Goal: Task Accomplishment & Management: Complete application form

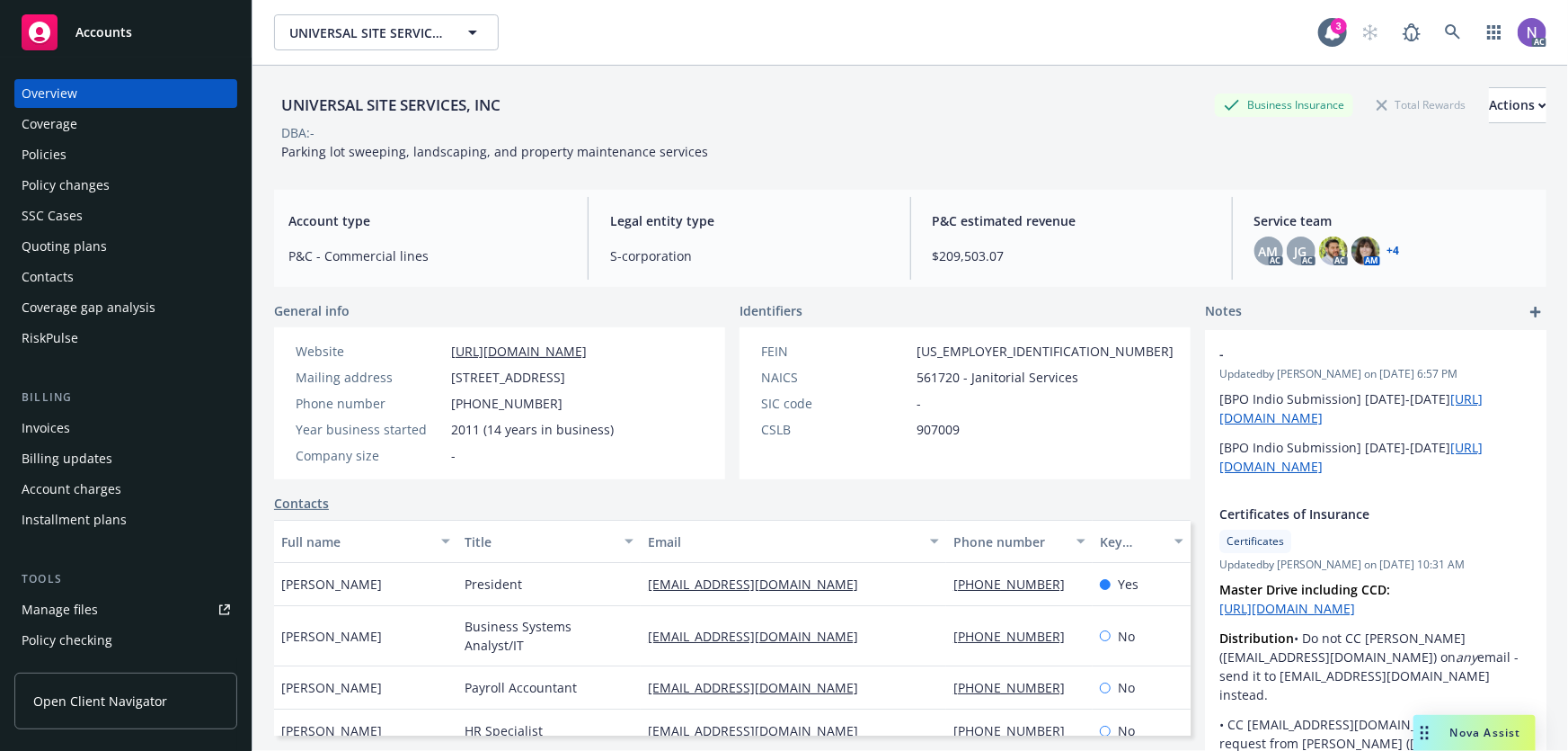
click at [138, 147] on div "Policies" at bounding box center [126, 155] width 209 height 29
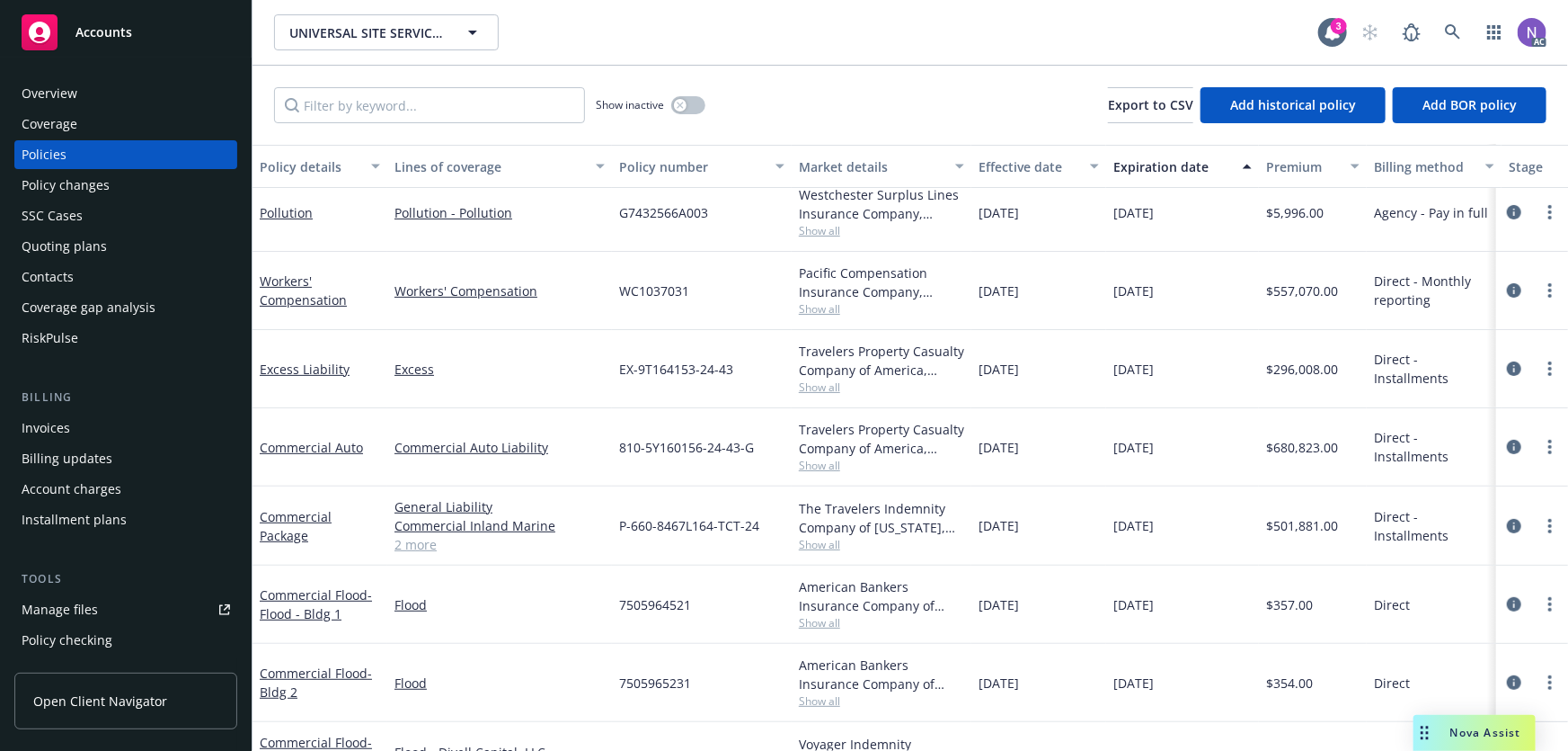
scroll to position [245, 0]
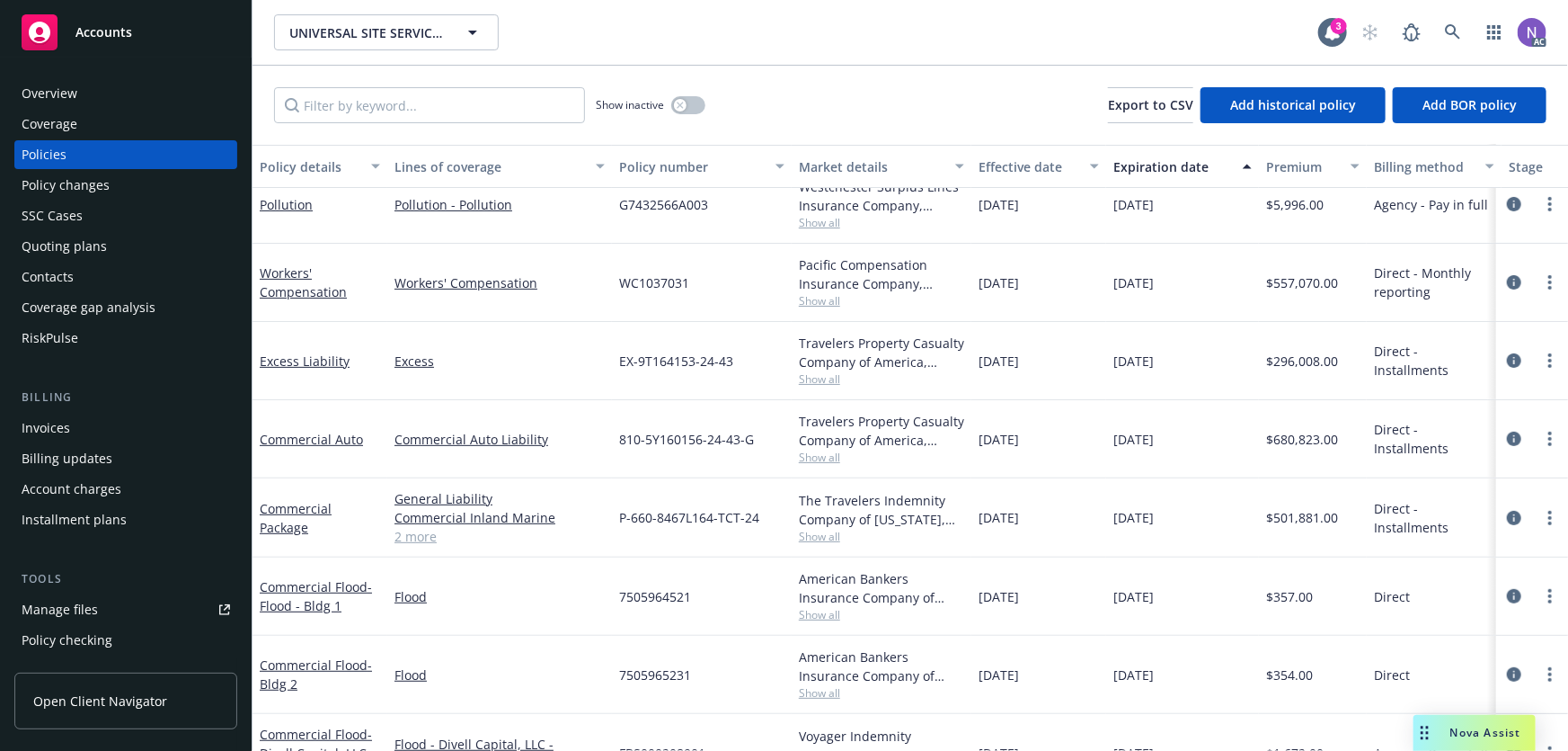
click at [489, 123] on div "Show inactive Export to CSV Add historical policy Add BOR policy" at bounding box center [911, 105] width 1316 height 79
click at [484, 112] on input "Filter by keyword..." at bounding box center [430, 105] width 311 height 36
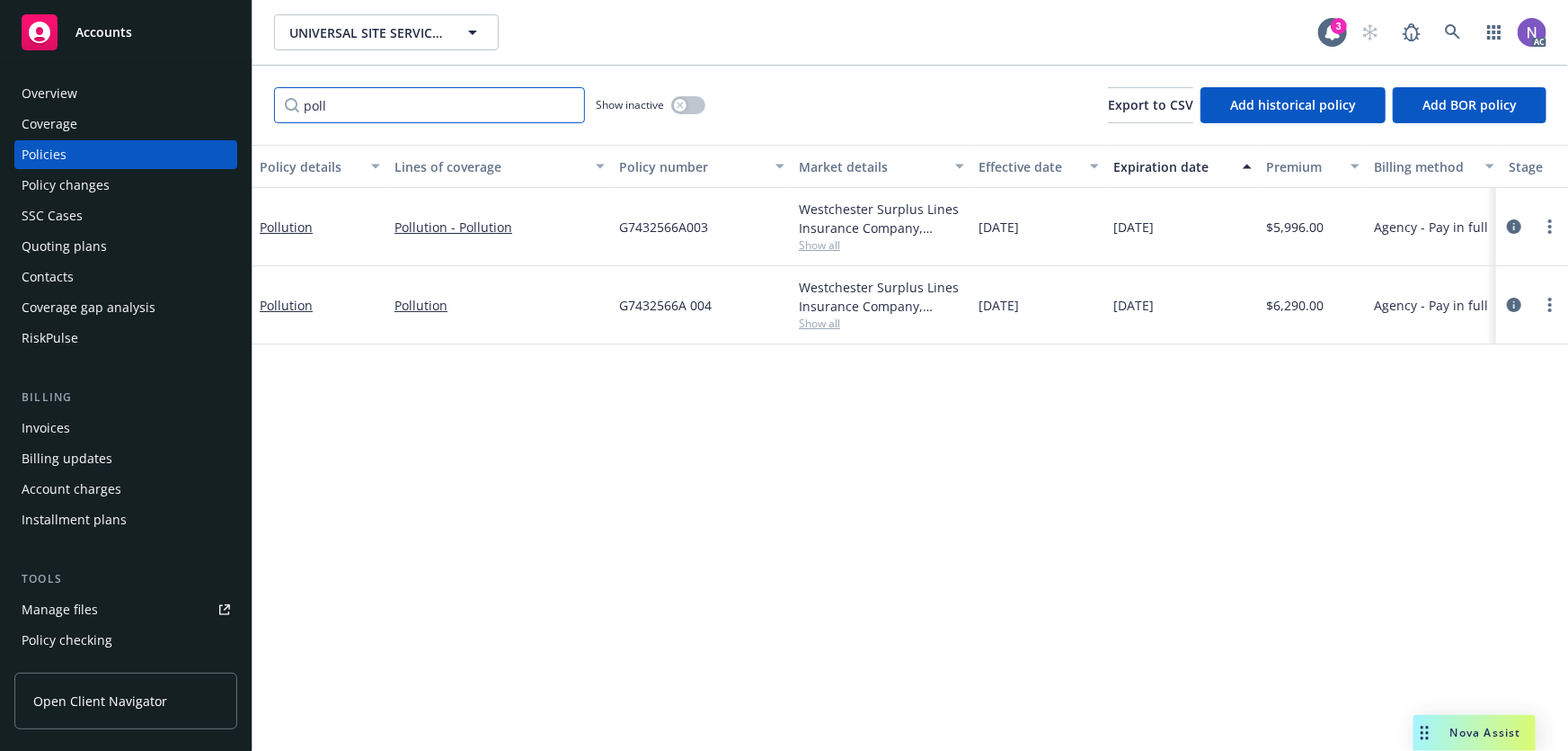
scroll to position [0, 0]
type input "poll"
click at [1548, 300] on icon "more" at bounding box center [1550, 305] width 4 height 14
drag, startPoint x: 1439, startPoint y: 560, endPoint x: 762, endPoint y: 325, distance: 716.6
click at [1439, 560] on link "Copy logging email" at bounding box center [1456, 558] width 211 height 36
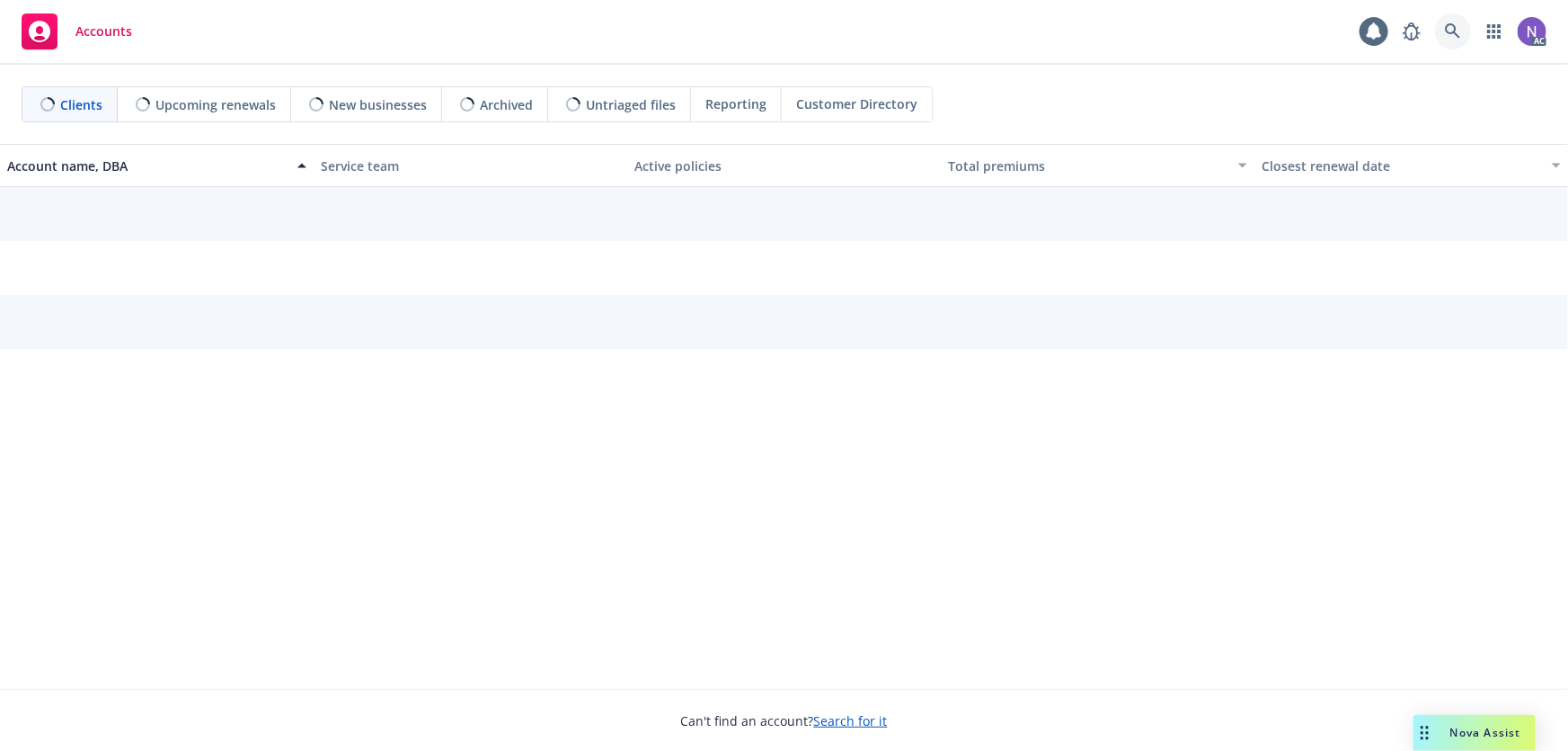
click at [1458, 33] on icon at bounding box center [1453, 31] width 16 height 16
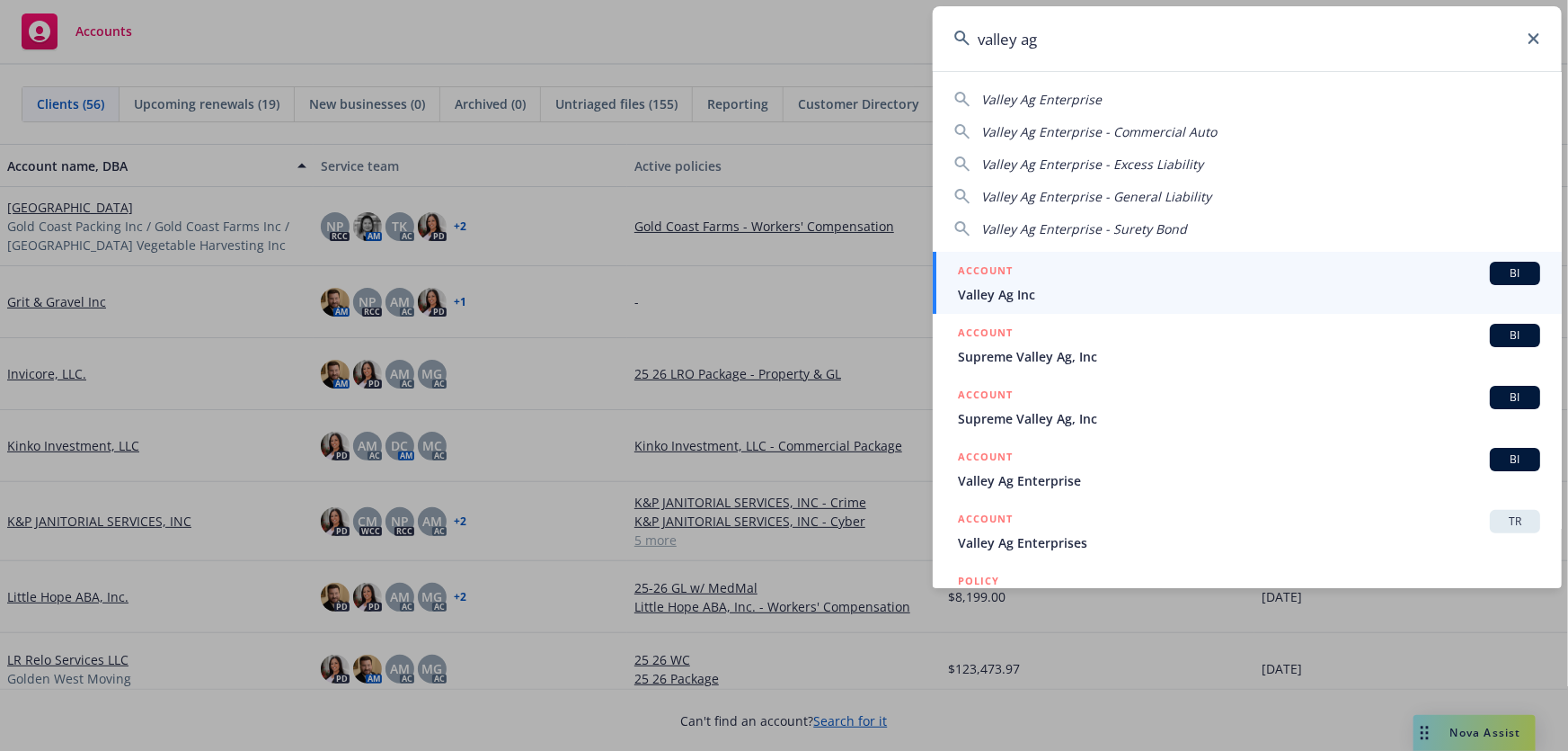
click at [1103, 39] on input "valley ag" at bounding box center [1248, 39] width 629 height 65
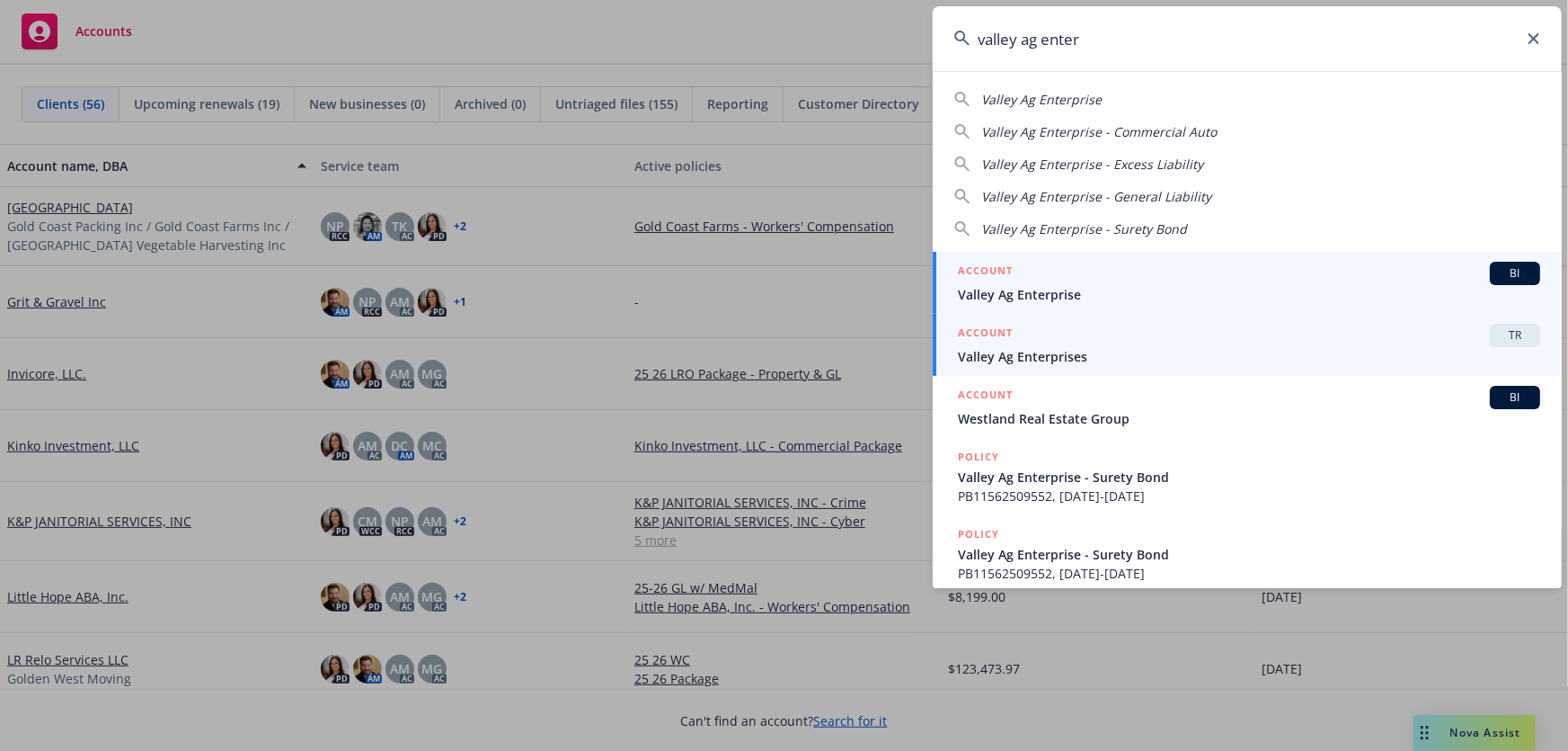
type input "valley ag enter"
click at [1198, 321] on link "ACCOUNT TR Valley Ag Enterprises" at bounding box center [1248, 344] width 629 height 62
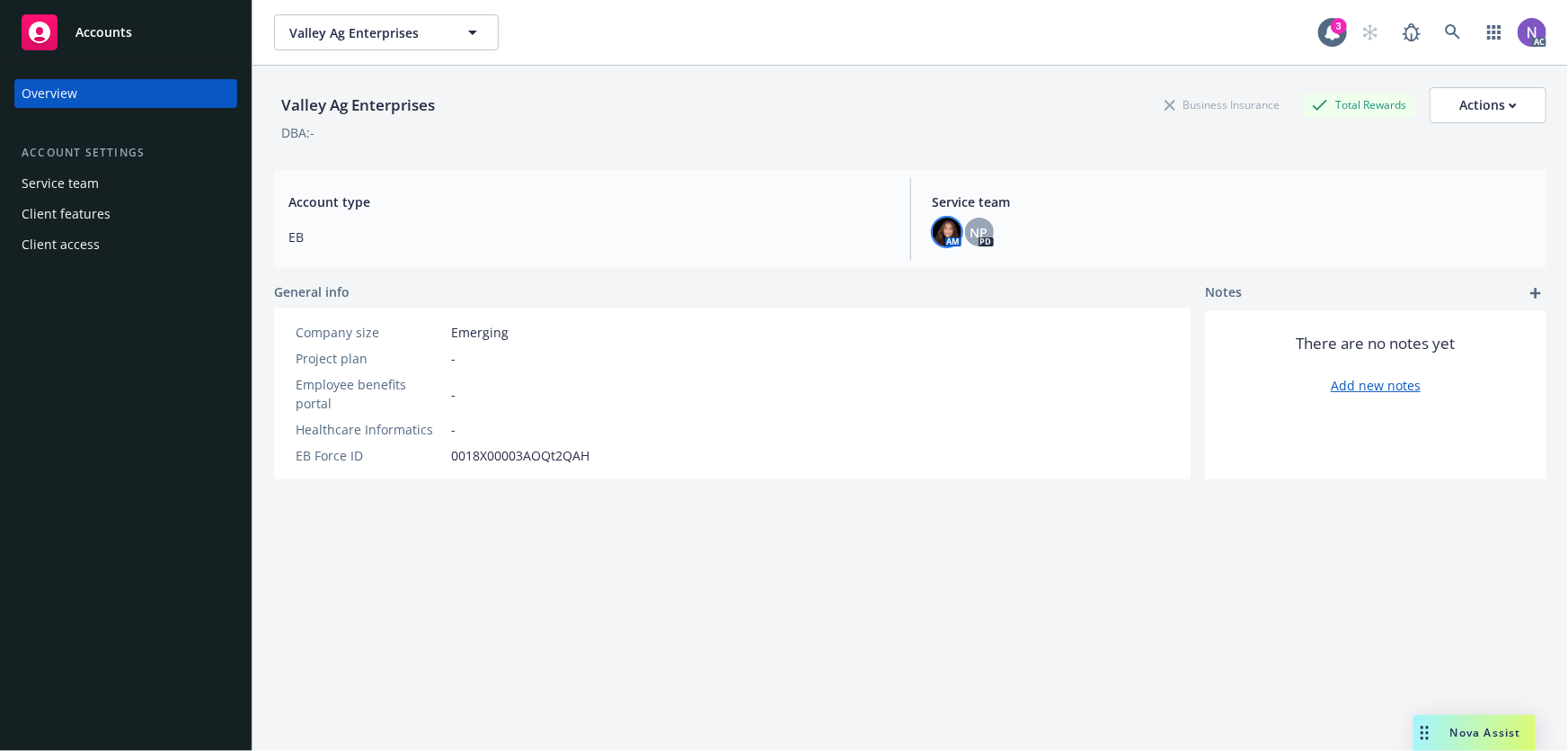
click at [940, 230] on img at bounding box center [948, 232] width 29 height 29
click at [1457, 37] on link at bounding box center [1453, 32] width 36 height 36
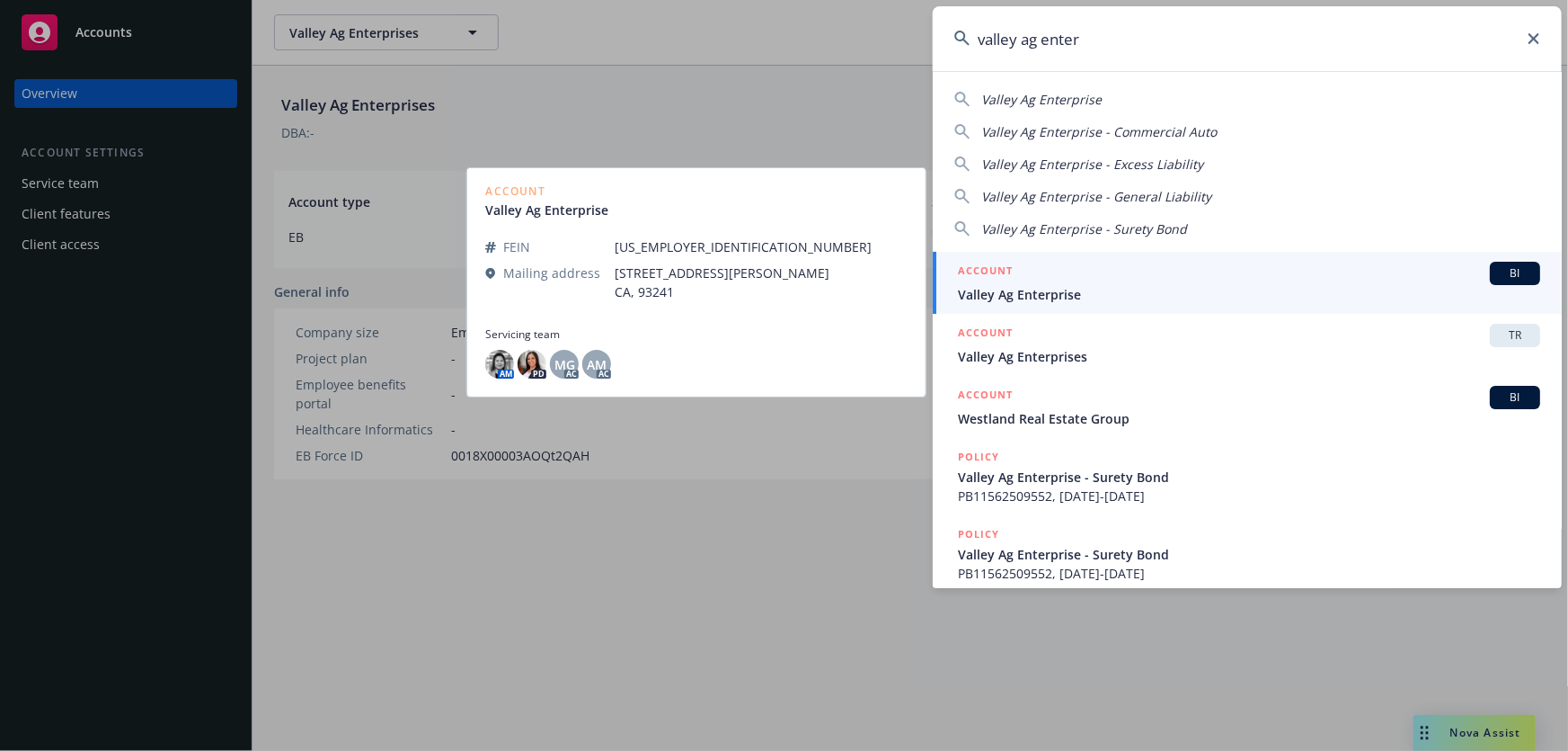
type input "valley ag enter"
click at [1167, 282] on div "ACCOUNT BI" at bounding box center [1250, 273] width 583 height 23
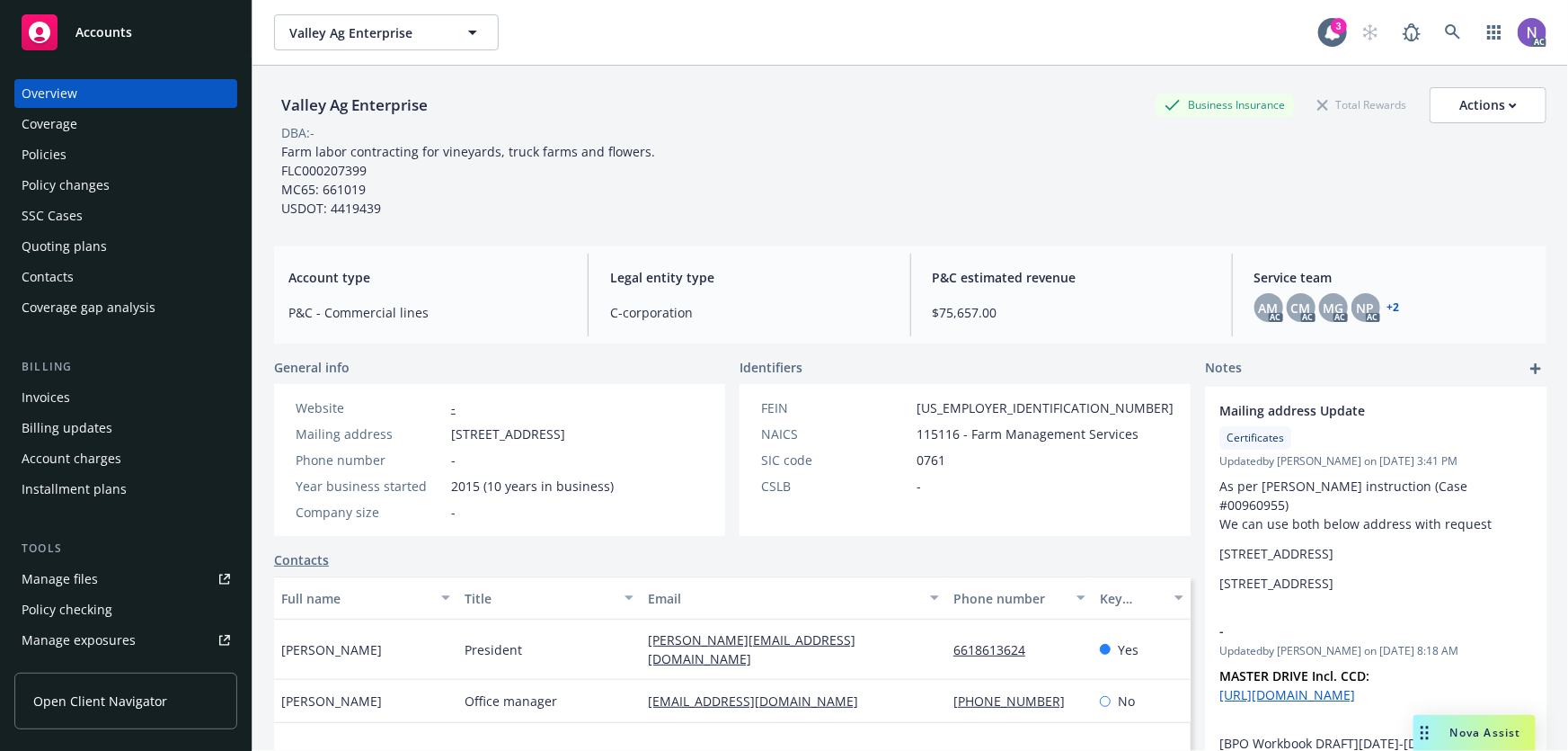
click at [120, 154] on div "Policies" at bounding box center [126, 155] width 209 height 29
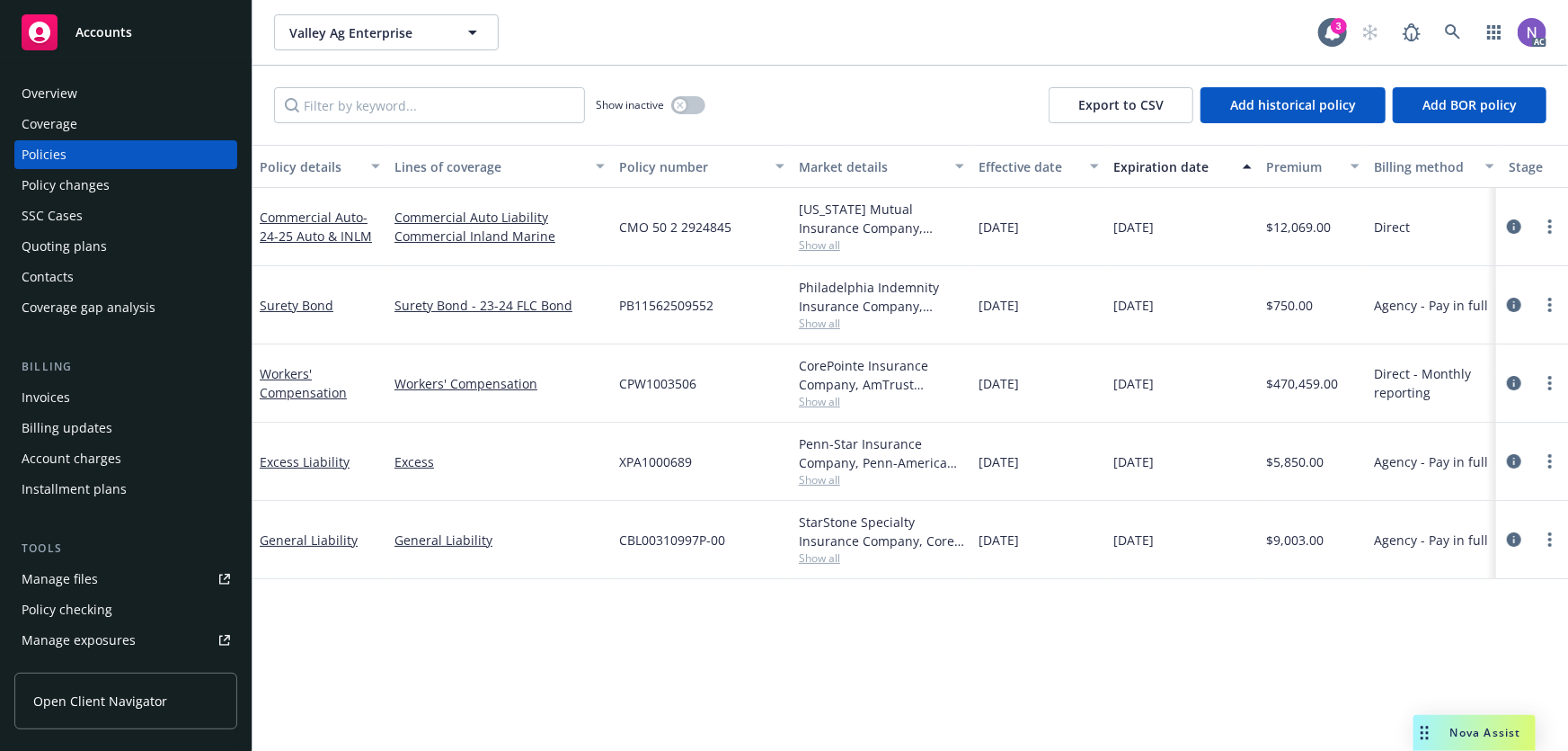
click at [138, 240] on div "Quoting plans" at bounding box center [126, 246] width 209 height 29
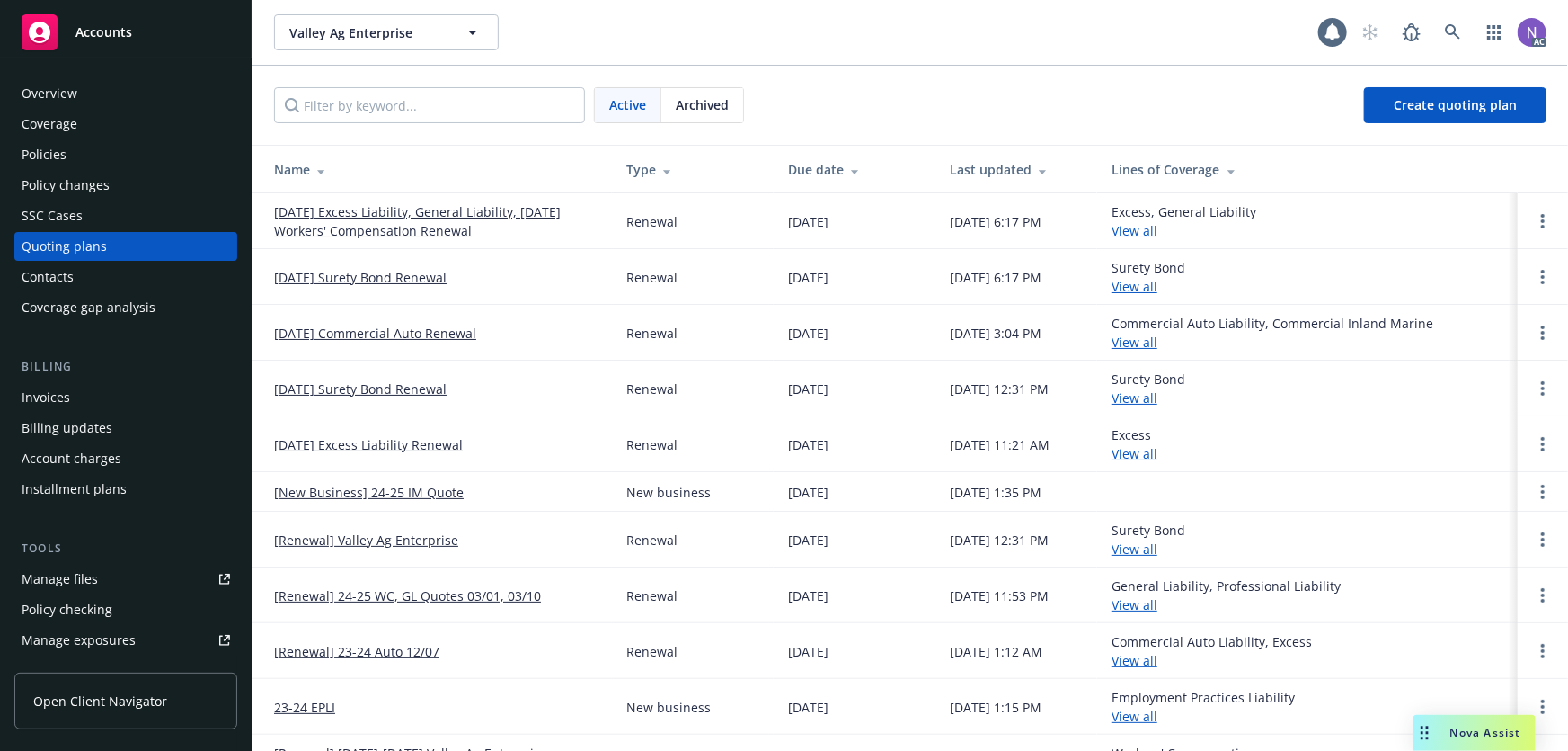
click at [156, 197] on div "Policy changes" at bounding box center [126, 185] width 209 height 29
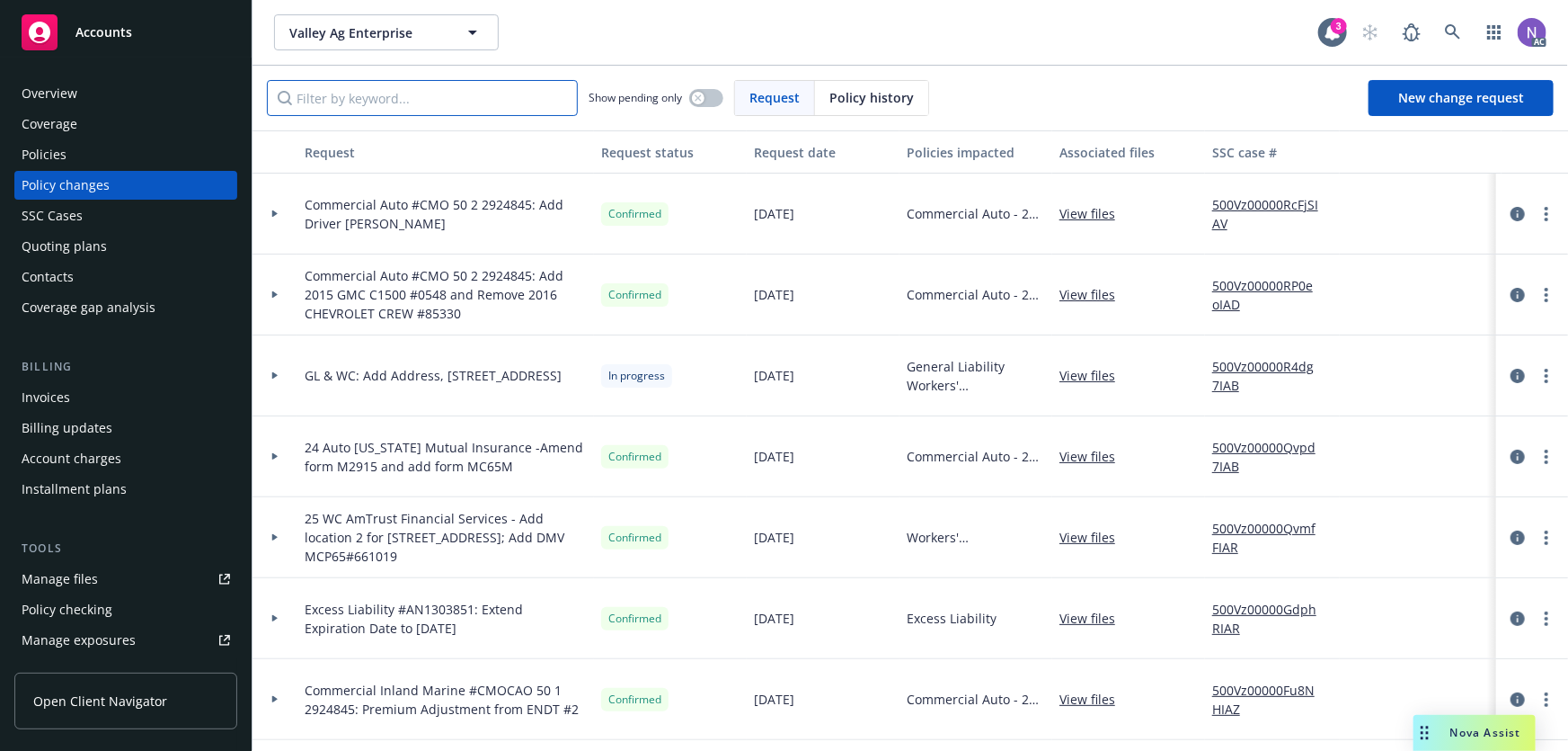
click at [426, 109] on input "Filter by keyword..." at bounding box center [423, 98] width 311 height 36
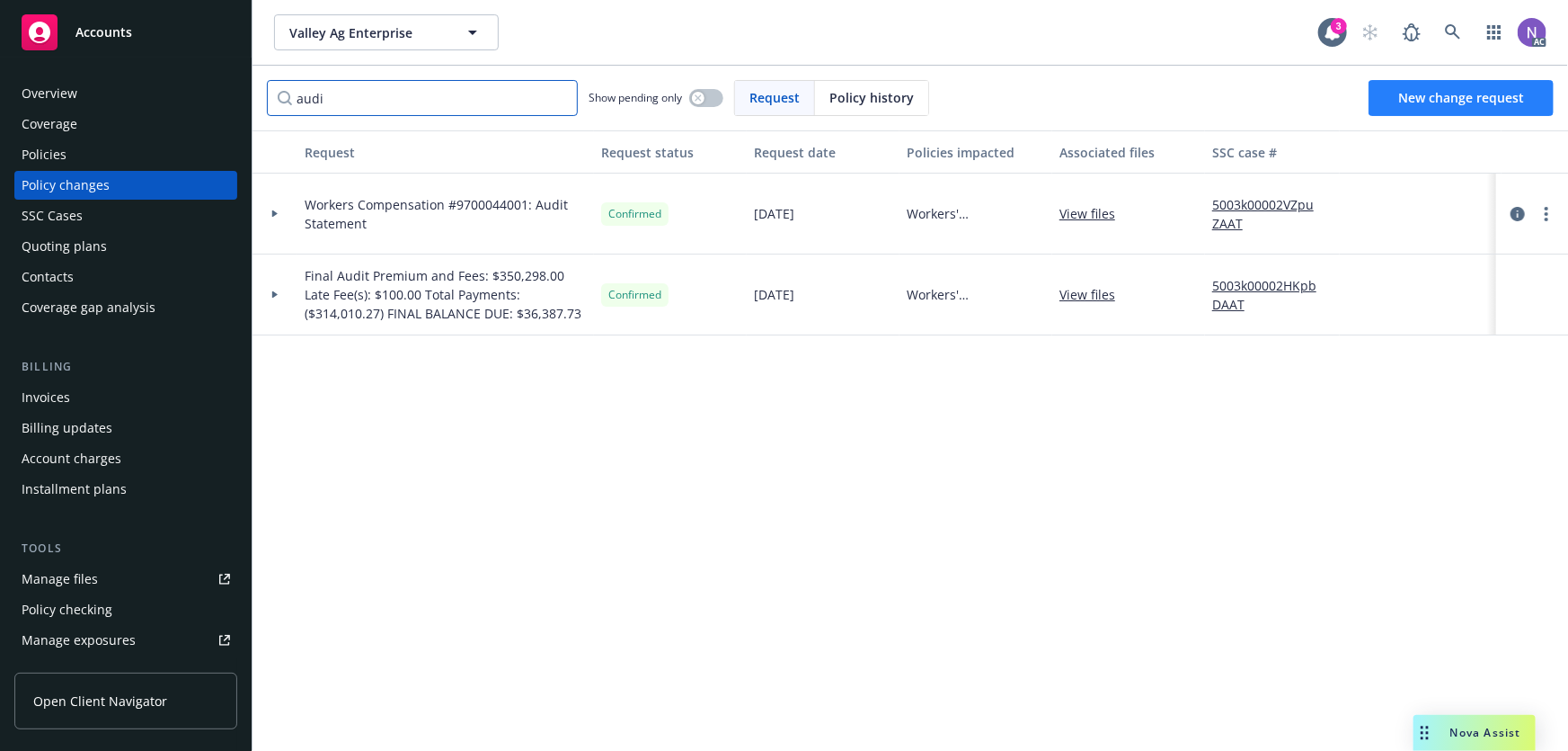
type input "audi"
click at [1408, 94] on span "New change request" at bounding box center [1461, 97] width 126 height 17
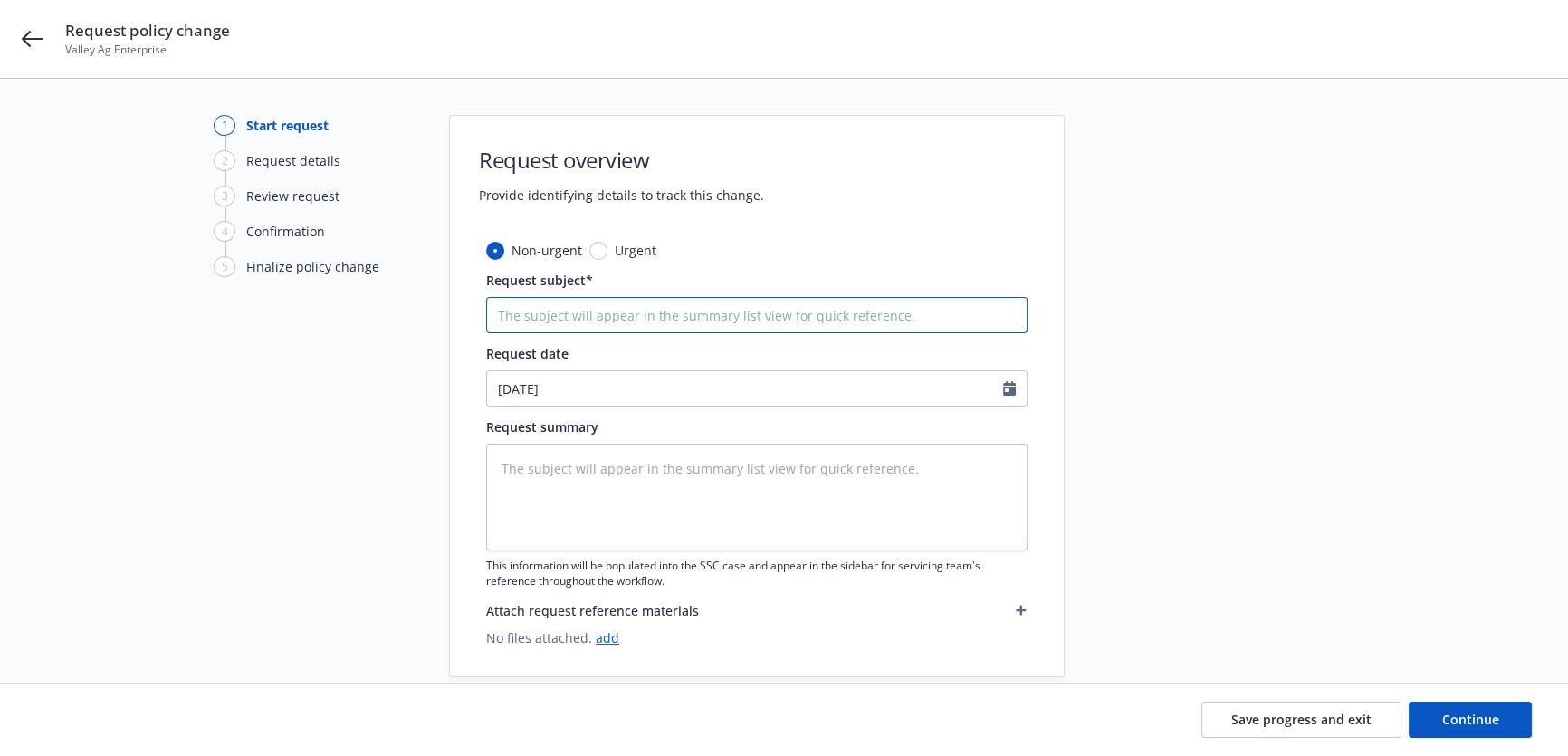
click at [717, 324] on input "Request subject*" at bounding box center [757, 315] width 542 height 36
type textarea "x"
type input "W"
type textarea "x"
type input "WC"
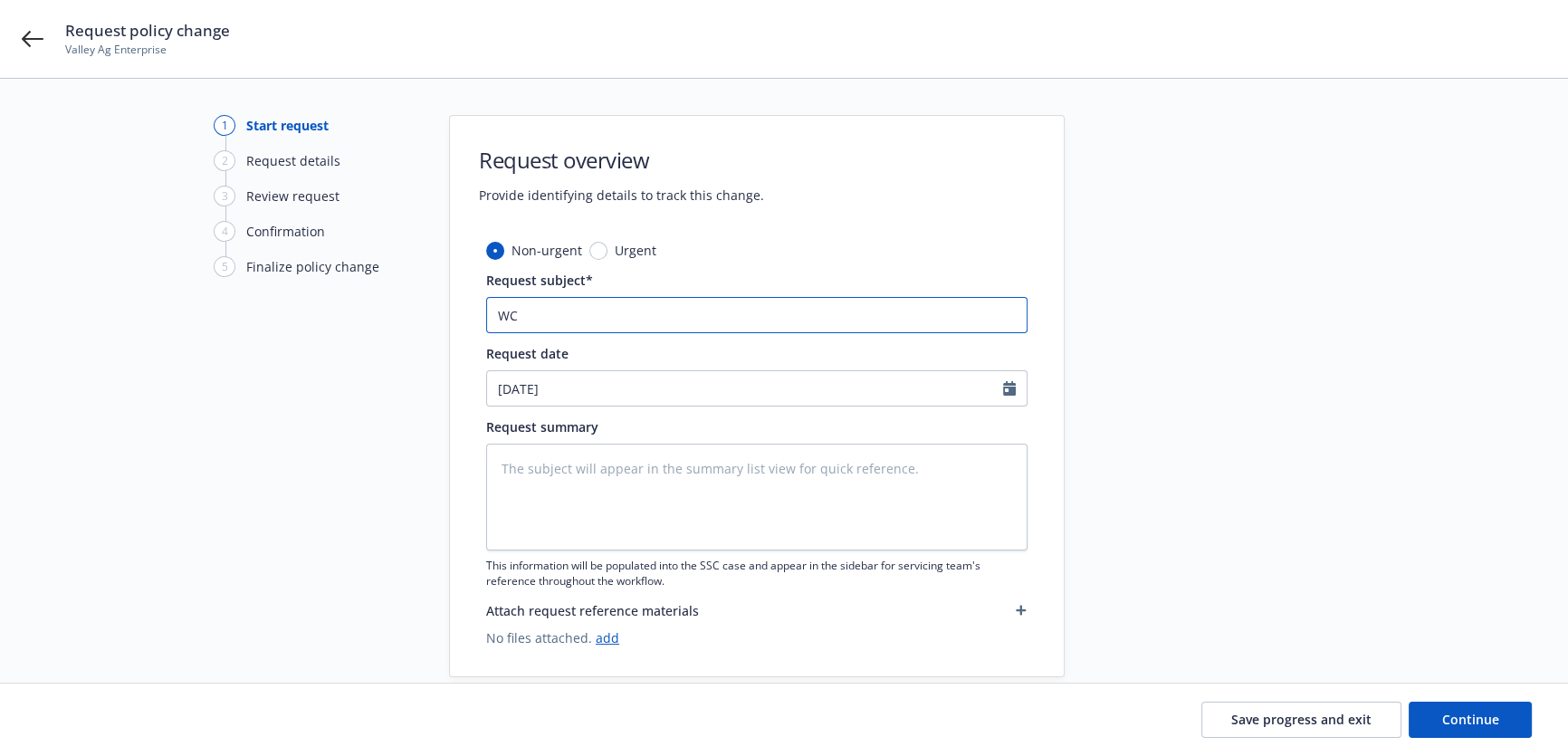
type textarea "x"
paste input "orkers' Compensation"
type input "Workers' Compensation"
type textarea "x"
type input "Workers' Compensation"
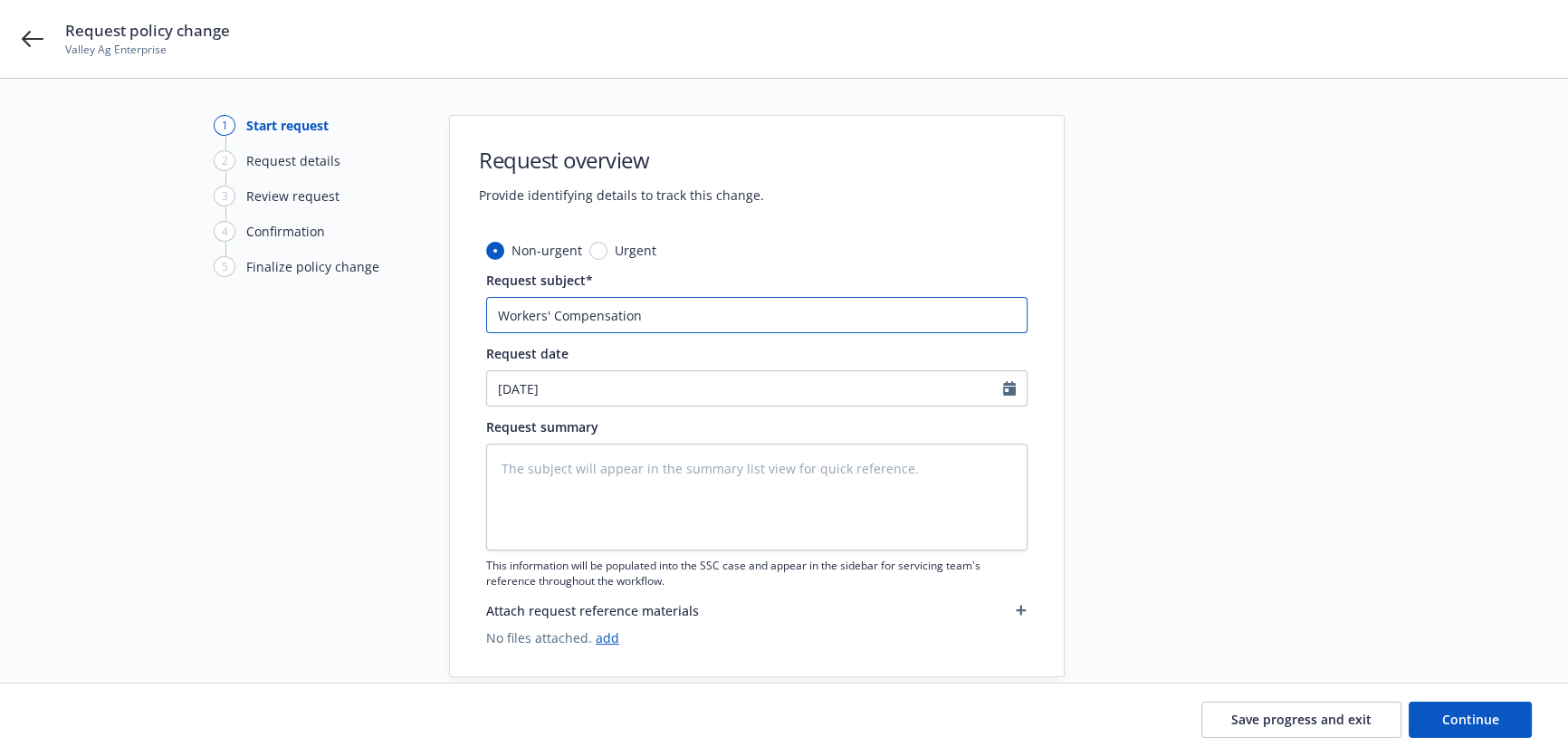
type textarea "x"
type input "Workers' Compensation A"
type textarea "x"
type input "Workers' Compensation"
type textarea "x"
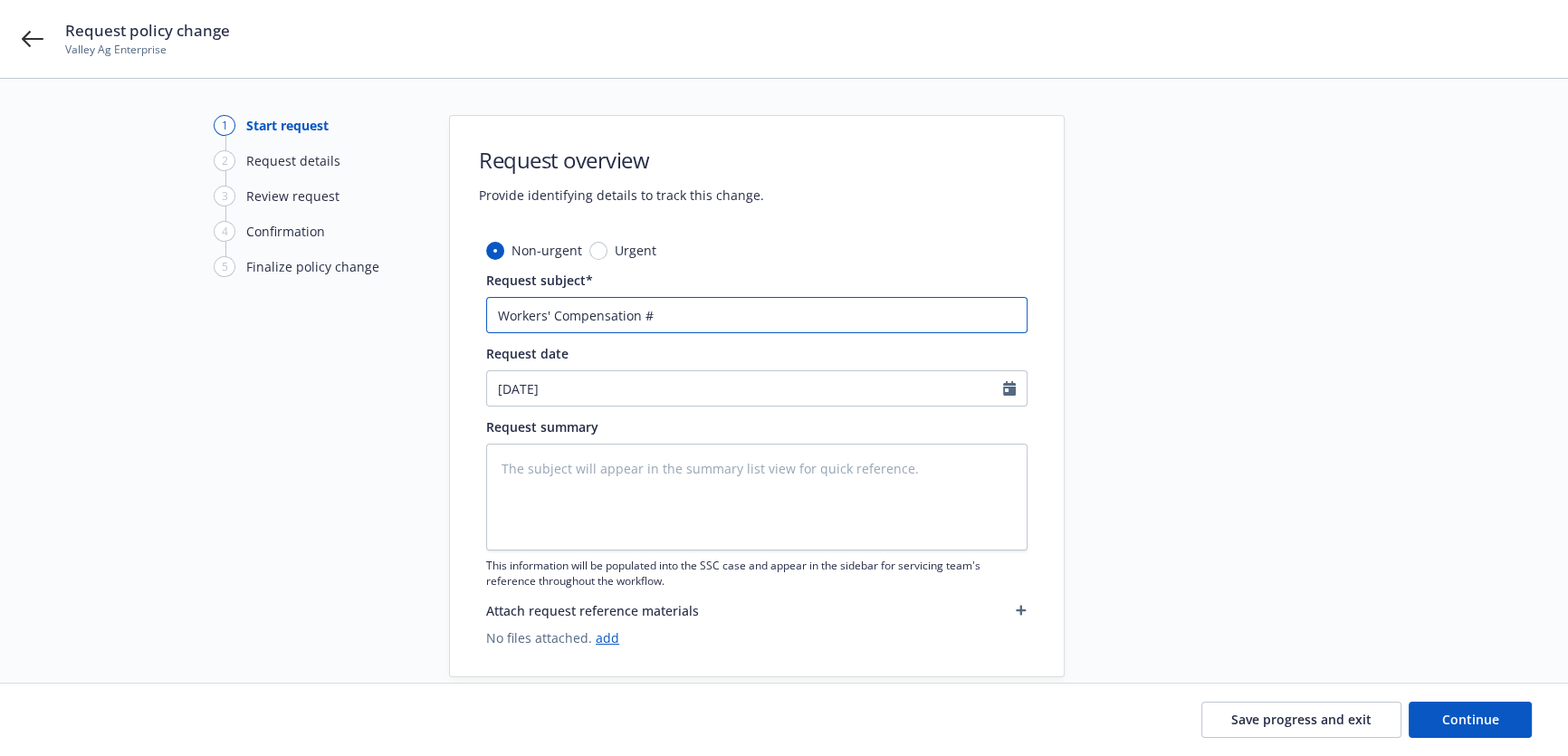
type input "Workers' Compensation #"
click at [756, 317] on input "Workers' Compensation #" at bounding box center [757, 315] width 542 height 36
type textarea "x"
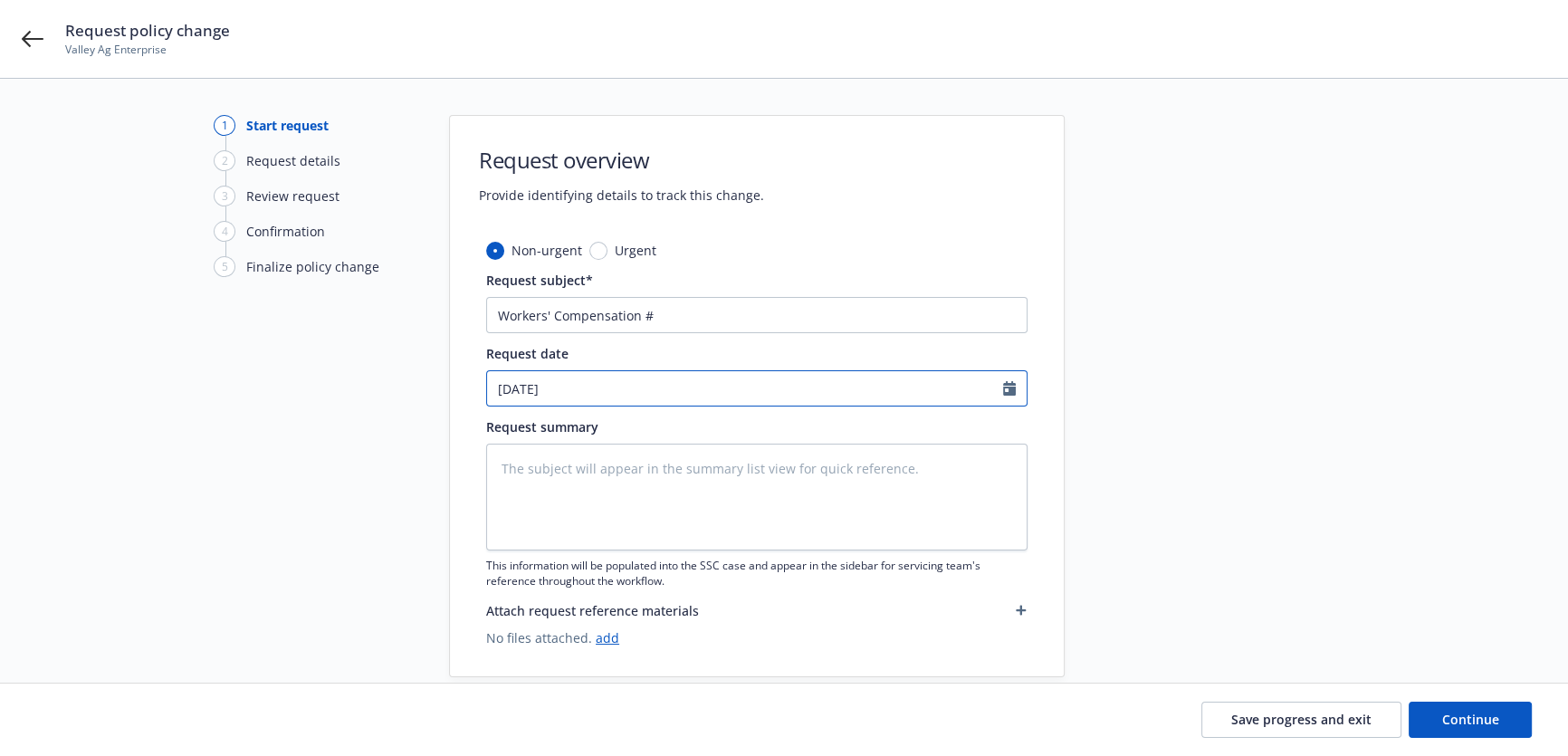
select select "9"
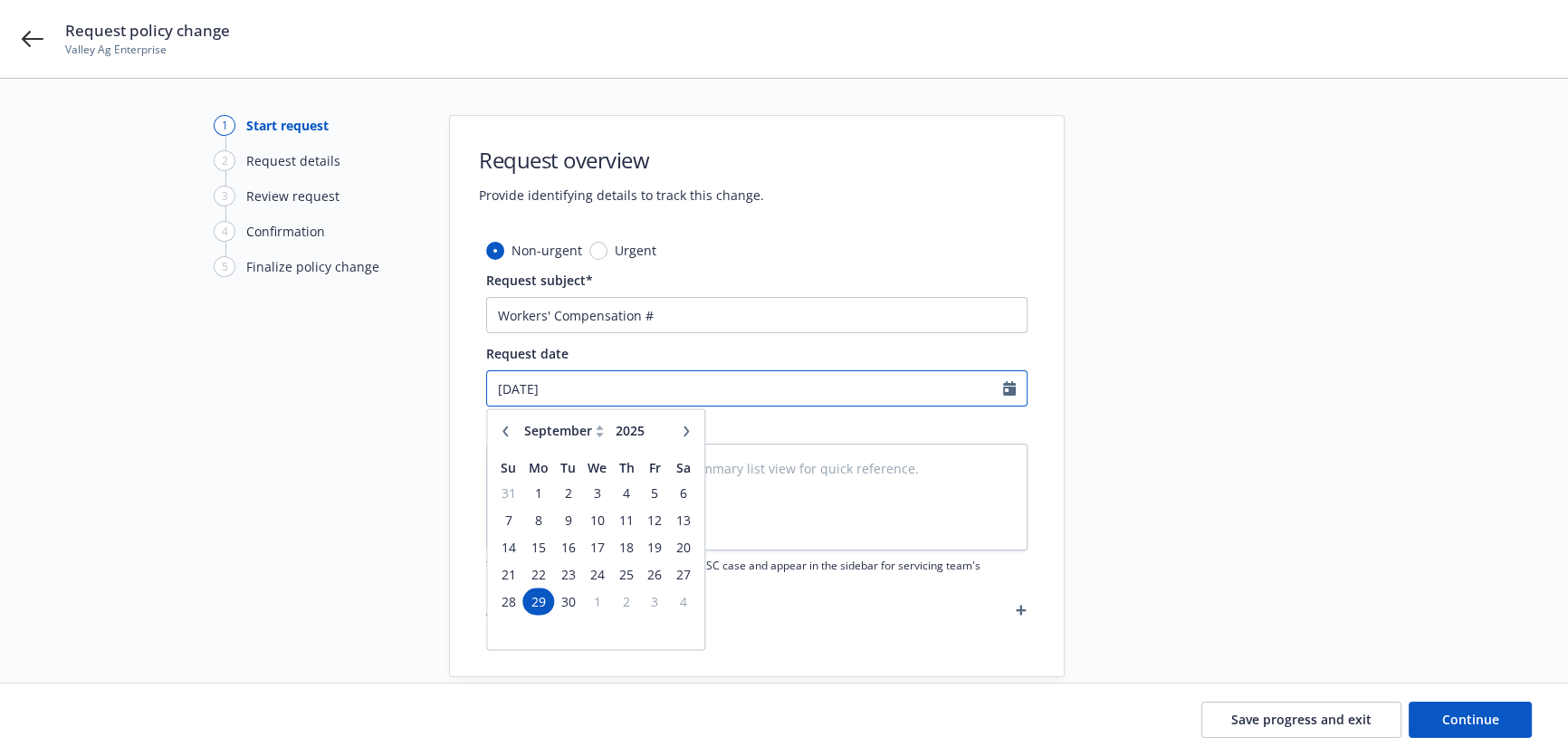
drag, startPoint x: 553, startPoint y: 384, endPoint x: 442, endPoint y: 385, distance: 111.0
click at [442, 385] on div "1 Start request 2 Request details 3 Review request 4 Confirmation 5 Finalize po…" at bounding box center [784, 396] width 1525 height 562
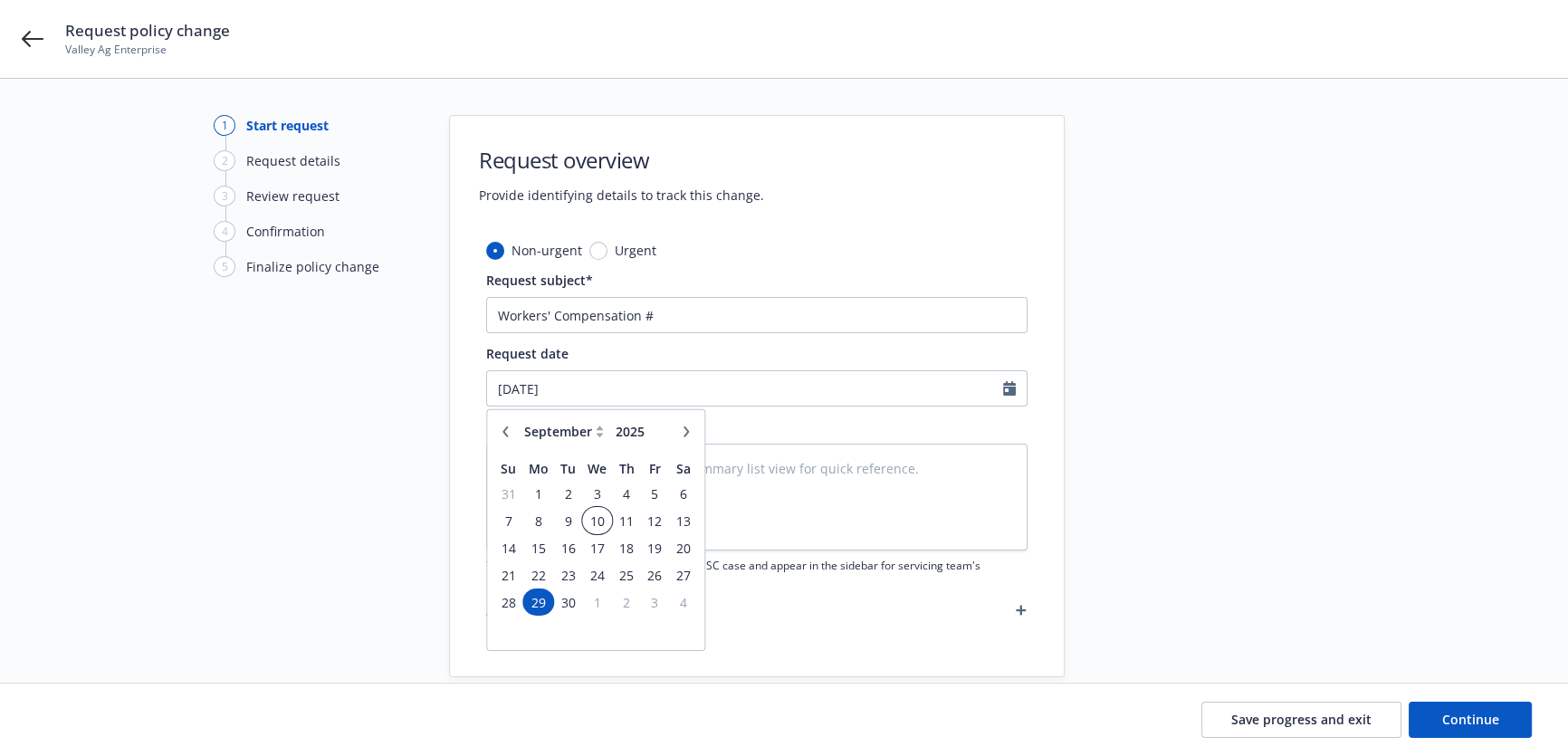
click at [601, 517] on span "10" at bounding box center [597, 520] width 26 height 23
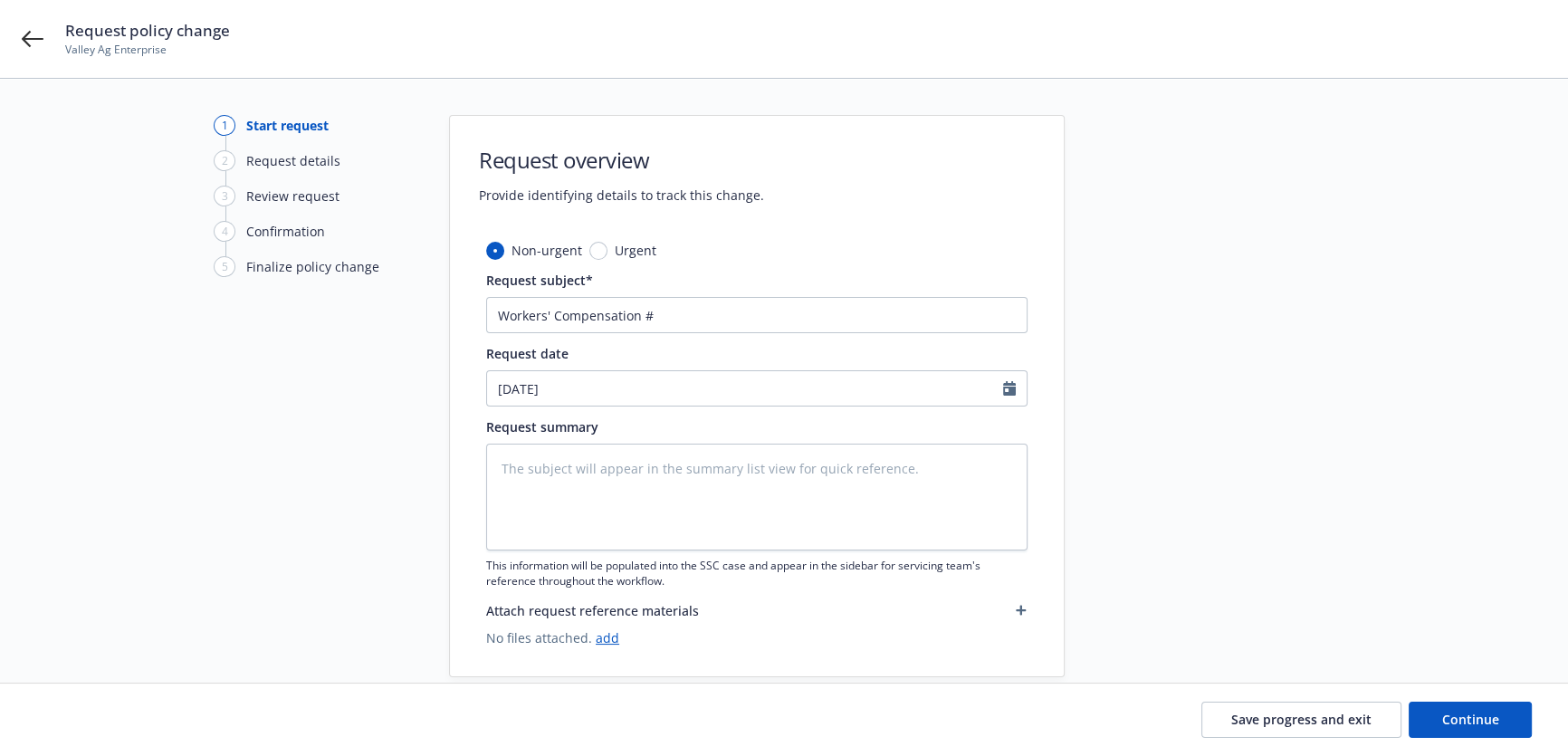
type textarea "x"
type input "09/10/2025"
click at [769, 520] on textarea at bounding box center [757, 497] width 542 height 107
type textarea "x"
type textarea "F"
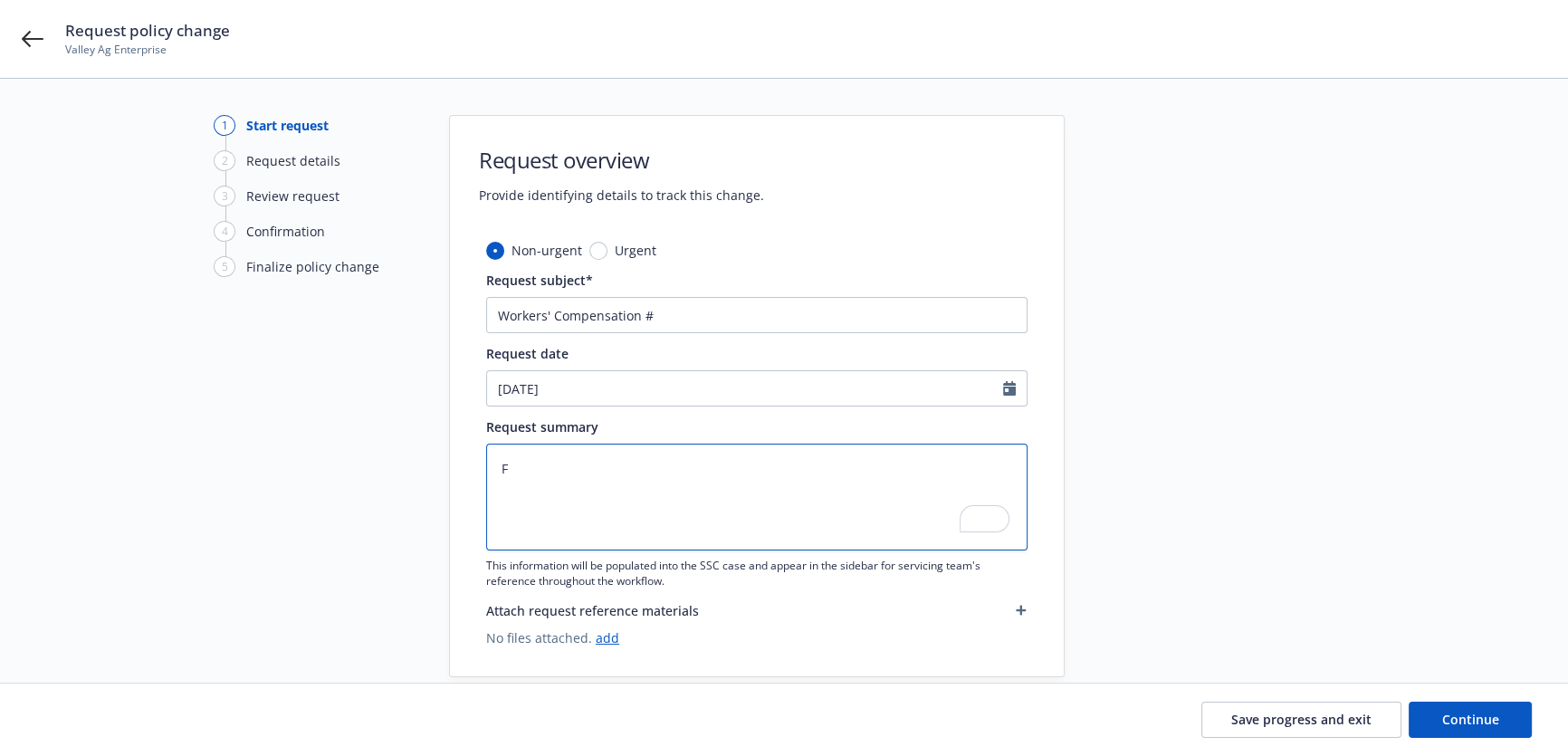
type textarea "x"
type textarea "Fi"
type textarea "x"
type textarea "Fin"
type textarea "x"
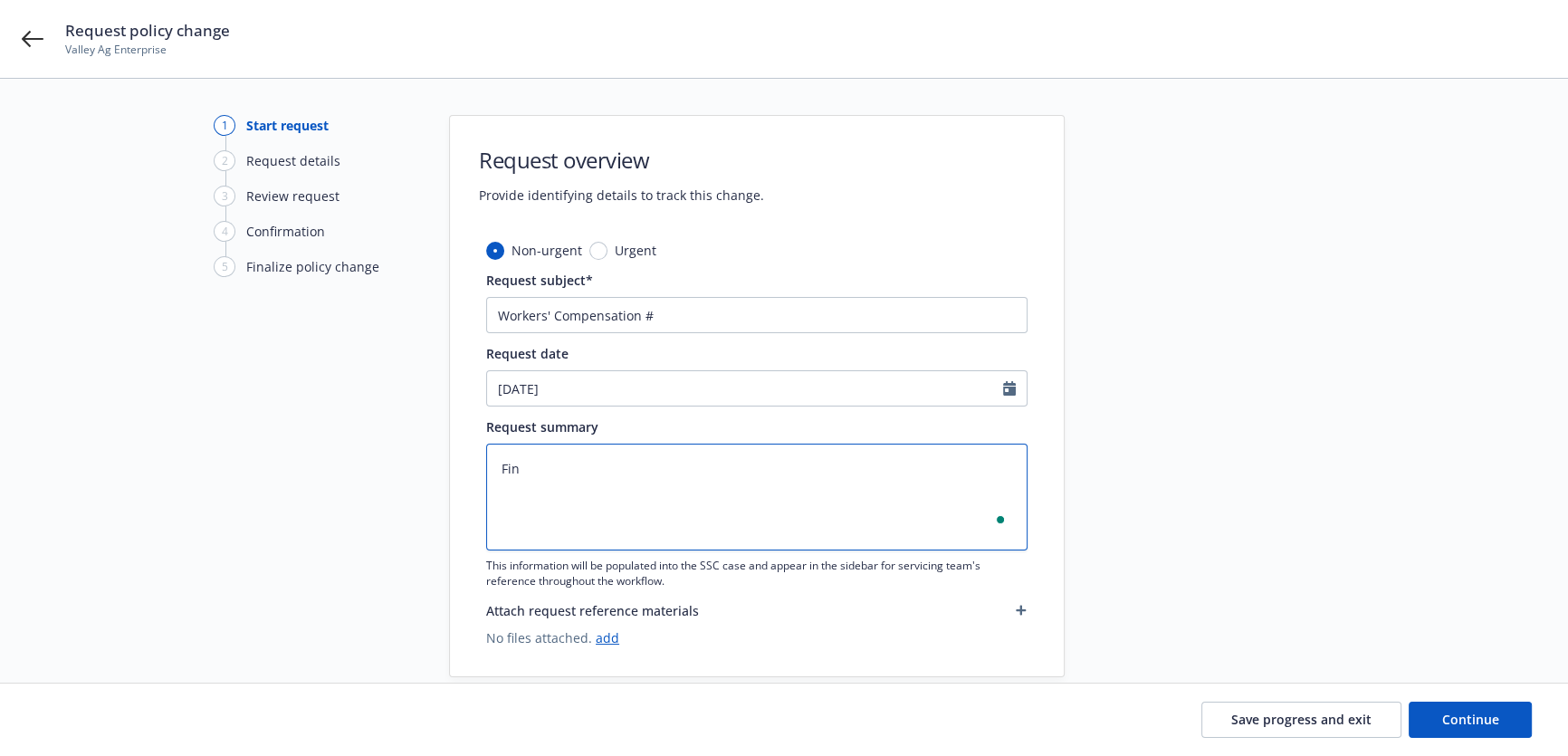
type textarea "Fina"
type textarea "x"
type textarea "Final"
type textarea "x"
type textarea "Final A"
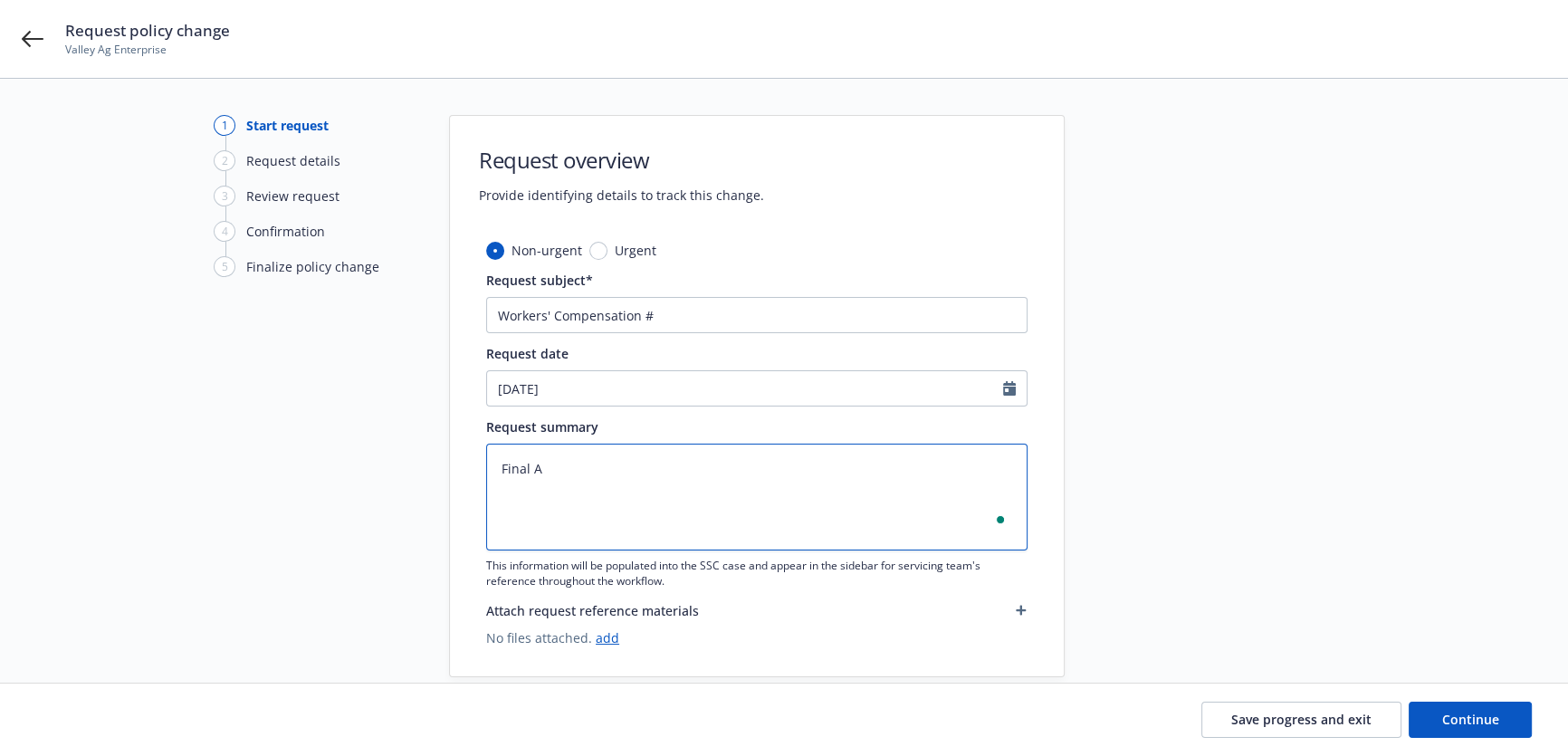
type textarea "x"
type textarea "Final Au"
type textarea "x"
type textarea "Final Aud"
type textarea "x"
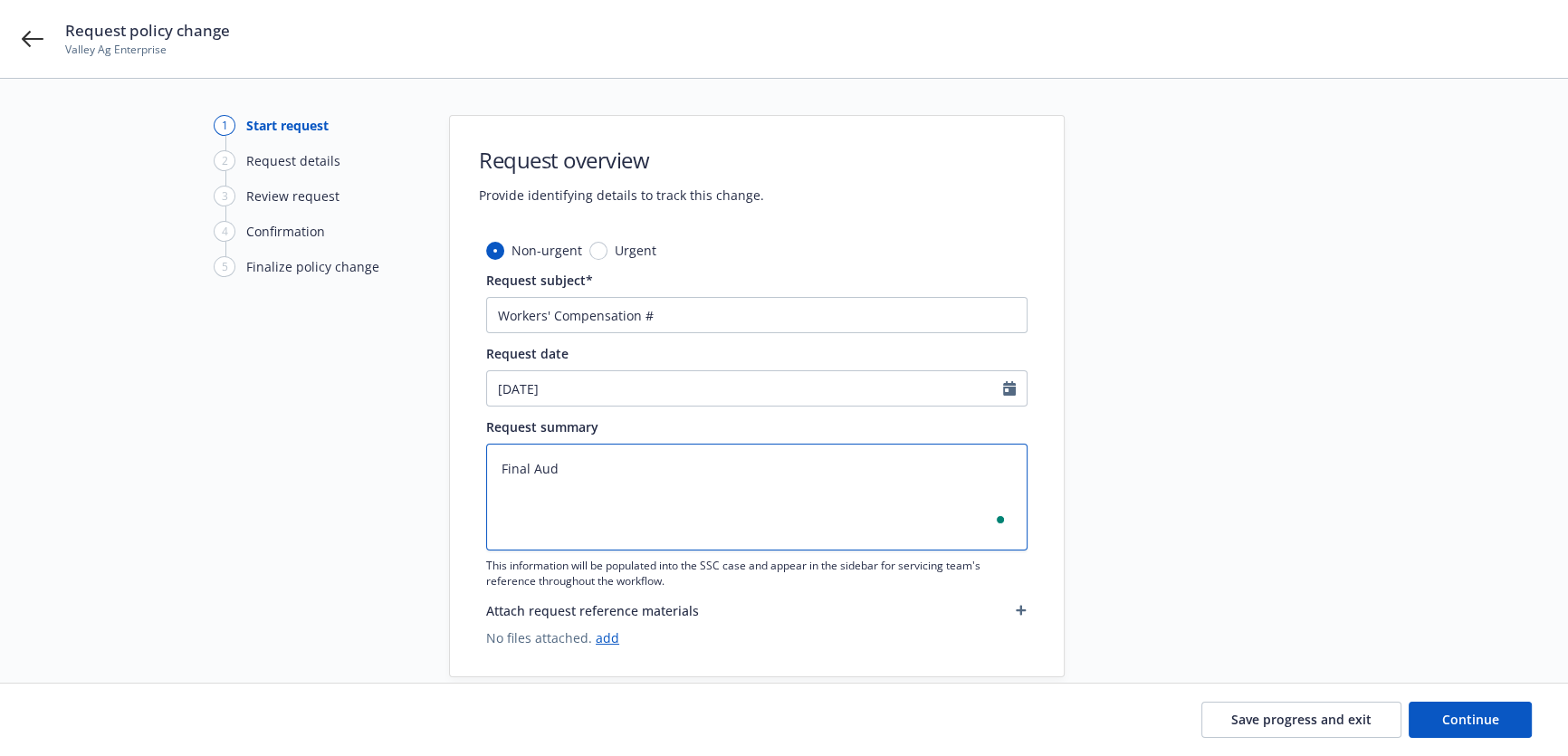
type textarea "Final Audi"
type textarea "x"
type textarea "Final Audit"
drag, startPoint x: 37, startPoint y: 33, endPoint x: 159, endPoint y: 81, distance: 131.1
click at [817, 527] on textarea "Final Audit" at bounding box center [757, 497] width 542 height 107
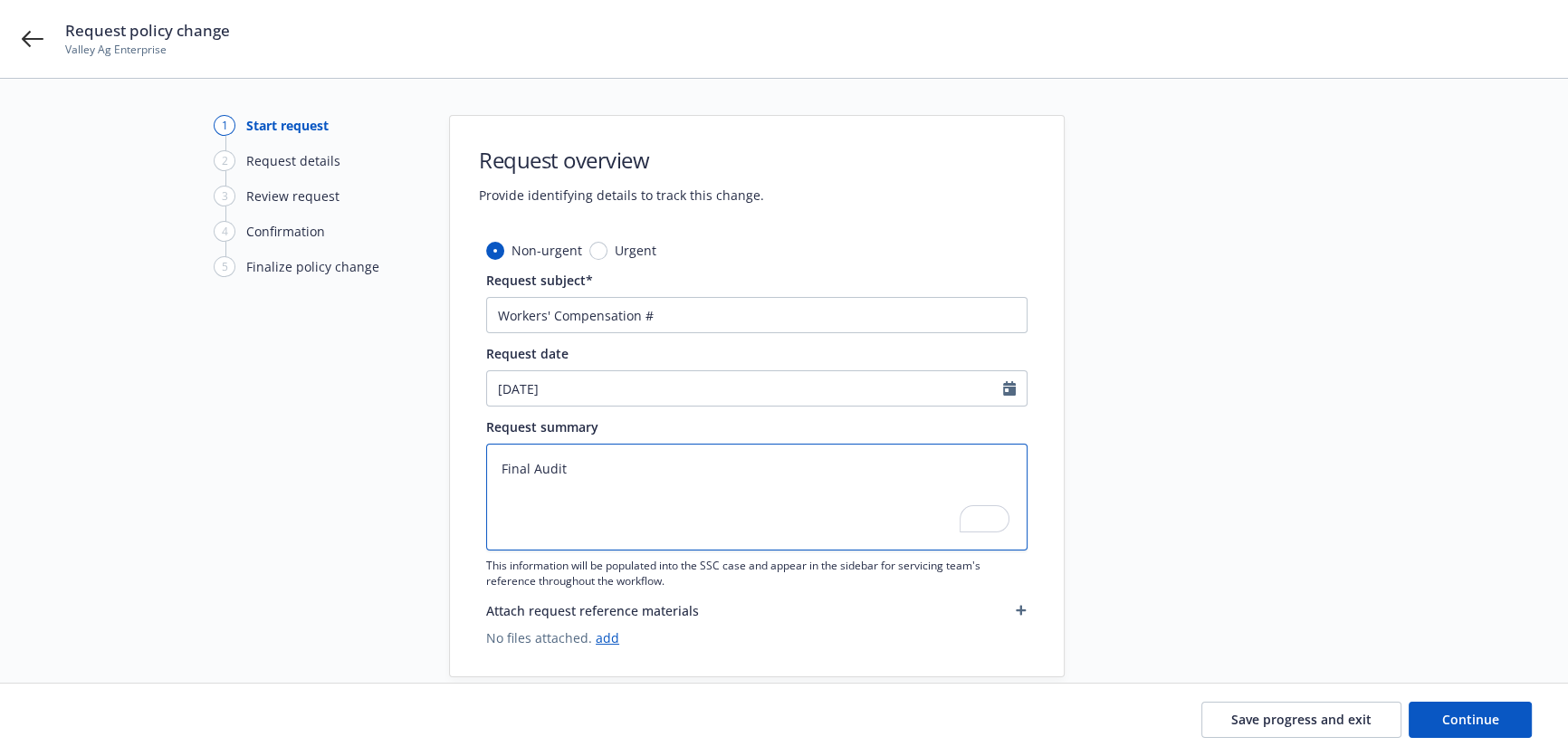
type textarea "x"
type textarea "Final Audit"
paste textarea "Policy Cost: $327,425 Minimum Premium: $500 Premium Paid to Date: $289,345 Tota…"
type textarea "x"
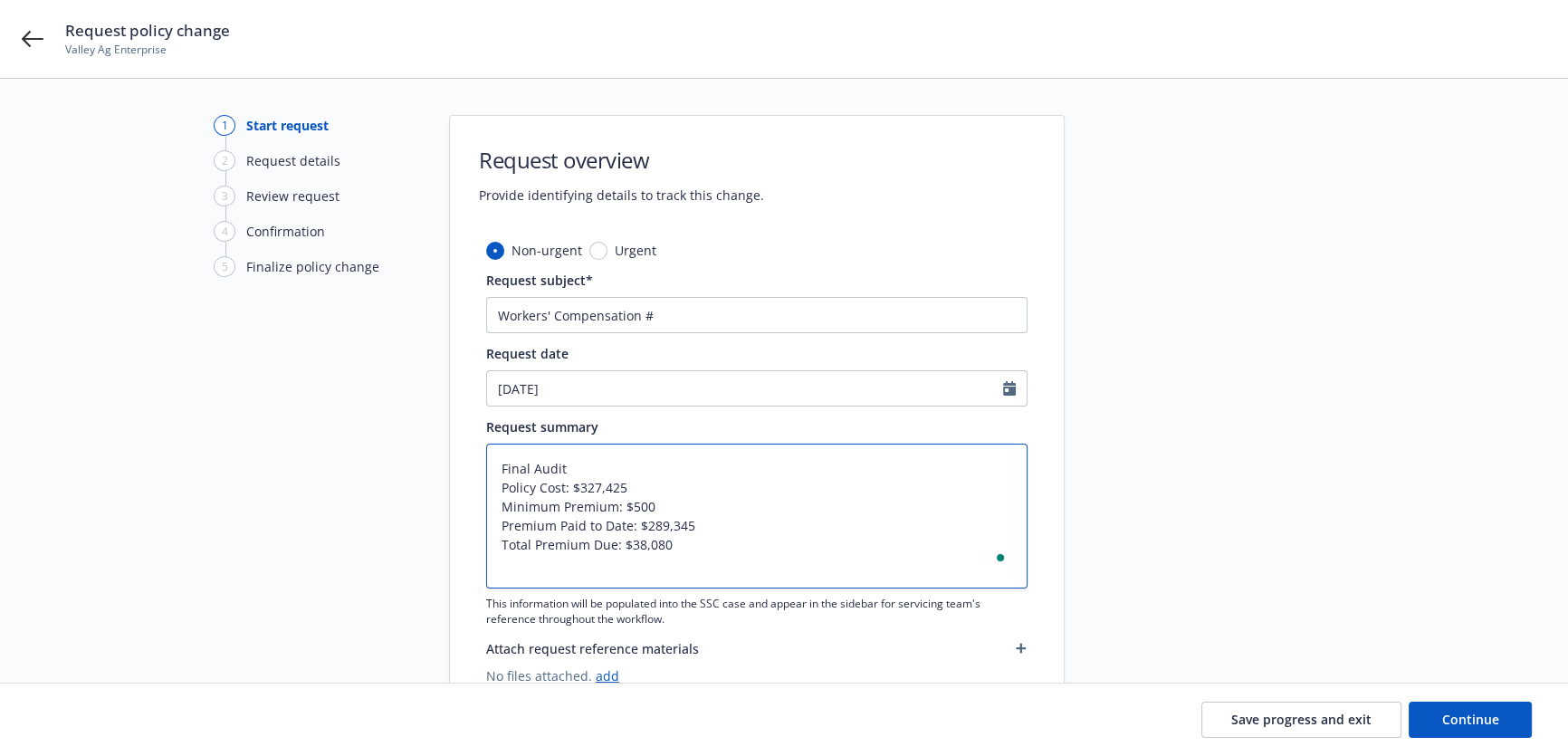
type textarea "Final Audit Policy Cost: $327,425 Minimum Premium: $500 Premium Paid to Date: $…"
click at [697, 309] on input "Workers' Compensation #" at bounding box center [757, 315] width 542 height 36
paste input "CPW1002205"
type textarea "x"
type input "Workers' Compensation #CPW1002205"
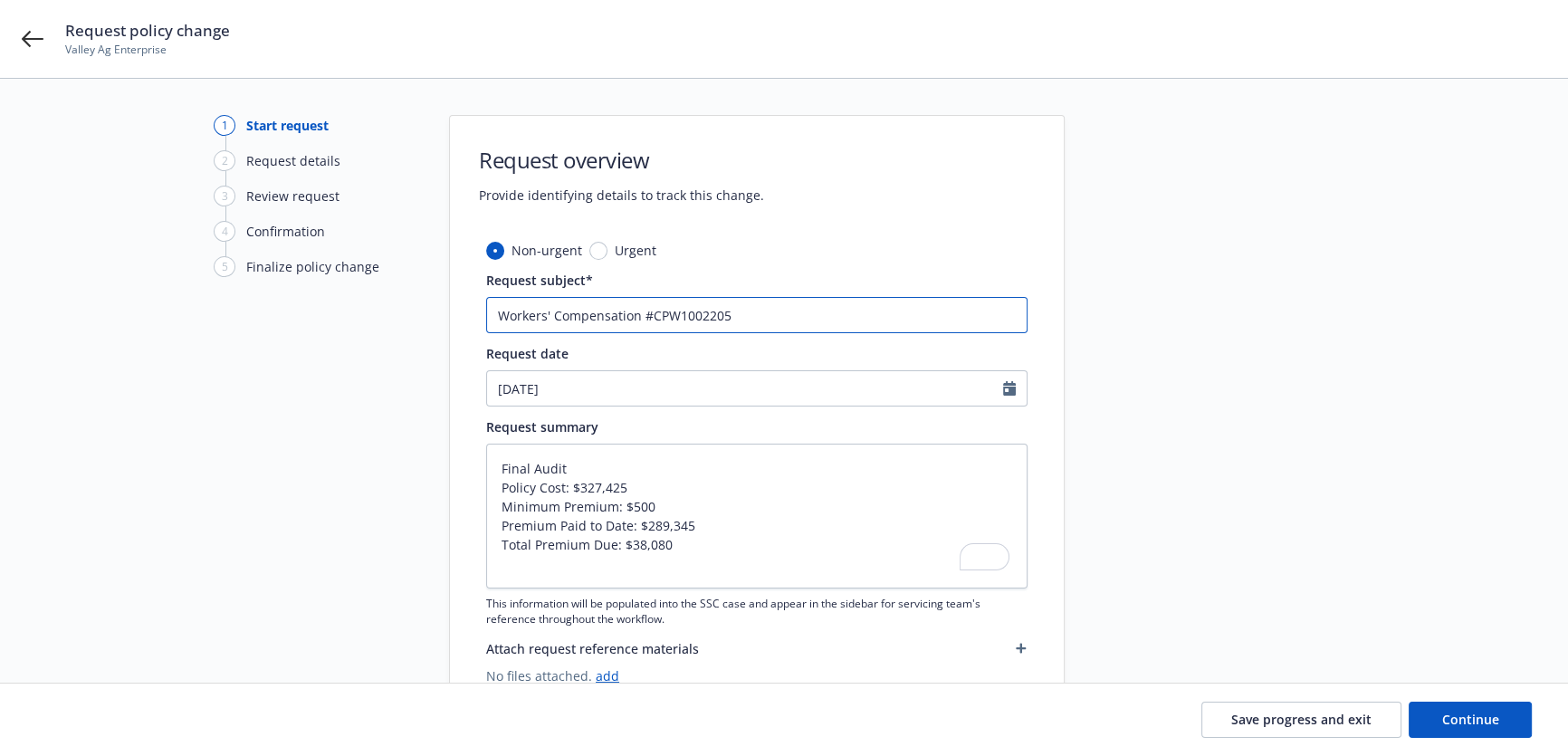
type textarea "x"
type input "Workers' Compensation #CPW1002205:"
type textarea "x"
type input "Workers' Compensation #CPW1002205:"
type textarea "x"
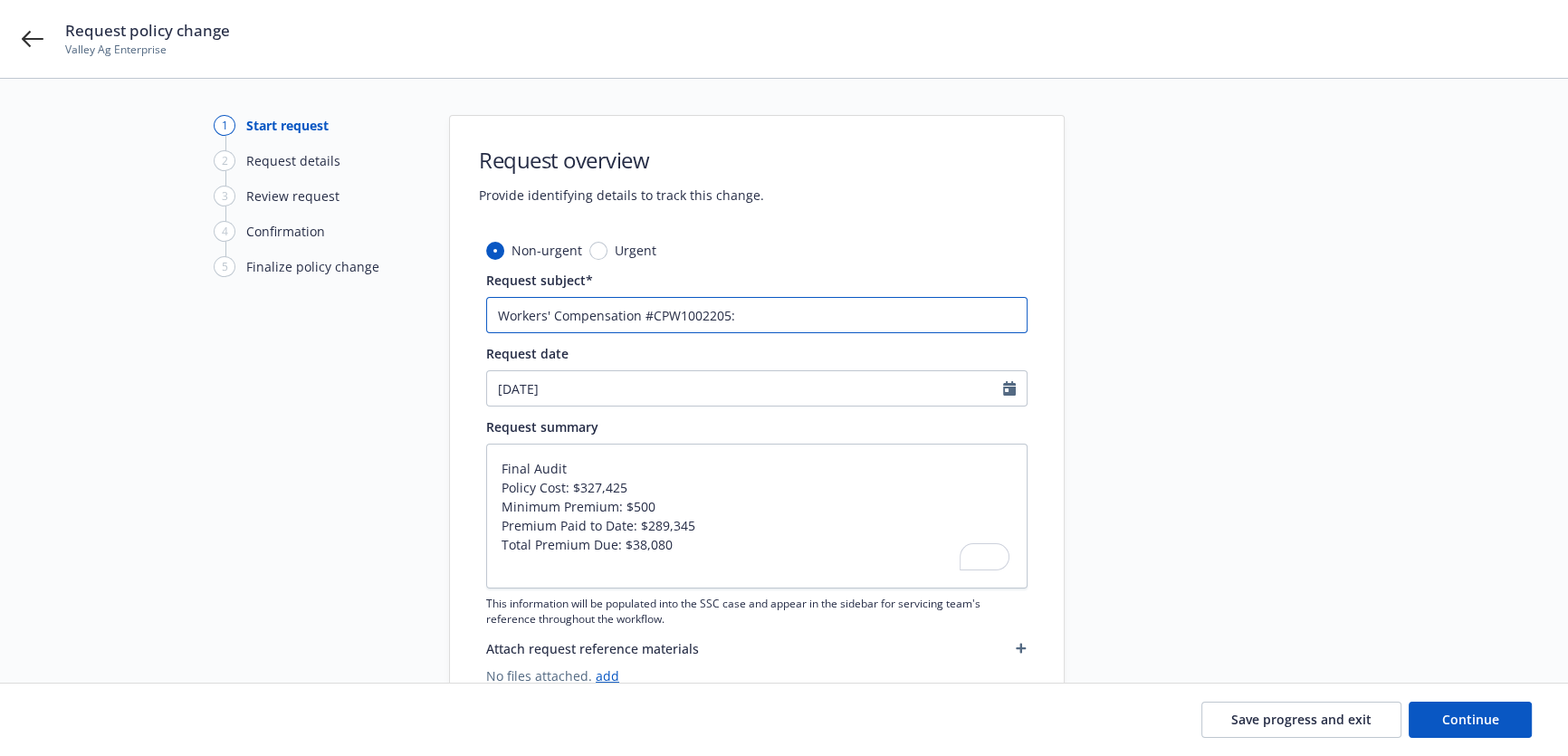
type input "Workers' Compensation #CPW1002205: A"
type textarea "x"
type input "Workers' Compensation #CPW1002205: Au"
type textarea "x"
type input "Workers' Compensation #CPW1002205: Aud"
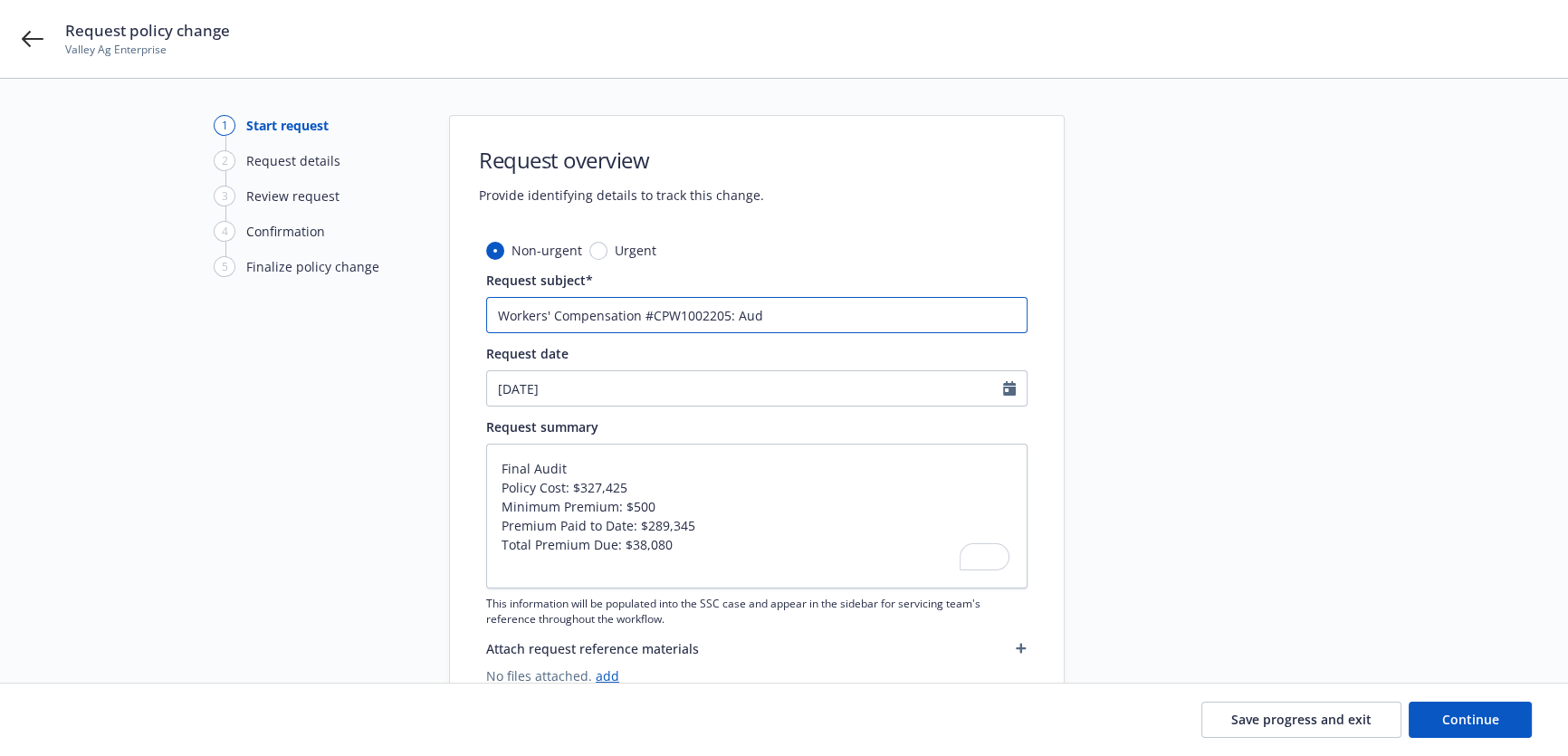
type textarea "x"
type input "Workers' Compensation #CPW1002205: Audi"
type textarea "x"
type input "Workers' Compensation #CPW1002205: Audit"
click at [1421, 717] on button "Continue" at bounding box center [1470, 720] width 123 height 36
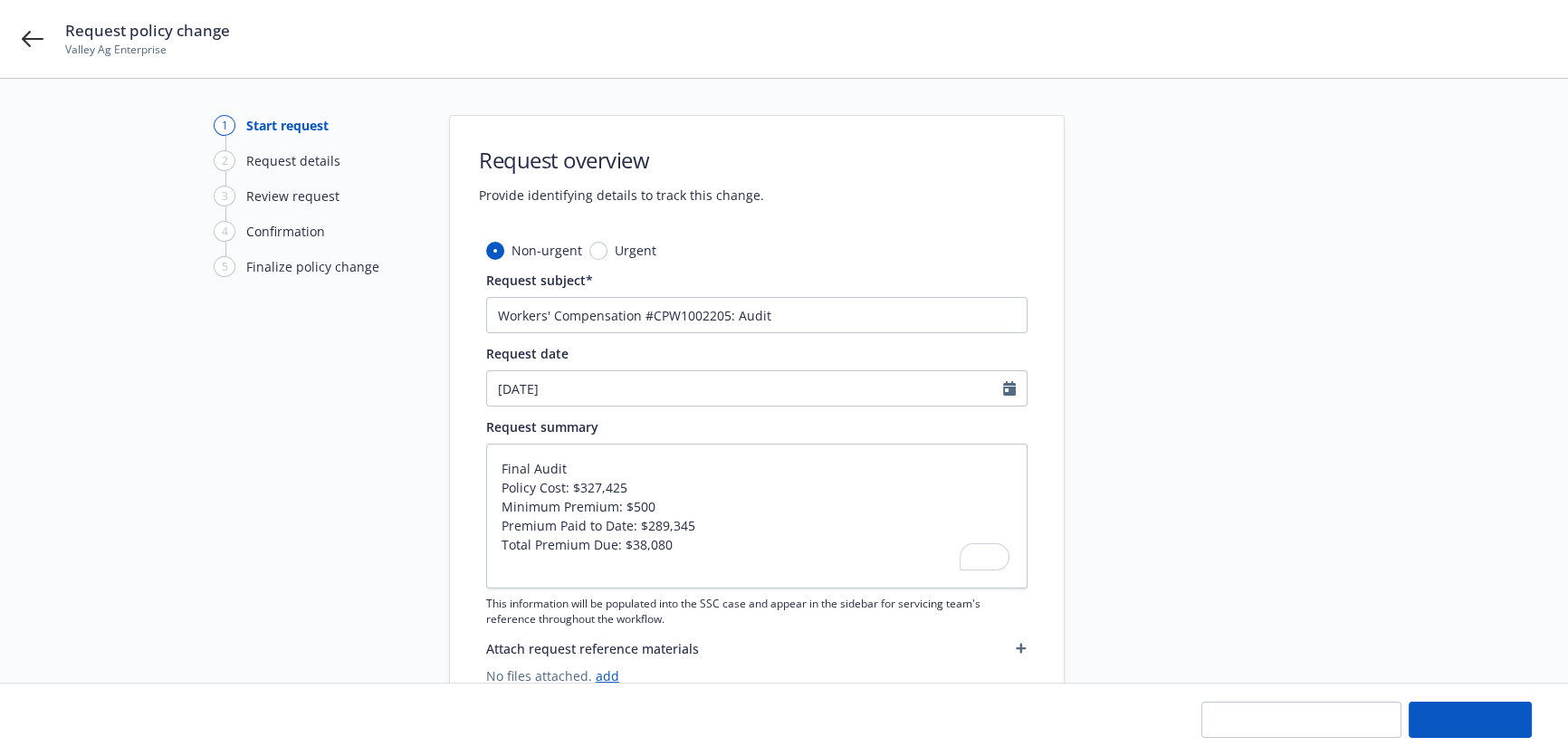
type textarea "x"
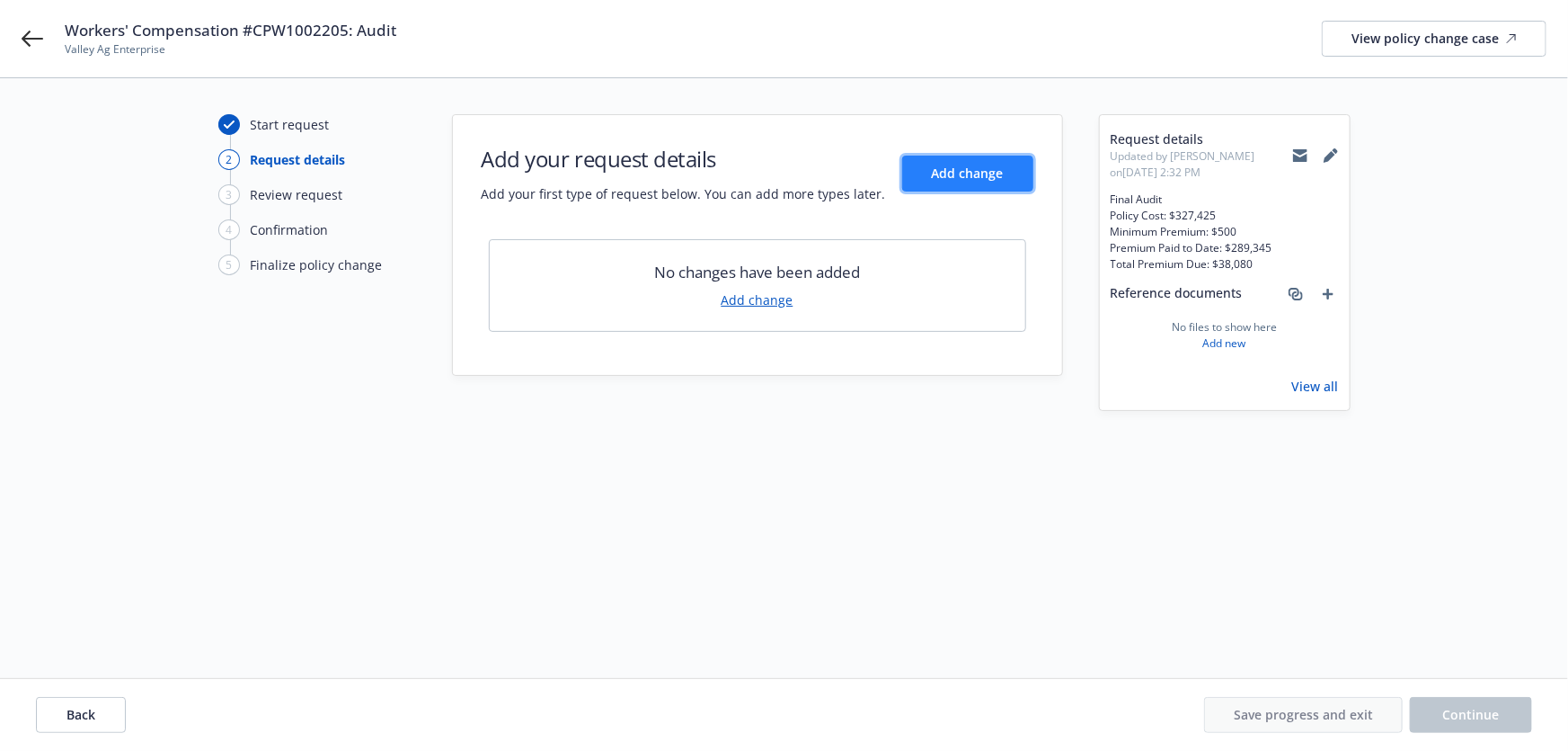
click at [997, 182] on button "Add change" at bounding box center [968, 174] width 131 height 36
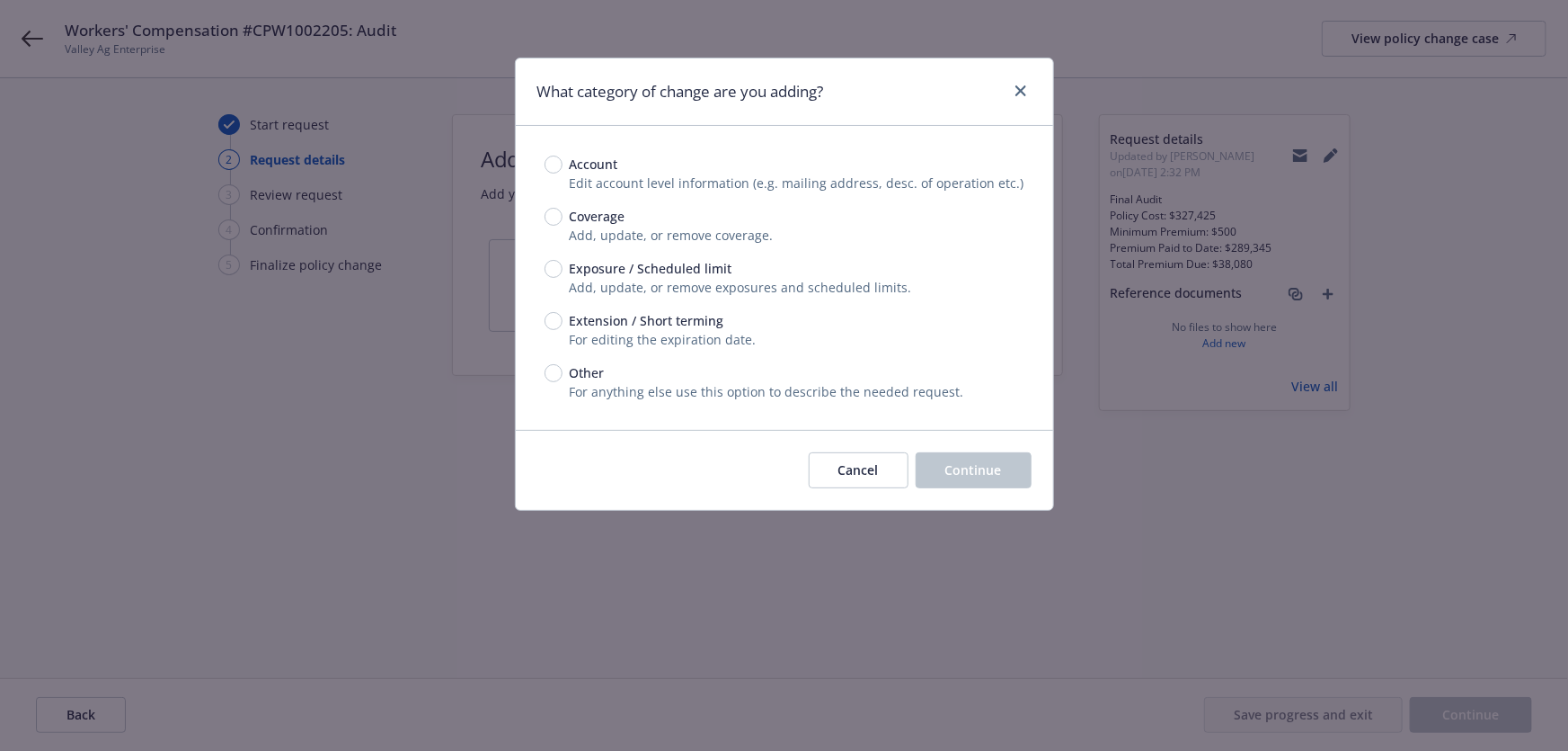
click at [646, 279] on span "Add, update, or remove exposures and scheduled limits." at bounding box center [741, 287] width 343 height 17
click at [644, 254] on div "Account Edit account level information (e.g. mailing address, desc. of operatio…" at bounding box center [785, 278] width 480 height 246
click at [1020, 85] on icon "close" at bounding box center [1021, 91] width 11 height 11
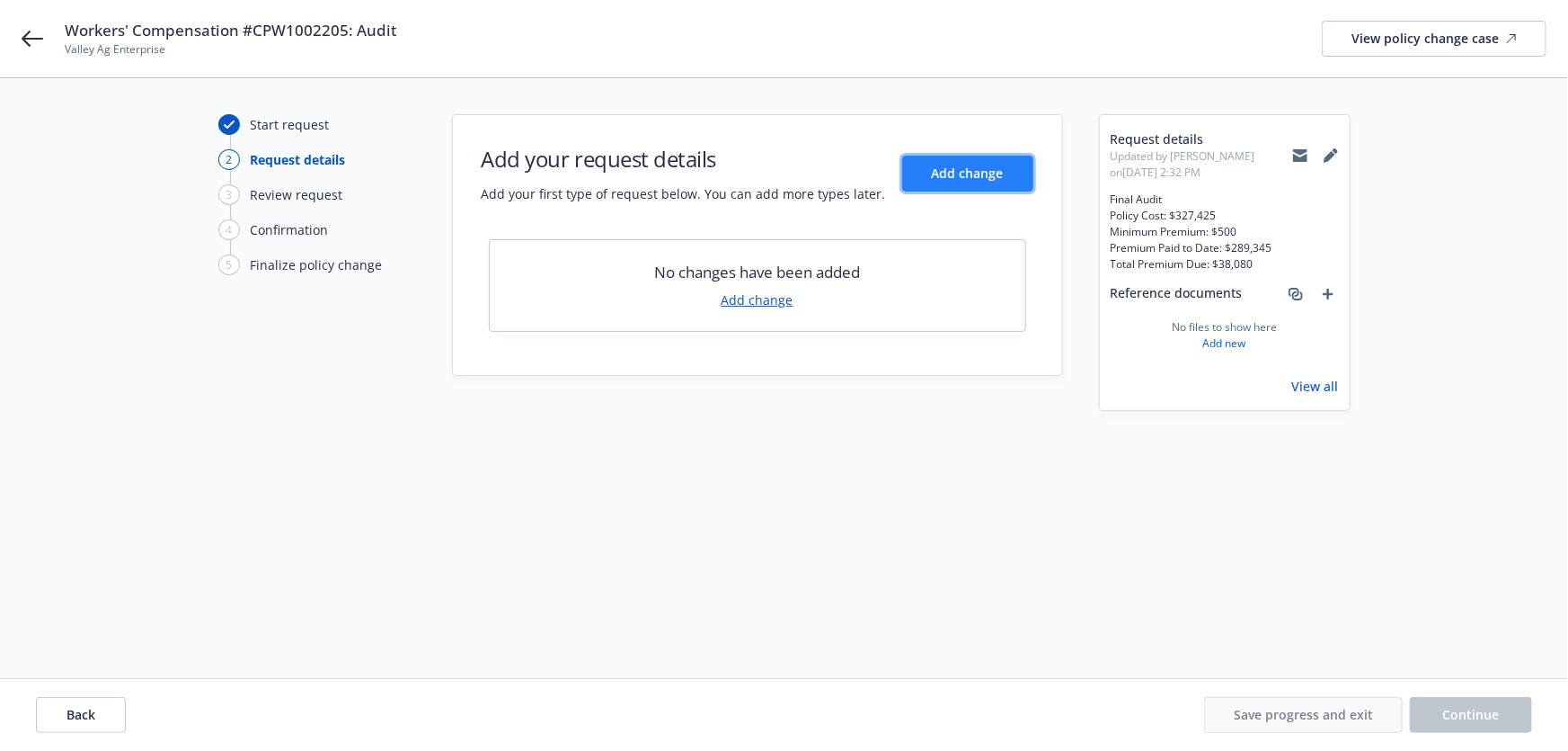
click at [945, 181] on span "Add change" at bounding box center [968, 173] width 72 height 17
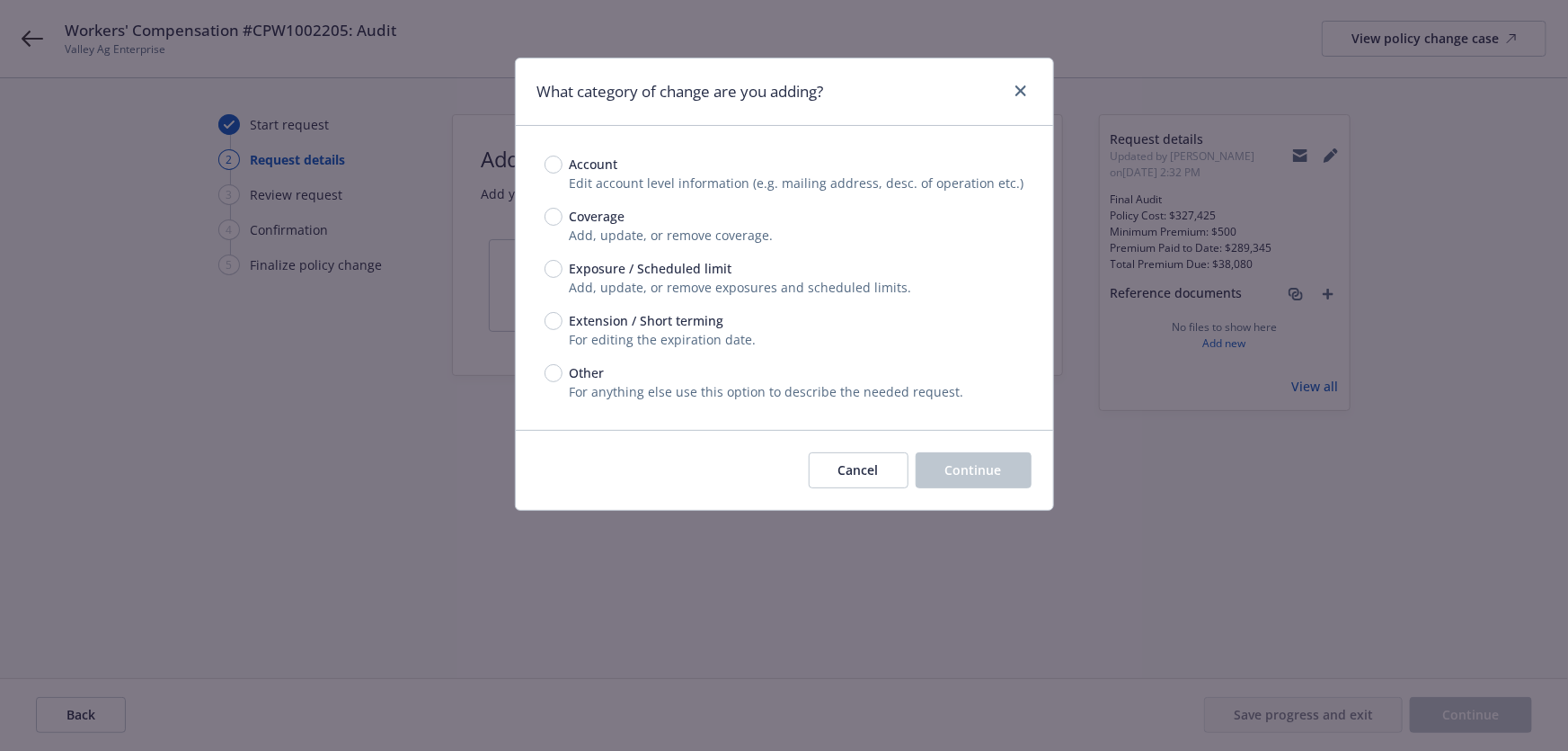
click at [663, 264] on span "Exposure / Scheduled limit" at bounding box center [651, 268] width 163 height 19
click at [563, 264] on input "Exposure / Scheduled limit" at bounding box center [554, 269] width 18 height 18
radio input "true"
click at [947, 463] on span "Continue" at bounding box center [974, 469] width 57 height 17
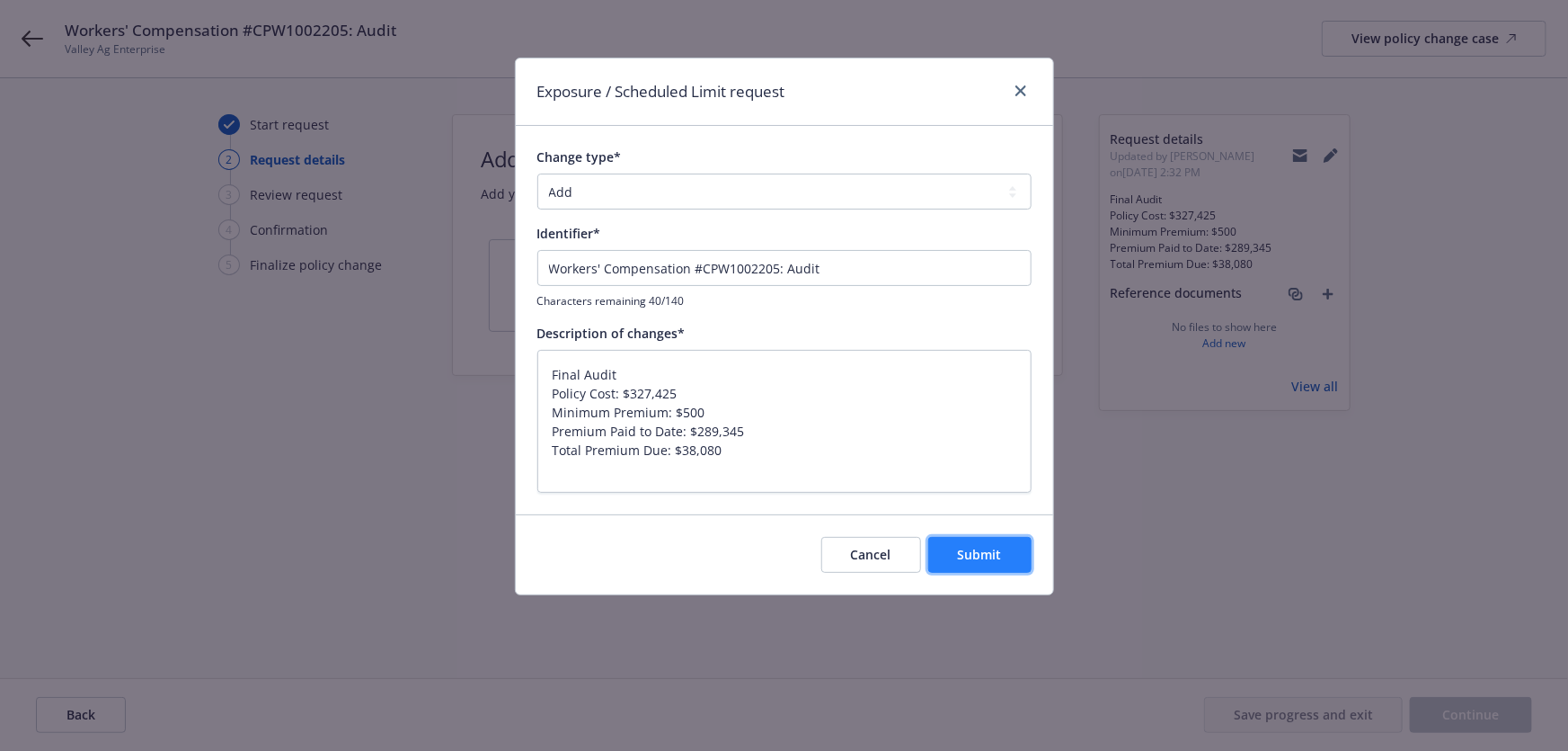
click at [979, 552] on span "Submit" at bounding box center [980, 554] width 44 height 17
type textarea "x"
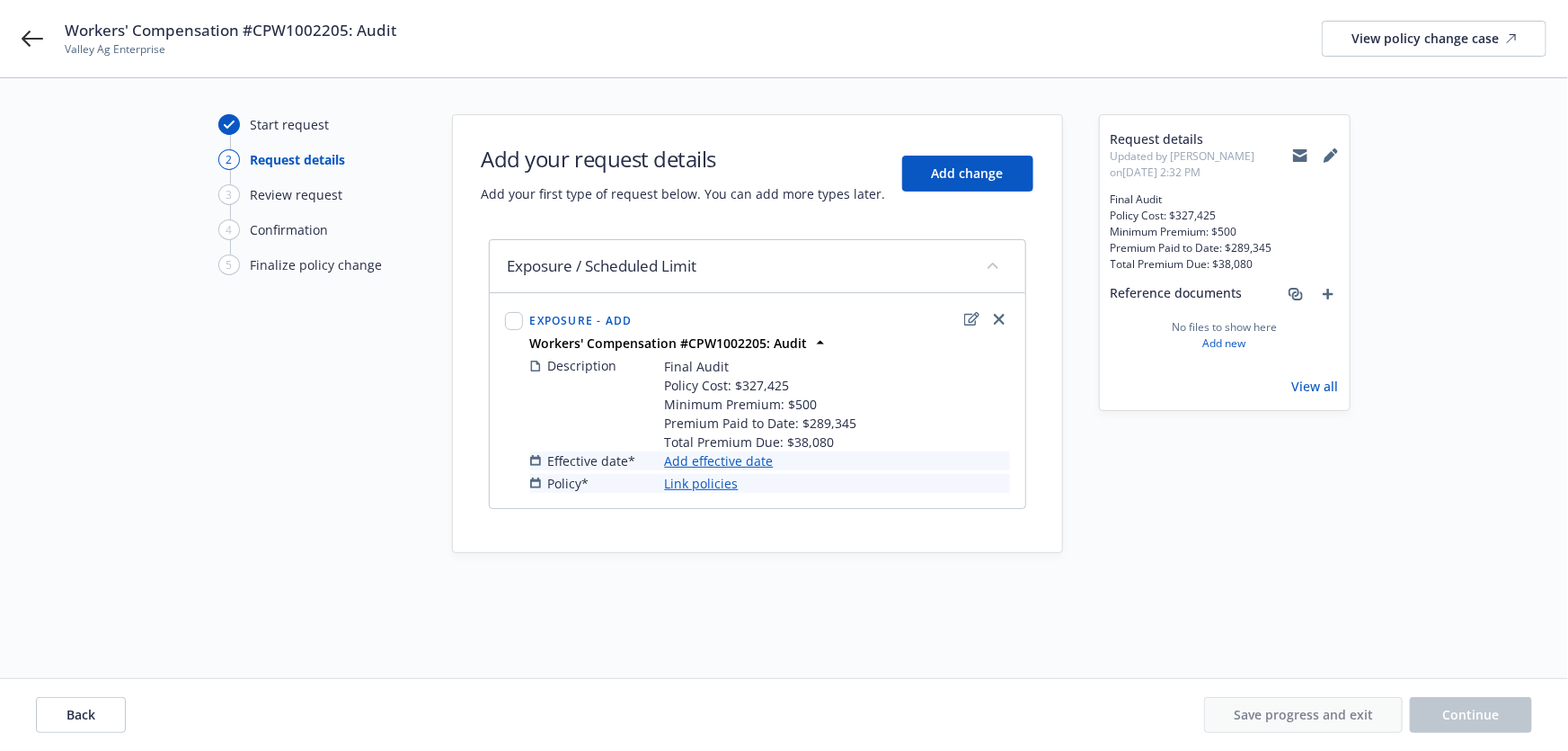
click at [689, 462] on link "Add effective date" at bounding box center [719, 460] width 109 height 19
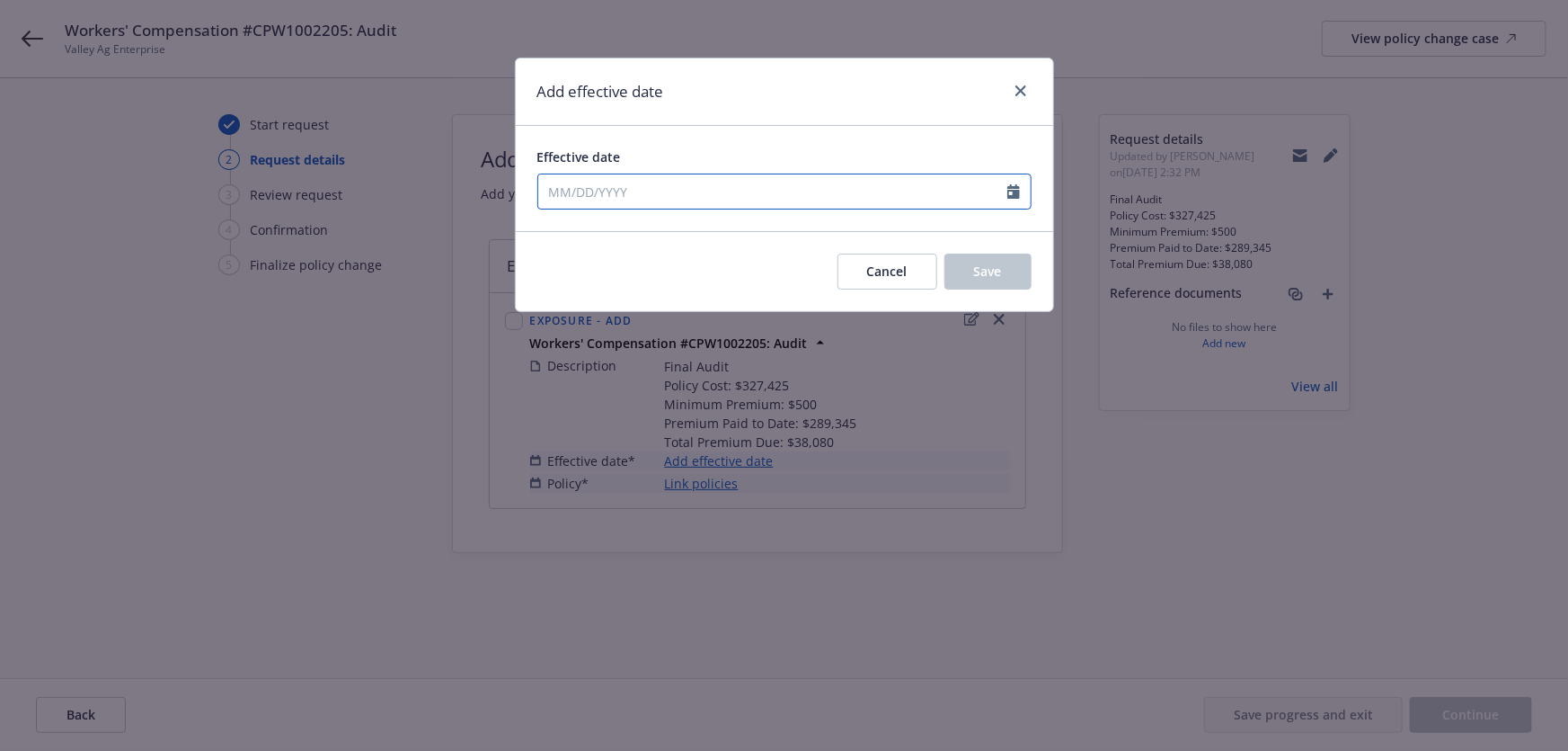
select select "9"
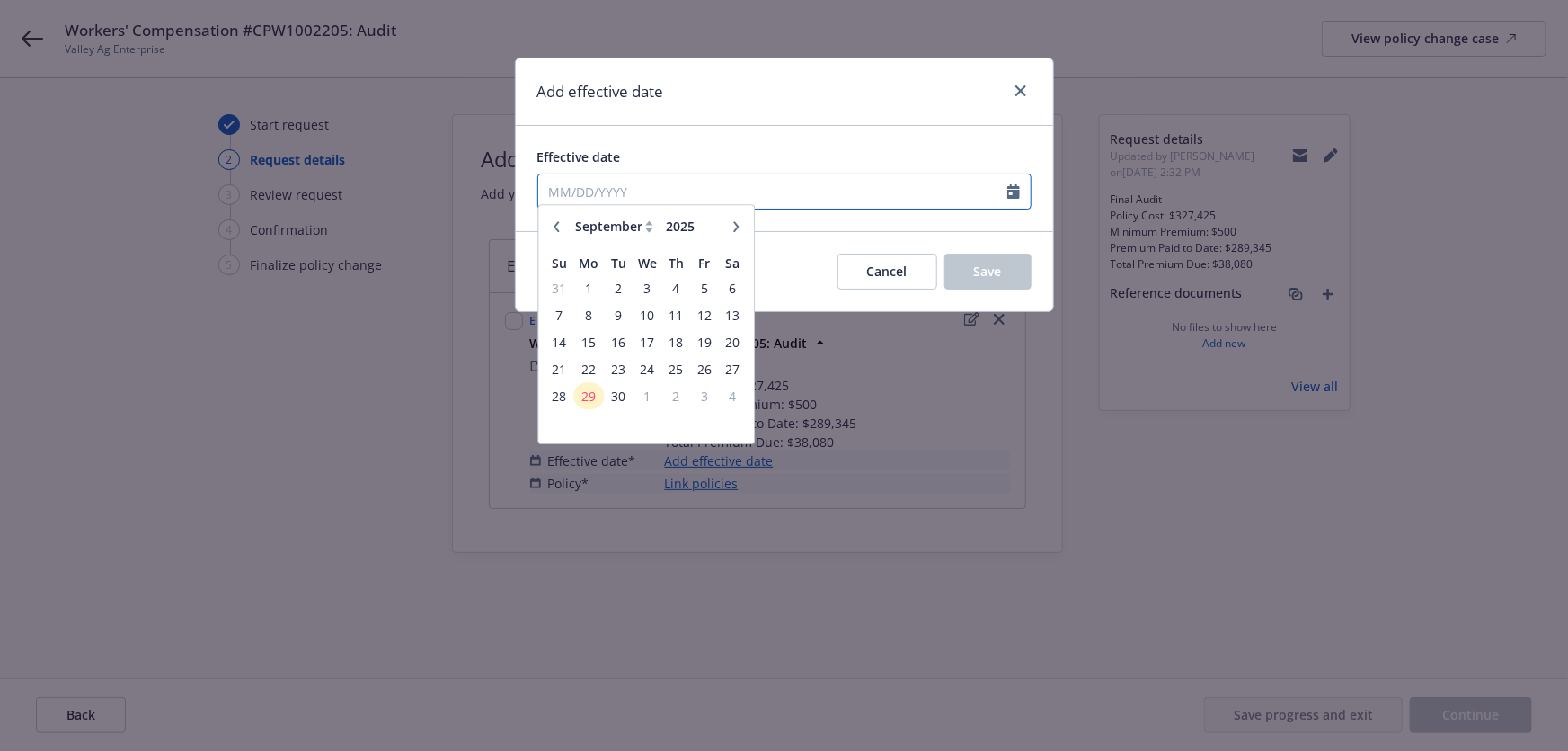
click at [728, 190] on input "Effective date" at bounding box center [773, 192] width 469 height 34
click at [592, 299] on span "1" at bounding box center [589, 296] width 27 height 22
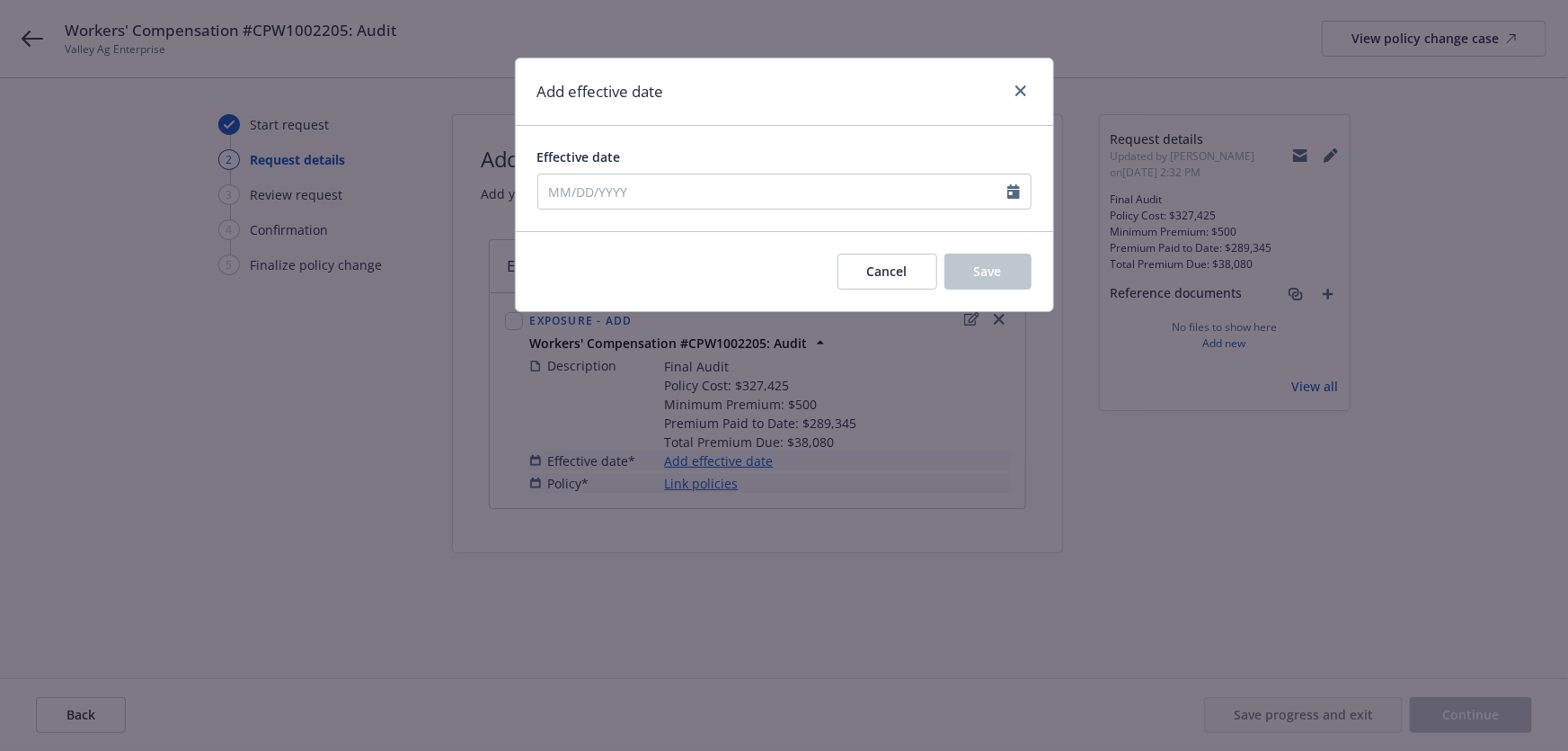
type input "09/01/2025"
click at [624, 196] on input "09/01/2025" at bounding box center [773, 192] width 469 height 34
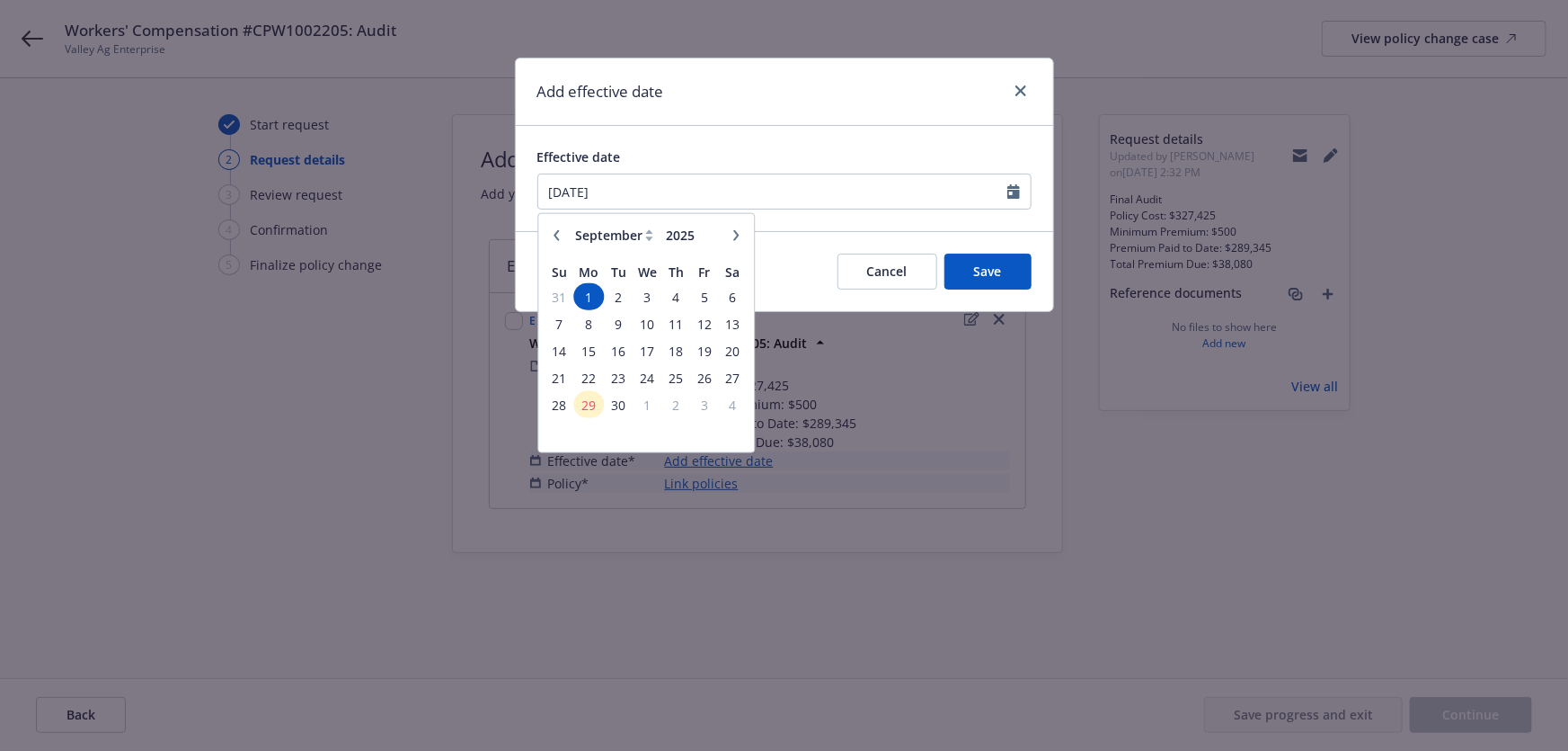
click at [555, 229] on icon "button" at bounding box center [557, 235] width 11 height 11
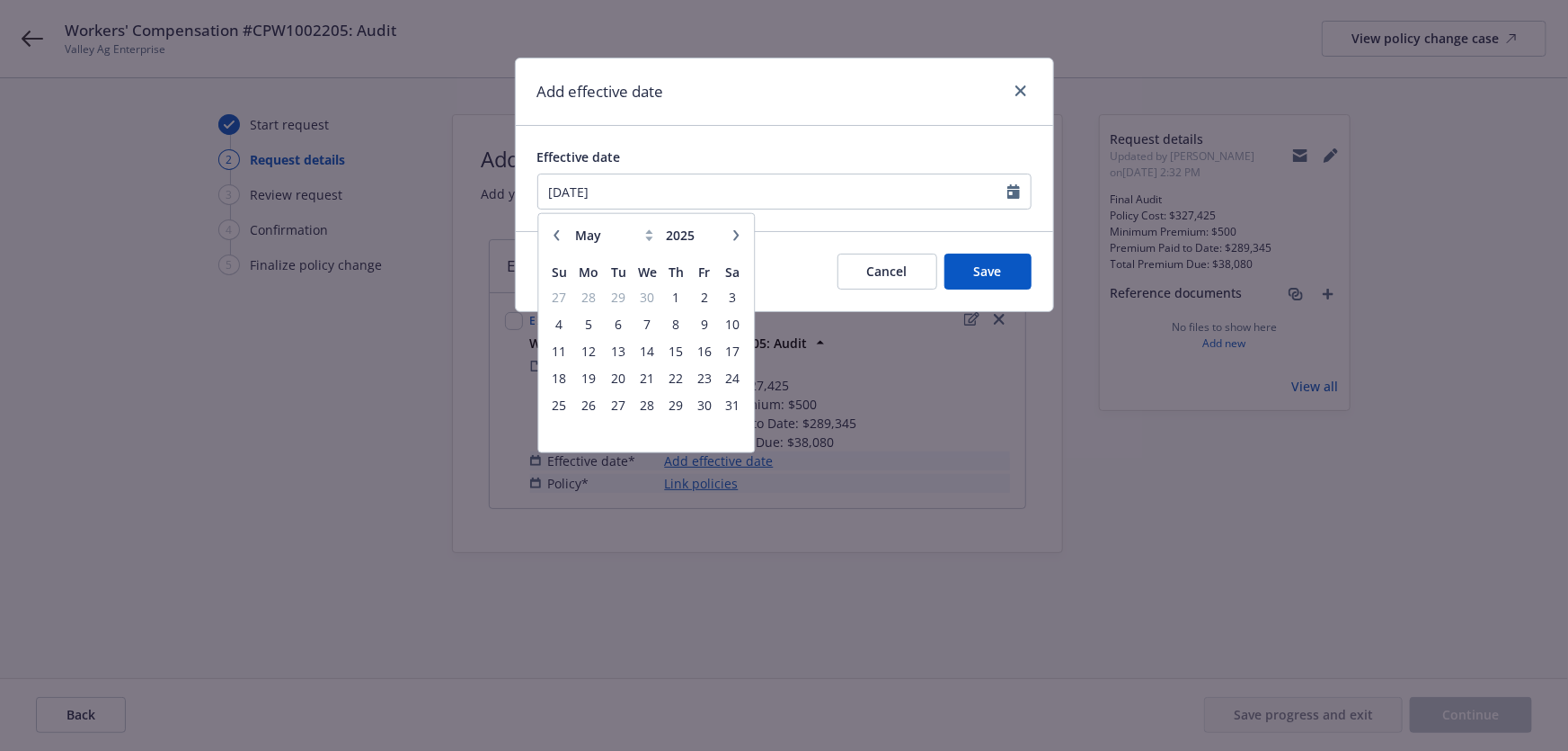
select select "4"
click at [683, 234] on input "2025" at bounding box center [691, 235] width 58 height 19
click at [710, 234] on input "2026" at bounding box center [691, 235] width 58 height 19
click at [710, 240] on input "2025" at bounding box center [691, 235] width 58 height 19
type input "2024"
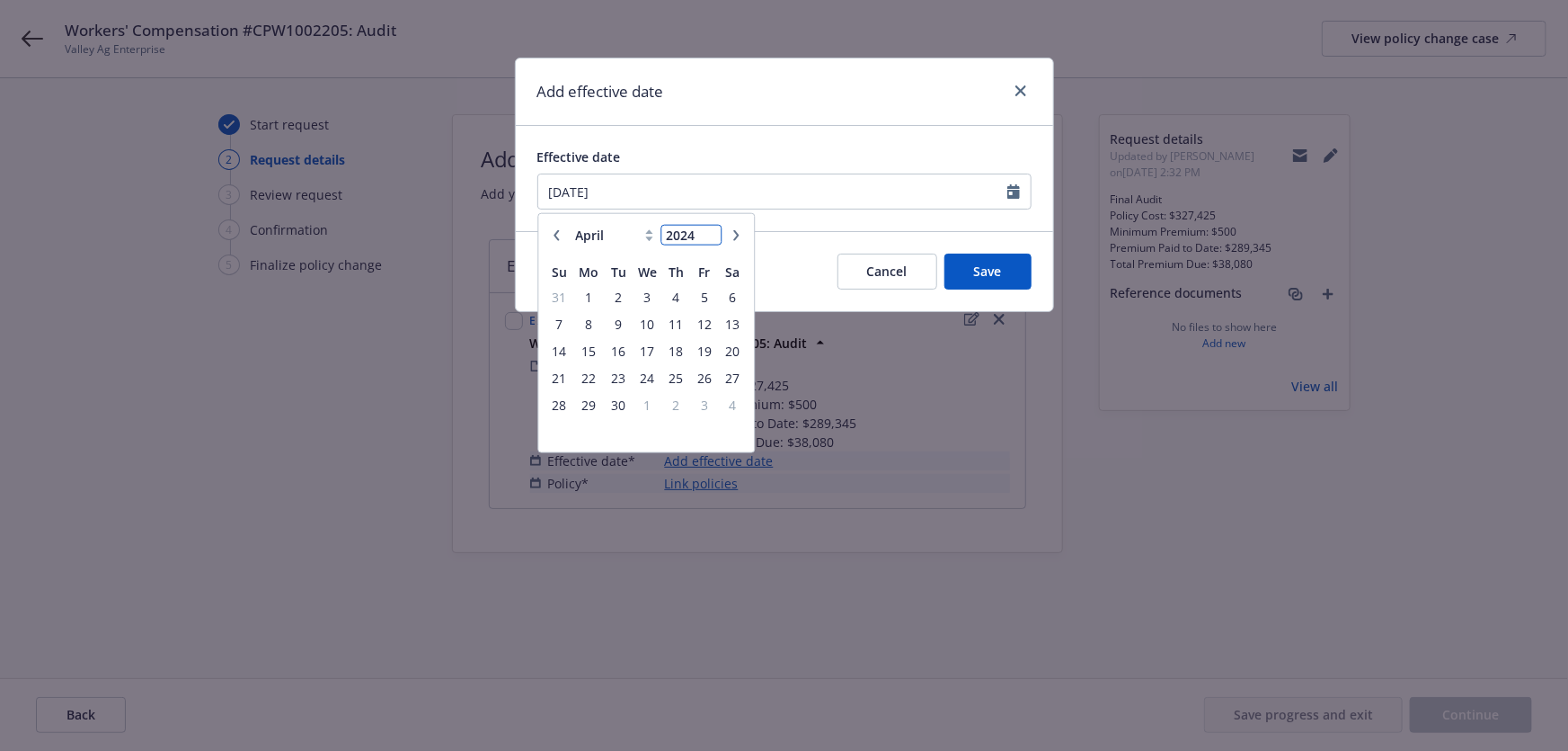
click at [710, 240] on input "2024" at bounding box center [691, 235] width 58 height 19
click at [562, 237] on button "button" at bounding box center [557, 235] width 22 height 22
select select "3"
click at [700, 295] on span "1" at bounding box center [704, 296] width 24 height 22
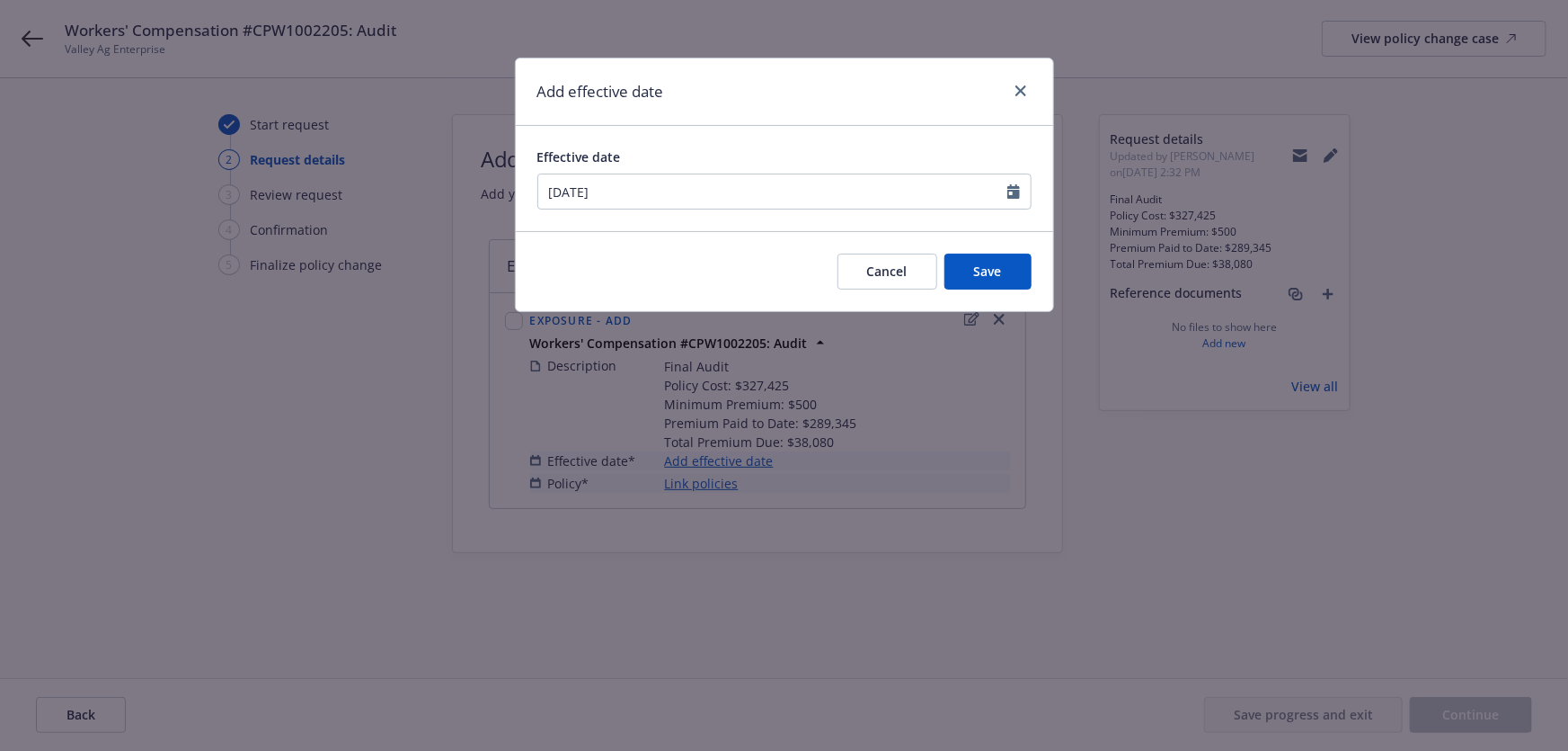
type input "03/01/2024"
drag, startPoint x: 974, startPoint y: 270, endPoint x: 919, endPoint y: 291, distance: 58.9
click at [975, 270] on span "Save" at bounding box center [988, 271] width 28 height 17
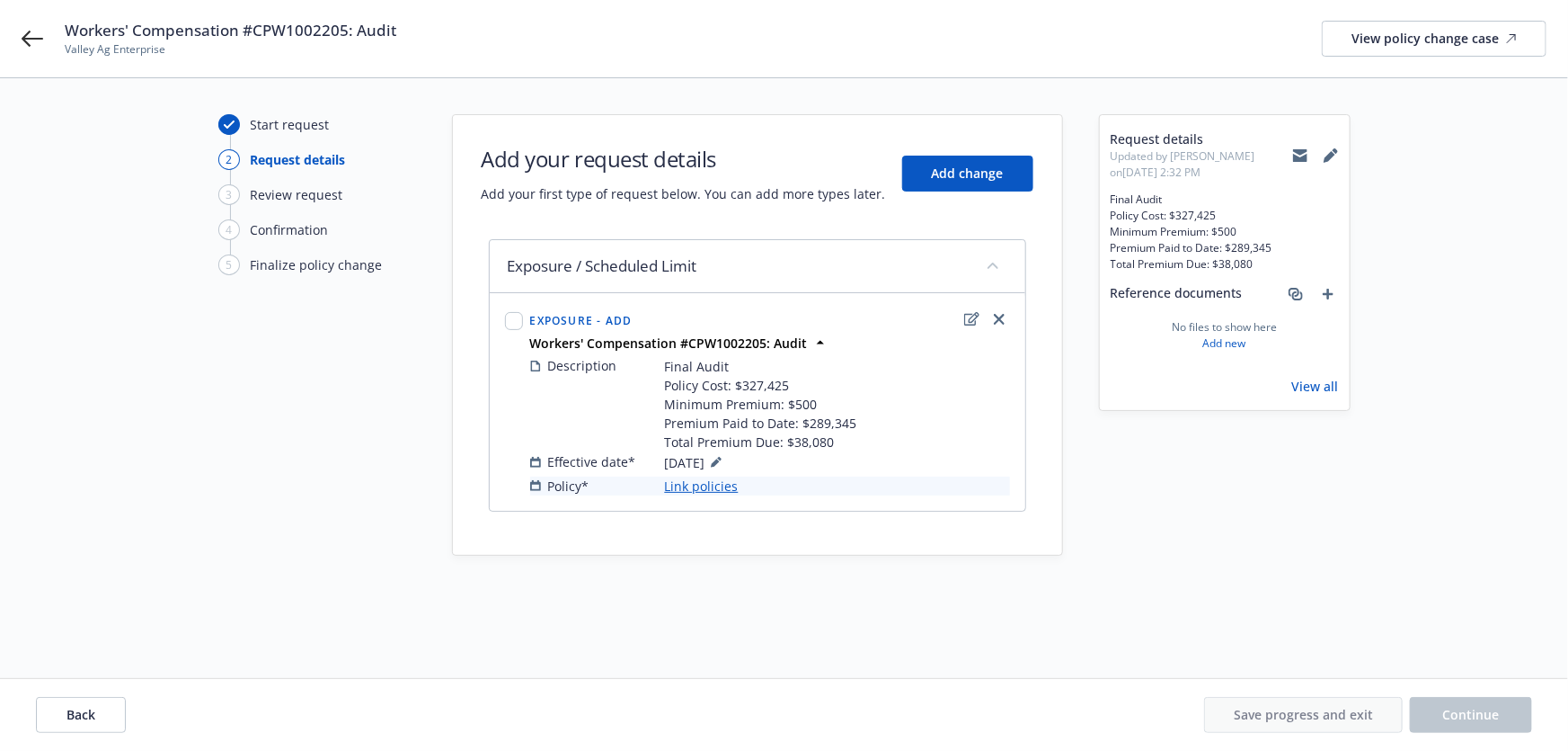
click at [720, 490] on link "Link policies" at bounding box center [702, 486] width 74 height 19
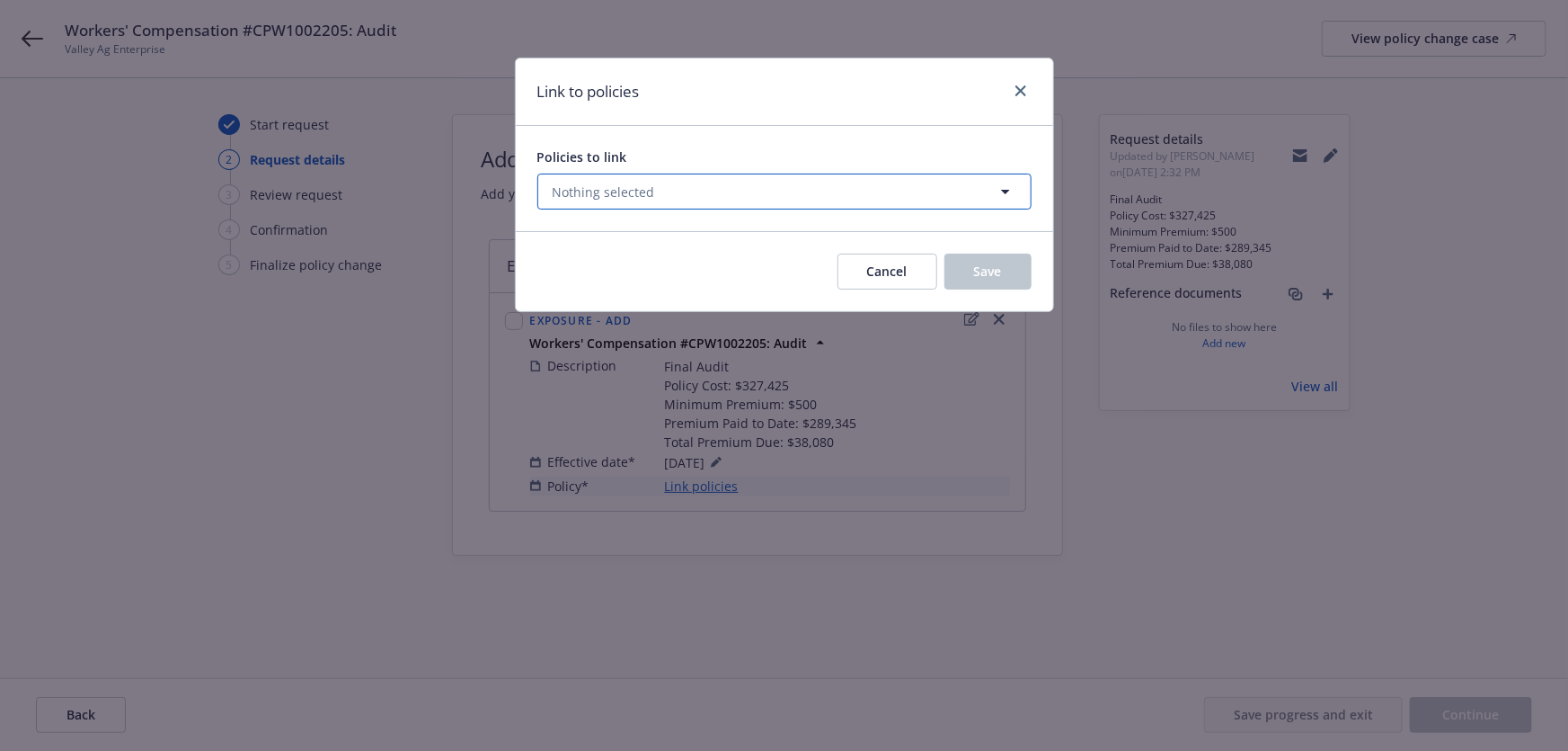
click at [699, 189] on button "Nothing selected" at bounding box center [785, 192] width 494 height 36
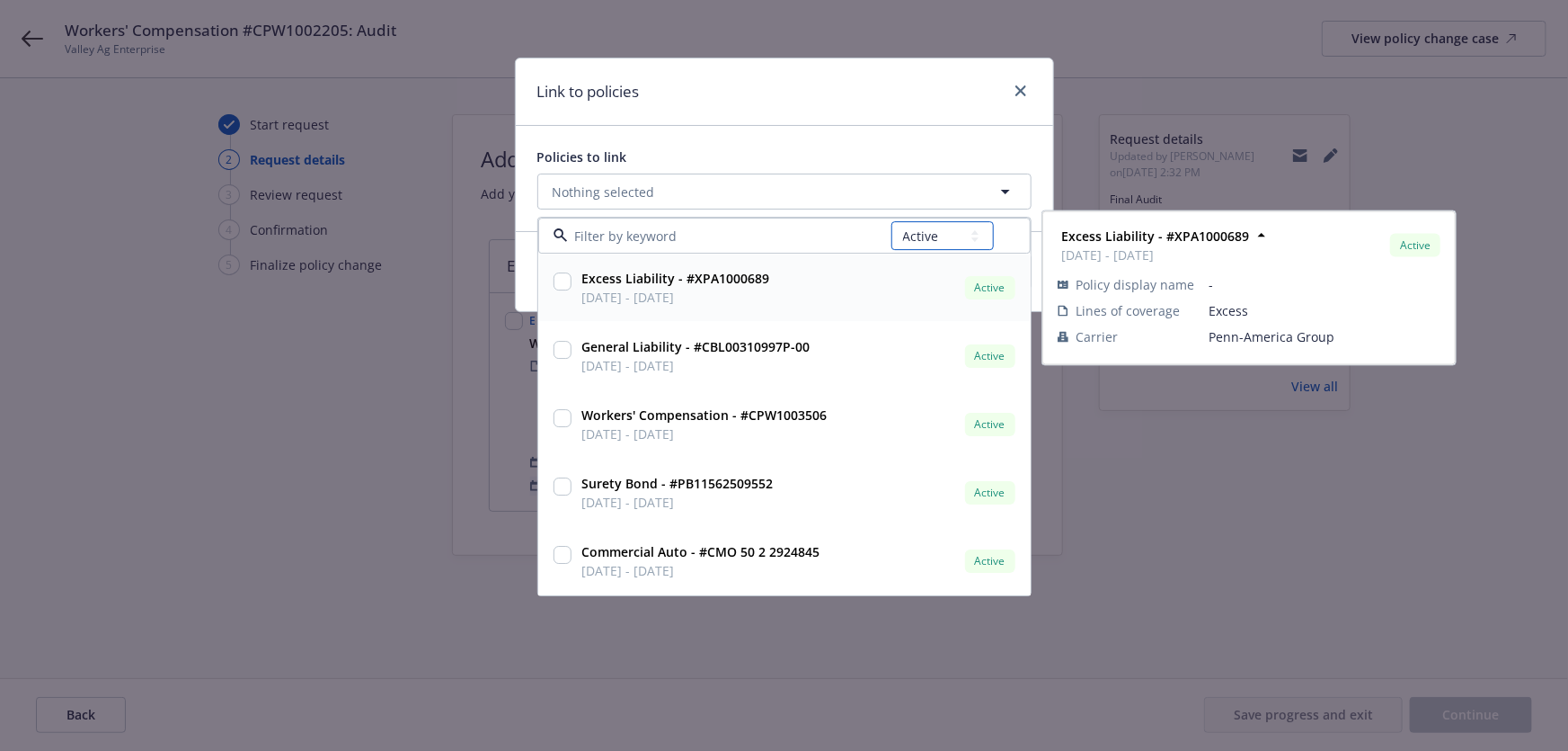
click at [942, 231] on select "All Active Upcoming Expired Cancelled" at bounding box center [943, 237] width 102 height 29
select select "EXPIRED"
click at [892, 222] on select "All Active Upcoming Expired Cancelled" at bounding box center [943, 237] width 102 height 29
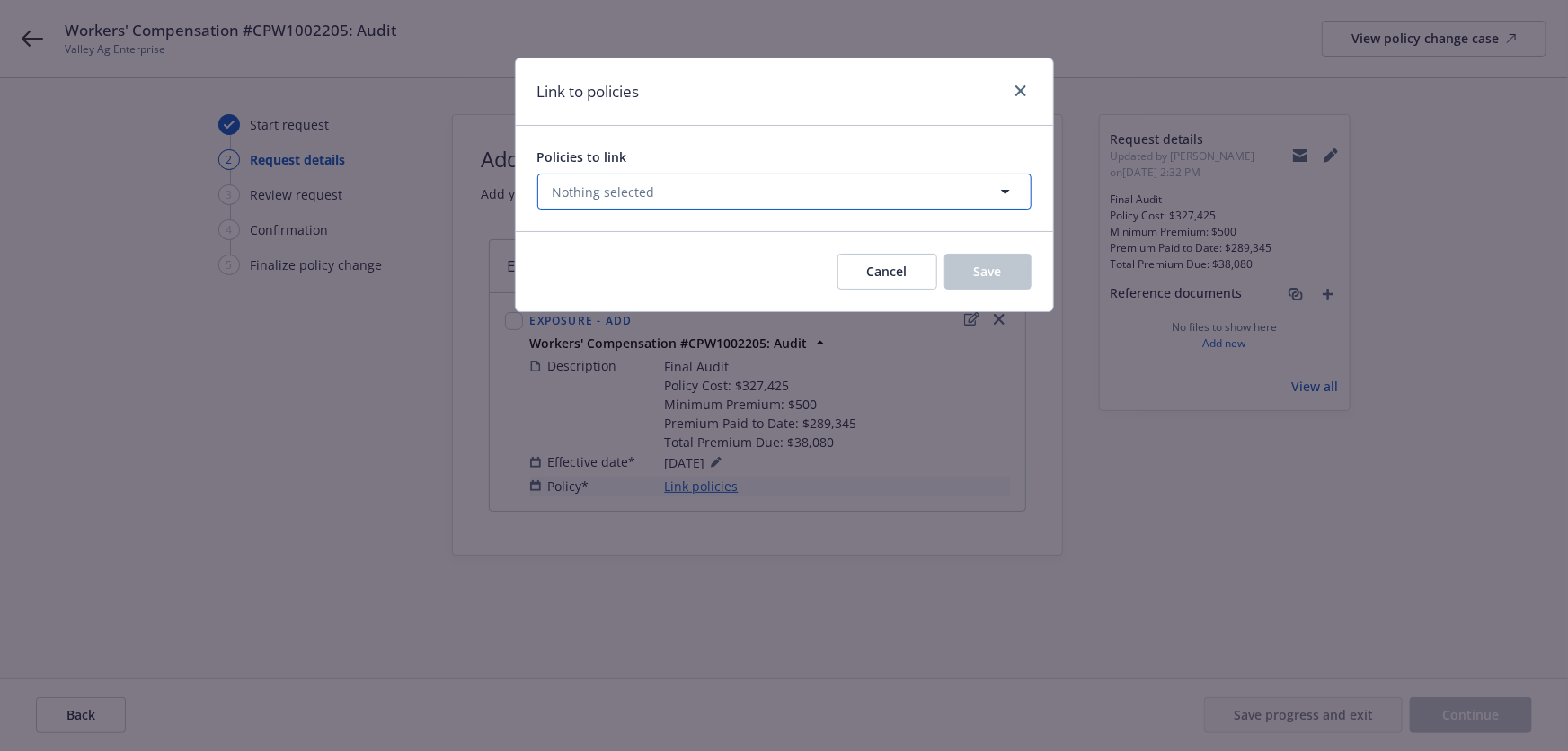
click at [694, 206] on button "Nothing selected" at bounding box center [785, 192] width 494 height 36
select select "EXPIRED"
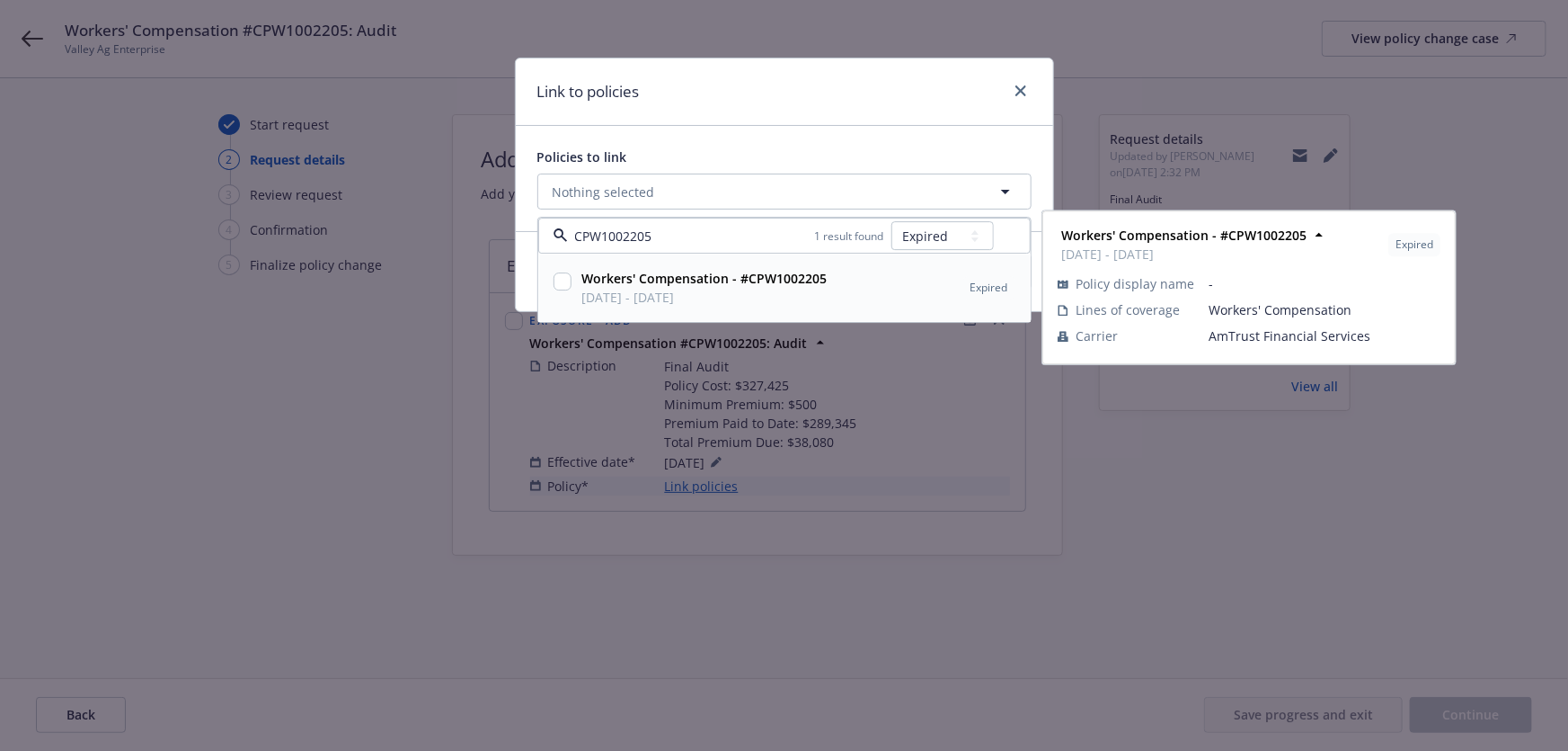
click at [766, 291] on span "03/01/2024 - 03/01/2025" at bounding box center [705, 298] width 245 height 19
checkbox input "true"
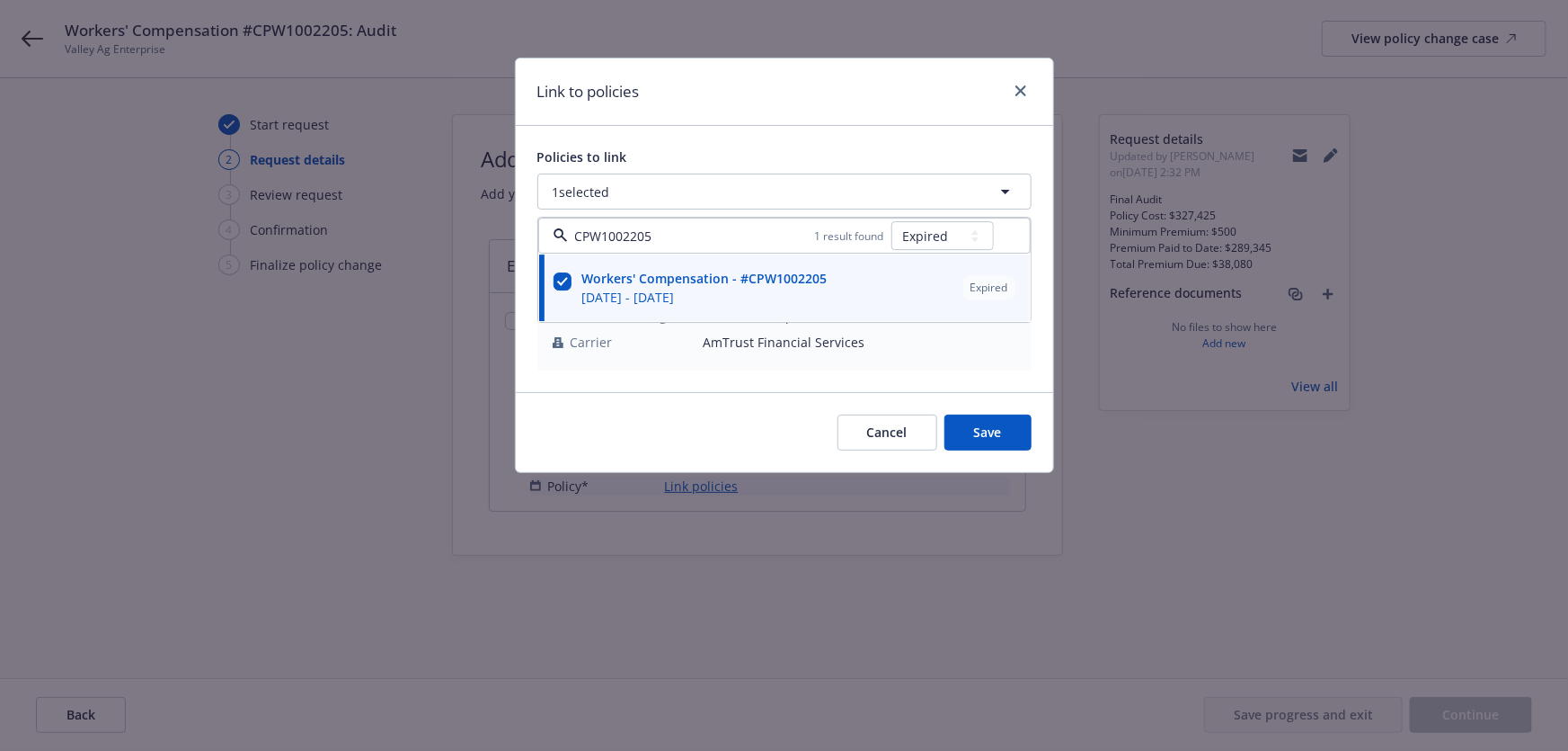
type input "CPW1002205"
click at [832, 123] on div "Link to policies" at bounding box center [785, 92] width 538 height 67
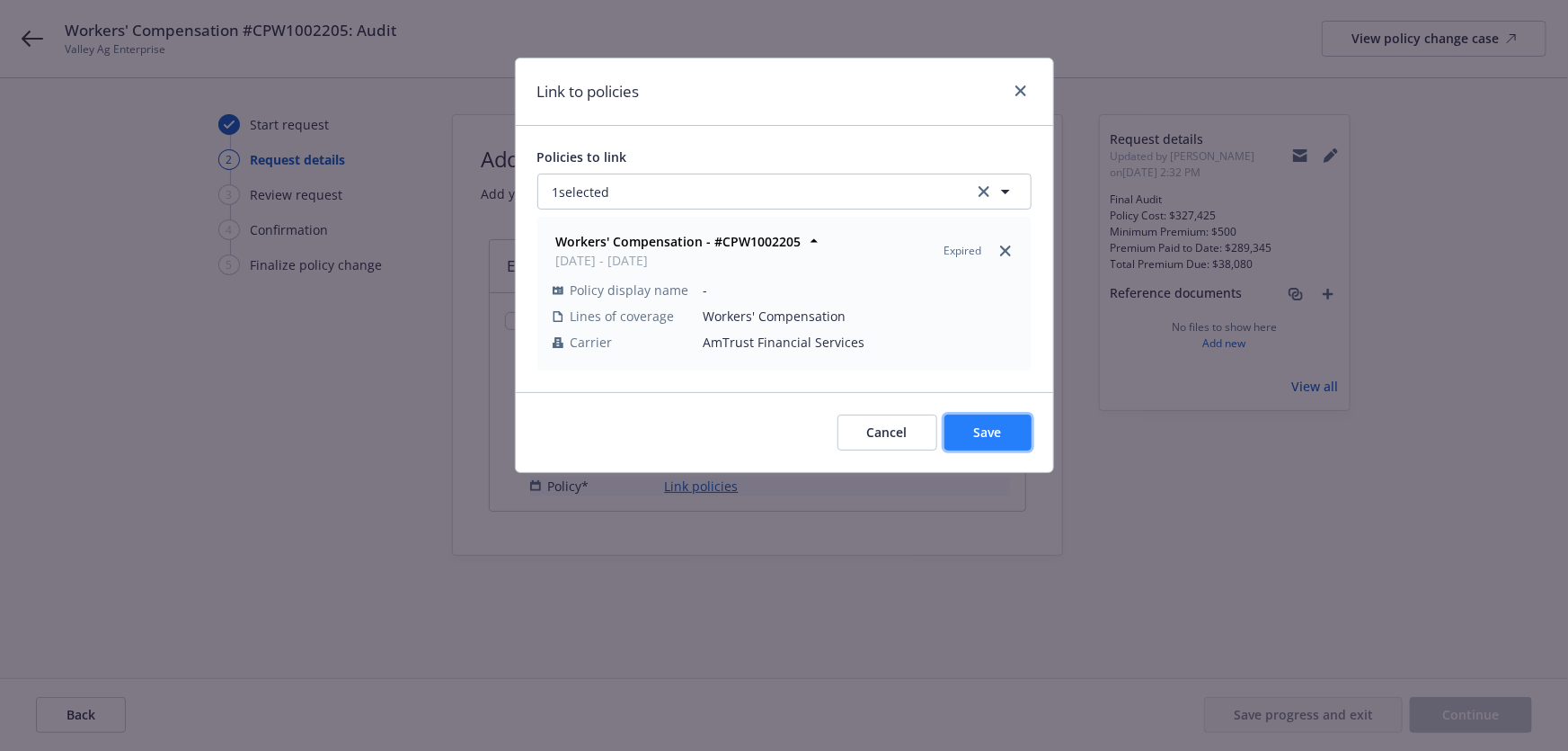
click at [978, 422] on button "Save" at bounding box center [988, 433] width 87 height 36
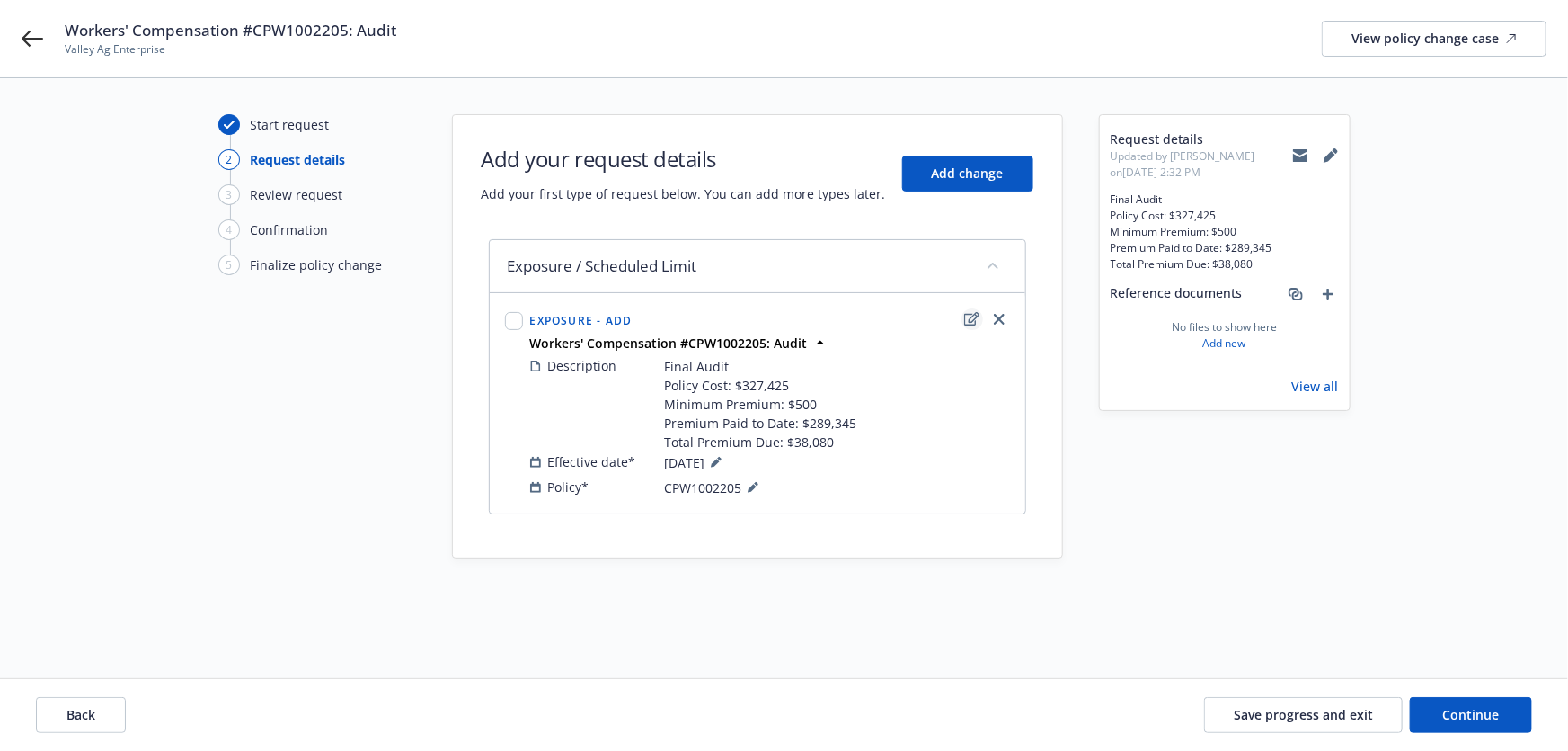
click at [976, 322] on icon "edit" at bounding box center [972, 318] width 15 height 13
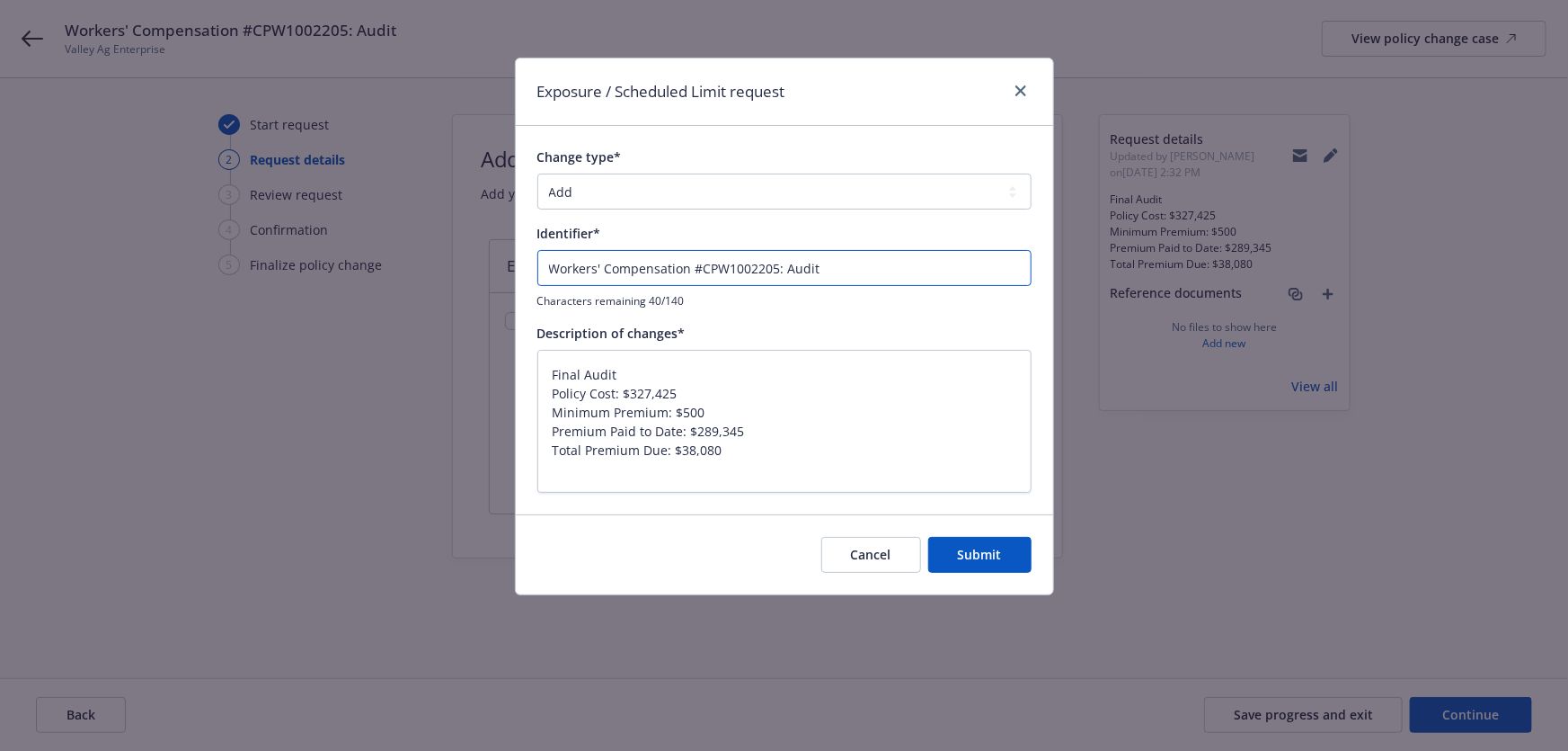
click at [786, 264] on input "Workers' Compensation #CPW1002205: Audit" at bounding box center [785, 268] width 494 height 36
type textarea "x"
type input "Workers' Compensation #CPW1002205: FAudit"
type textarea "x"
type input "Workers' Compensation #CPW1002205: FiAudit"
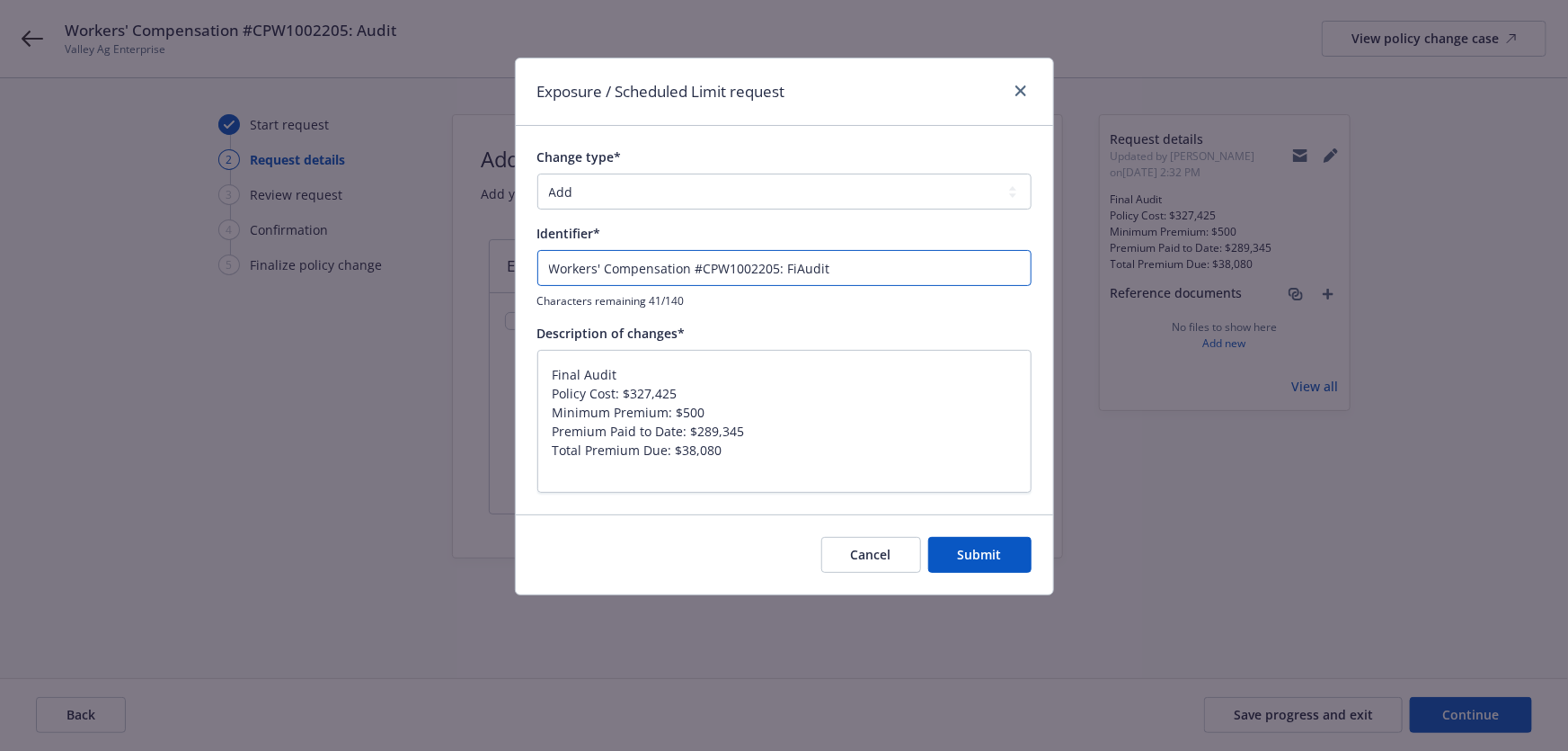
type textarea "x"
type input "Workers' Compensation #CPW1002205: FinAudit"
type textarea "x"
type input "Workers' Compensation #CPW1002205: FinaAudit"
type textarea "x"
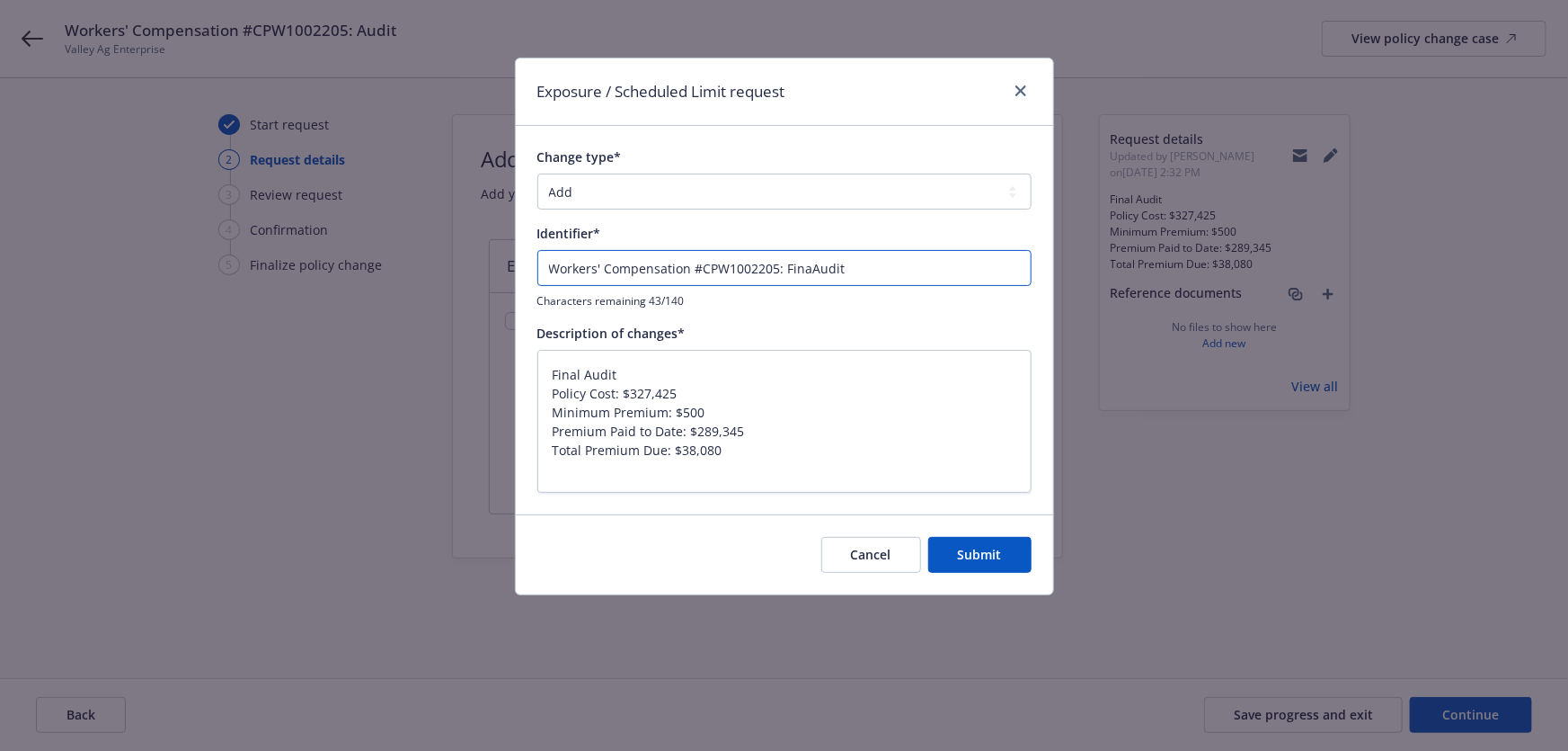
type input "Workers' Compensation #CPW1002205: FinalAudit"
type textarea "x"
type input "Workers' Compensation #CPW1002205: Final Audit"
click at [1011, 558] on button "Submit" at bounding box center [980, 555] width 103 height 36
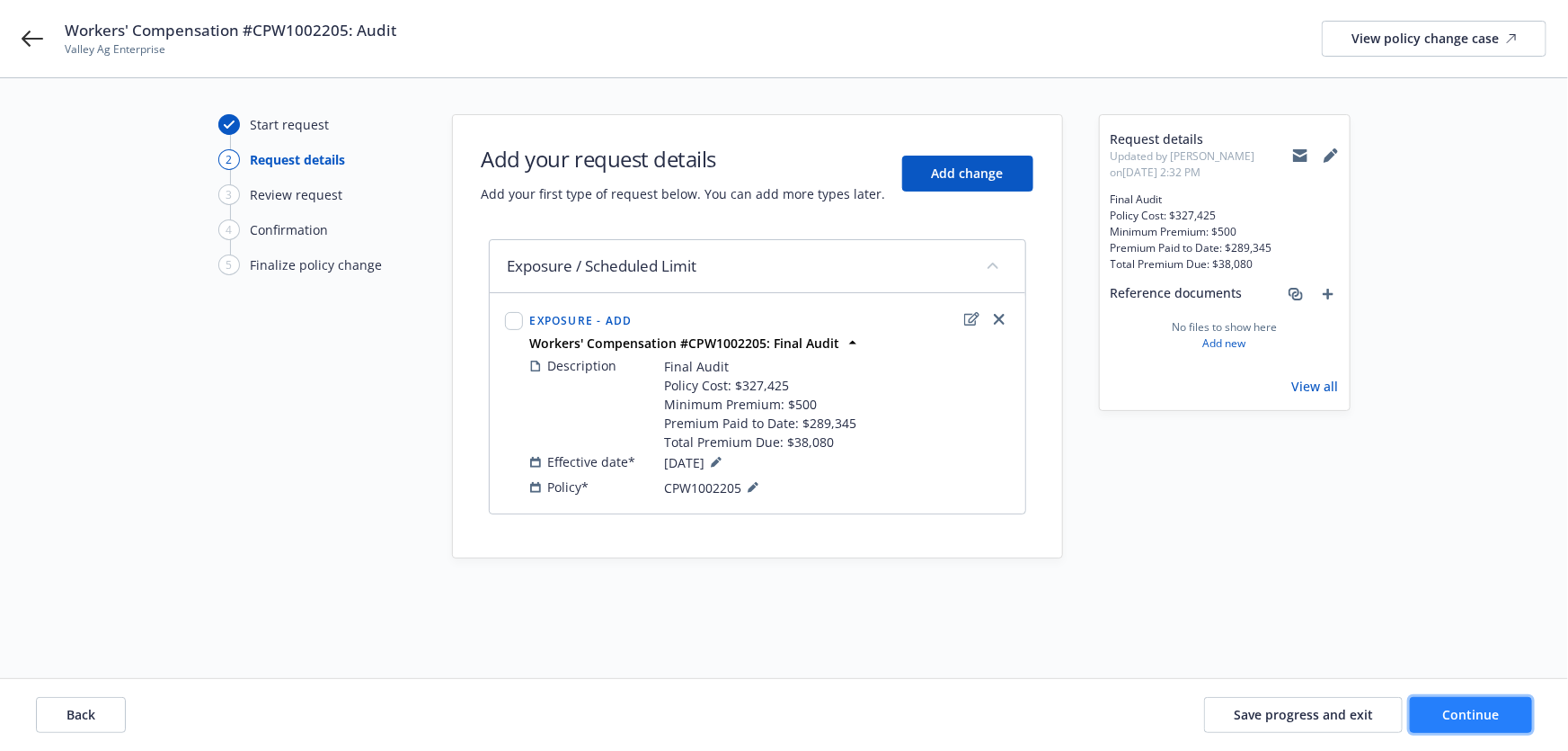
click at [1445, 711] on span "Continue" at bounding box center [1471, 714] width 57 height 17
click at [1332, 153] on icon at bounding box center [1330, 156] width 12 height 12
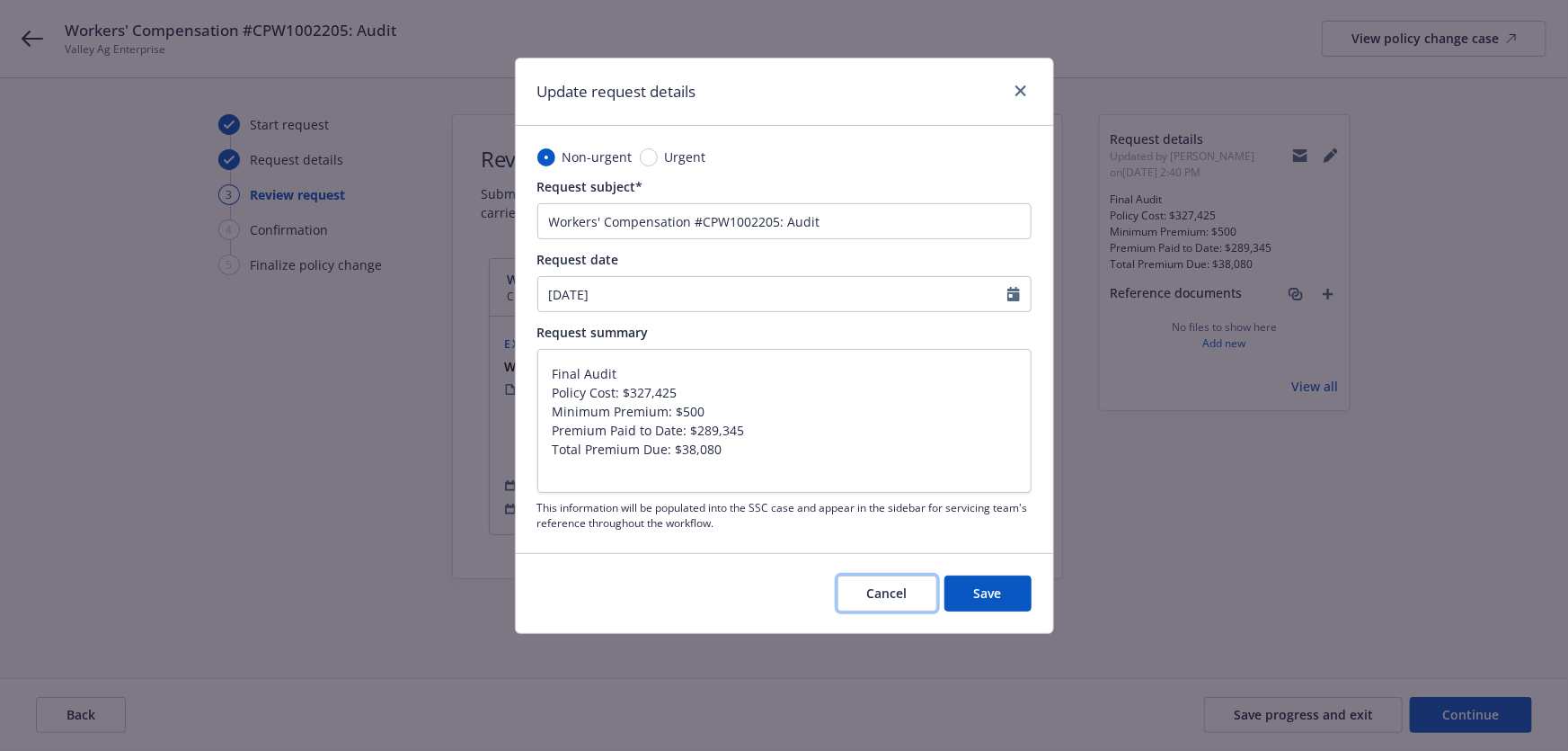
click at [901, 609] on button "Cancel" at bounding box center [887, 594] width 100 height 36
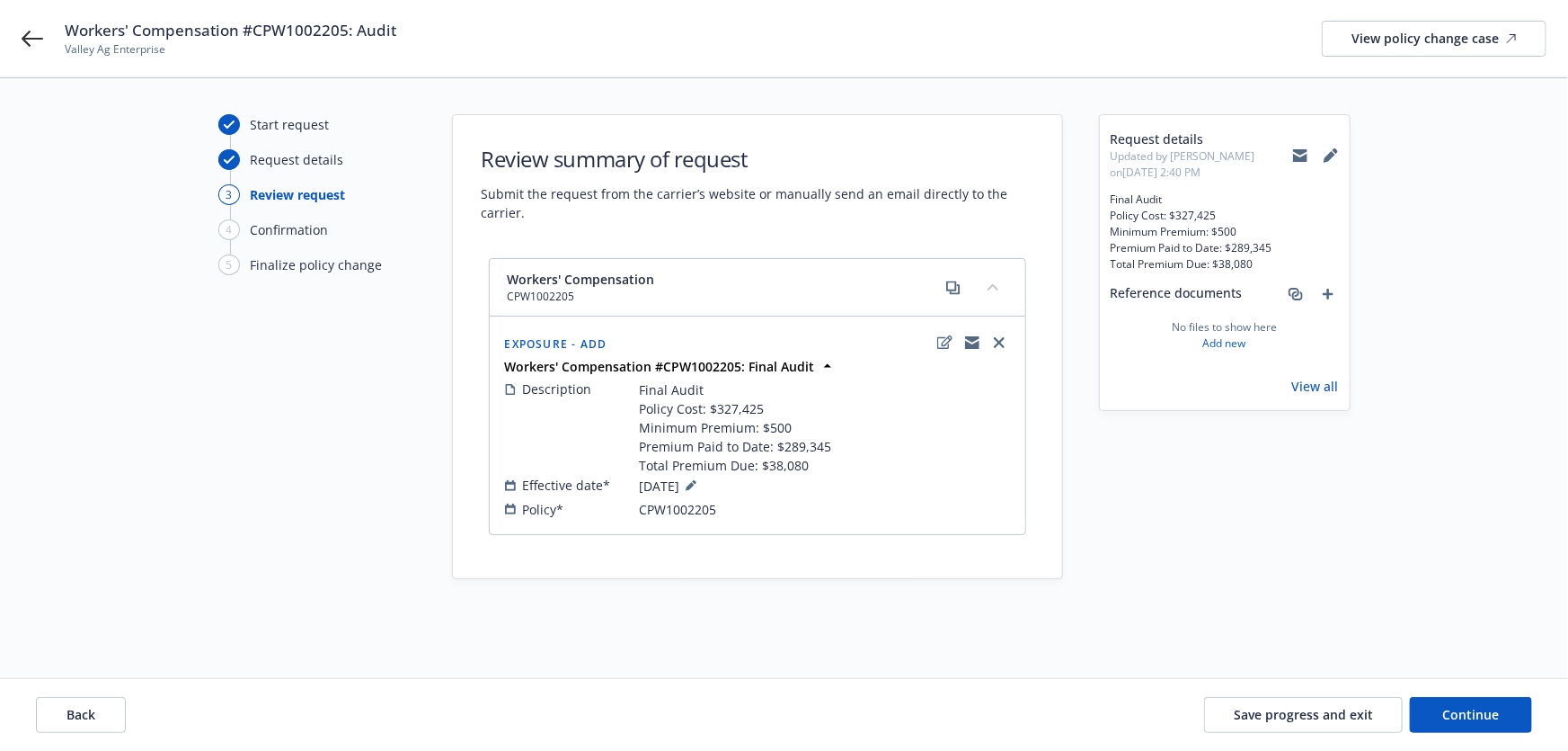
click at [1344, 153] on div "Request details Updated by Angela Marquez on 09/29/2025, 2:40 PM Final Audit Po…" at bounding box center [1225, 263] width 250 height 295
click at [1332, 153] on icon at bounding box center [1330, 156] width 12 height 12
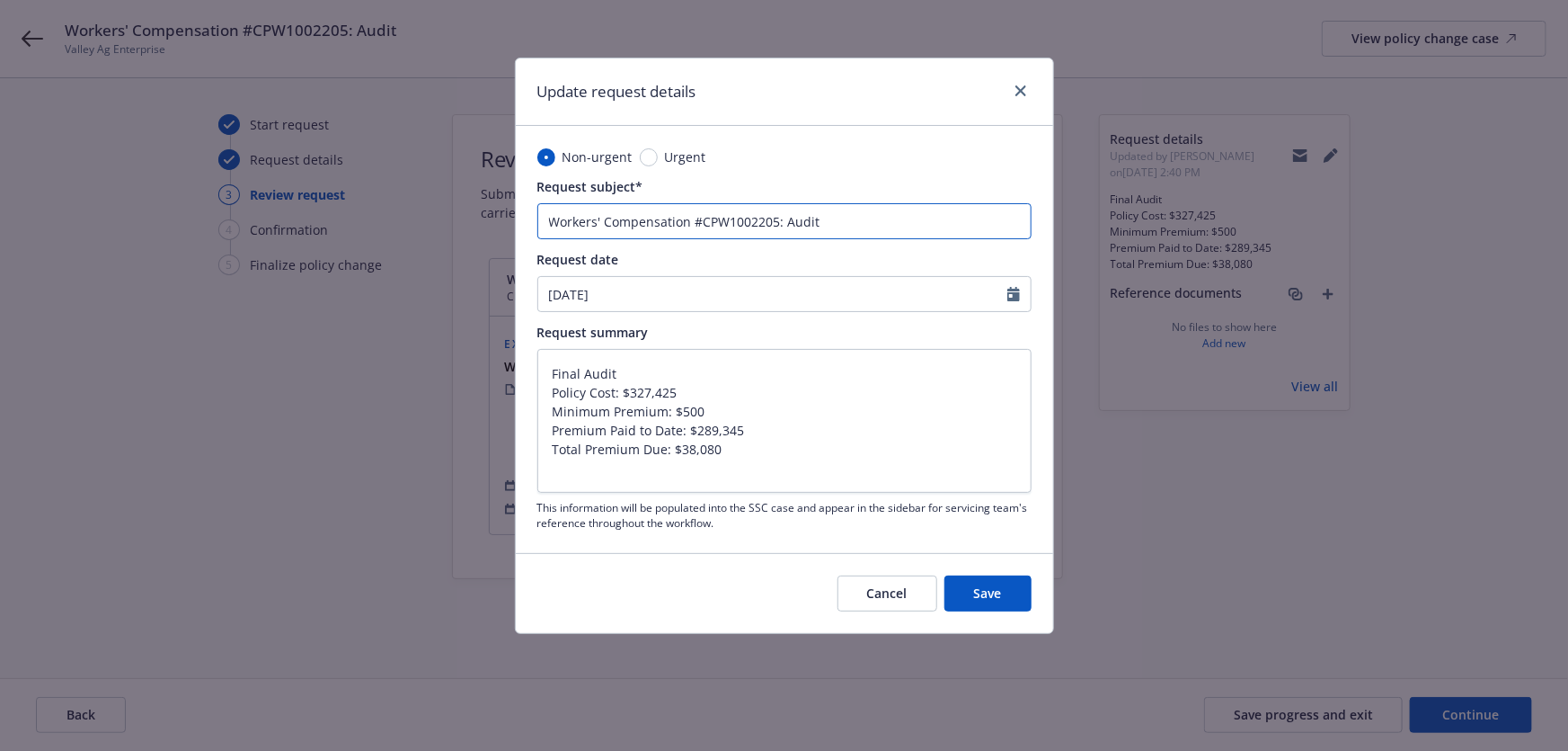
click at [785, 228] on input "Workers' Compensation #CPW1002205: Audit" at bounding box center [785, 221] width 494 height 36
type textarea "x"
type input "Workers' Compensation #CPW1002205: GAudit"
type textarea "x"
type input "Workers' Compensation #CPW1002205: Audit"
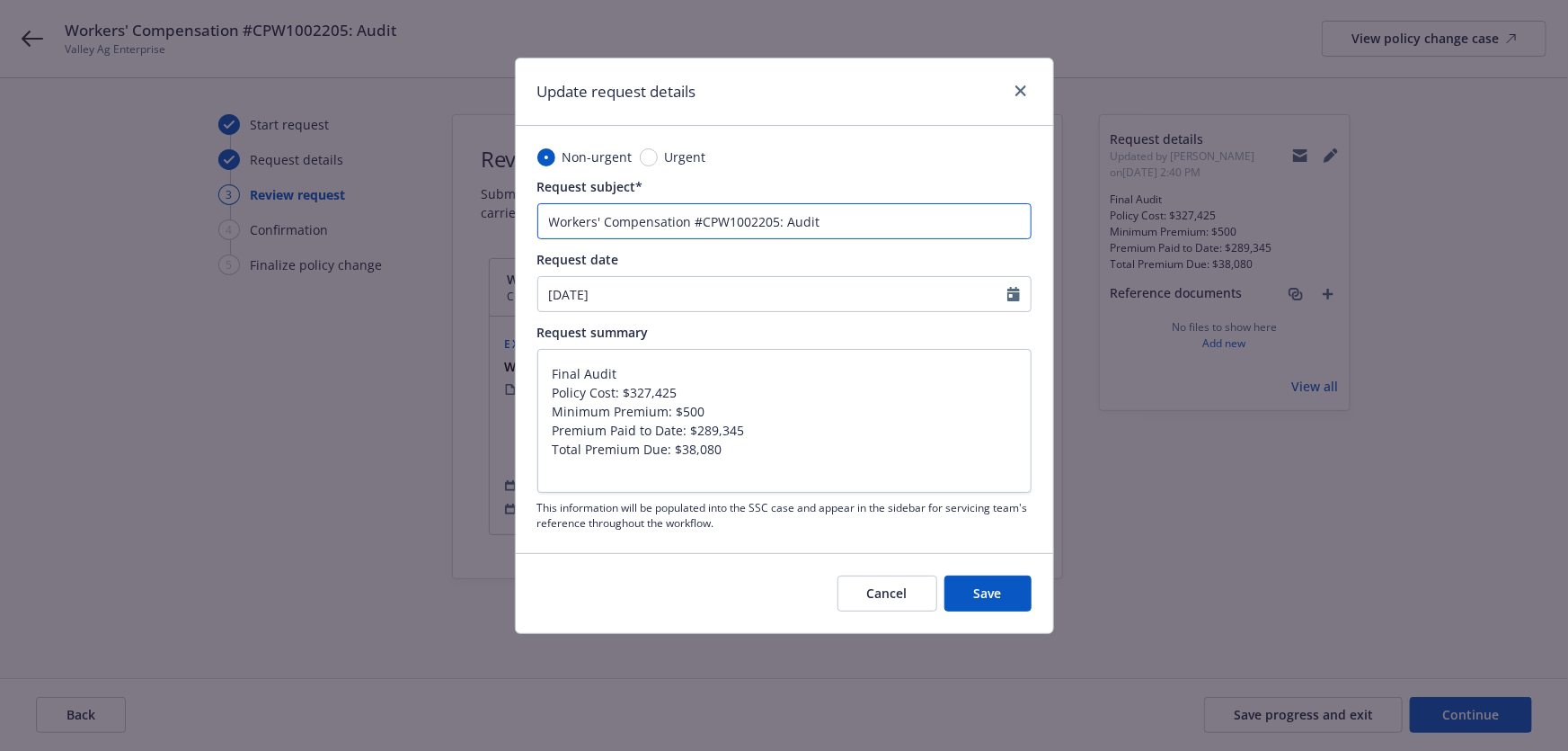
type textarea "x"
type input "Workers' Compensation #CPW1002205: FAudit"
type textarea "x"
type input "Workers' Compensation #CPW1002205: FiAudit"
type textarea "x"
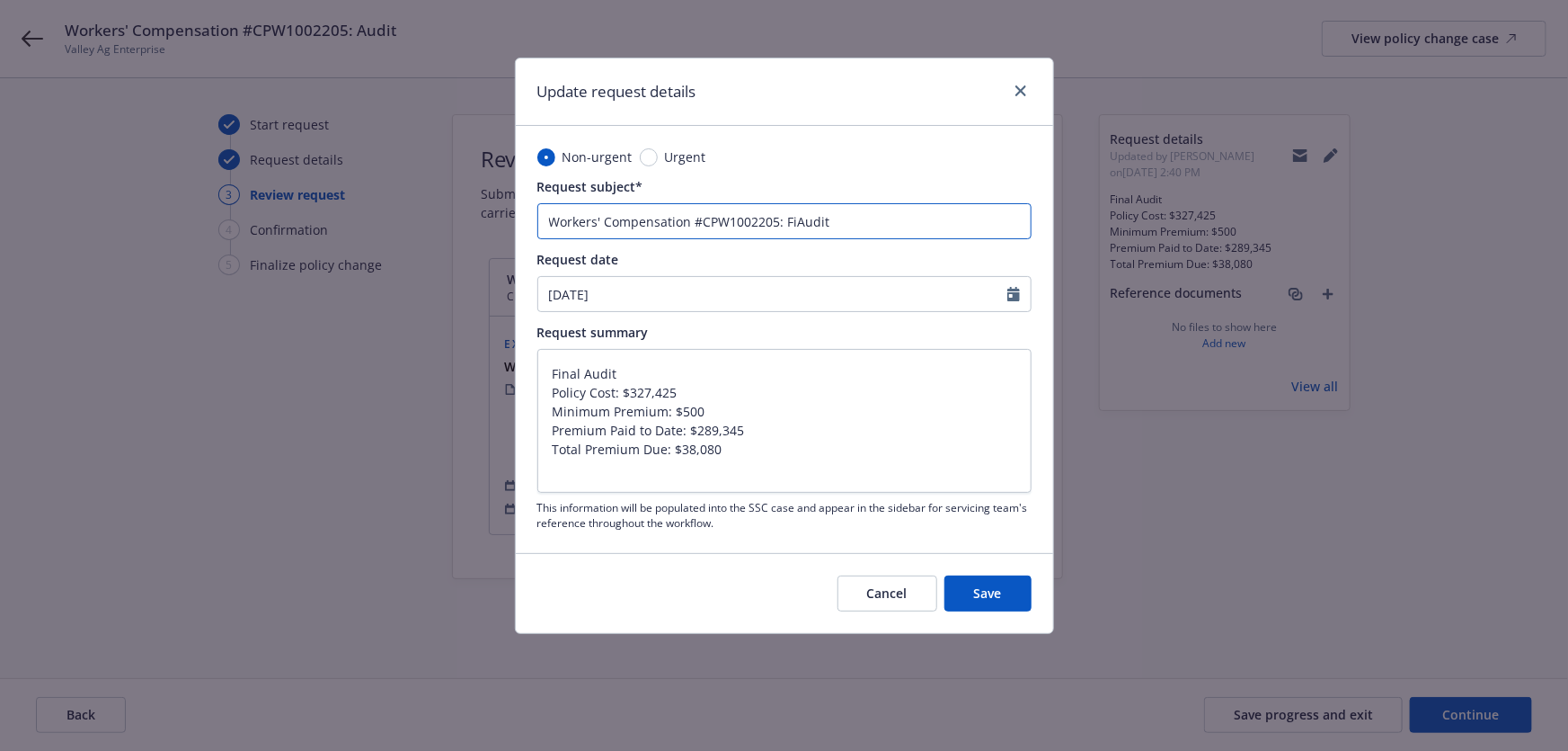
type input "Workers' Compensation #CPW1002205: FinAudit"
type textarea "x"
type input "Workers' Compensation #CPW1002205: FinaAudit"
type textarea "x"
type input "Workers' Compensation #CPW1002205: FinalAudit"
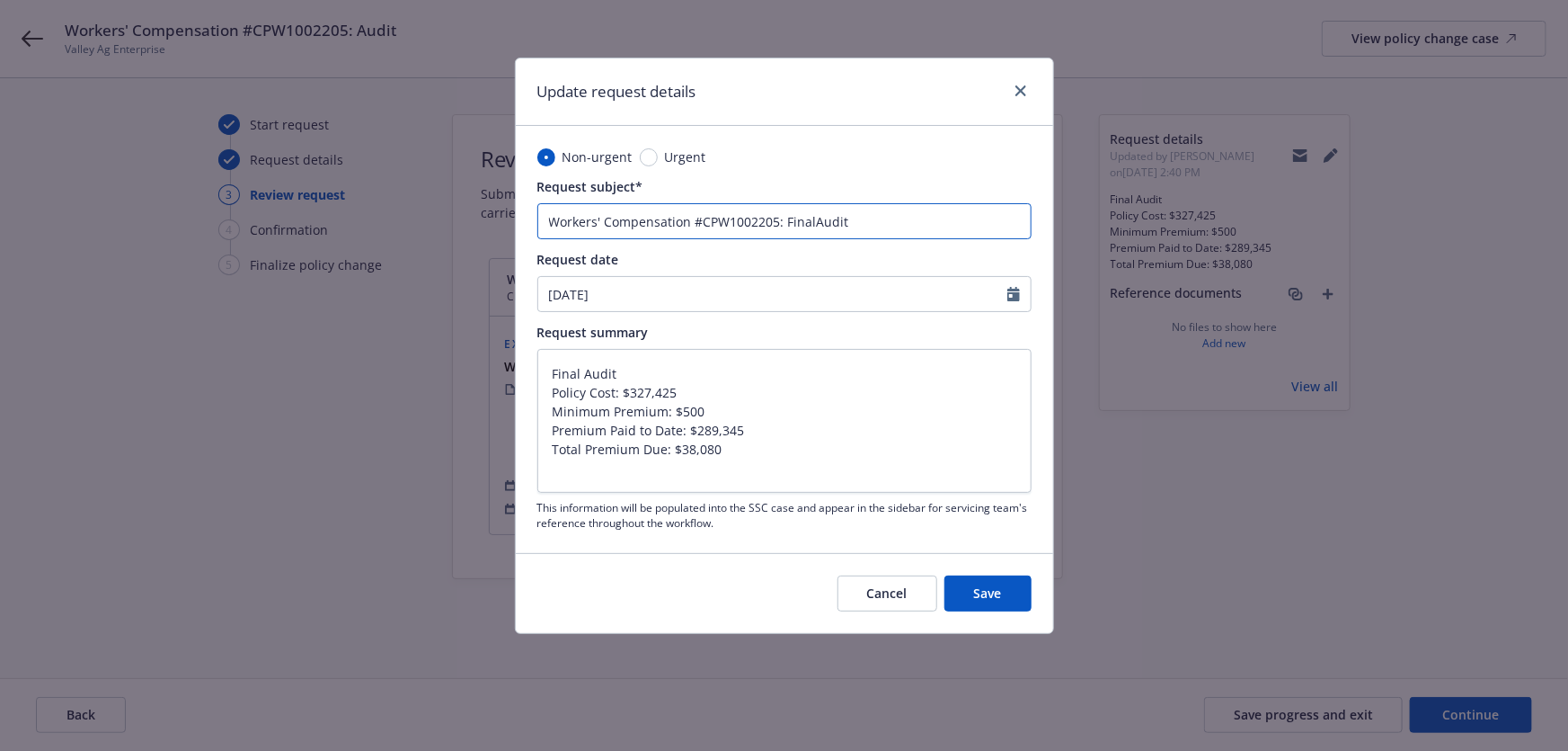
type textarea "x"
type input "Workers' Compensation #CPW1002205: Final Audit"
click at [982, 588] on span "Save" at bounding box center [988, 593] width 28 height 17
type textarea "x"
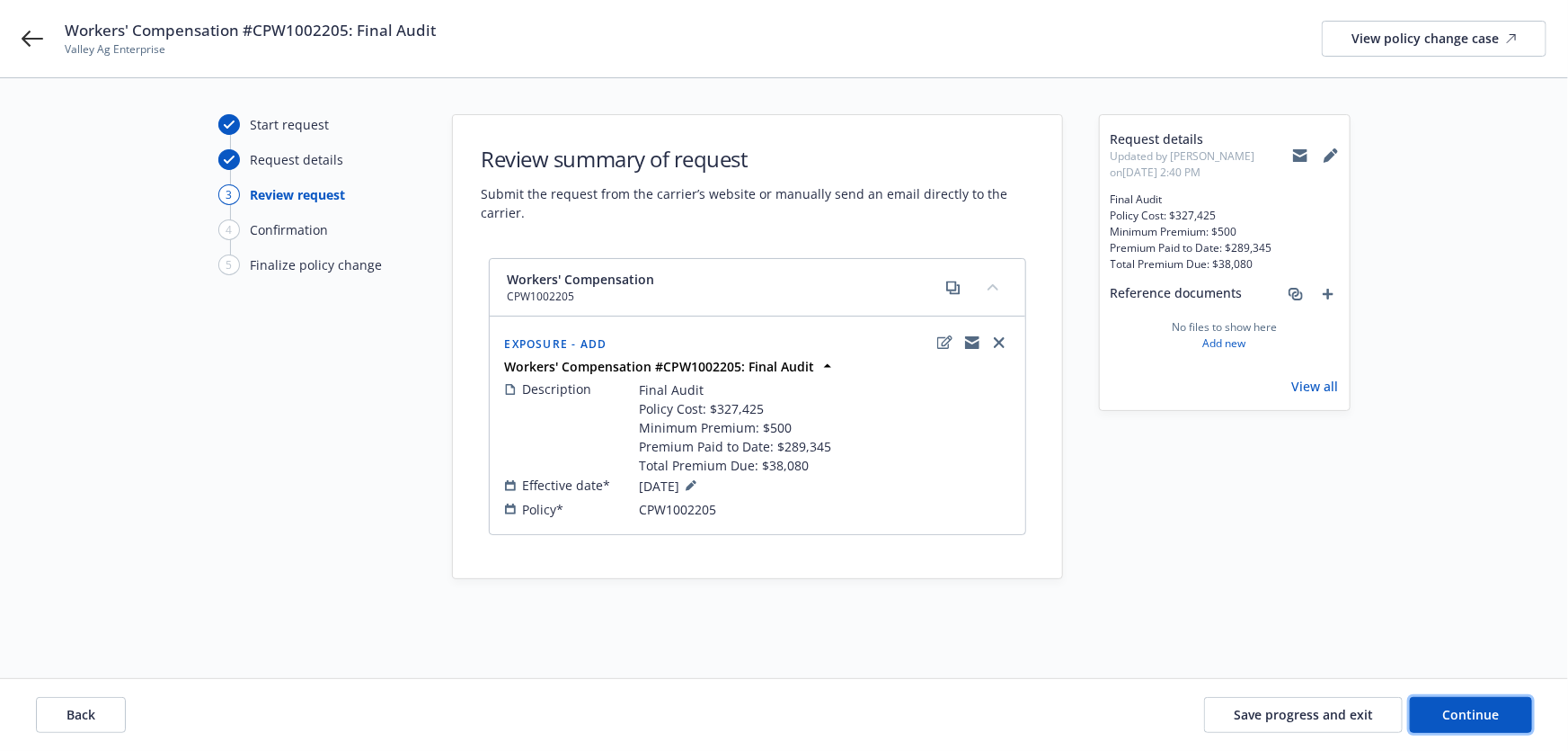
click at [1476, 720] on span "Continue" at bounding box center [1471, 714] width 57 height 17
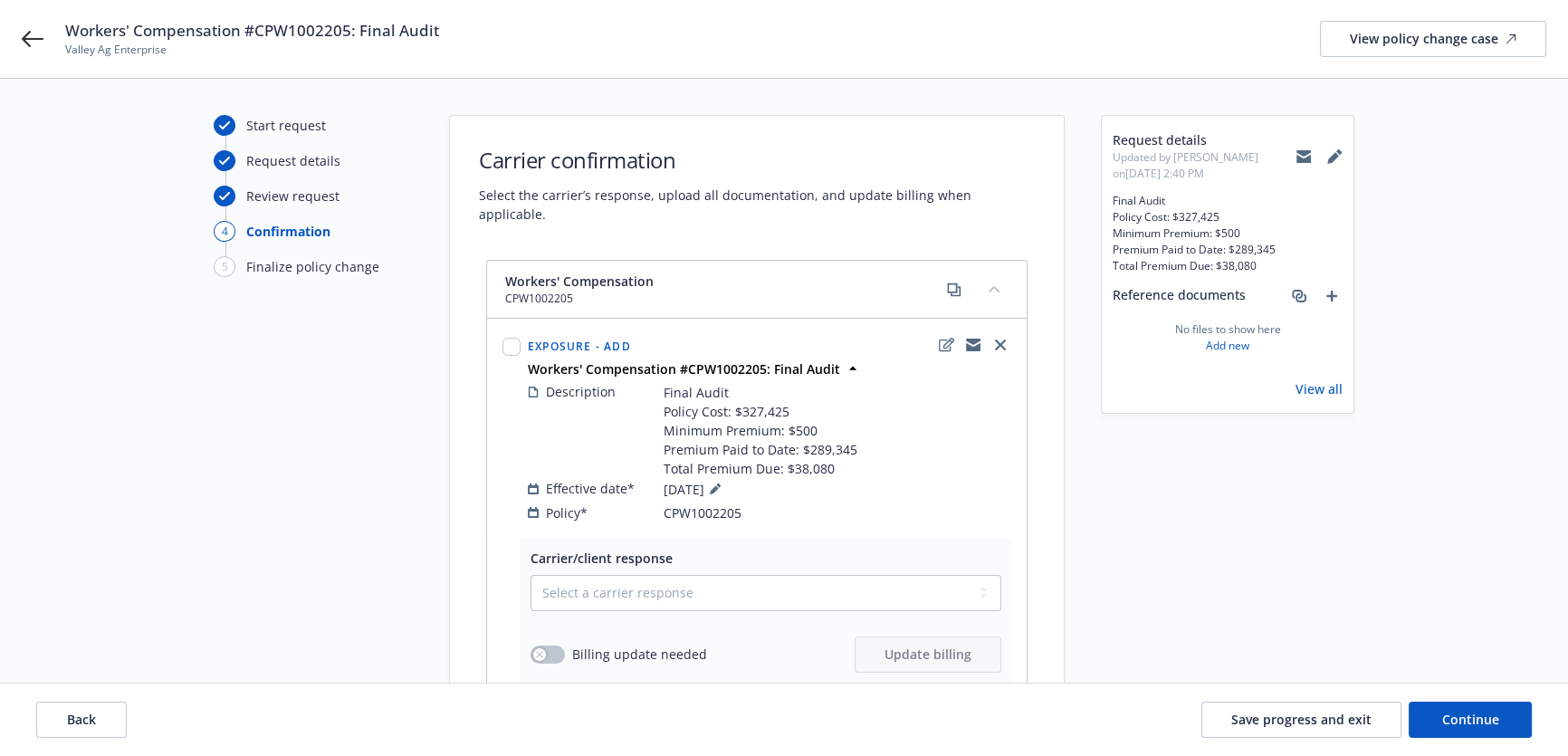
click at [755, 552] on div "Carrier/client response Select a carrier response Accepted Accepted with revisi…" at bounding box center [766, 610] width 471 height 124
drag, startPoint x: 736, startPoint y: 579, endPoint x: 726, endPoint y: 587, distance: 12.8
click at [736, 579] on select "Select a carrier response Accepted Accepted with revision No endorsement needed…" at bounding box center [766, 593] width 471 height 36
select select "ACCEPTED"
click at [531, 575] on select "Select a carrier response Accepted Accepted with revision No endorsement needed…" at bounding box center [766, 593] width 471 height 36
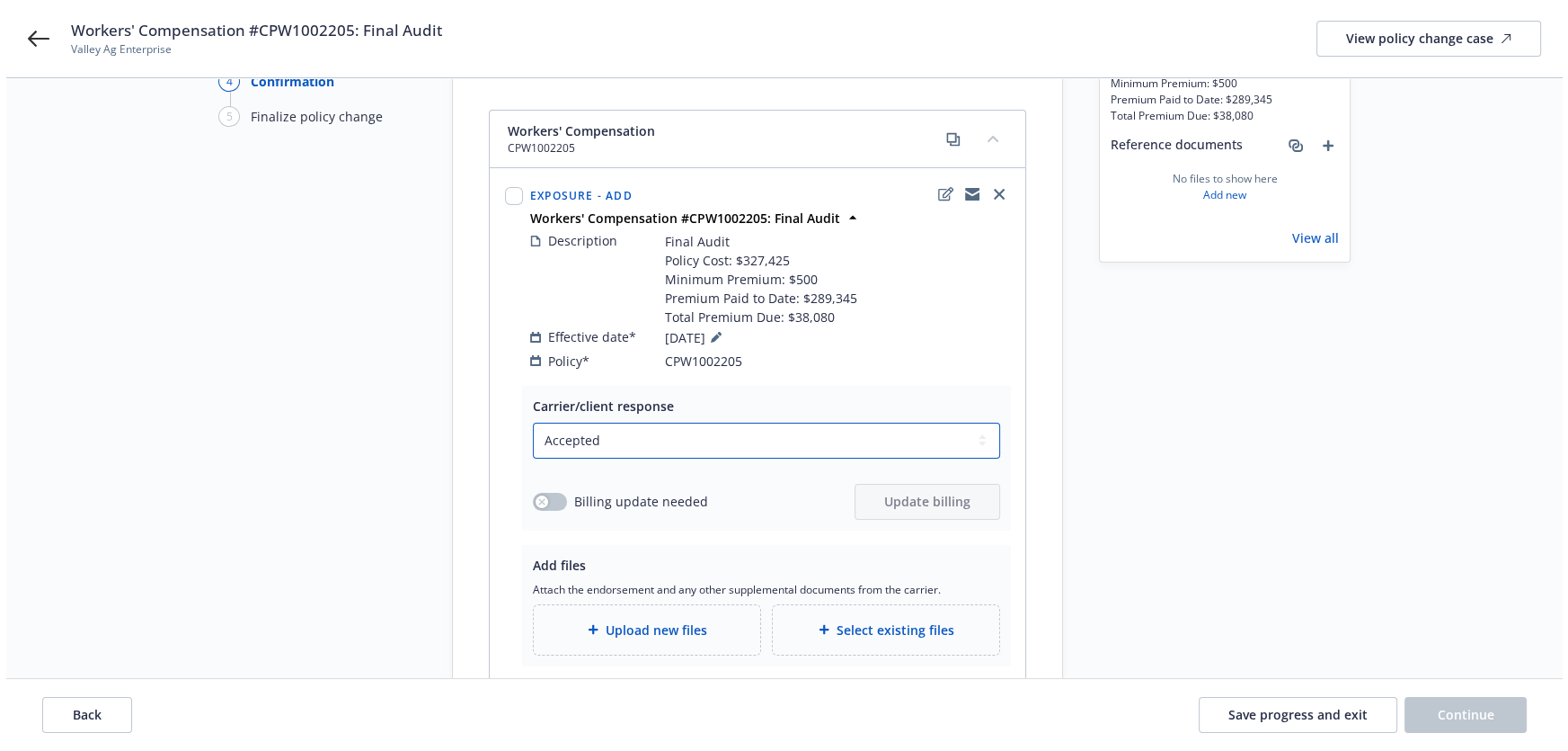
scroll to position [163, 0]
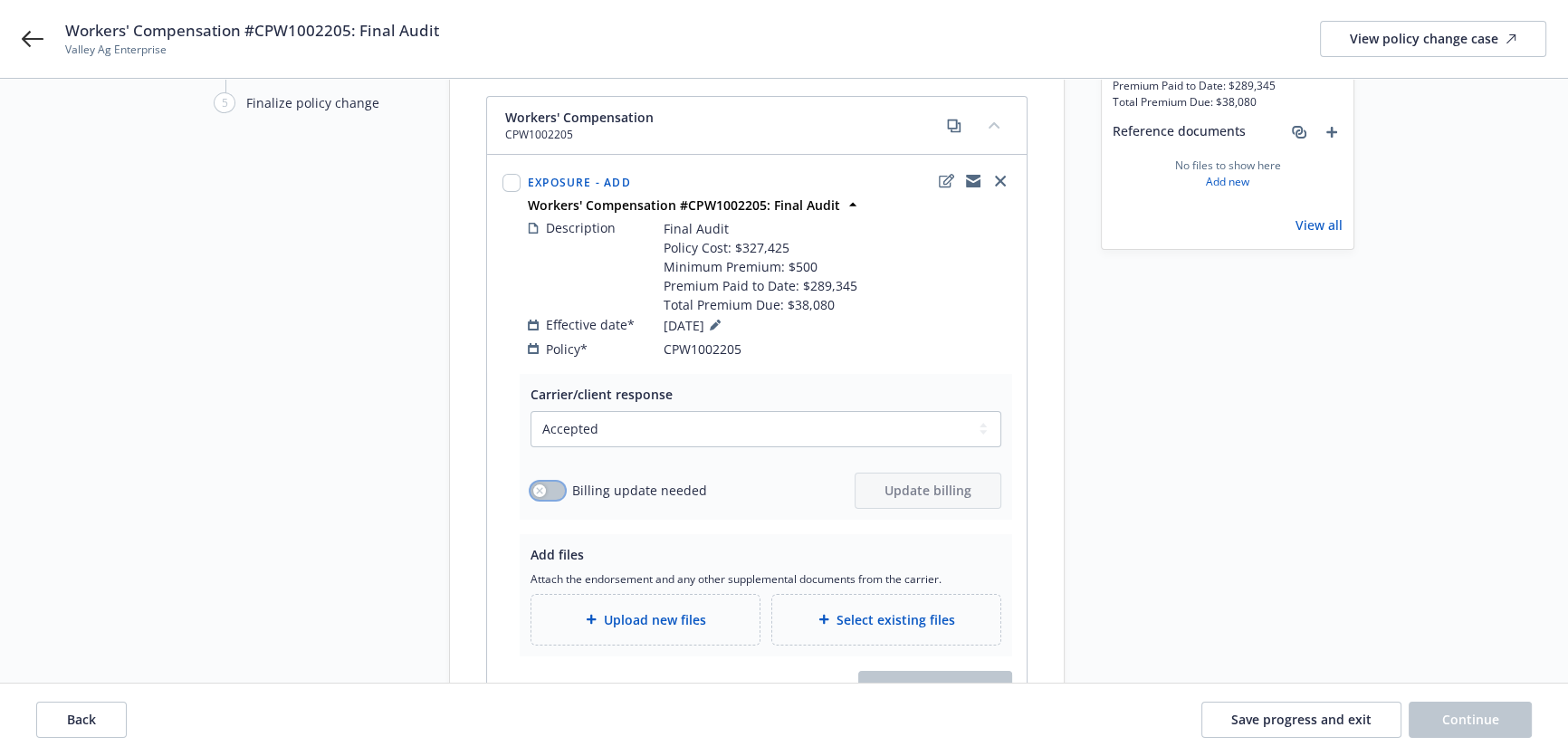
click at [553, 482] on button "button" at bounding box center [548, 491] width 34 height 18
click at [968, 482] on span "Update billing" at bounding box center [928, 490] width 87 height 17
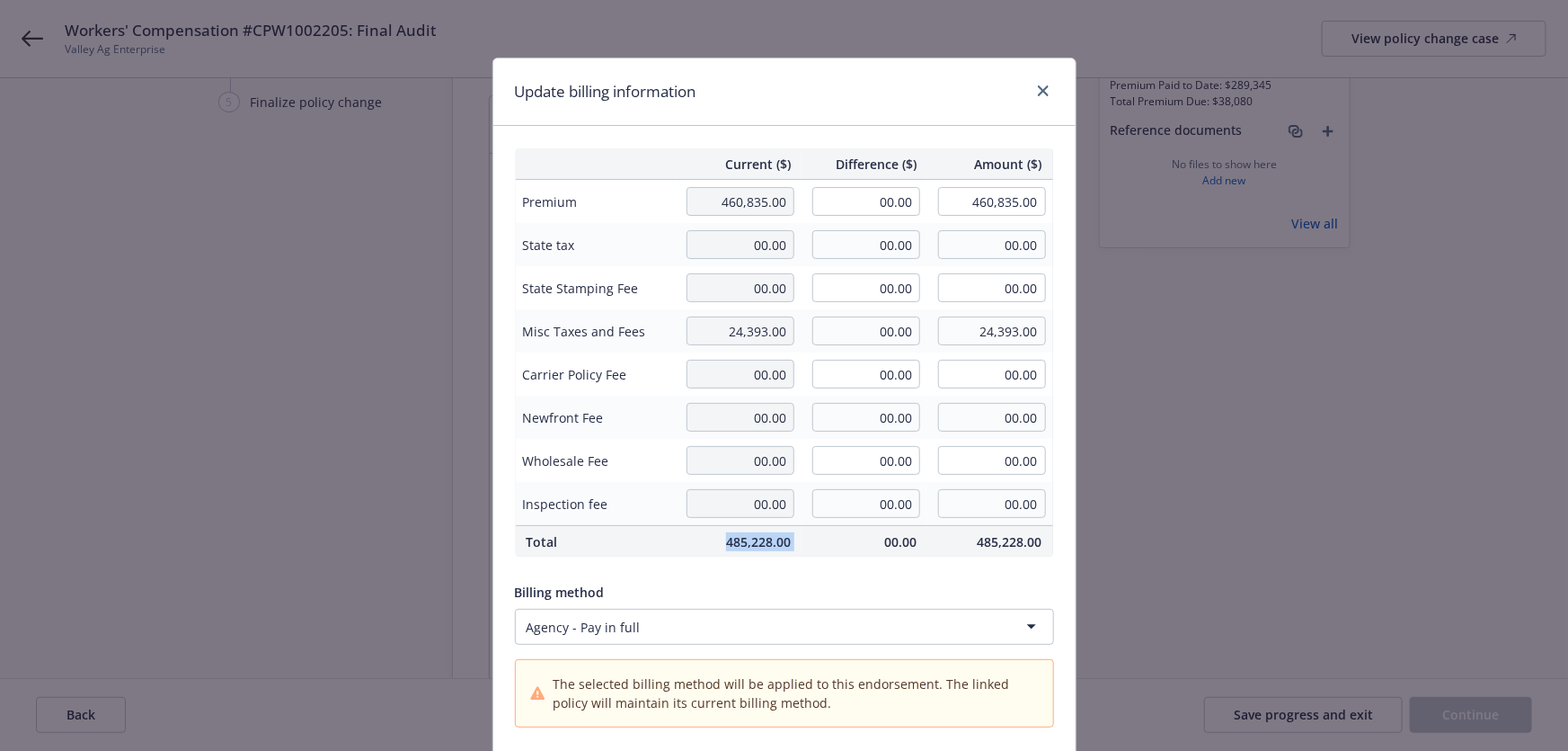
copy span "485,228.00"
drag, startPoint x: 797, startPoint y: 541, endPoint x: 708, endPoint y: 541, distance: 89.0
click at [708, 541] on tr "Total 485,228.00 00.00 485,228.00" at bounding box center [784, 541] width 539 height 31
click at [891, 201] on input "00.00" at bounding box center [867, 201] width 108 height 29
paste input "157,803"
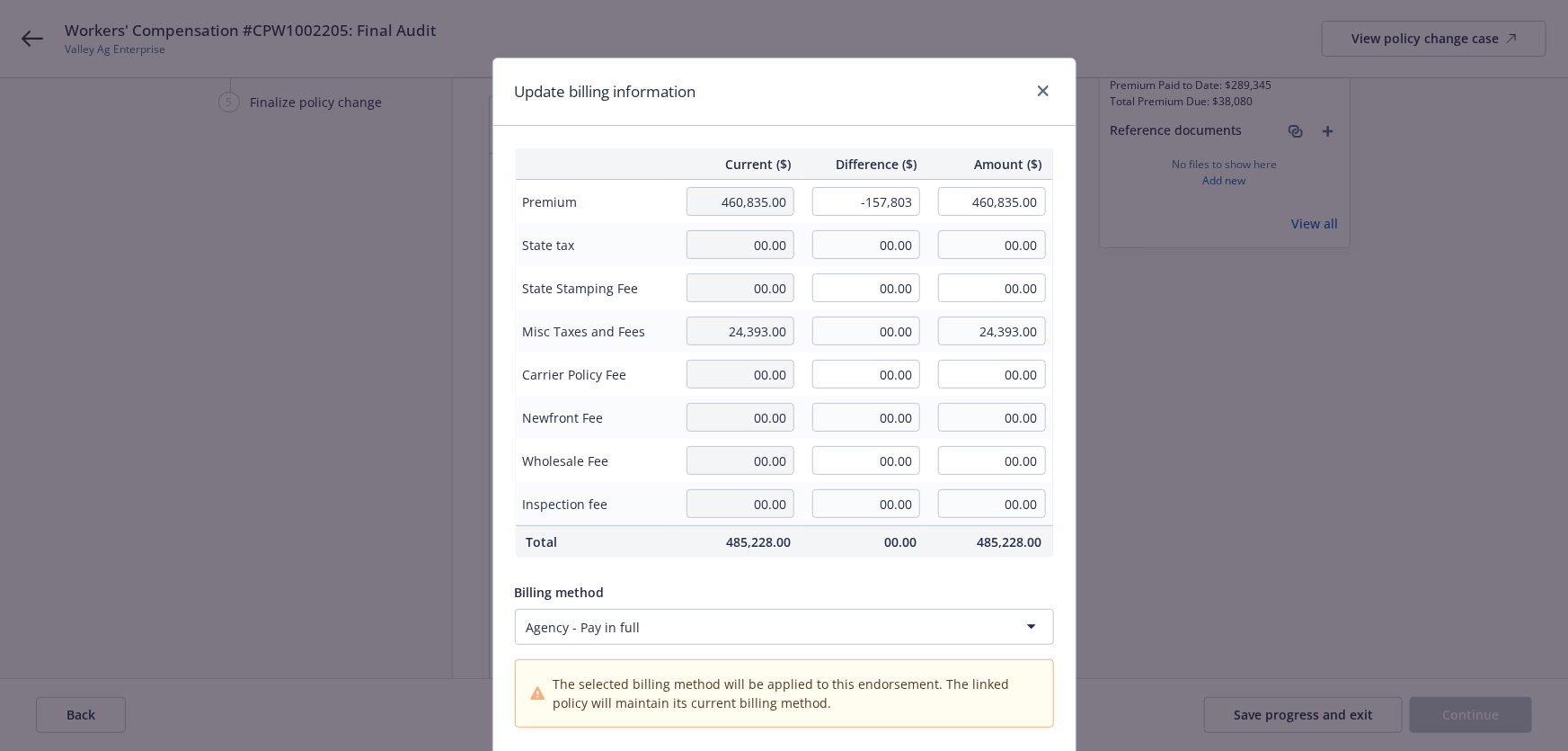
type input "-157,803.00"
type input "303,032.00"
type input "-23670.45"
click at [896, 92] on div "Update billing information" at bounding box center [785, 92] width 583 height 67
click at [916, 573] on div "Current ($) Difference ($) Amount ($) Premium 460,835.00 -157,803.00 303,032.00…" at bounding box center [785, 481] width 583 height 711
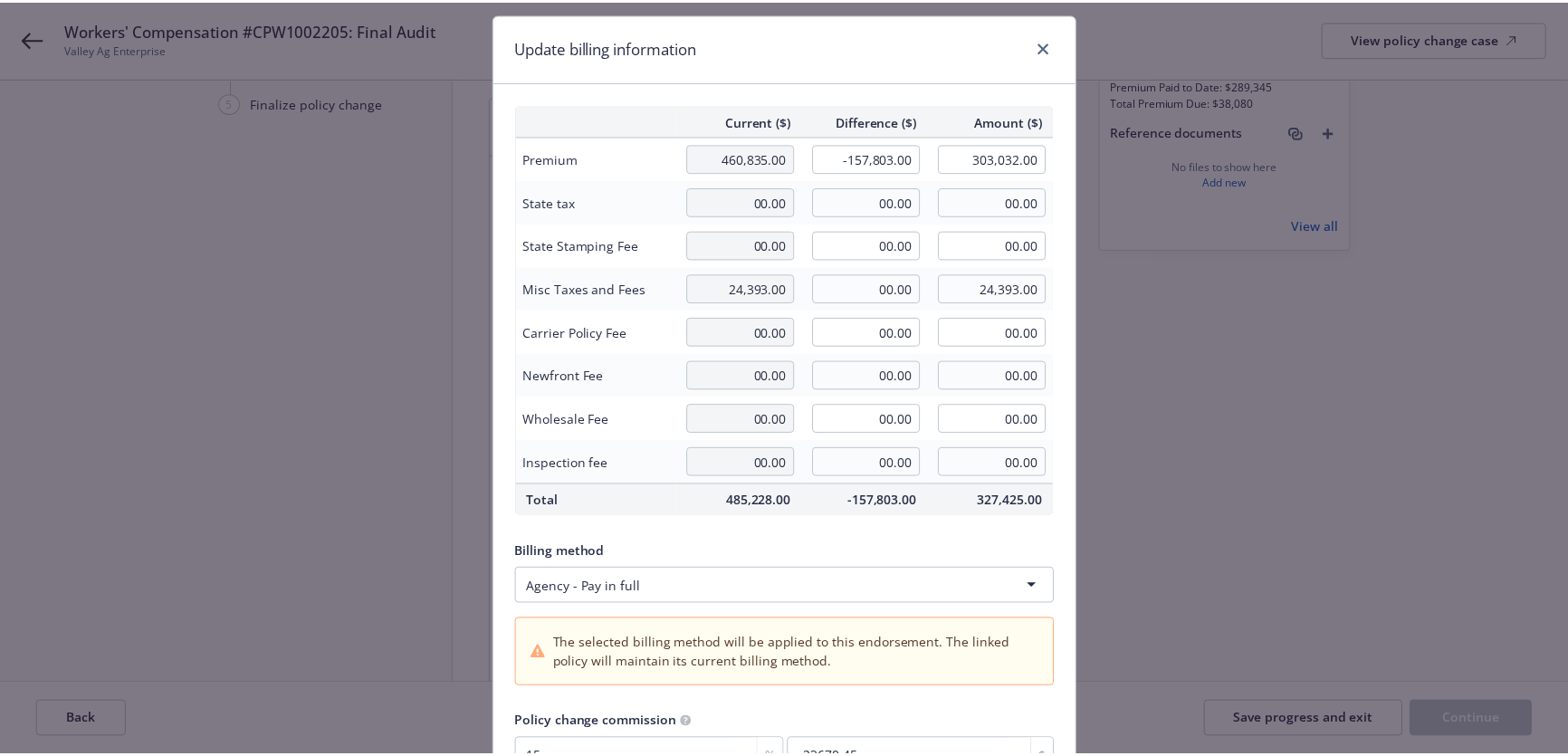
scroll to position [225, 0]
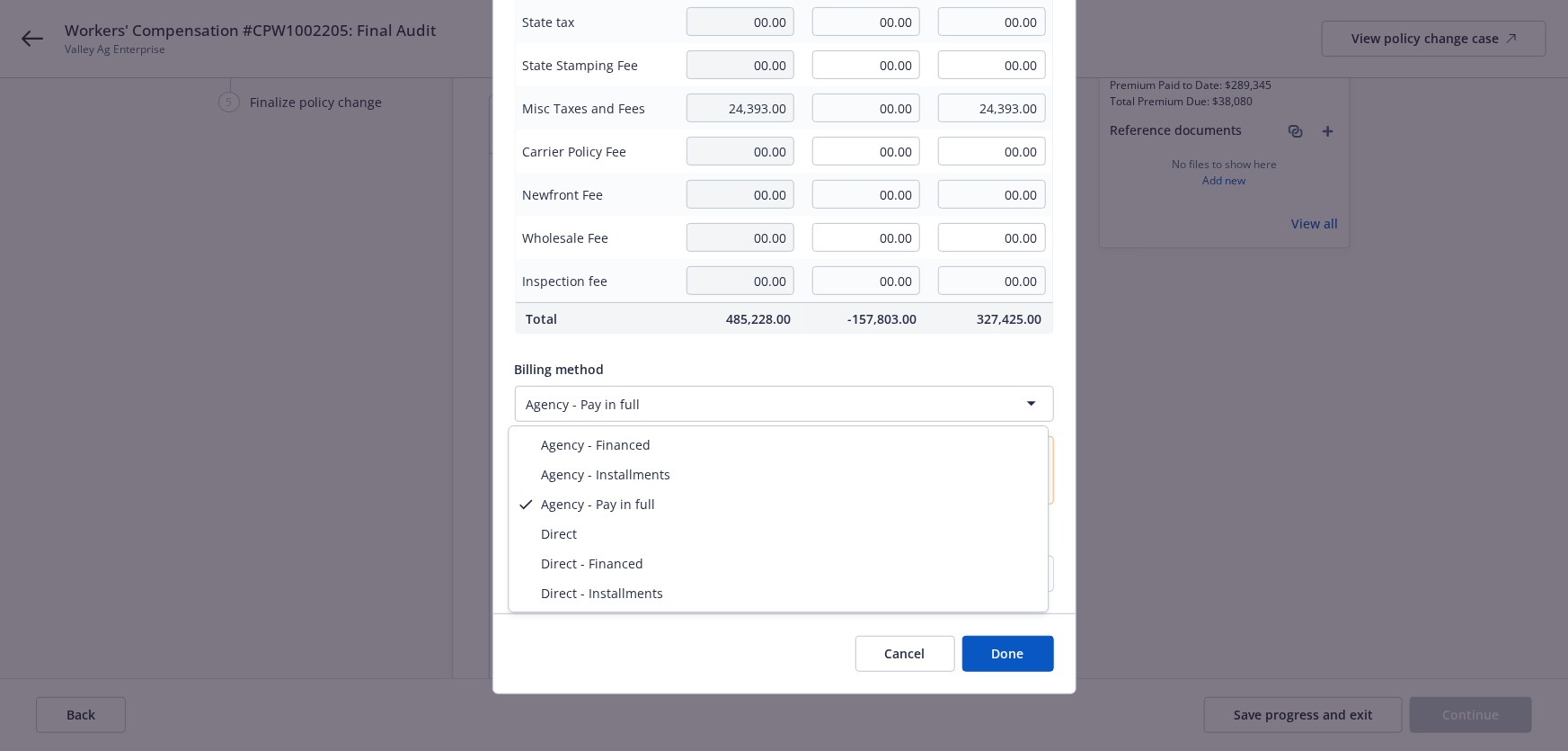
click at [674, 407] on html "Workers' Compensation #CPW1002205: Final Audit Valley Ag Enterprise View policy…" at bounding box center [784, 212] width 1568 height 751
click at [722, 389] on html "Workers' Compensation #CPW1002205: Final Audit Valley Ag Enterprise View policy…" at bounding box center [784, 212] width 1568 height 751
click at [768, 392] on html "Workers' Compensation #CPW1002205: Final Audit Valley Ag Enterprise View policy…" at bounding box center [784, 212] width 1568 height 751
click at [714, 413] on html "Workers' Compensation #CPW1002205: Final Audit Valley Ag Enterprise View policy…" at bounding box center [784, 212] width 1568 height 751
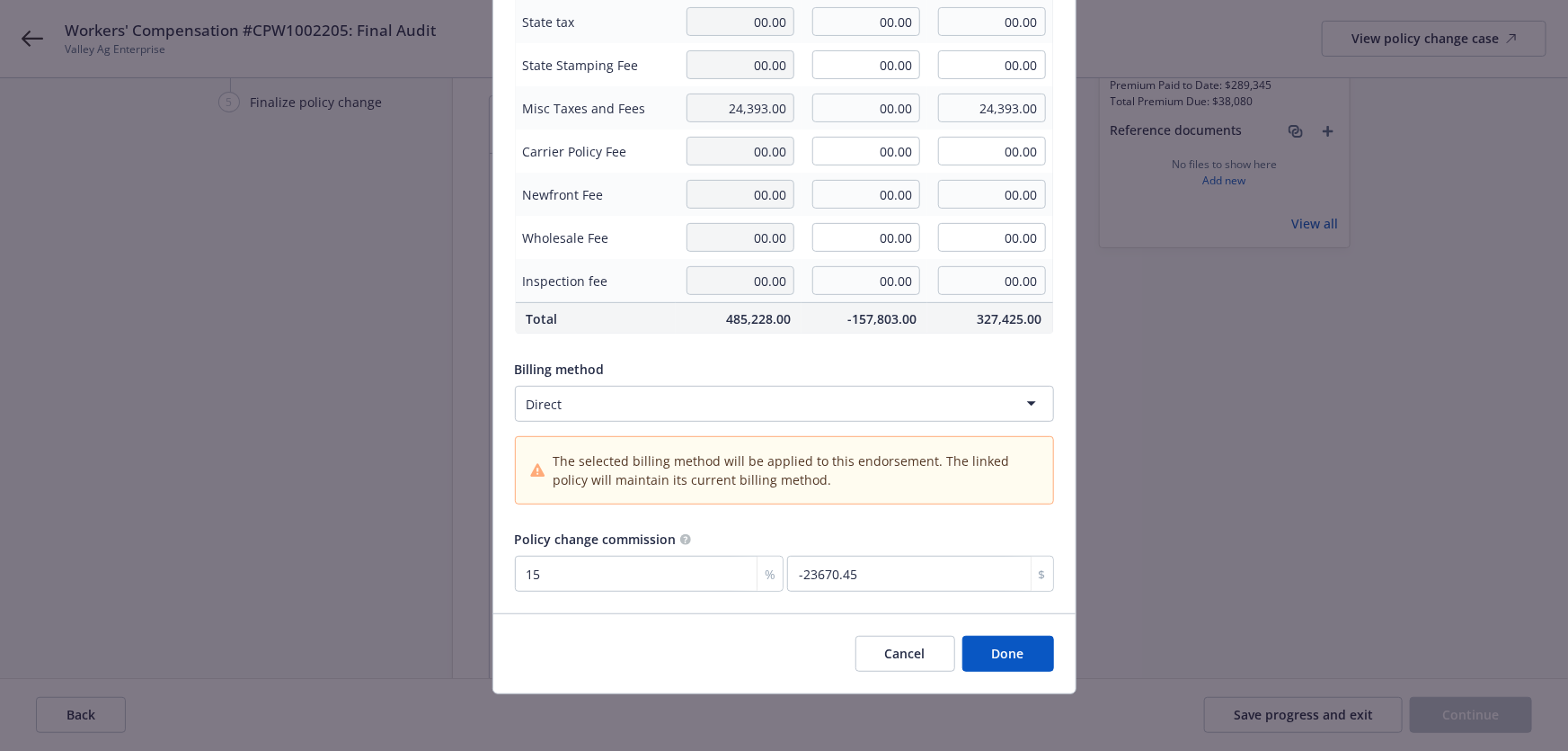
click at [980, 647] on button "Done" at bounding box center [1009, 654] width 92 height 36
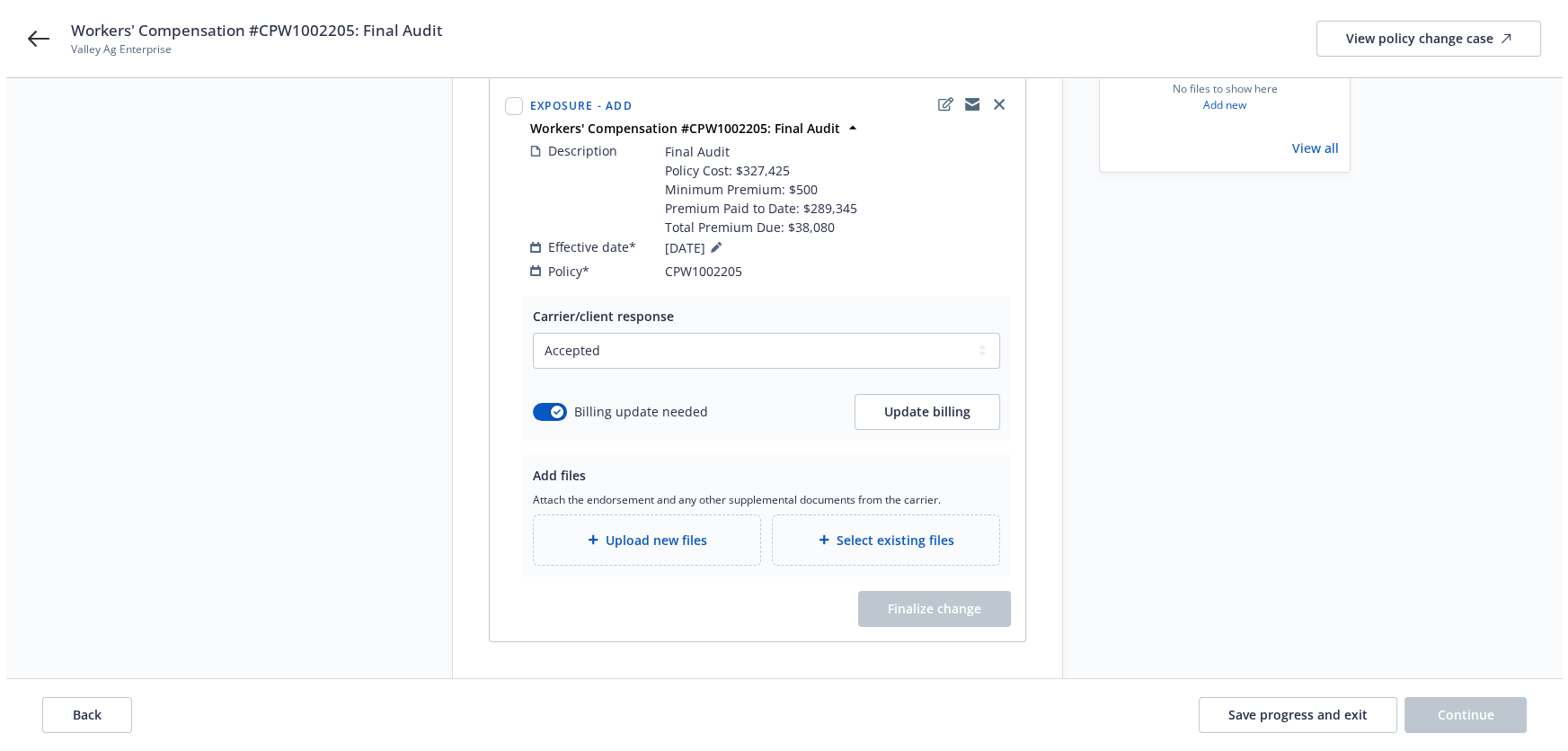
scroll to position [245, 0]
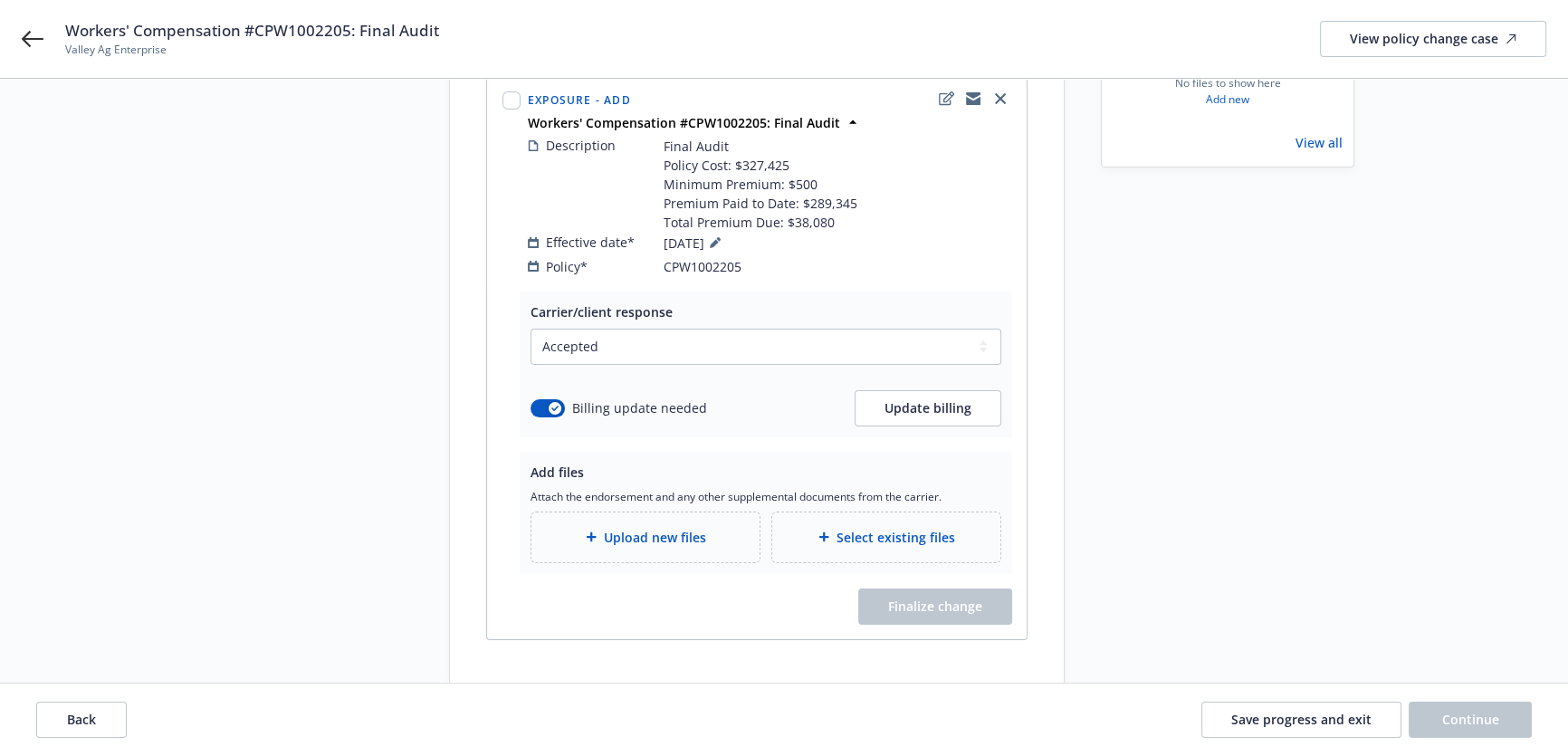
click at [658, 528] on span "Upload new files" at bounding box center [655, 537] width 102 height 19
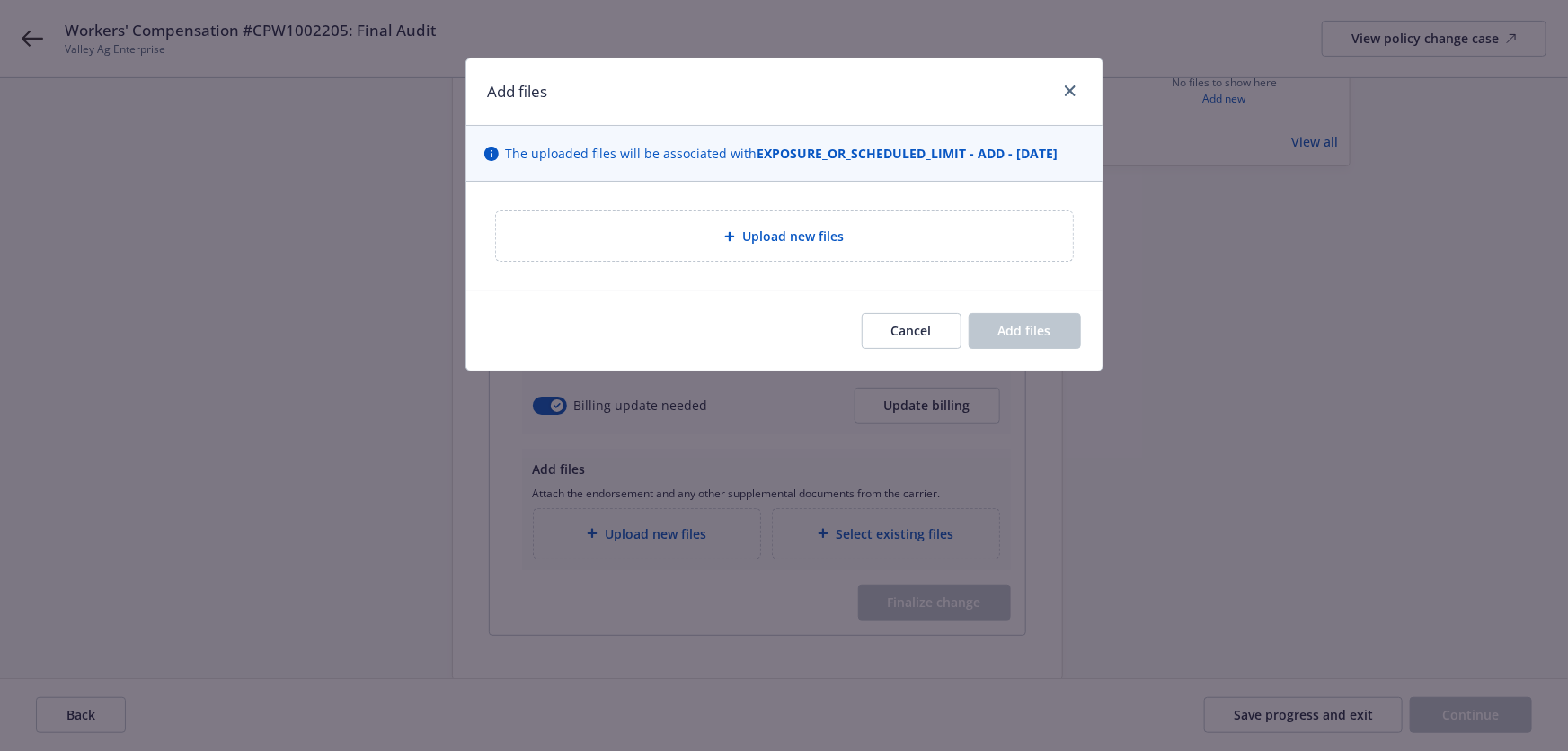
click at [638, 207] on div "Upload new files" at bounding box center [785, 236] width 637 height 109
click at [644, 235] on div "Upload new files" at bounding box center [785, 236] width 548 height 21
type textarea "x"
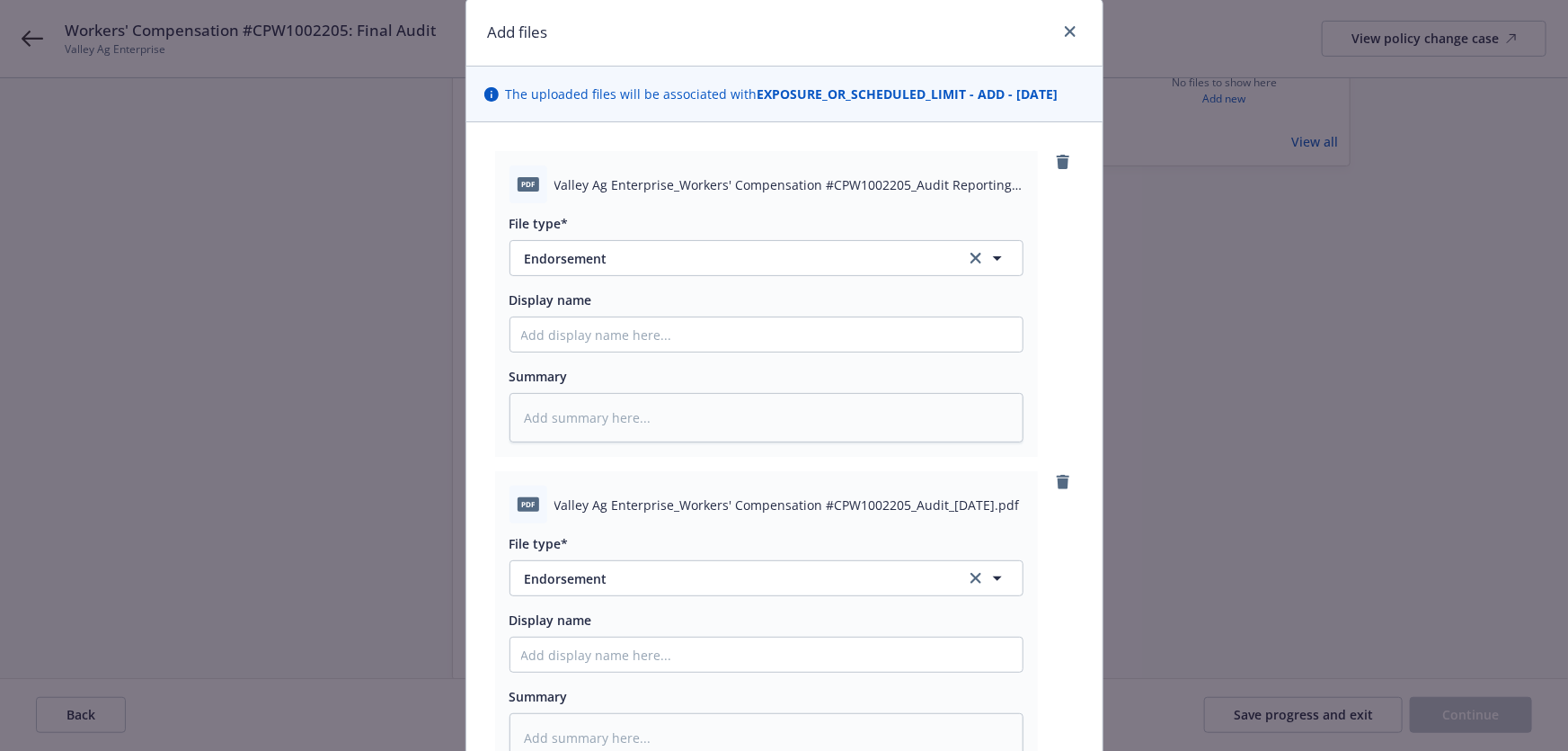
scroll to position [0, 0]
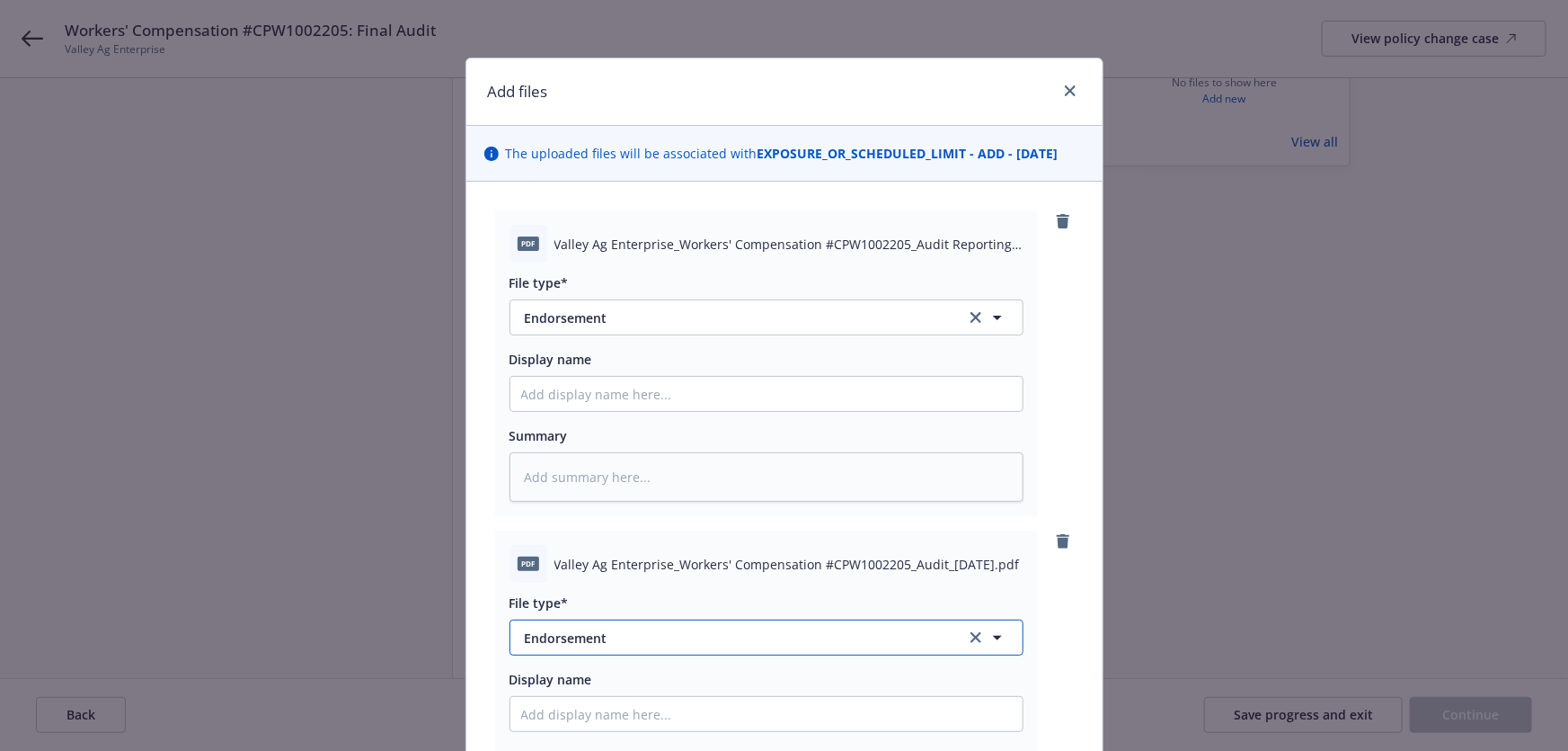
click at [644, 639] on span "Endorsement" at bounding box center [733, 638] width 416 height 19
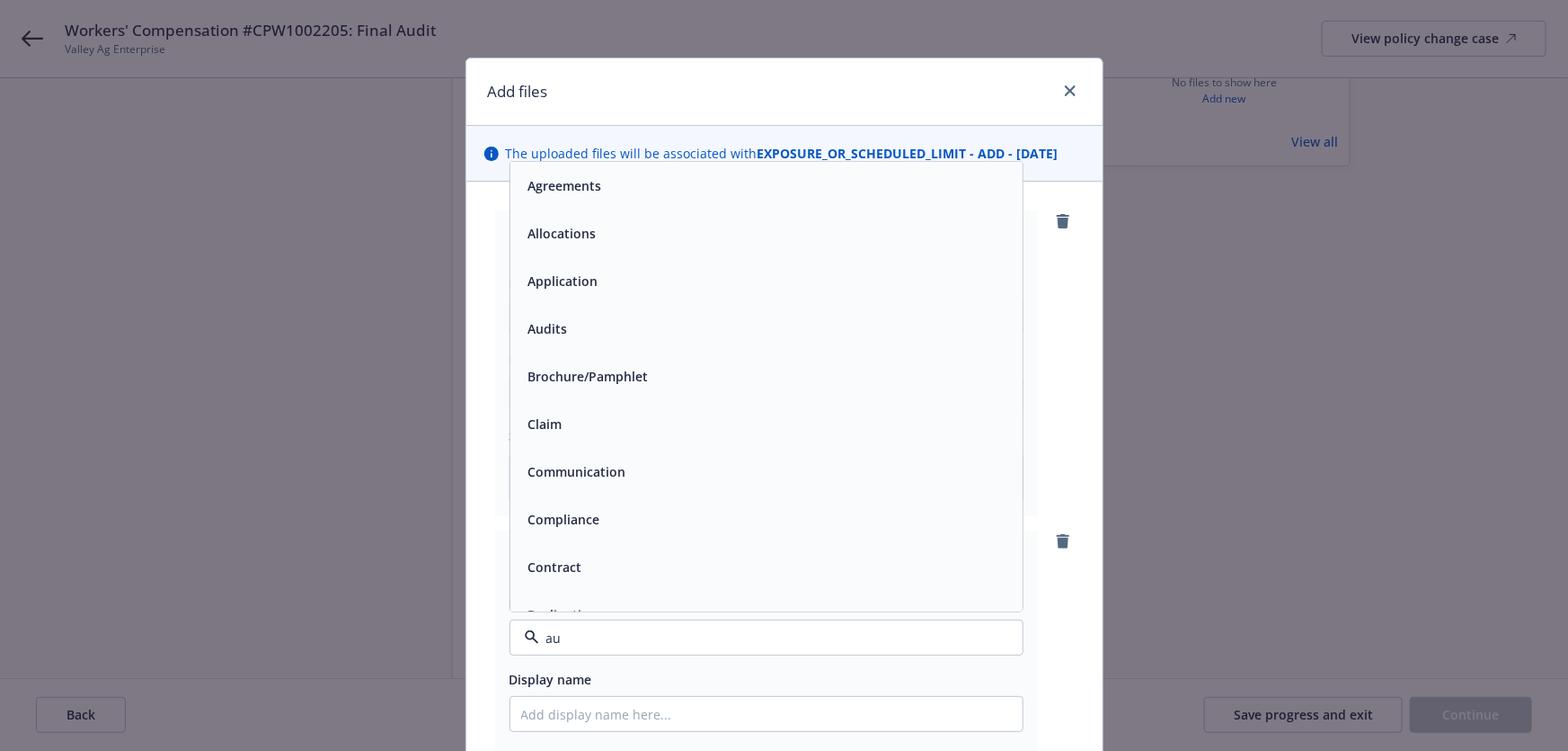
type input "aud"
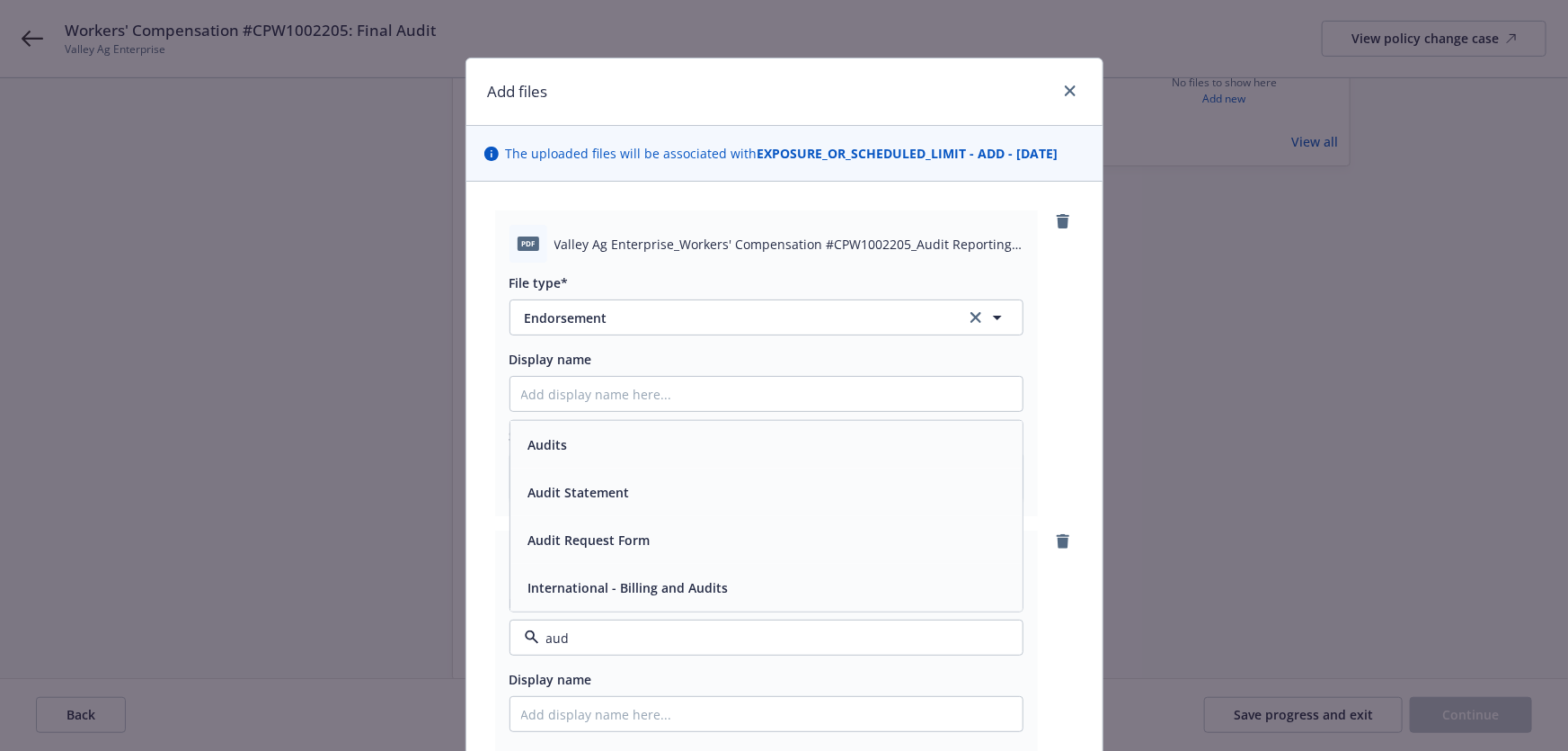
click at [619, 458] on div "Audits" at bounding box center [767, 444] width 512 height 48
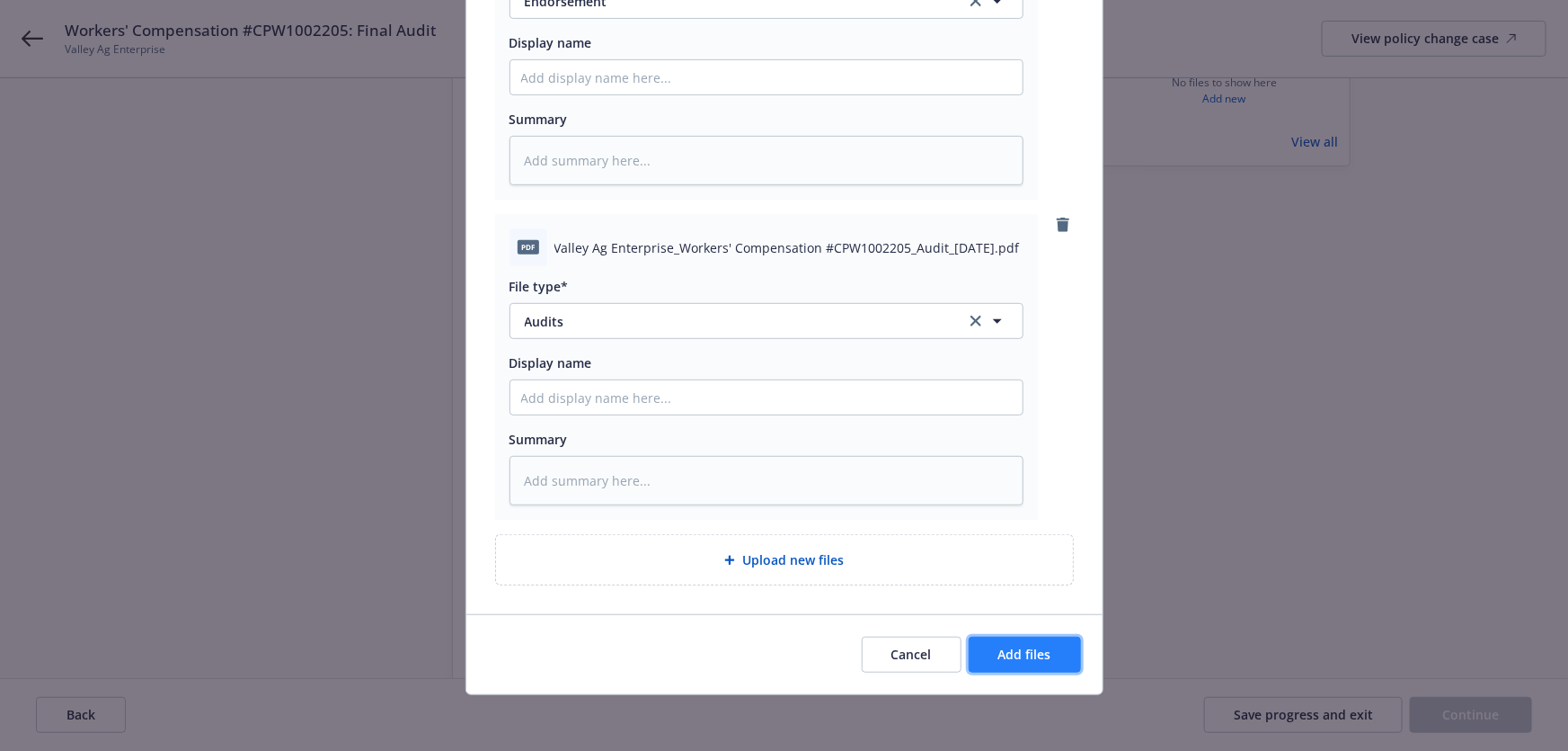
click at [987, 644] on button "Add files" at bounding box center [1025, 655] width 112 height 36
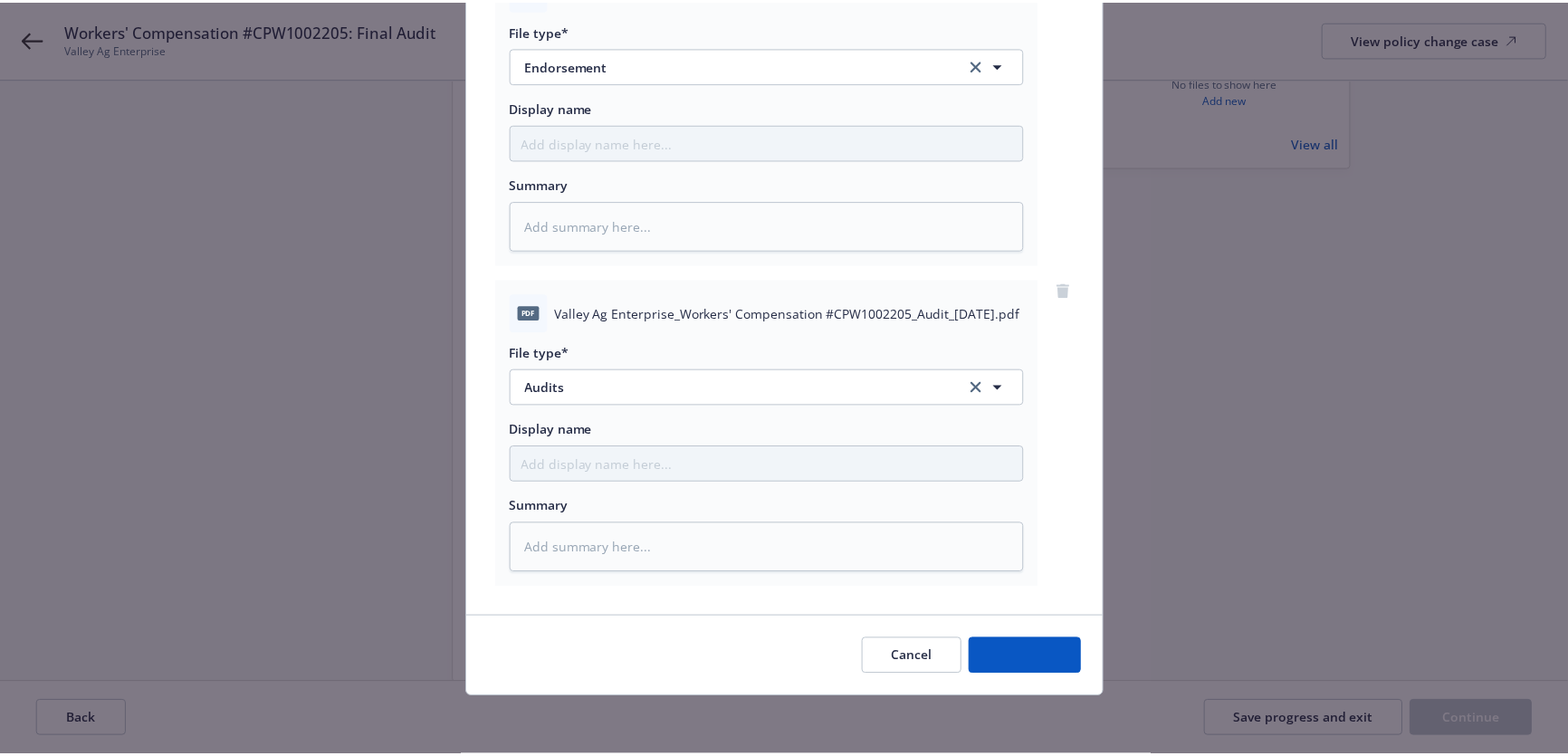
scroll to position [254, 0]
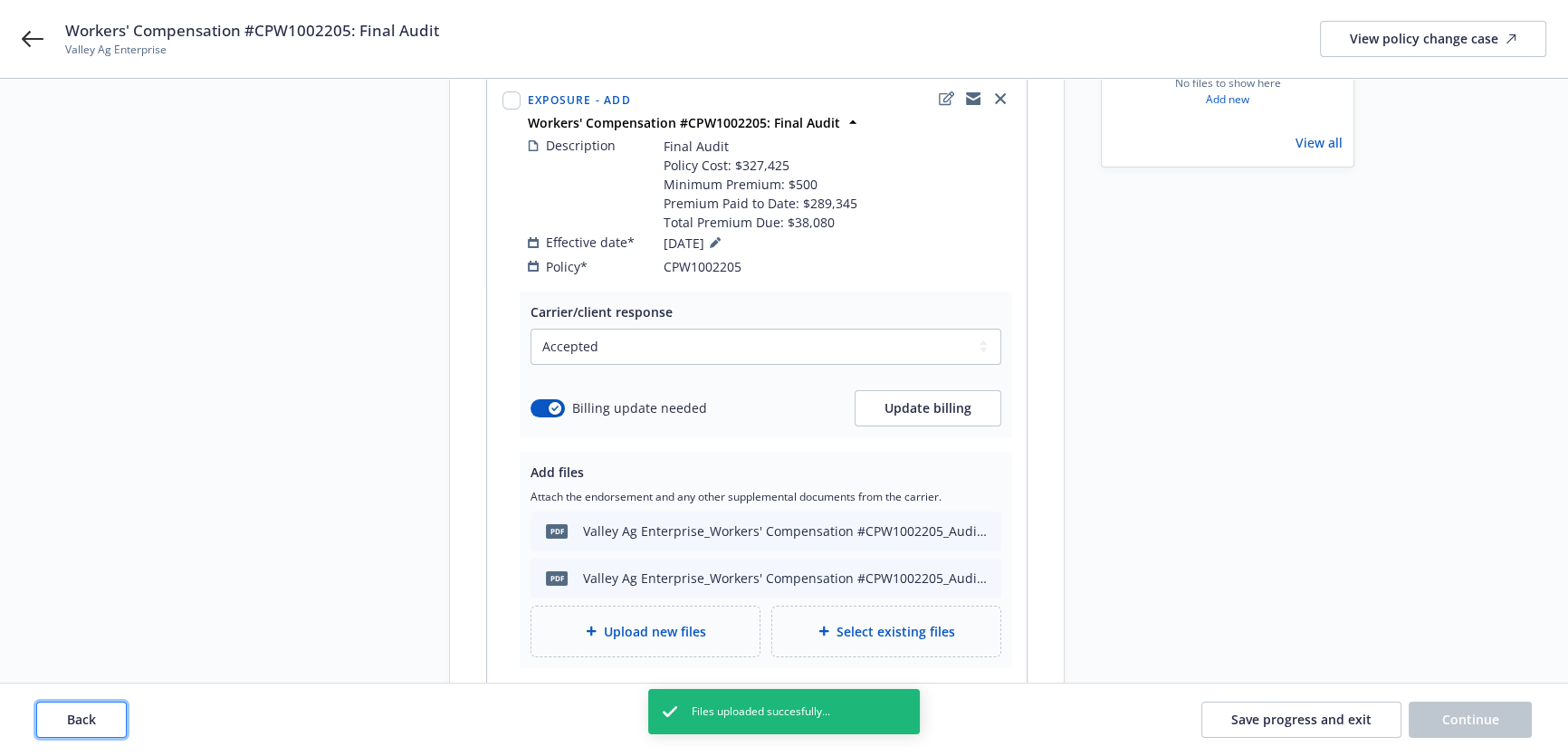
click at [86, 719] on span "Back" at bounding box center [82, 719] width 29 height 17
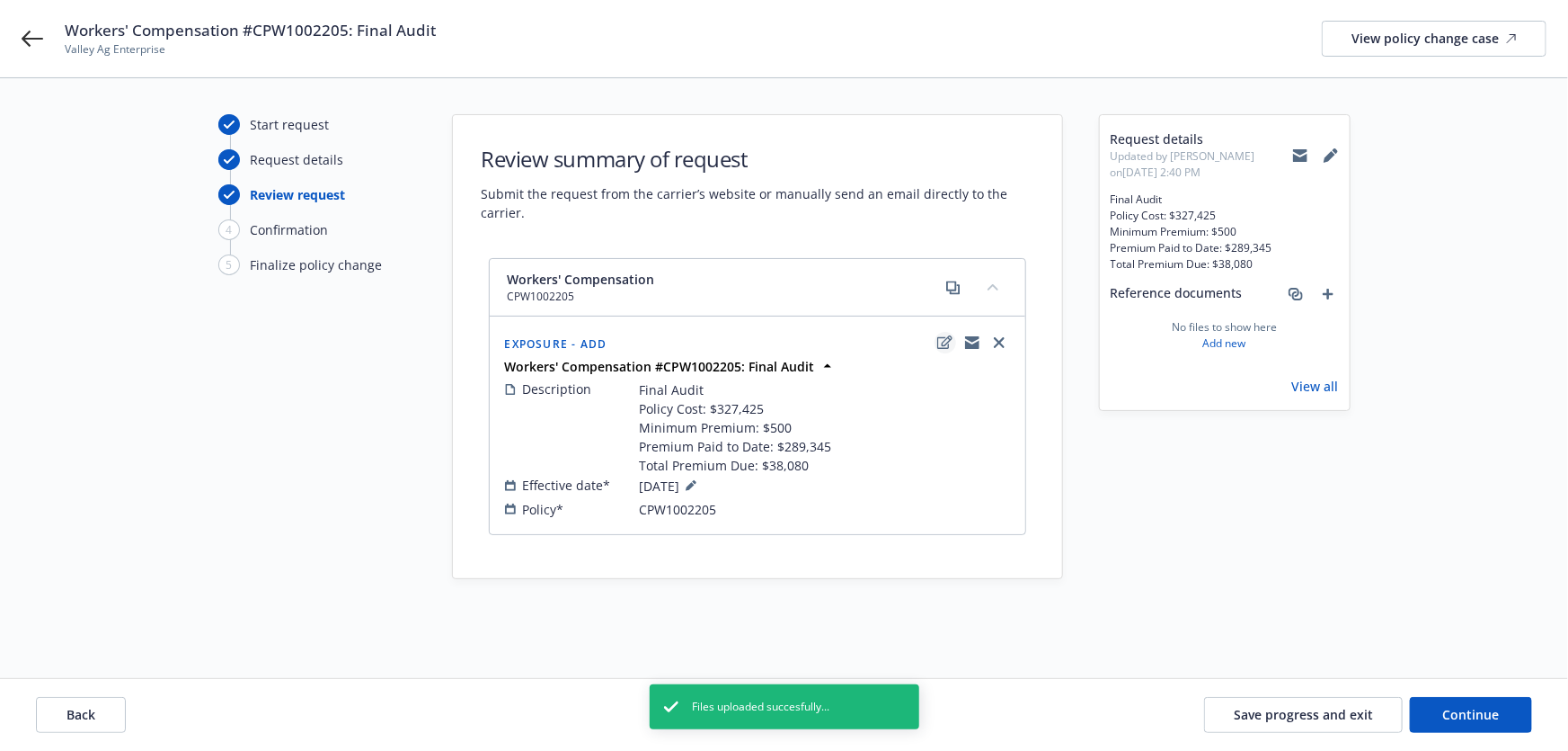
click at [943, 342] on icon "edit" at bounding box center [945, 343] width 15 height 14
type textarea "x"
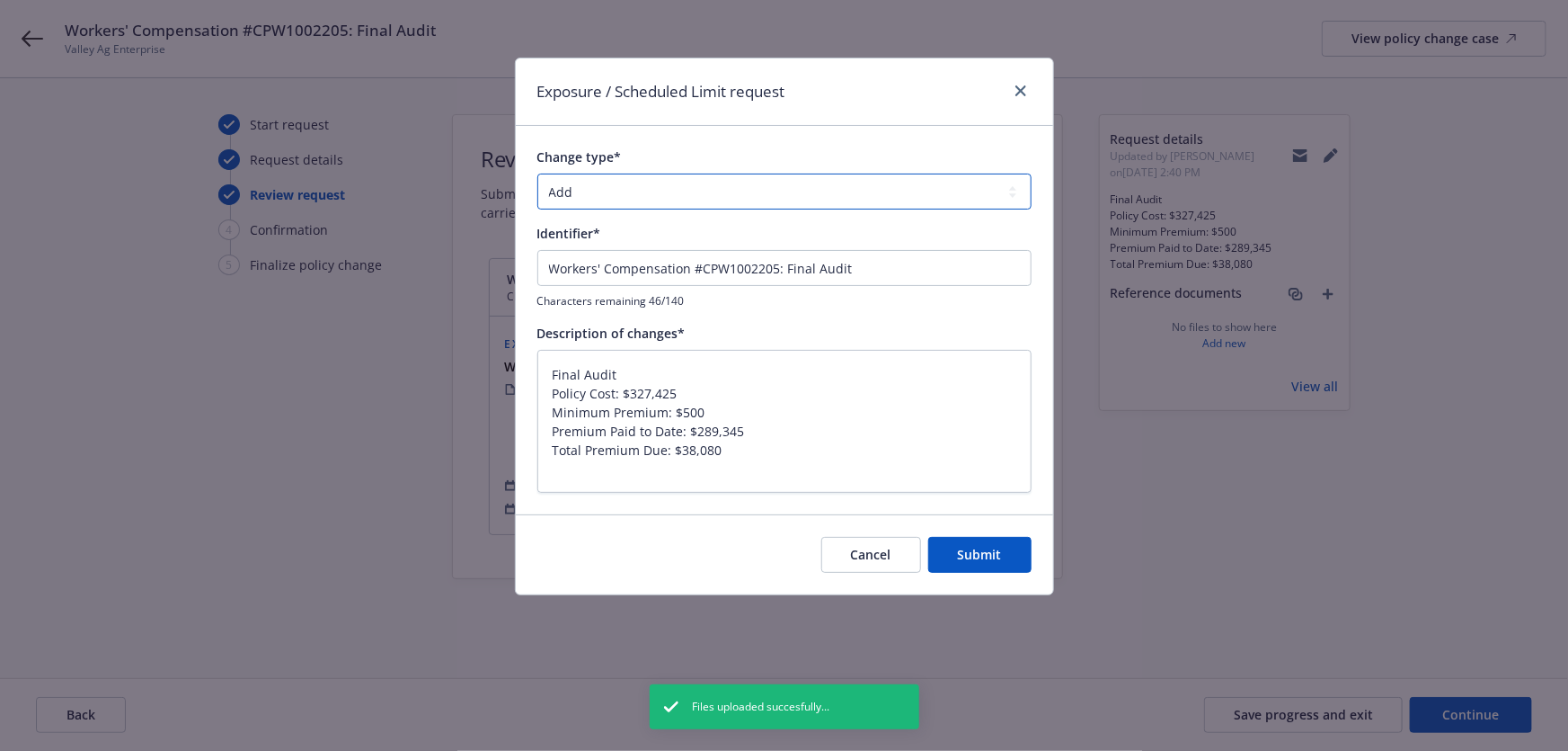
click at [736, 183] on select "Add Audit Change Remove" at bounding box center [785, 192] width 494 height 36
select select "AUDIT"
click at [538, 174] on select "Add Audit Change Remove" at bounding box center [785, 192] width 494 height 36
click at [993, 556] on span "Submit" at bounding box center [980, 554] width 44 height 17
type textarea "x"
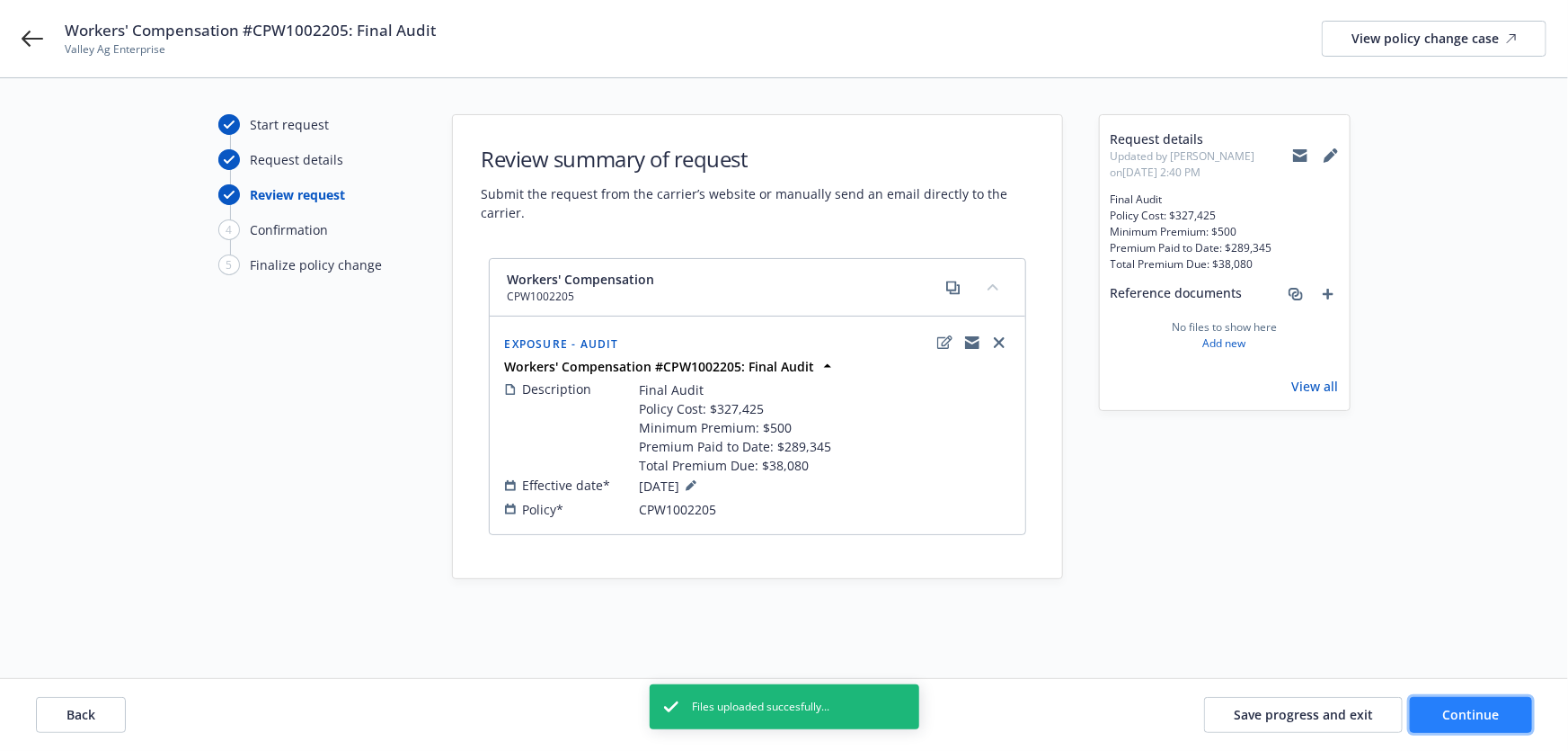
click at [1410, 717] on button "Continue" at bounding box center [1471, 715] width 122 height 36
select select "ACCEPTED"
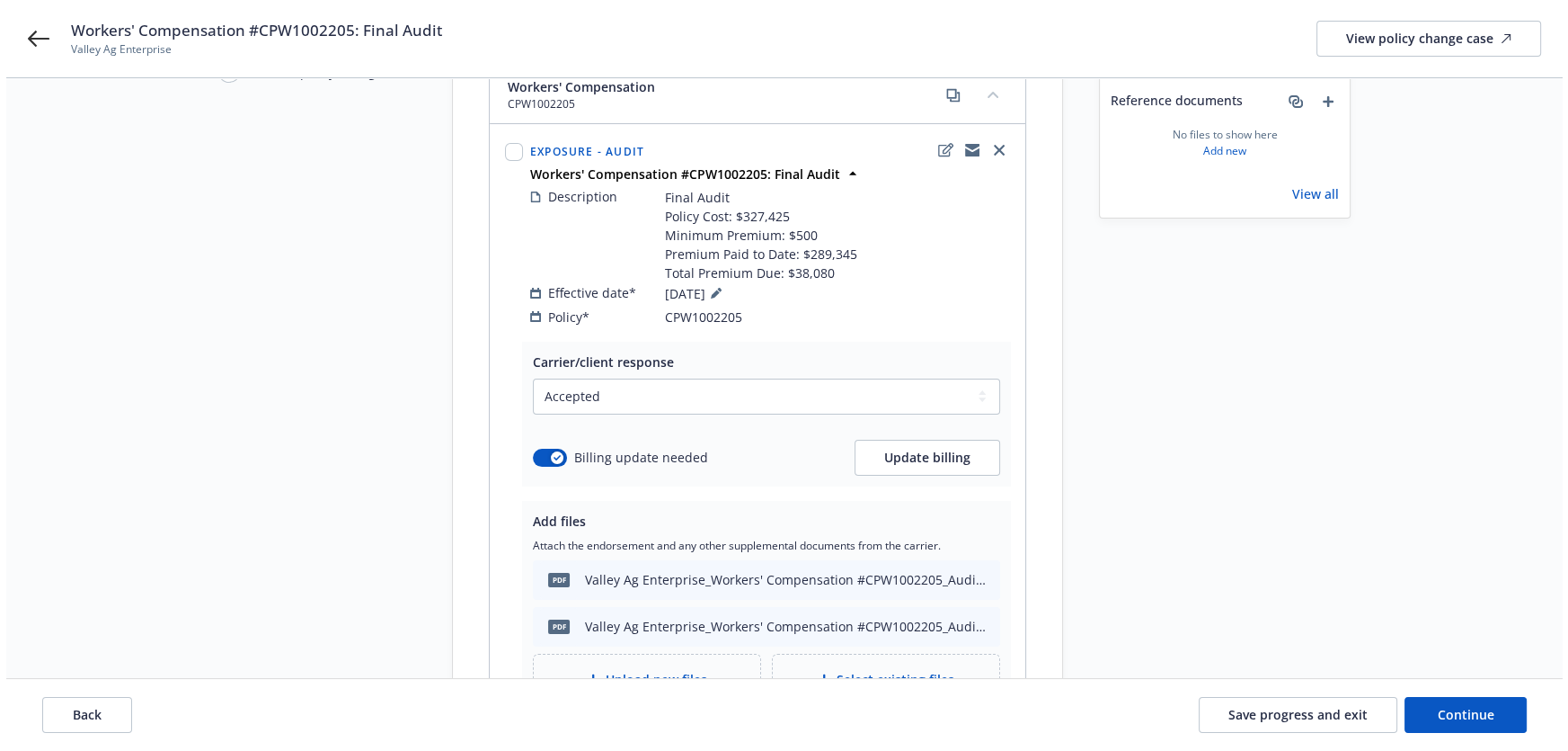
scroll to position [245, 0]
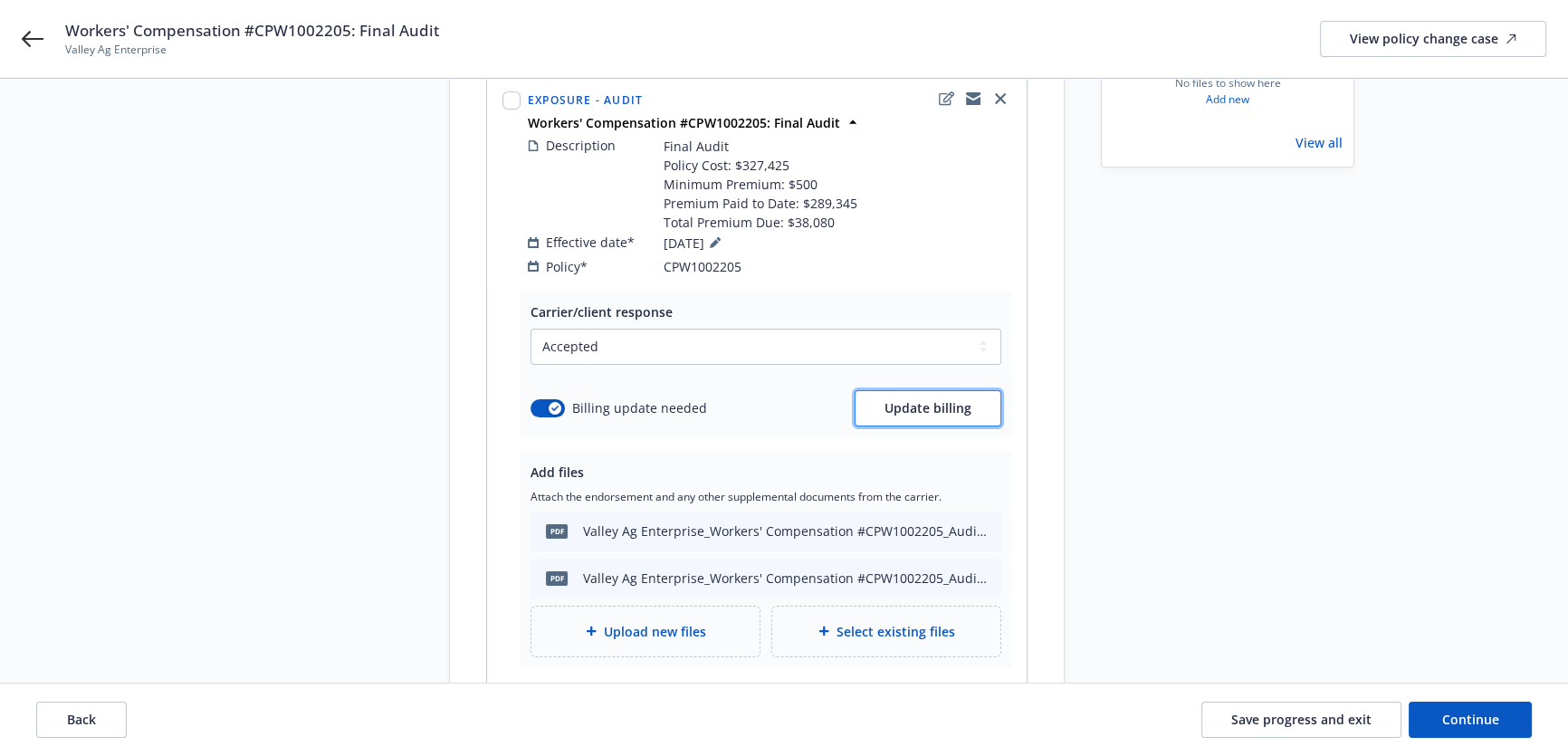
click at [909, 399] on span "Update billing" at bounding box center [928, 407] width 87 height 17
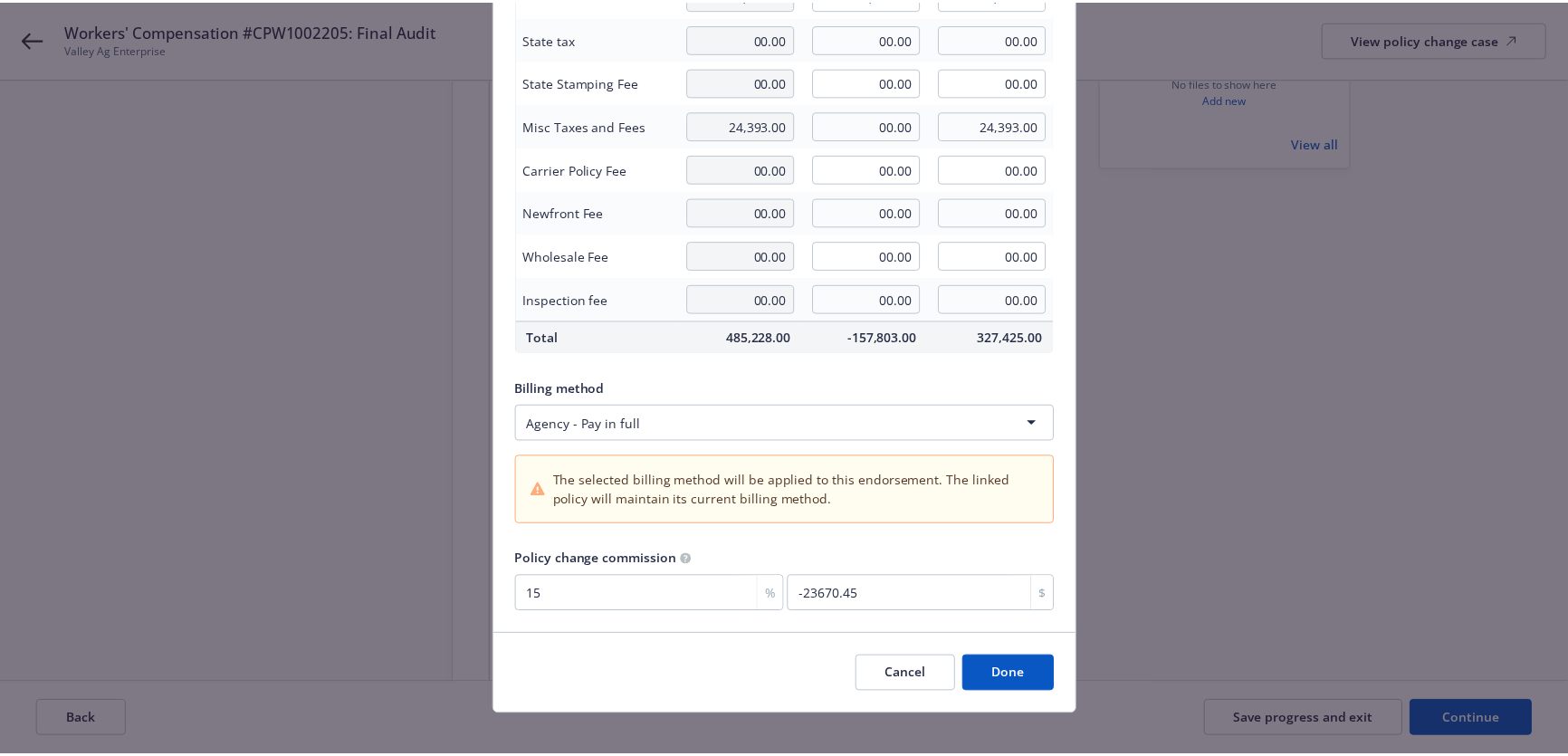
scroll to position [225, 0]
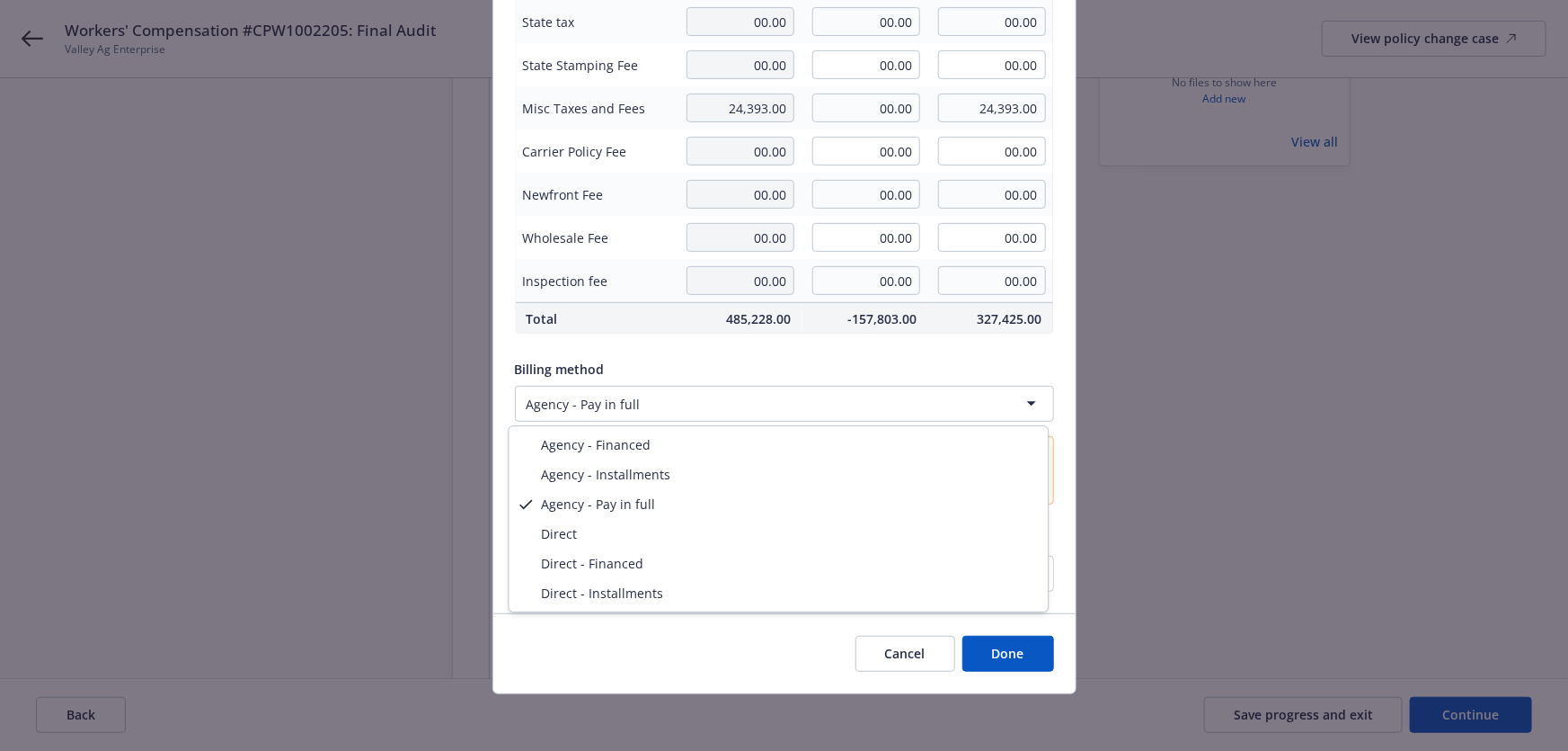
click at [938, 406] on html "Workers' Compensation #CPW1002205: Final Audit Valley Ag Enterprise View policy…" at bounding box center [784, 130] width 1568 height 751
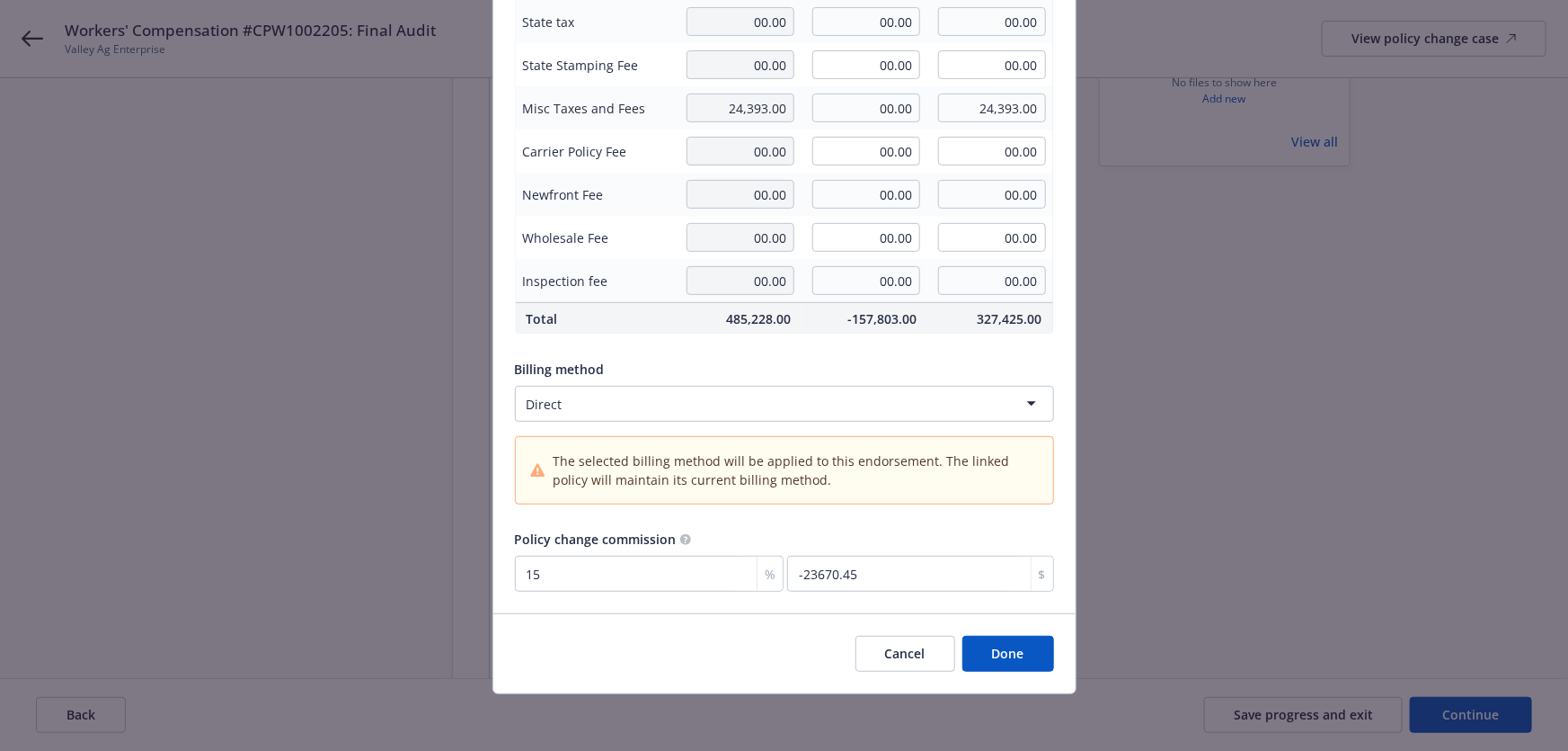
click at [1012, 651] on button "Done" at bounding box center [1009, 654] width 92 height 36
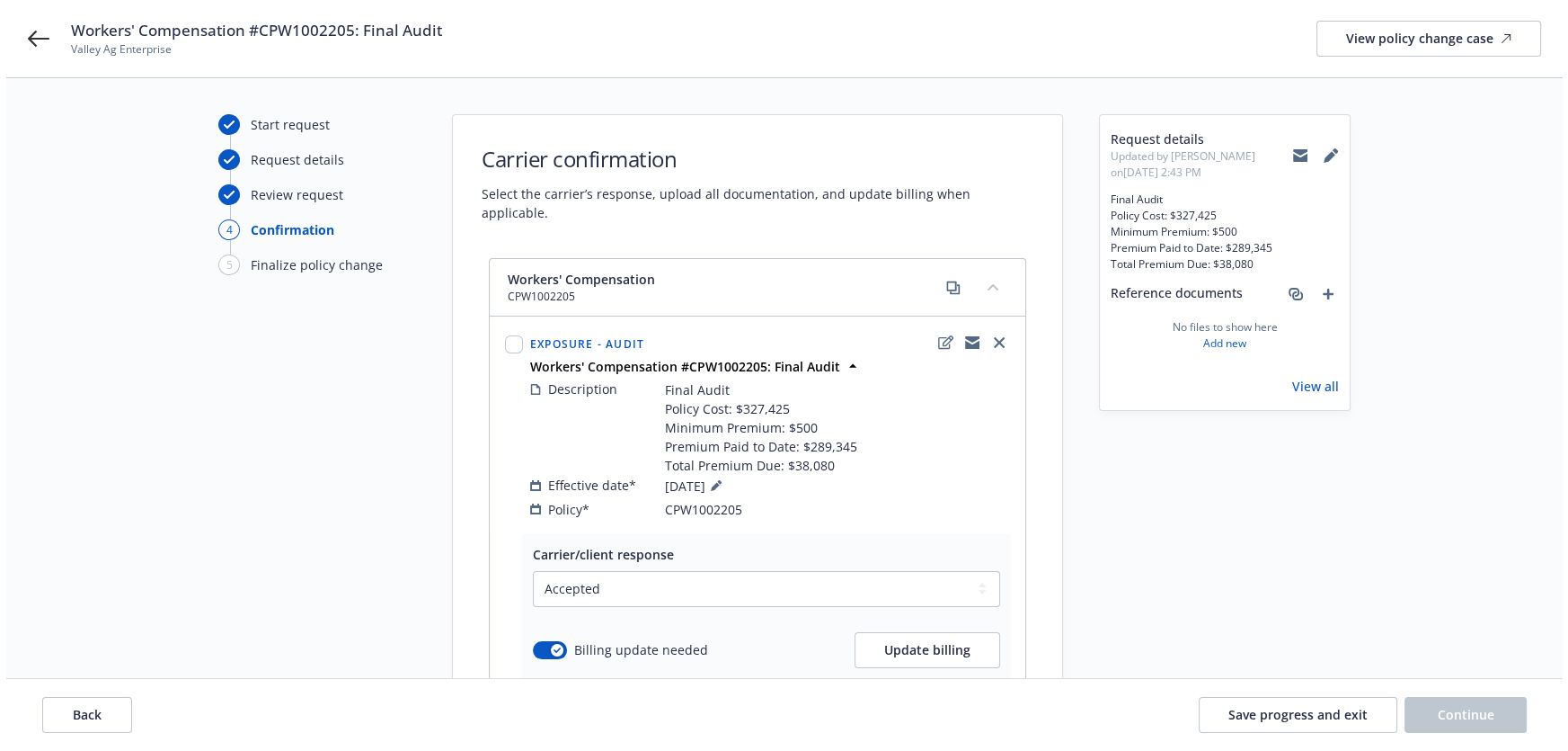
scroll to position [326, 0]
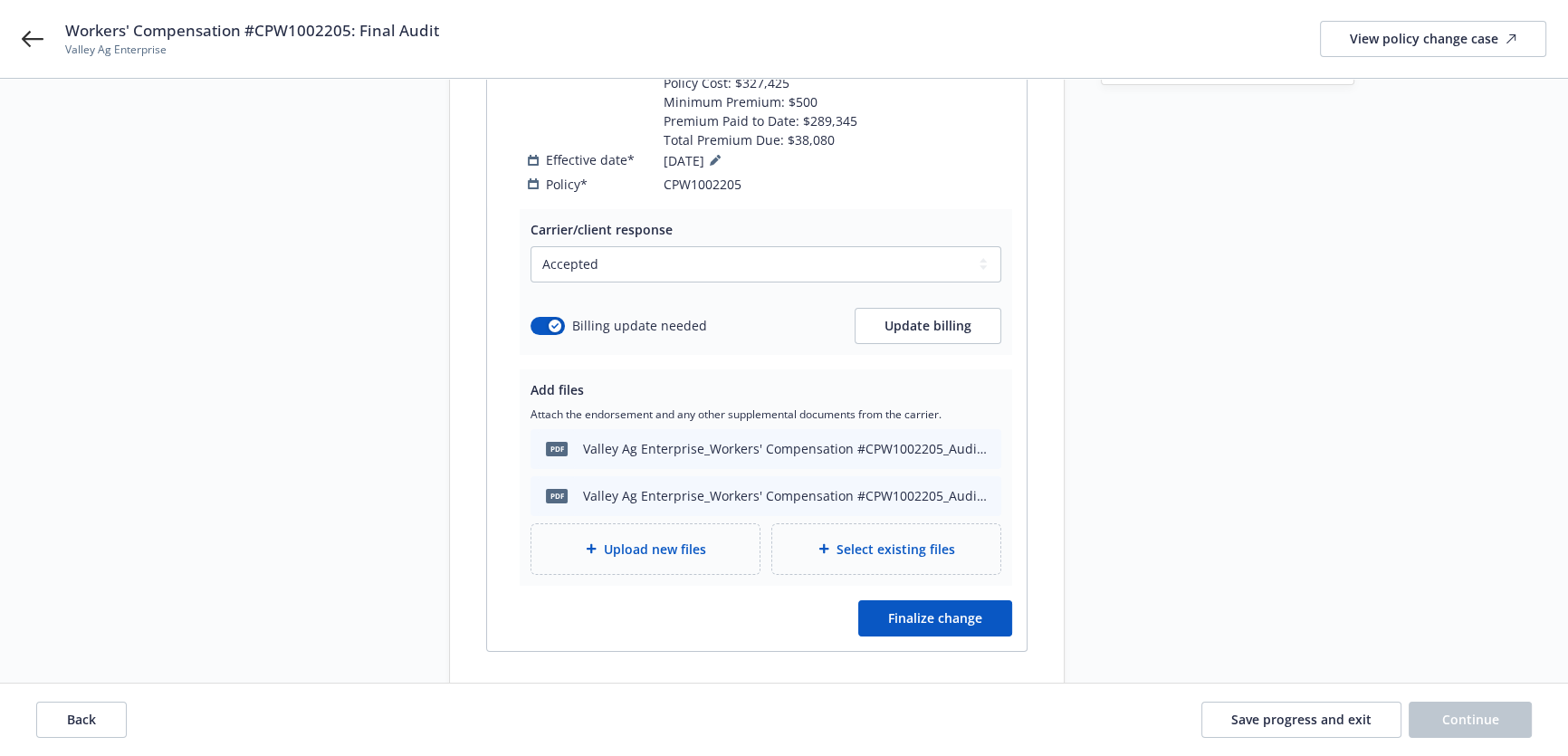
click at [916, 617] on div "Carrier/client response Select a carrier response Accepted Accepted with revisi…" at bounding box center [757, 430] width 540 height 442
click at [914, 610] on button "Finalize change" at bounding box center [936, 618] width 154 height 36
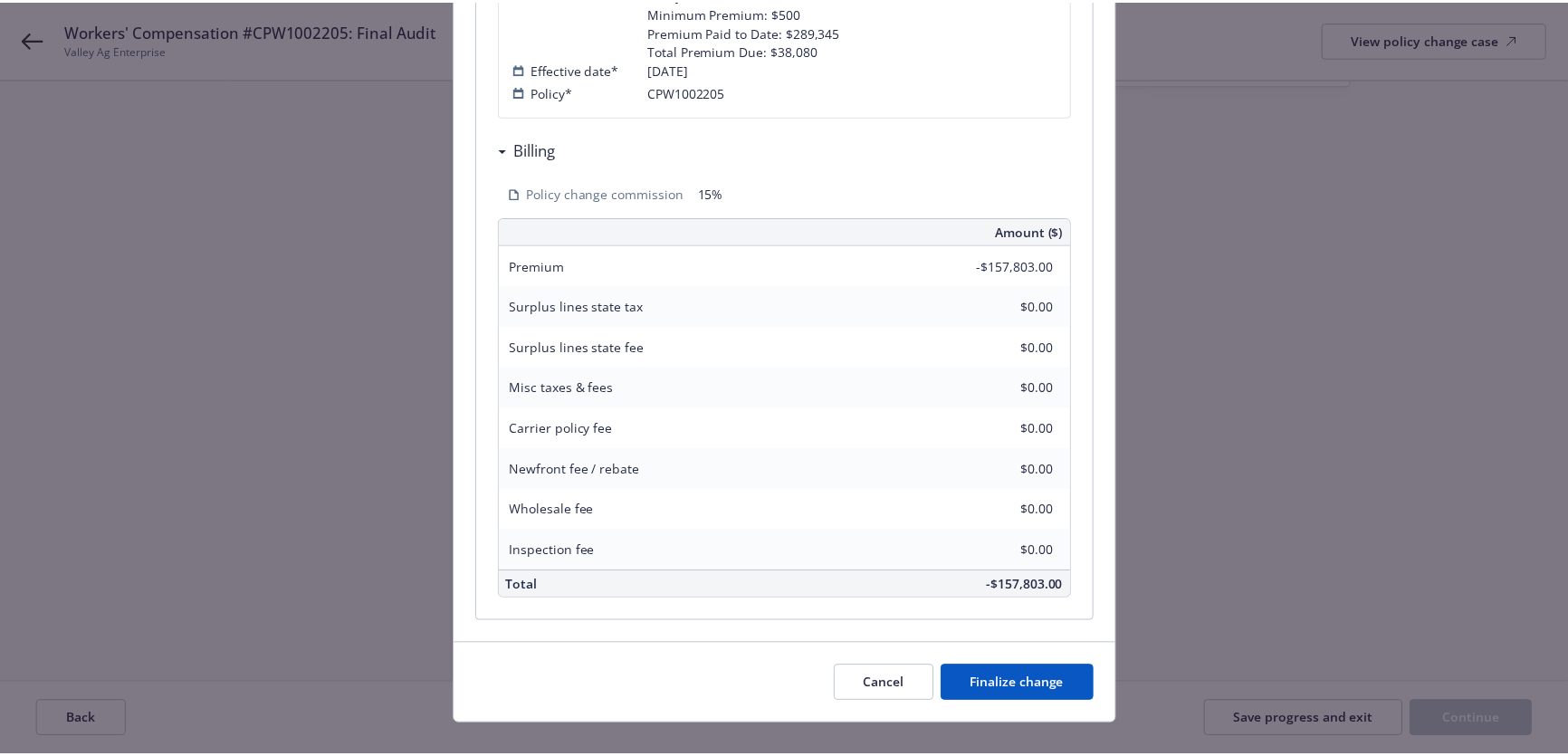
scroll to position [516, 0]
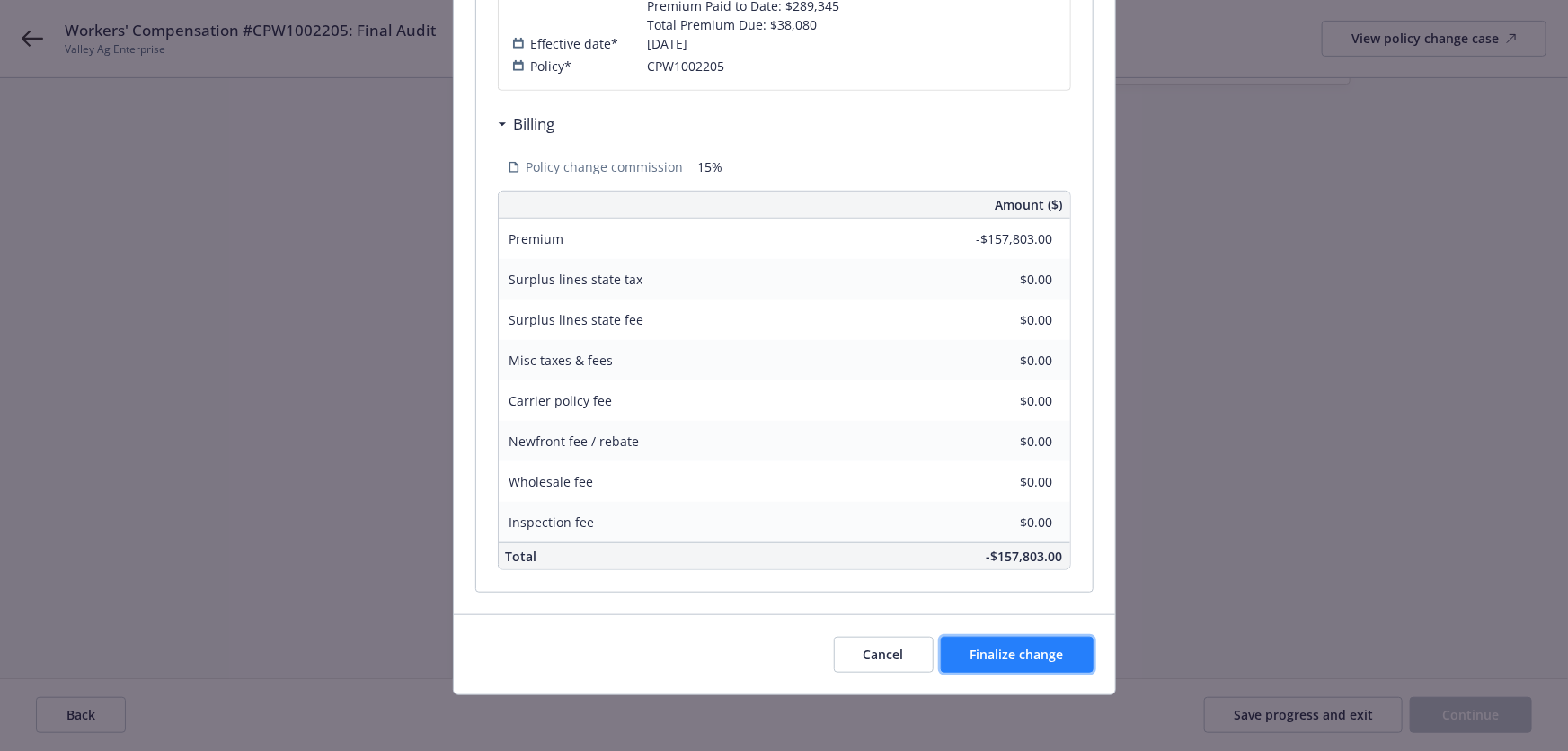
click at [1050, 651] on span "Finalize change" at bounding box center [1018, 654] width 94 height 17
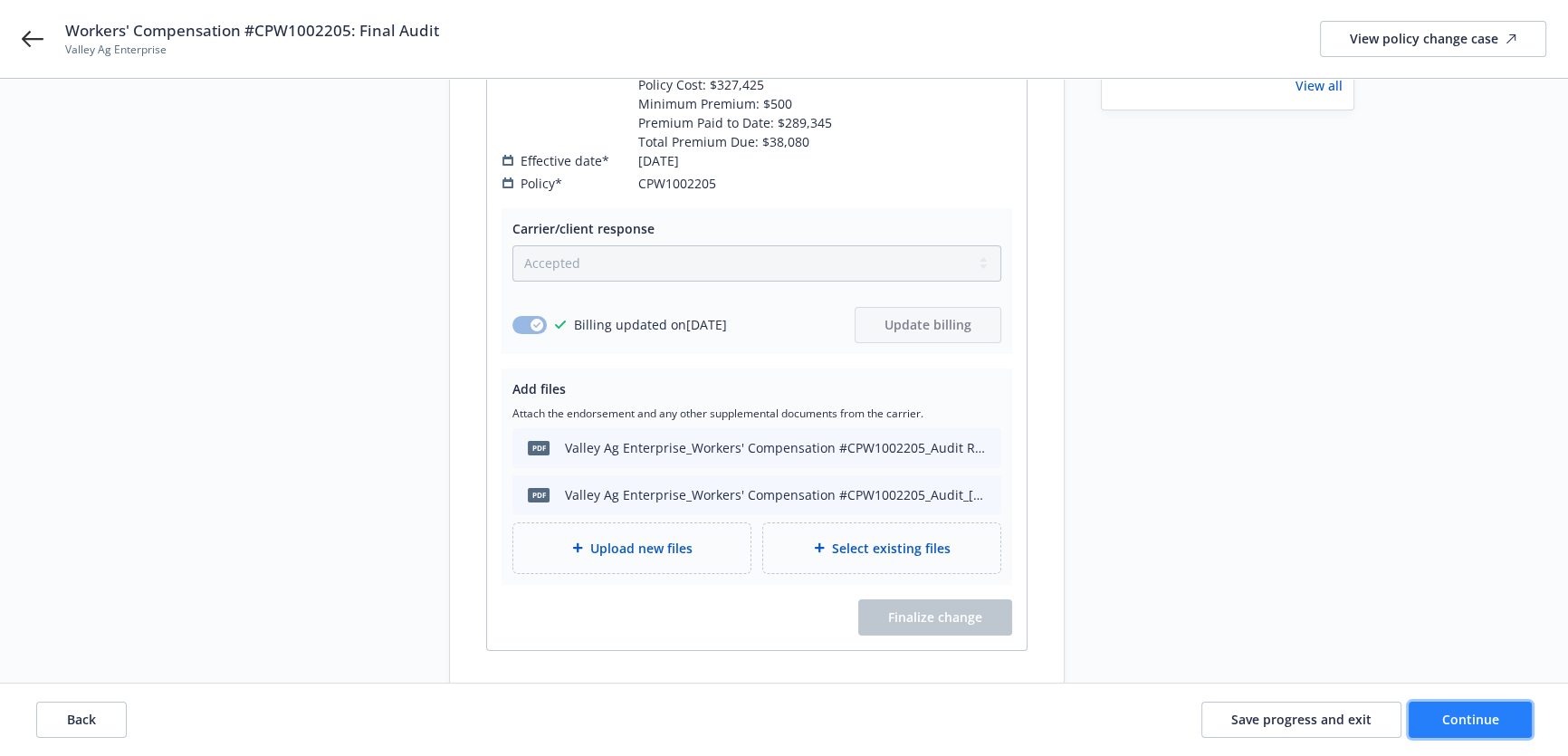
click at [1444, 724] on span "Continue" at bounding box center [1470, 719] width 57 height 17
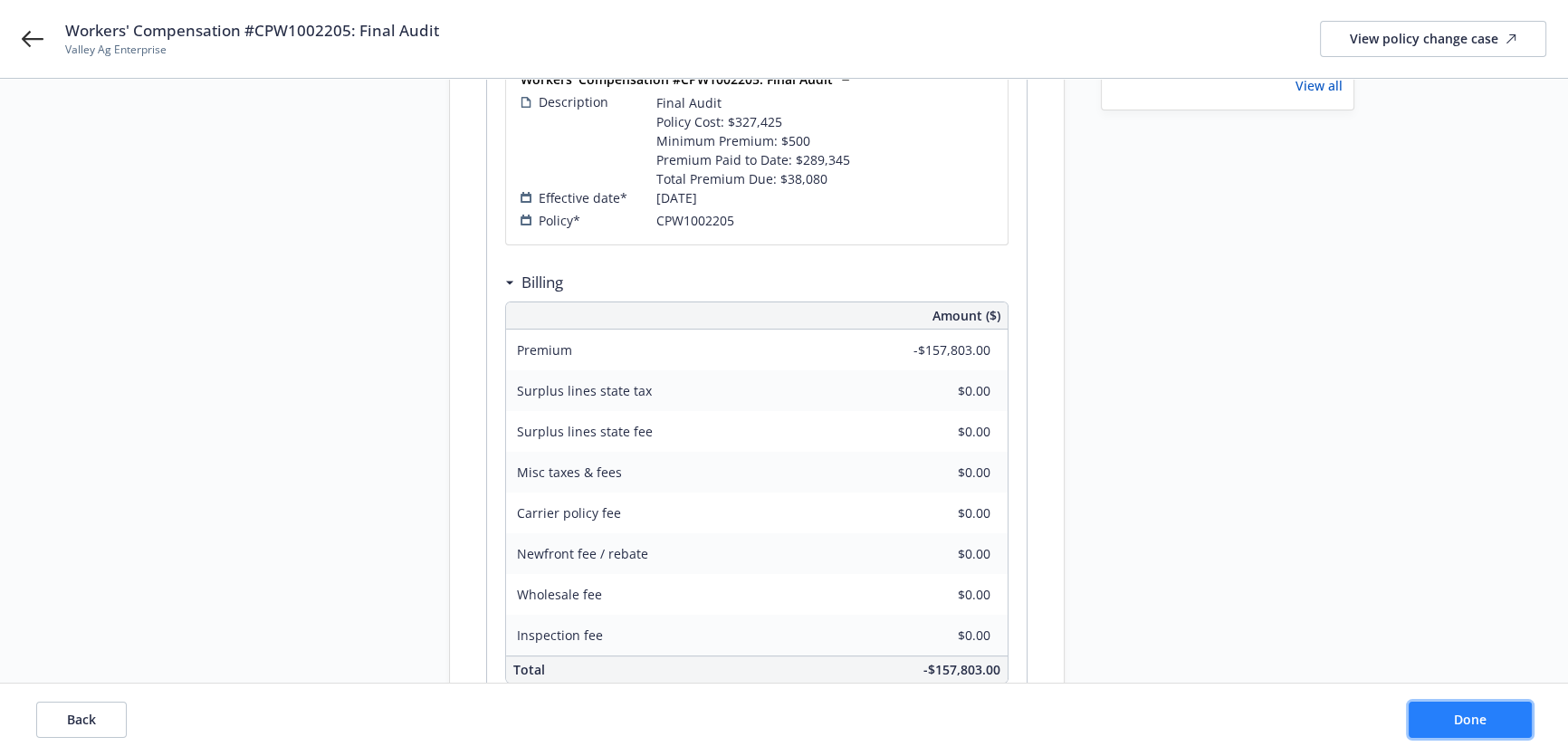
click at [1432, 707] on button "Done" at bounding box center [1470, 720] width 123 height 36
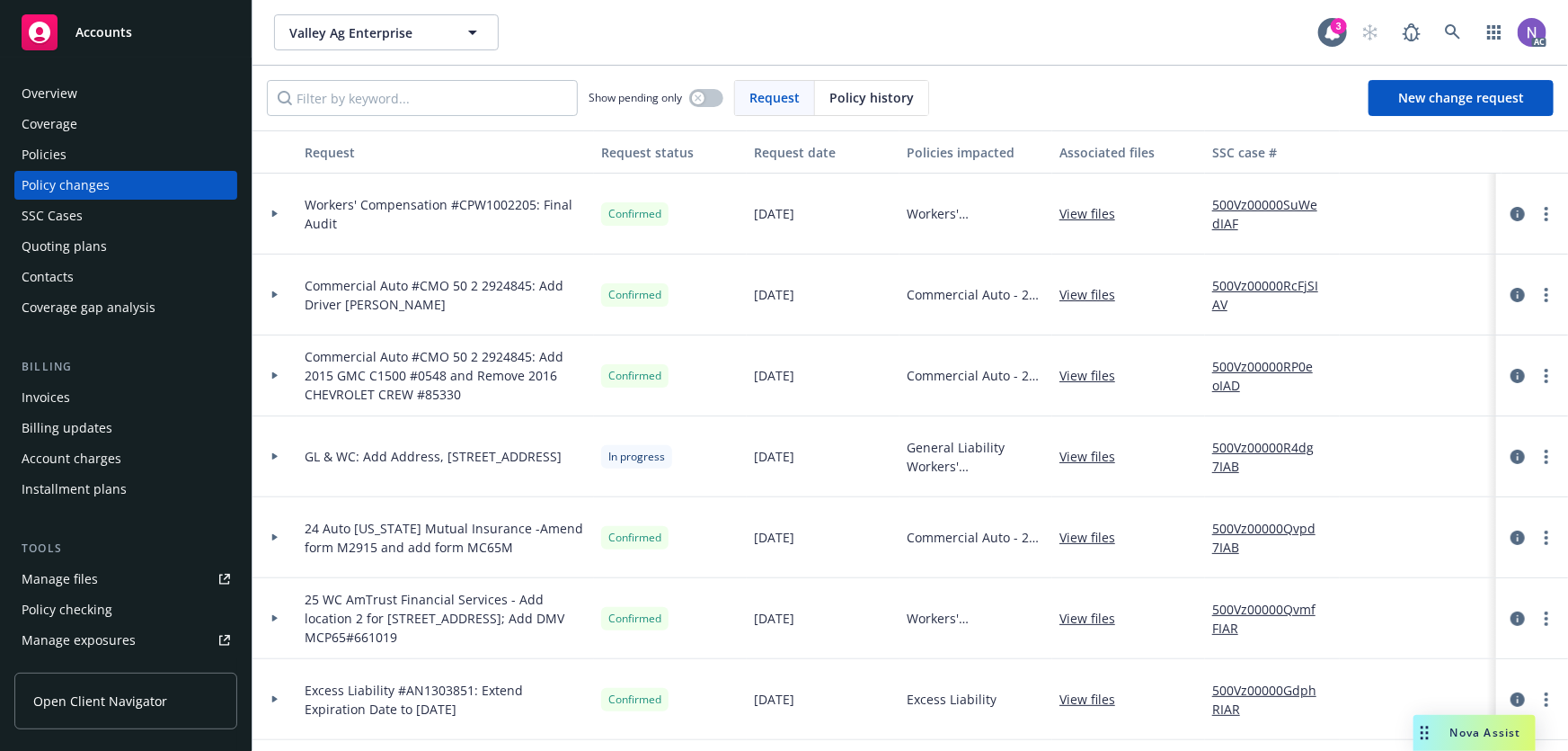
click at [157, 158] on div "Policies" at bounding box center [126, 155] width 209 height 29
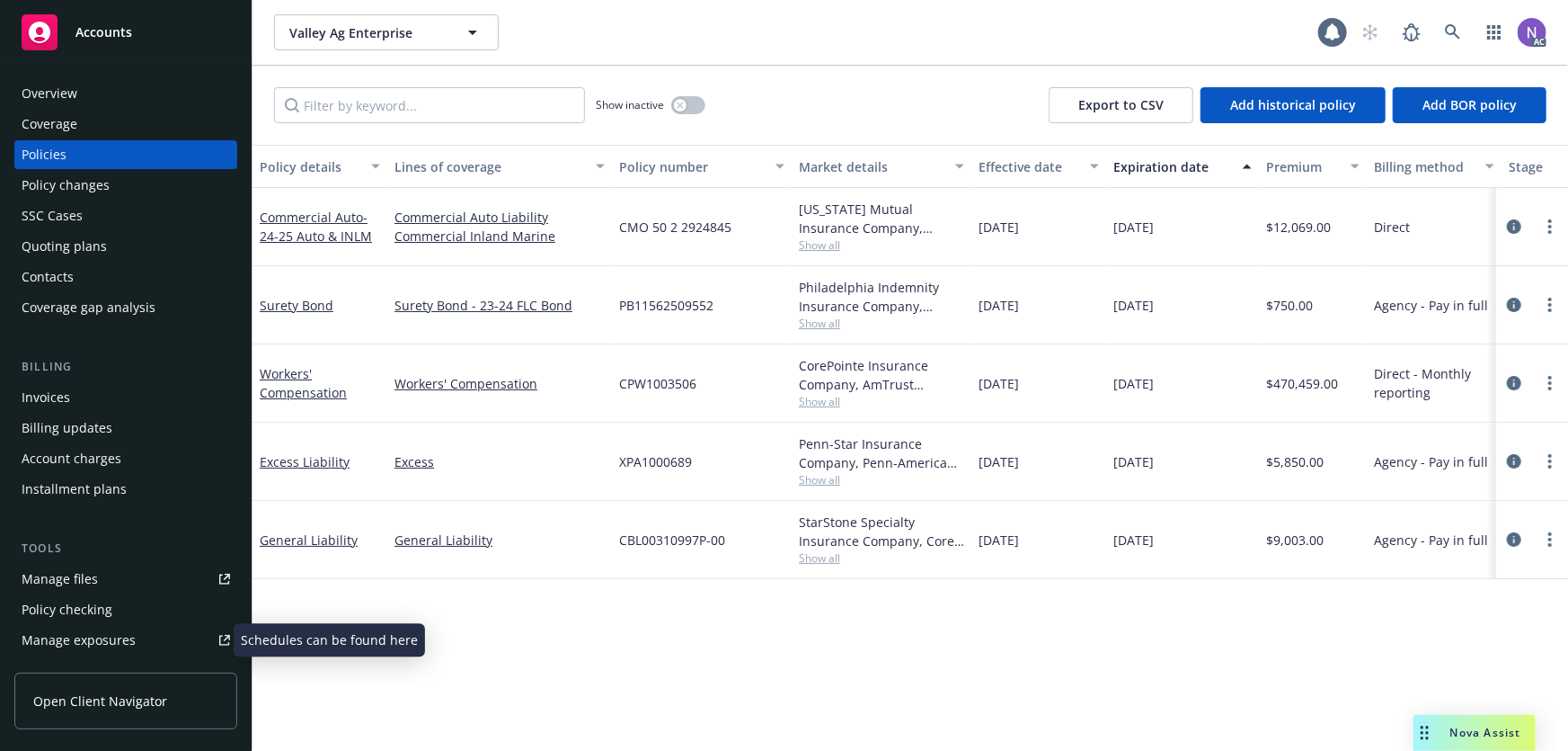
click at [142, 630] on link "Manage exposures" at bounding box center [126, 640] width 223 height 29
click at [143, 186] on div "Policy changes" at bounding box center [126, 185] width 209 height 29
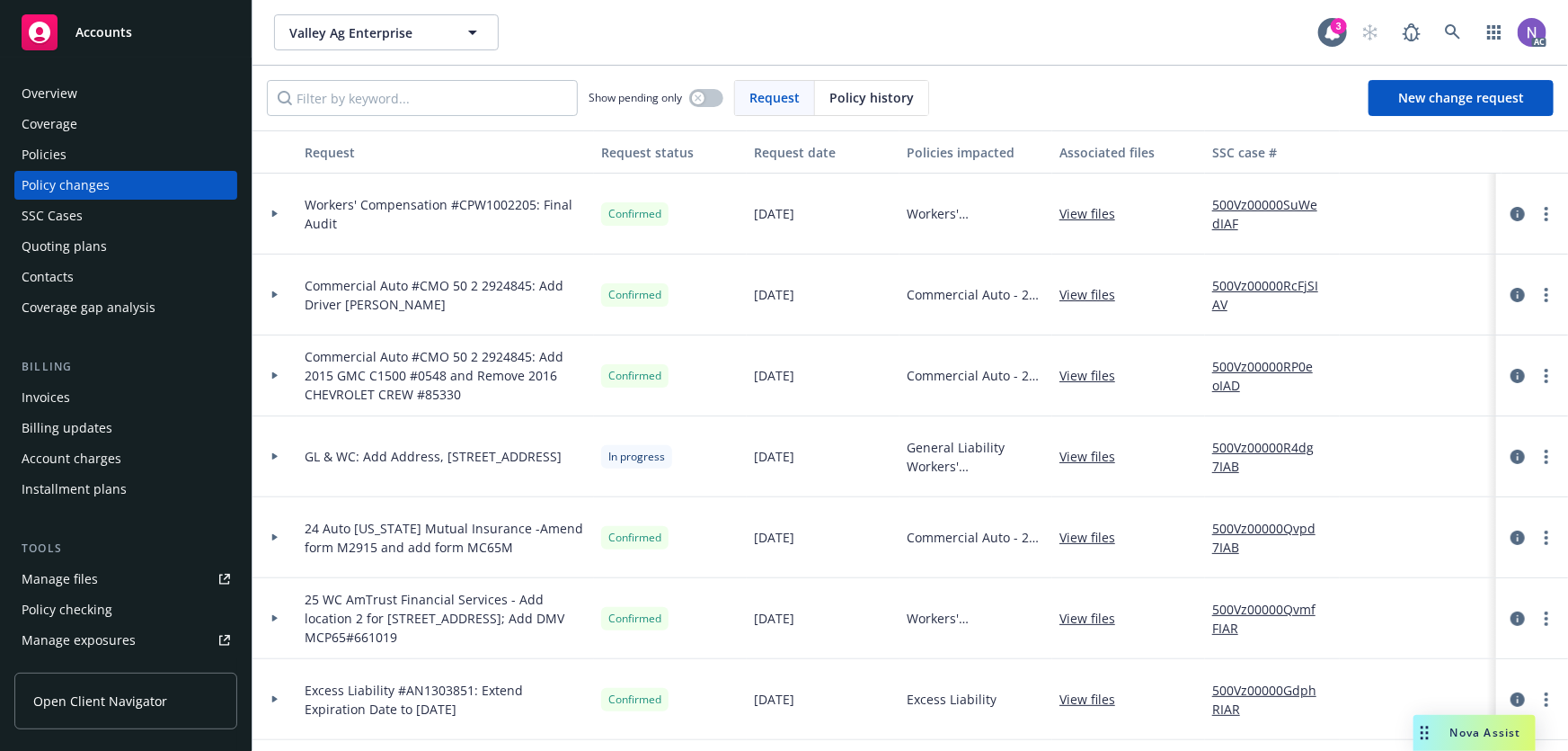
click at [1085, 213] on link "View files" at bounding box center [1095, 213] width 70 height 19
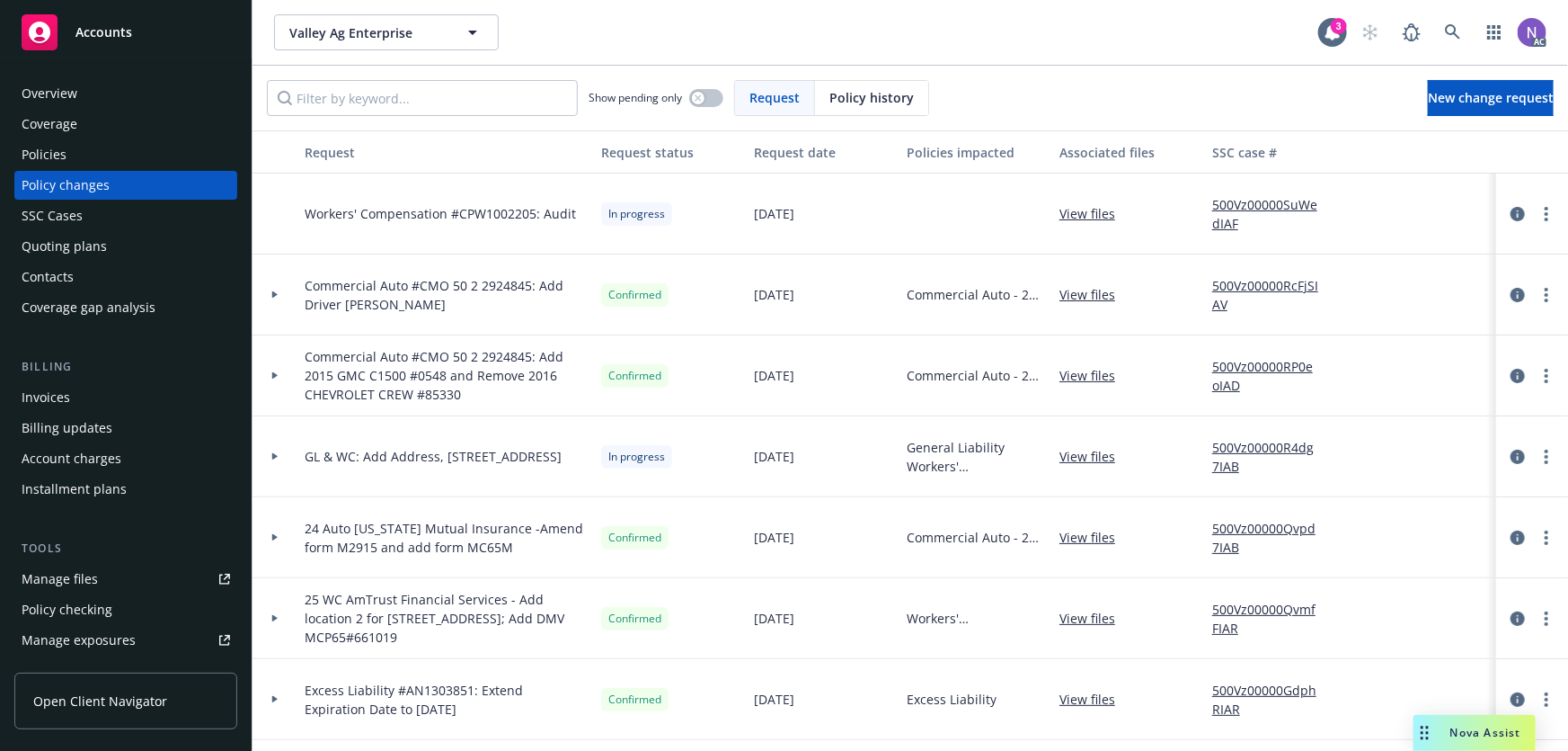
click at [117, 147] on div "Policies" at bounding box center [126, 155] width 209 height 29
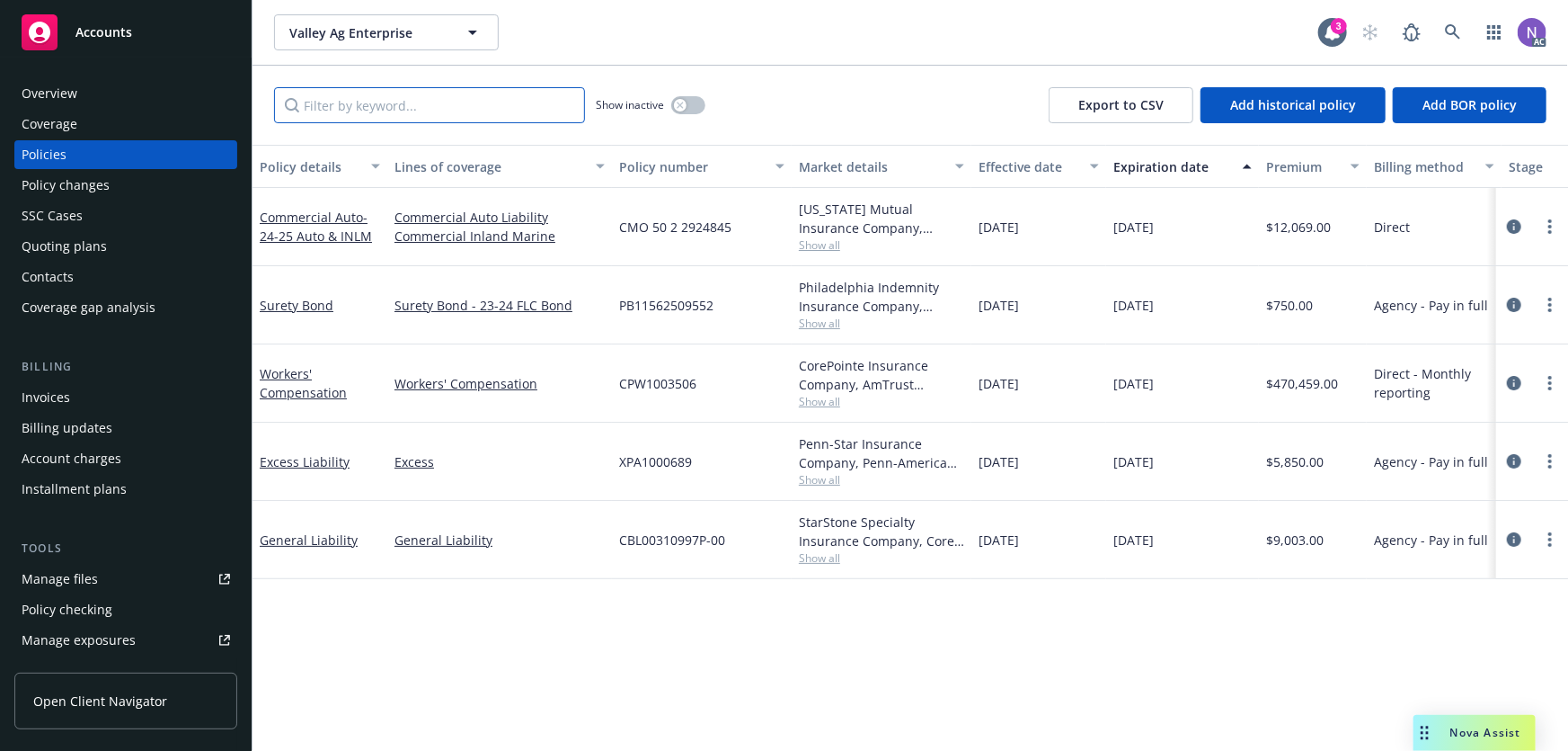
click at [501, 107] on input "Filter by keyword..." at bounding box center [430, 105] width 311 height 36
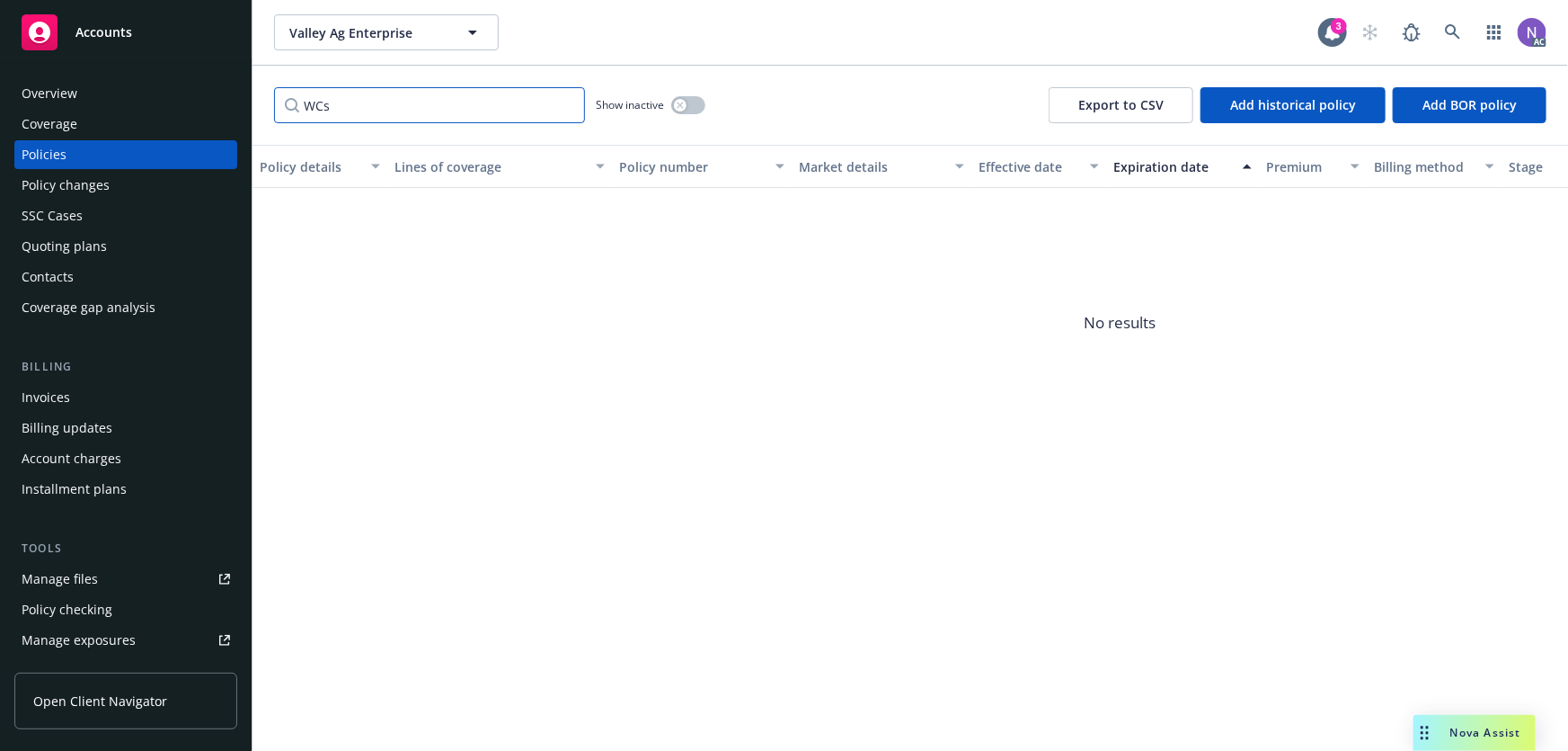
paste input "orkers' Compensation"
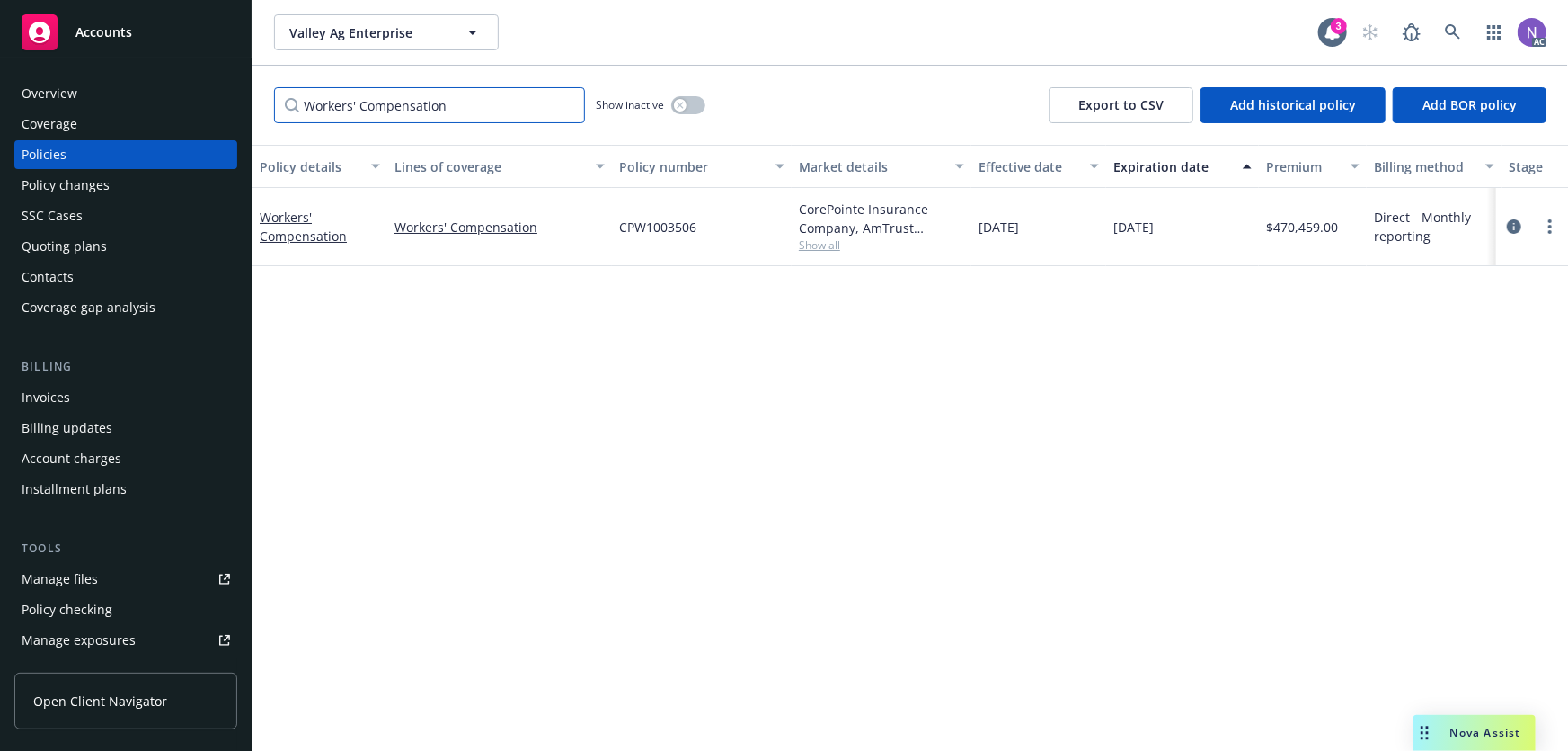
type input "Workers' Compensation"
click at [681, 112] on button "button" at bounding box center [689, 105] width 34 height 18
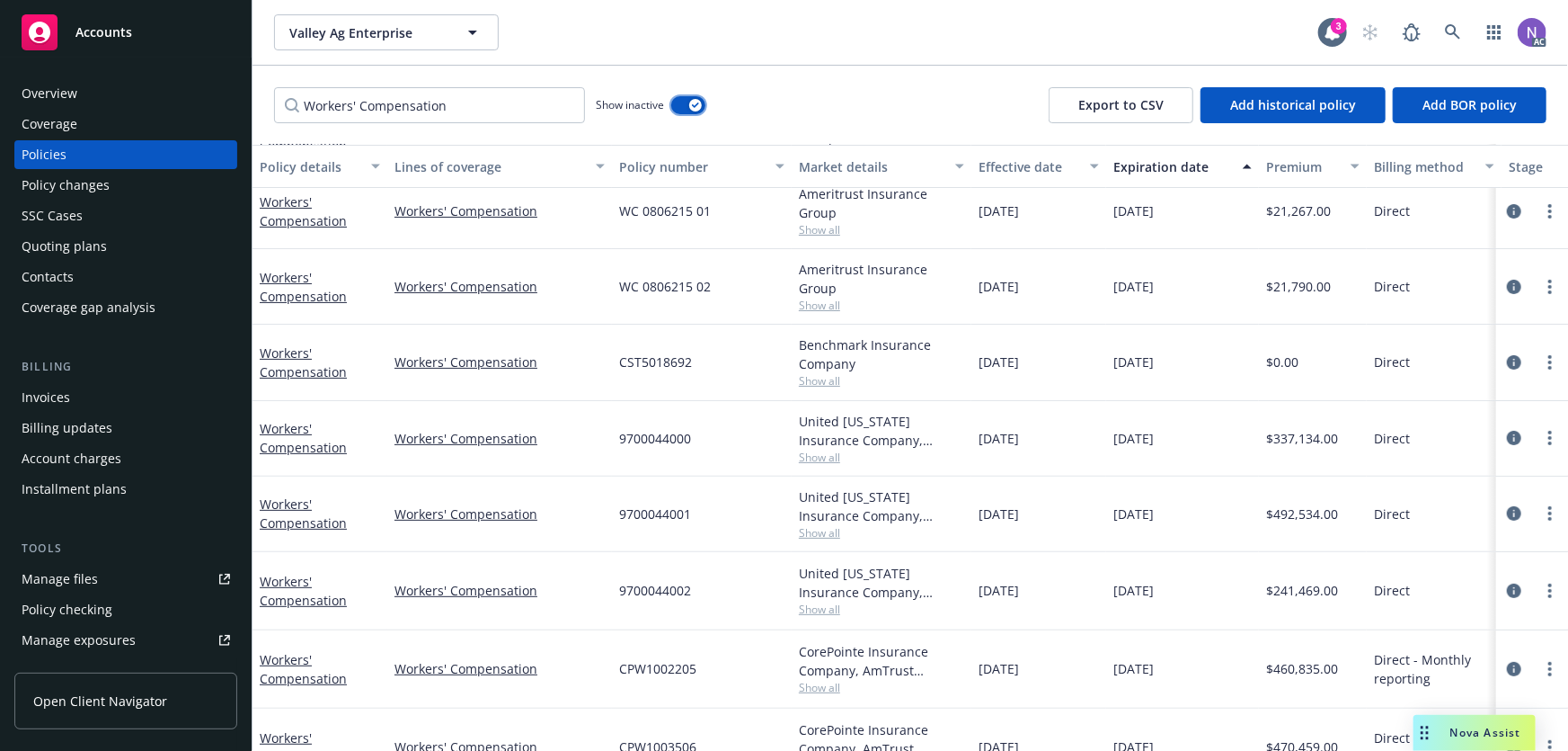
scroll to position [197, 0]
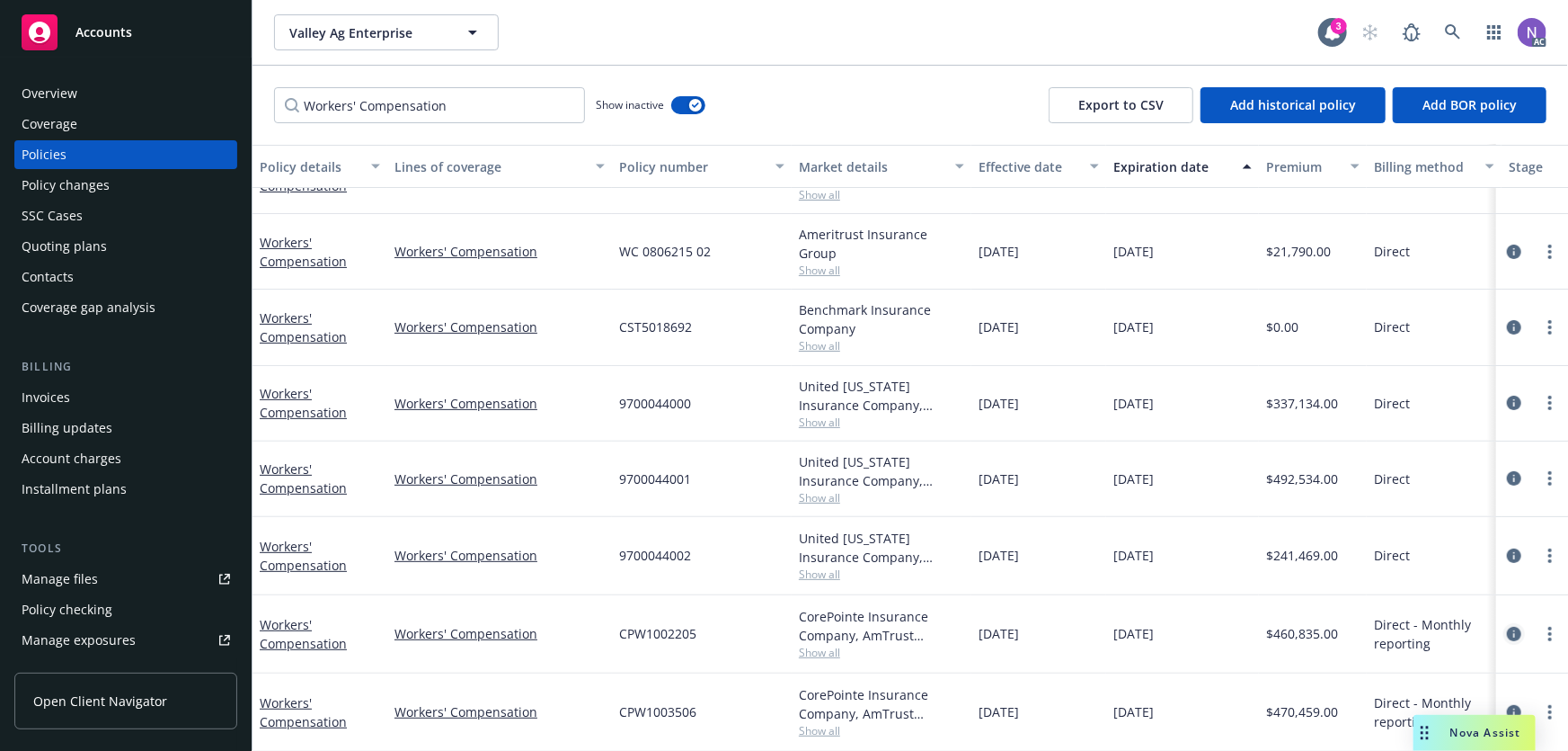
click at [1509, 627] on icon "circleInformation" at bounding box center [1514, 634] width 14 height 14
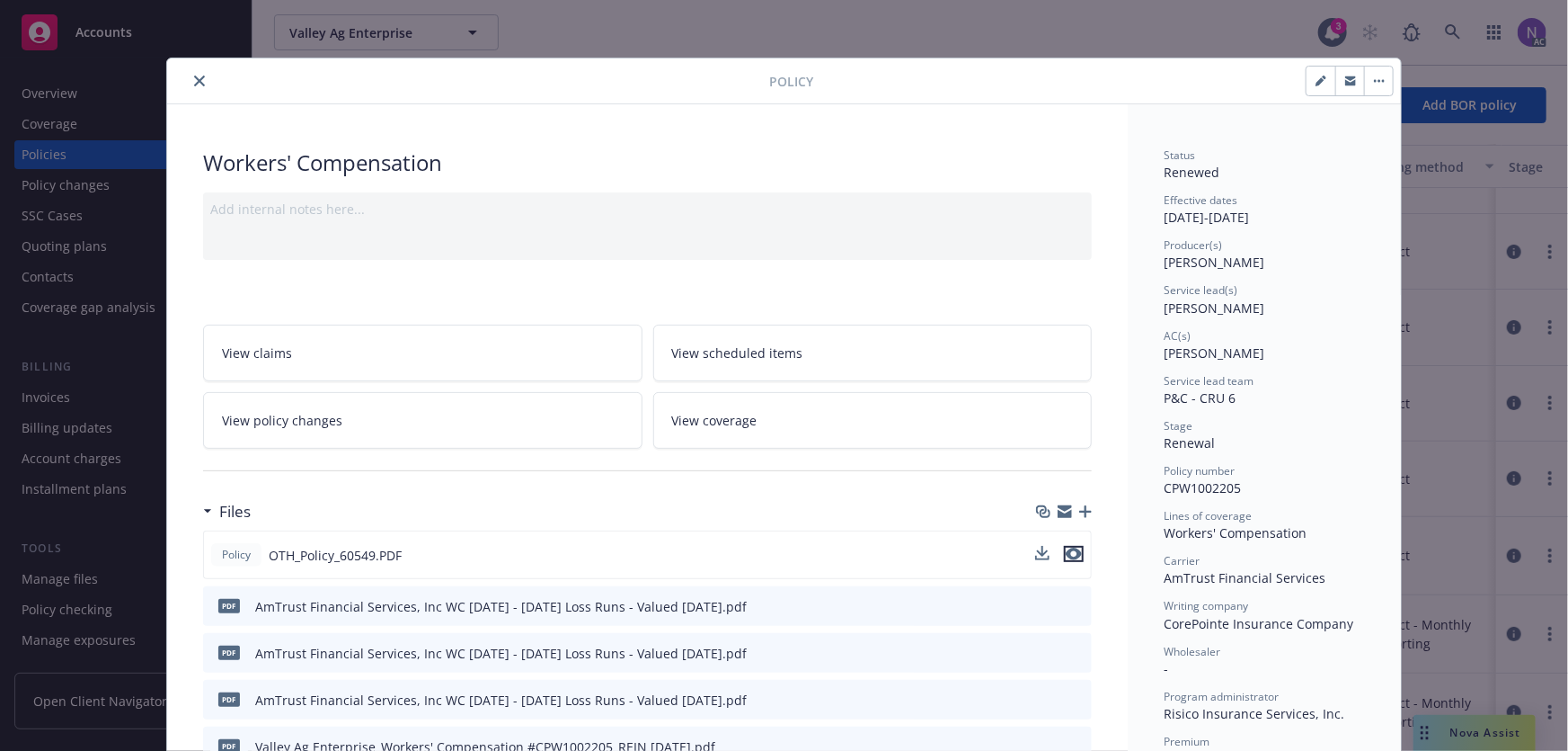
click at [1070, 555] on icon "preview file" at bounding box center [1074, 554] width 16 height 13
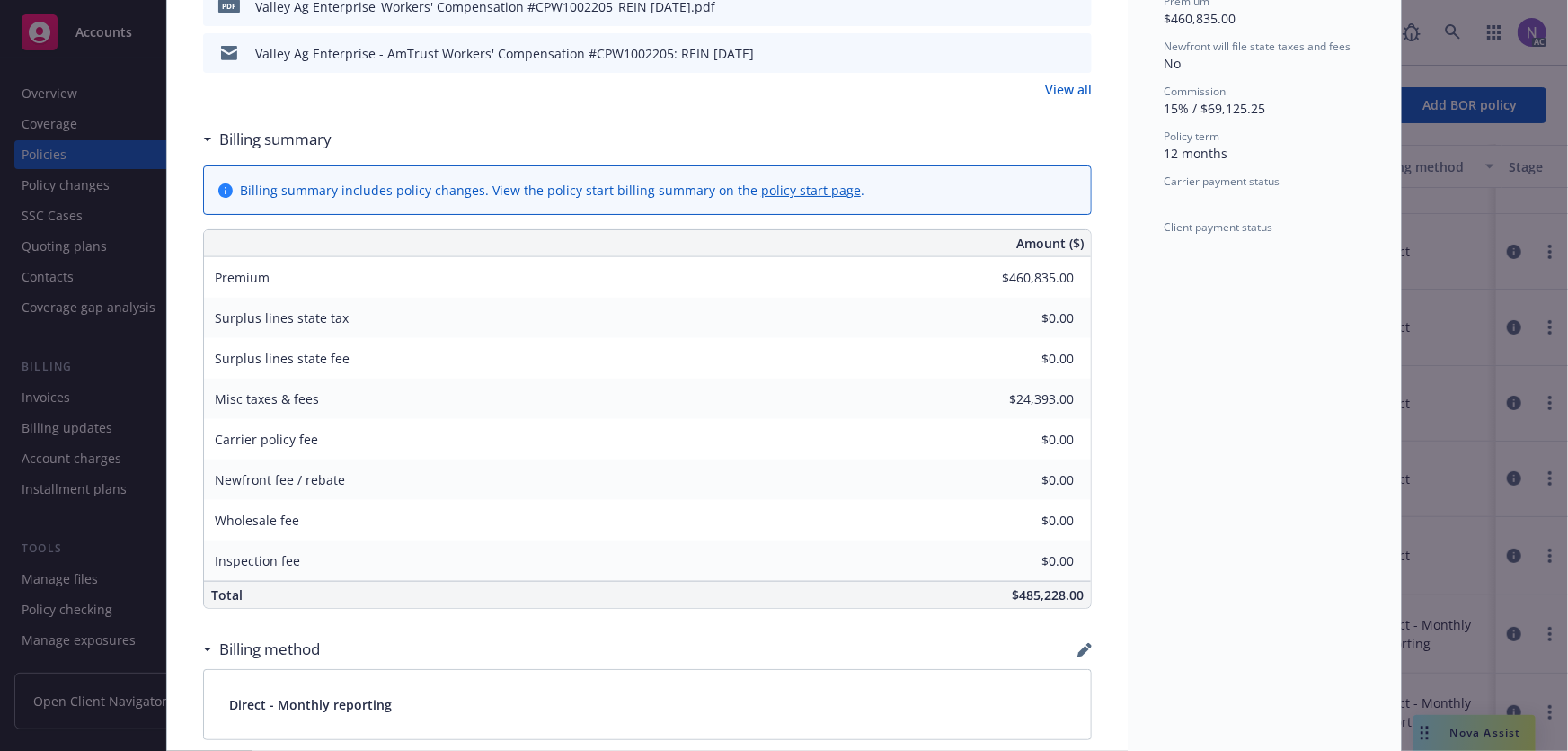
scroll to position [980, 0]
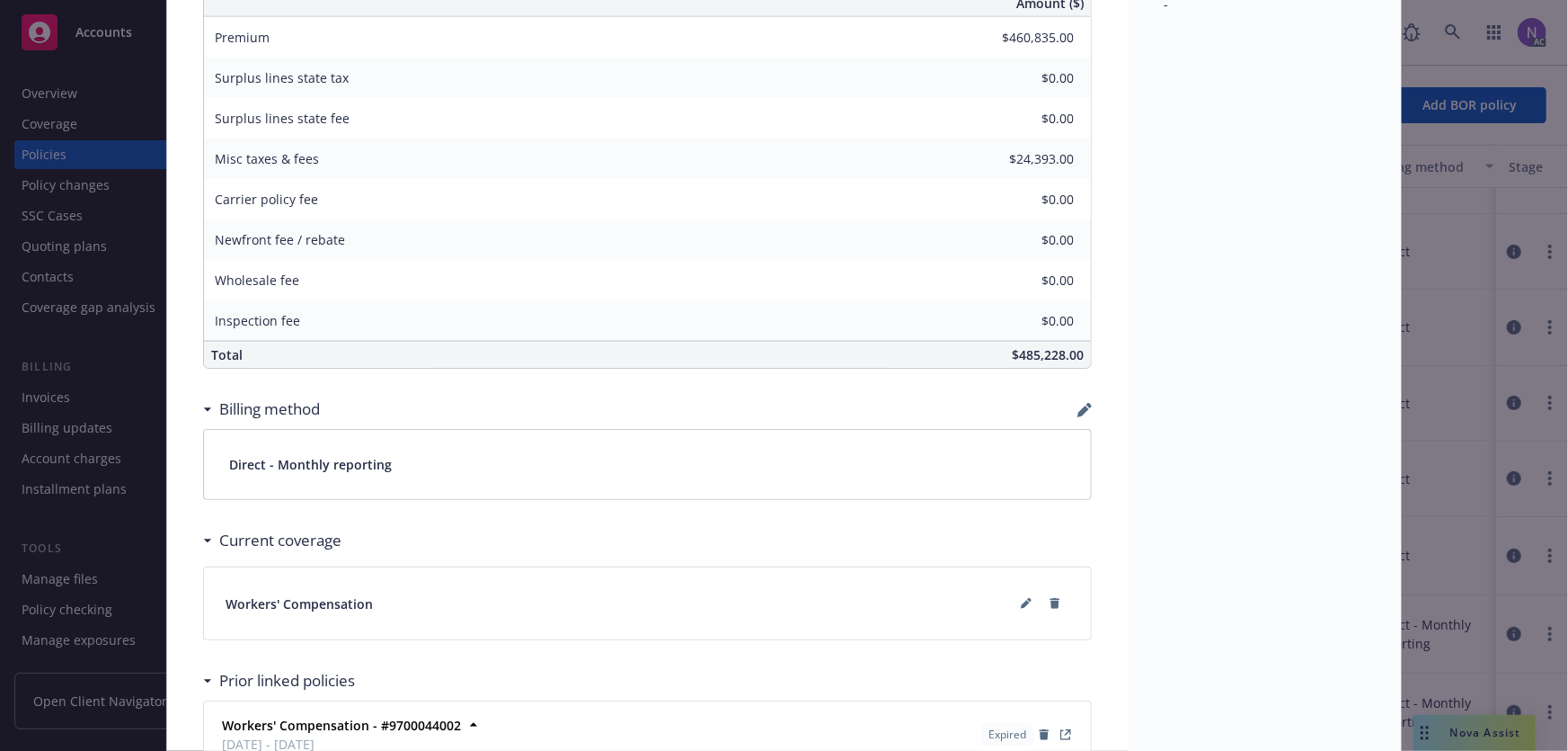
type input "$303,032.00"
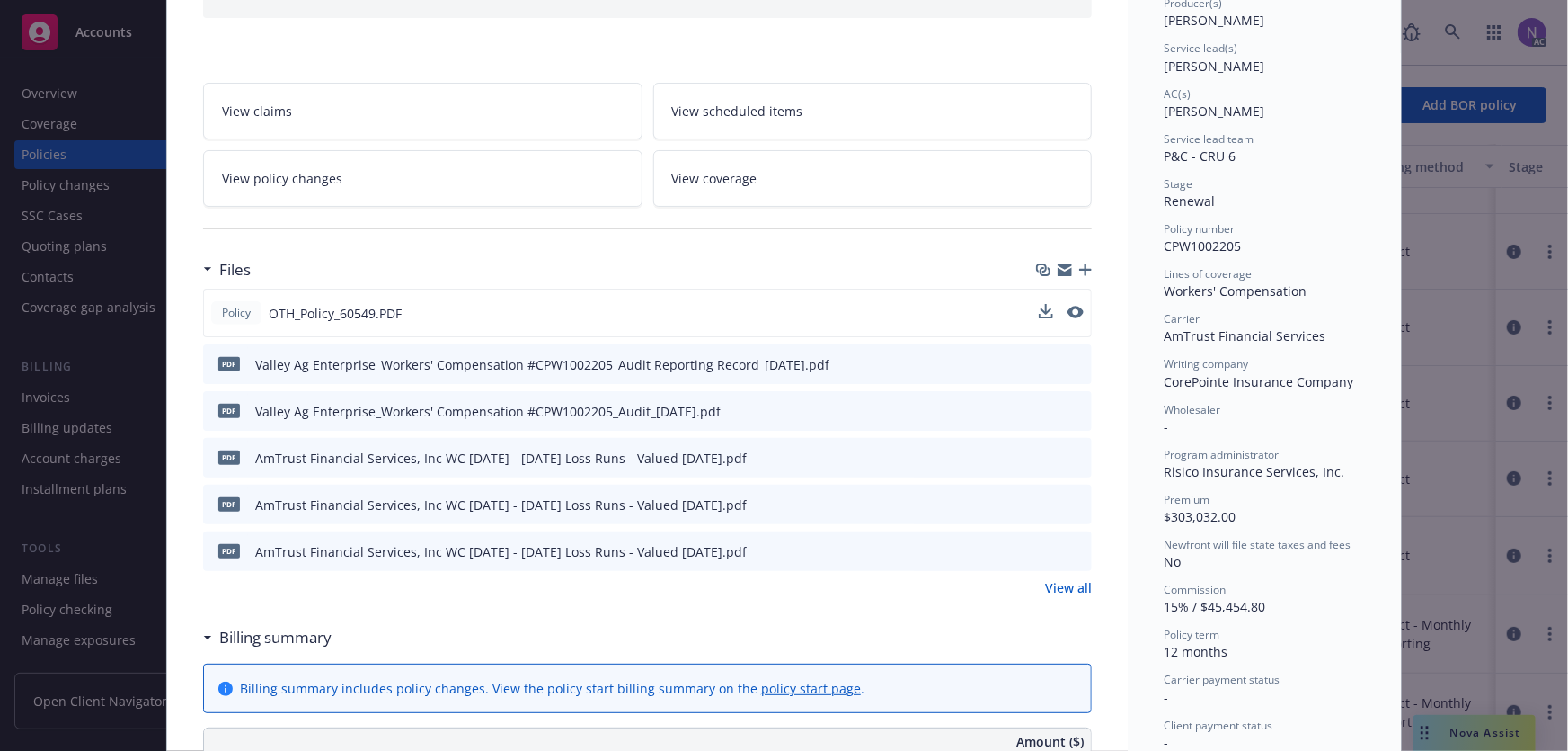
scroll to position [0, 0]
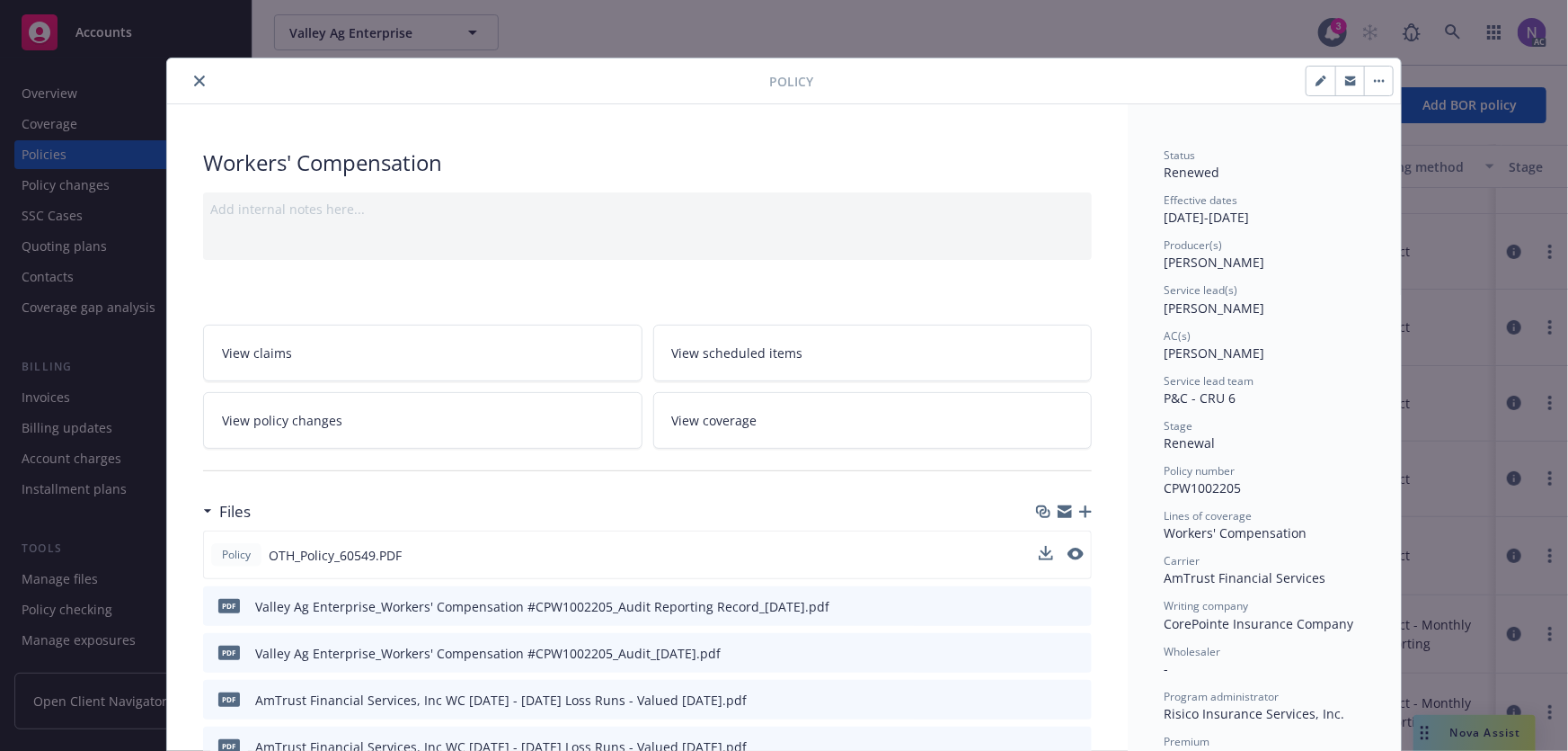
click at [194, 77] on icon "close" at bounding box center [200, 81] width 11 height 11
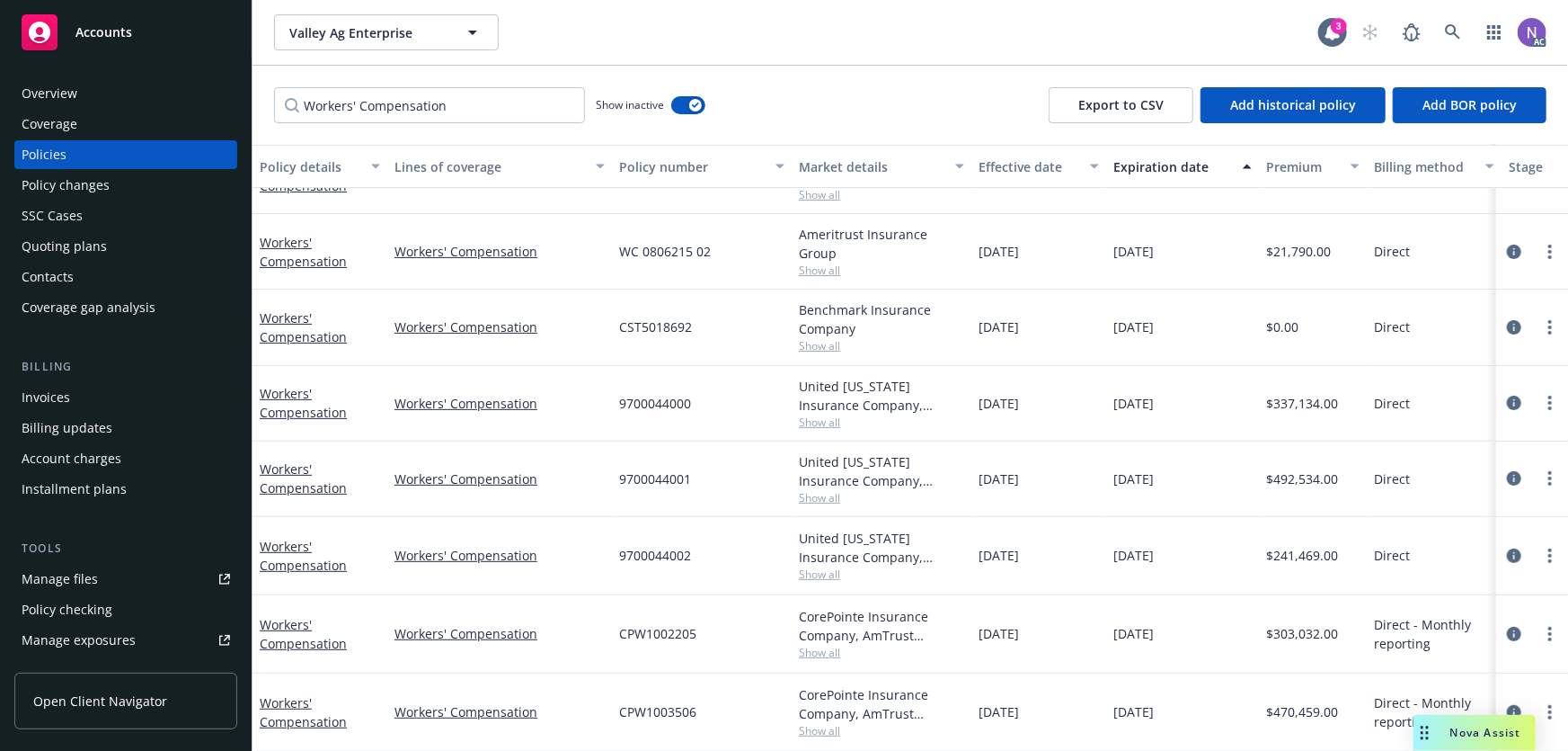
click at [134, 185] on div "Policy changes" at bounding box center [126, 185] width 209 height 29
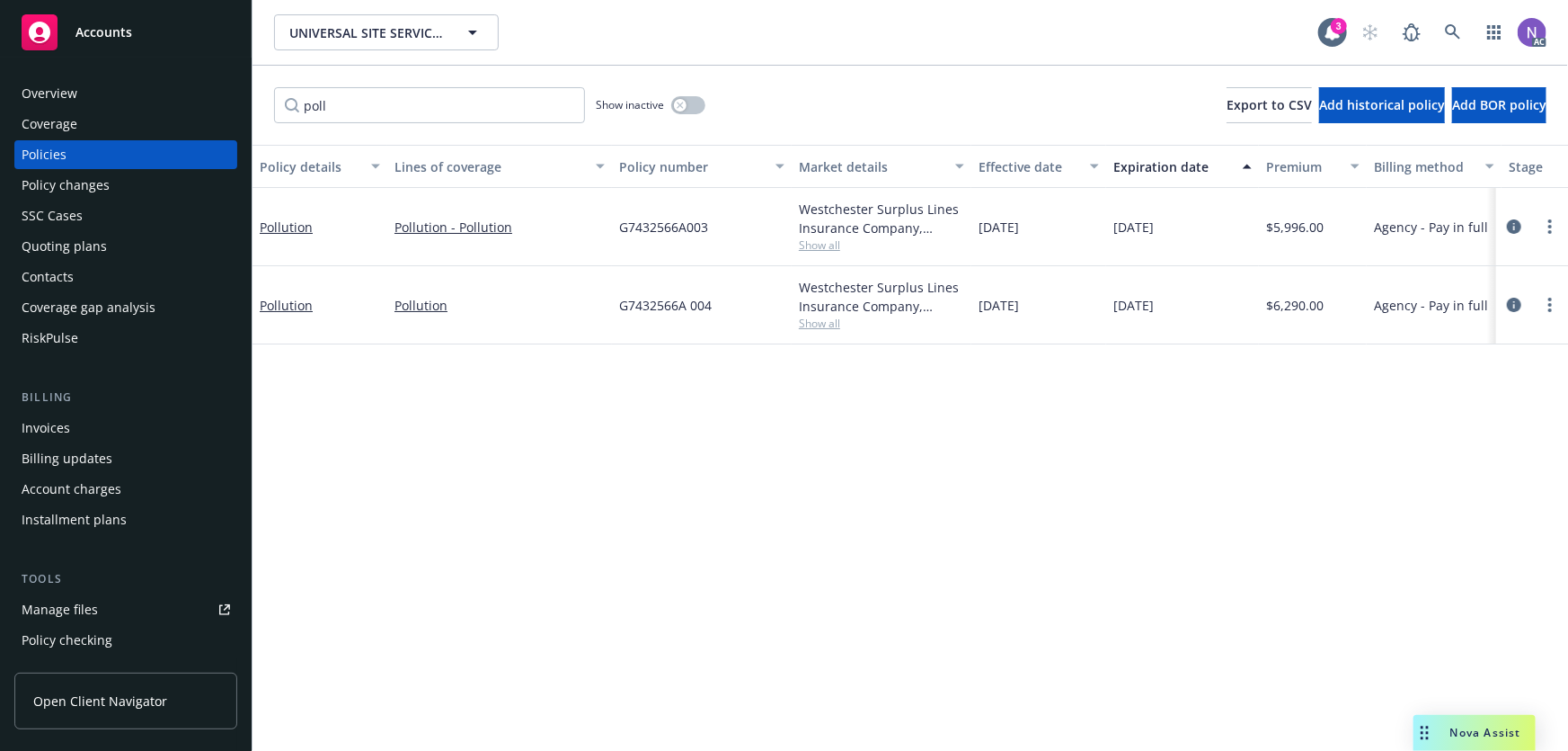
drag, startPoint x: 183, startPoint y: 189, endPoint x: 436, endPoint y: 57, distance: 285.4
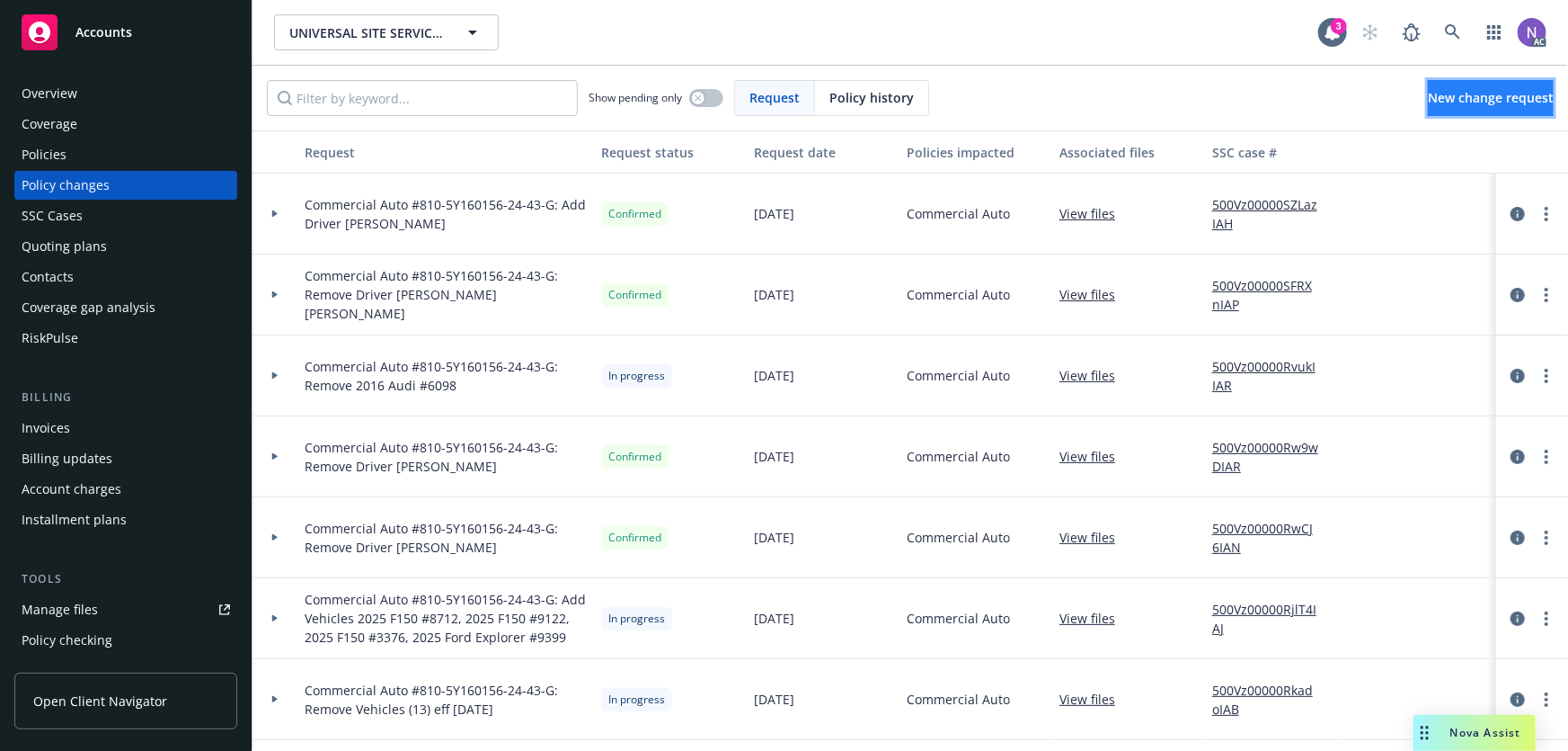
click at [1447, 102] on span "New change request" at bounding box center [1491, 97] width 126 height 17
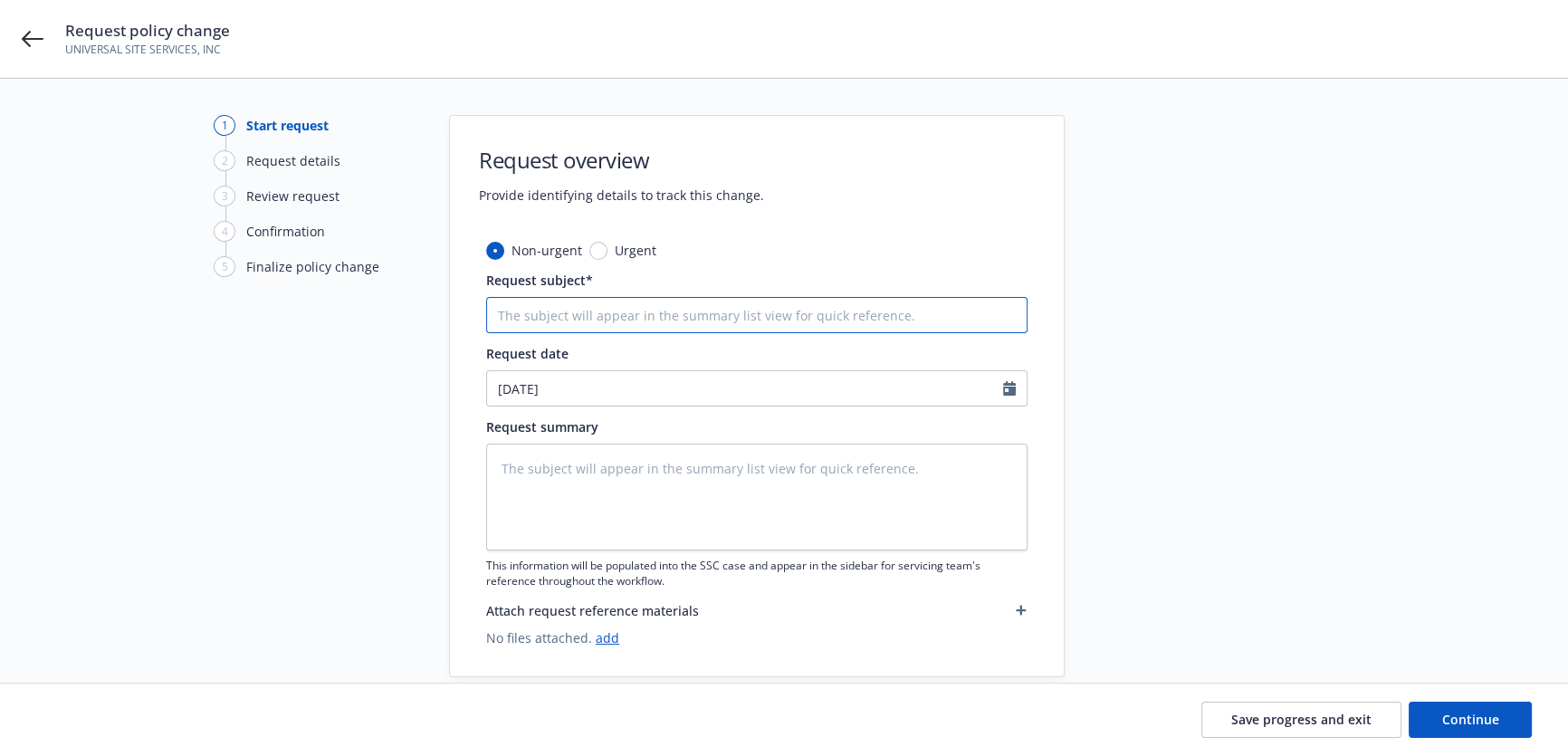
click at [624, 311] on input "Request subject*" at bounding box center [757, 315] width 542 height 36
type textarea "x"
type input "C"
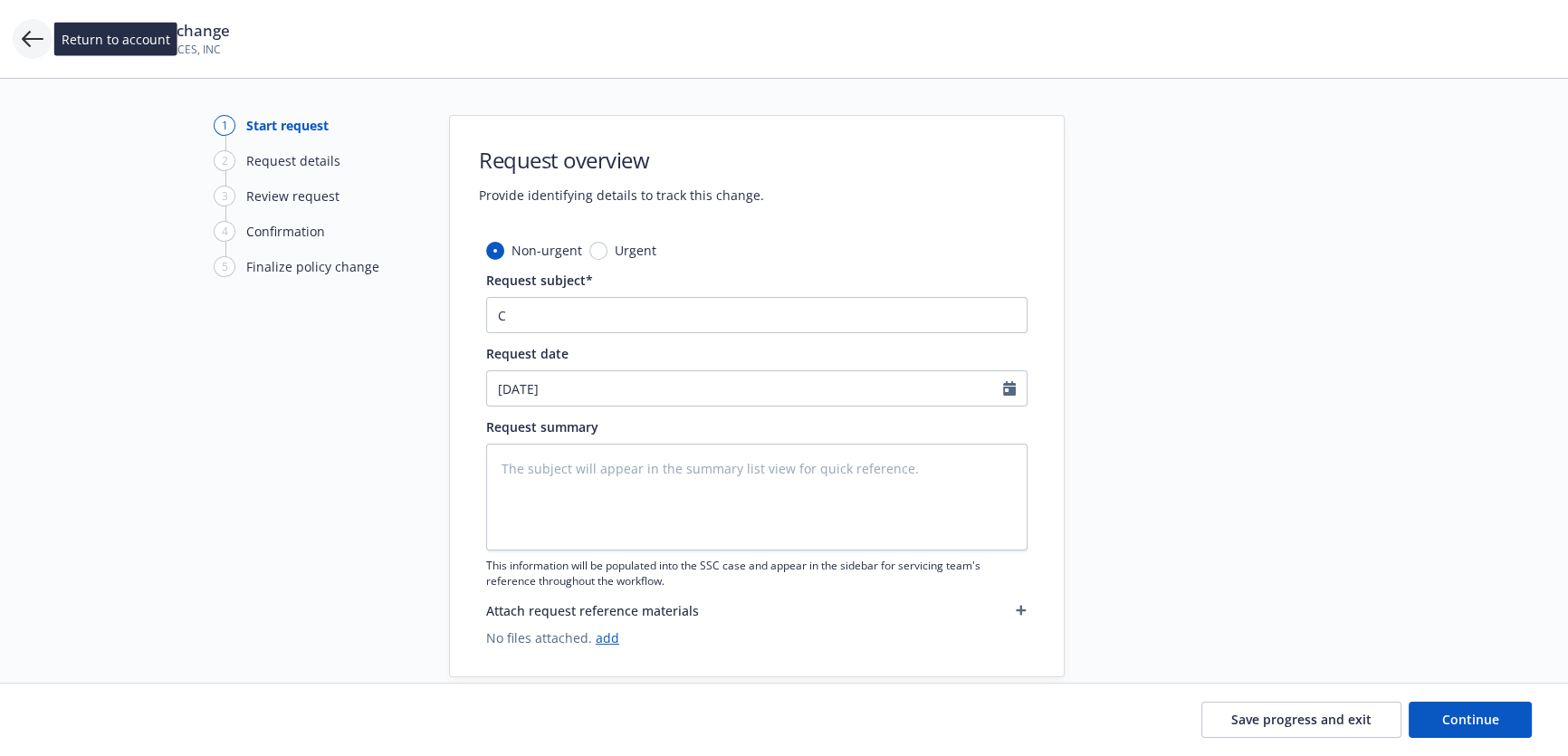
click at [24, 43] on icon at bounding box center [33, 39] width 22 height 22
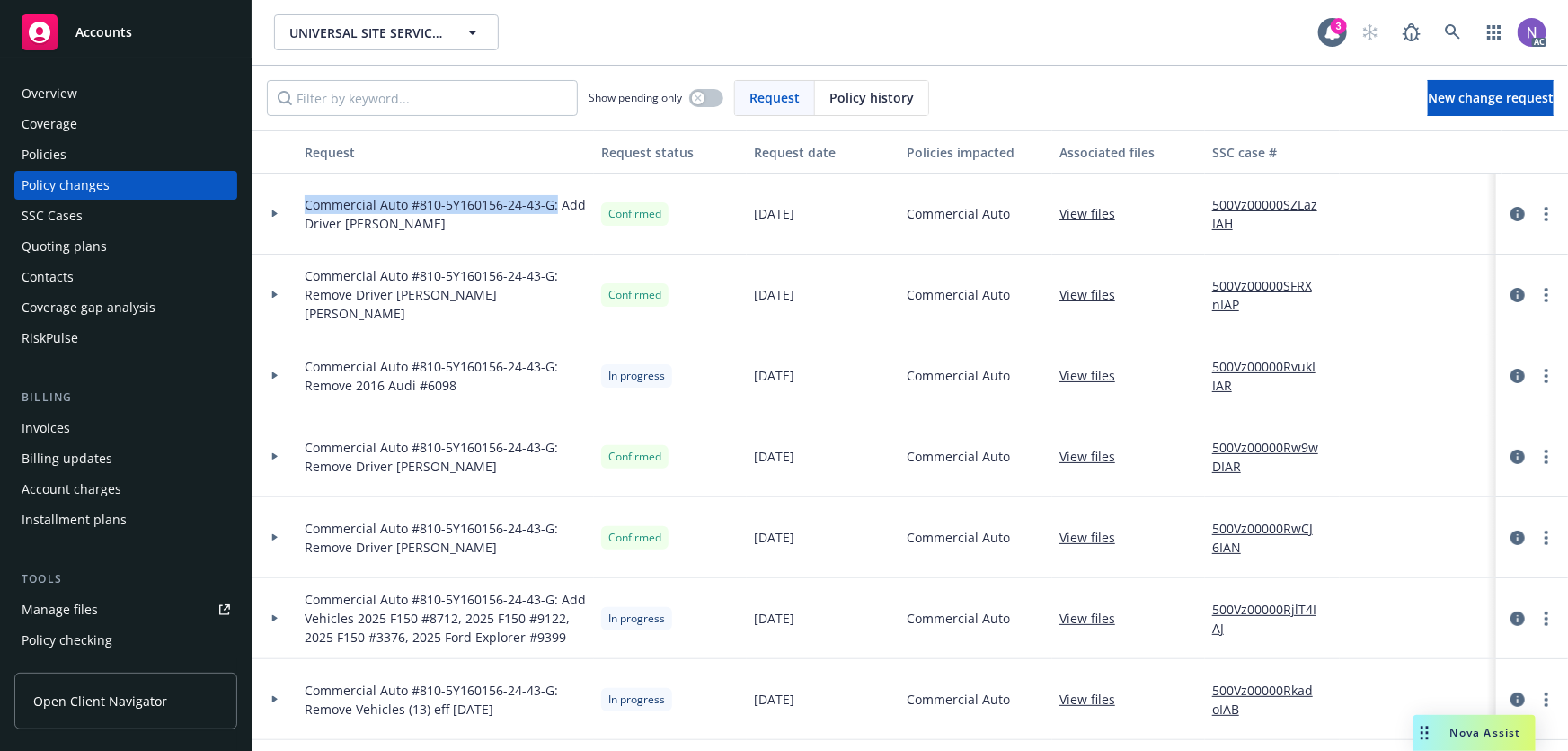
drag, startPoint x: 555, startPoint y: 205, endPoint x: 305, endPoint y: 204, distance: 250.0
click at [305, 204] on span "Commercial Auto #810-5Y160156-24-43-G: Add Driver [PERSON_NAME]" at bounding box center [446, 214] width 282 height 38
copy span "Commercial Auto #810-5Y160156-24-43-G:"
click at [1428, 82] on link "New change request" at bounding box center [1491, 98] width 126 height 36
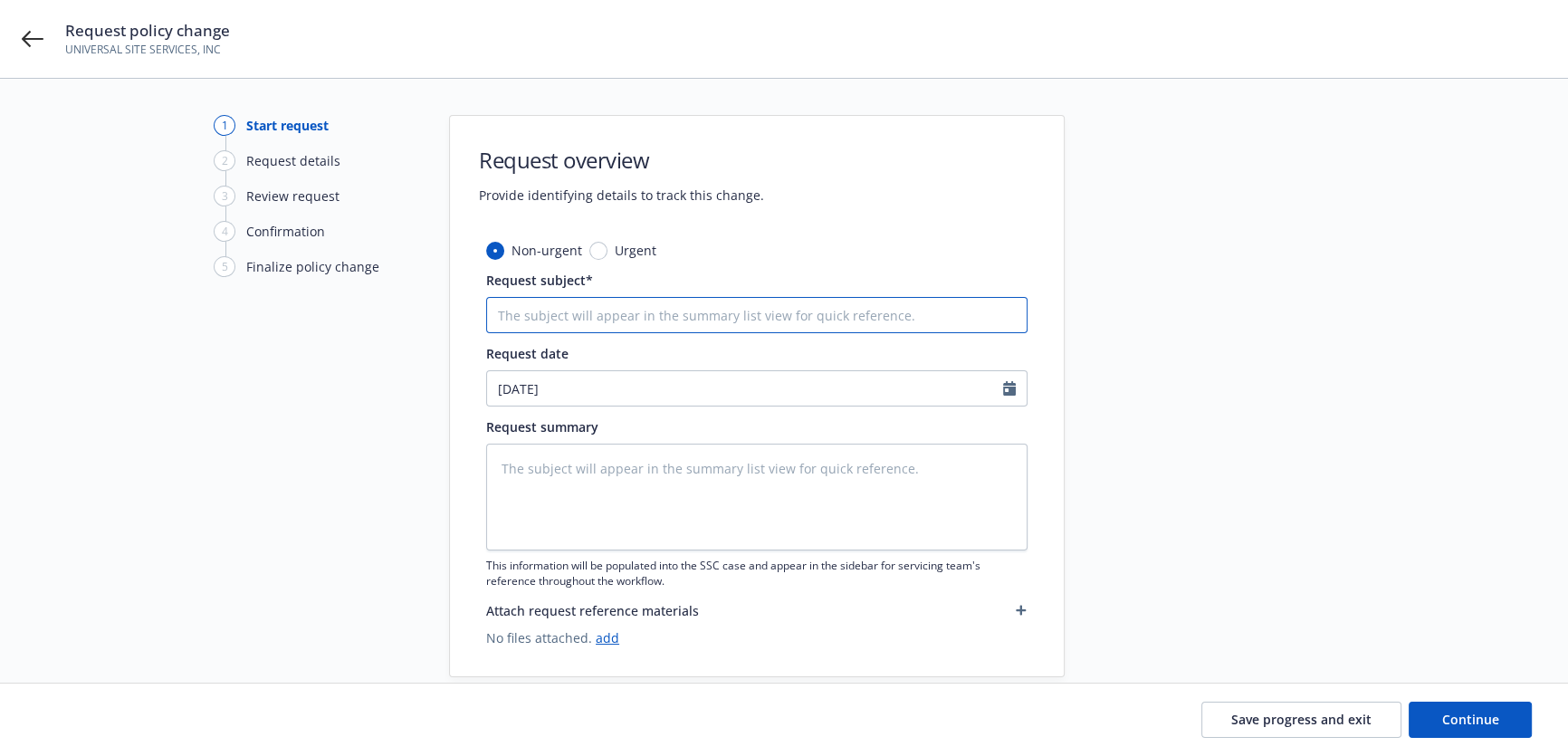
click at [803, 308] on input "Request subject*" at bounding box center [757, 315] width 542 height 36
type textarea "x"
type input "C"
type textarea "x"
type input "CO"
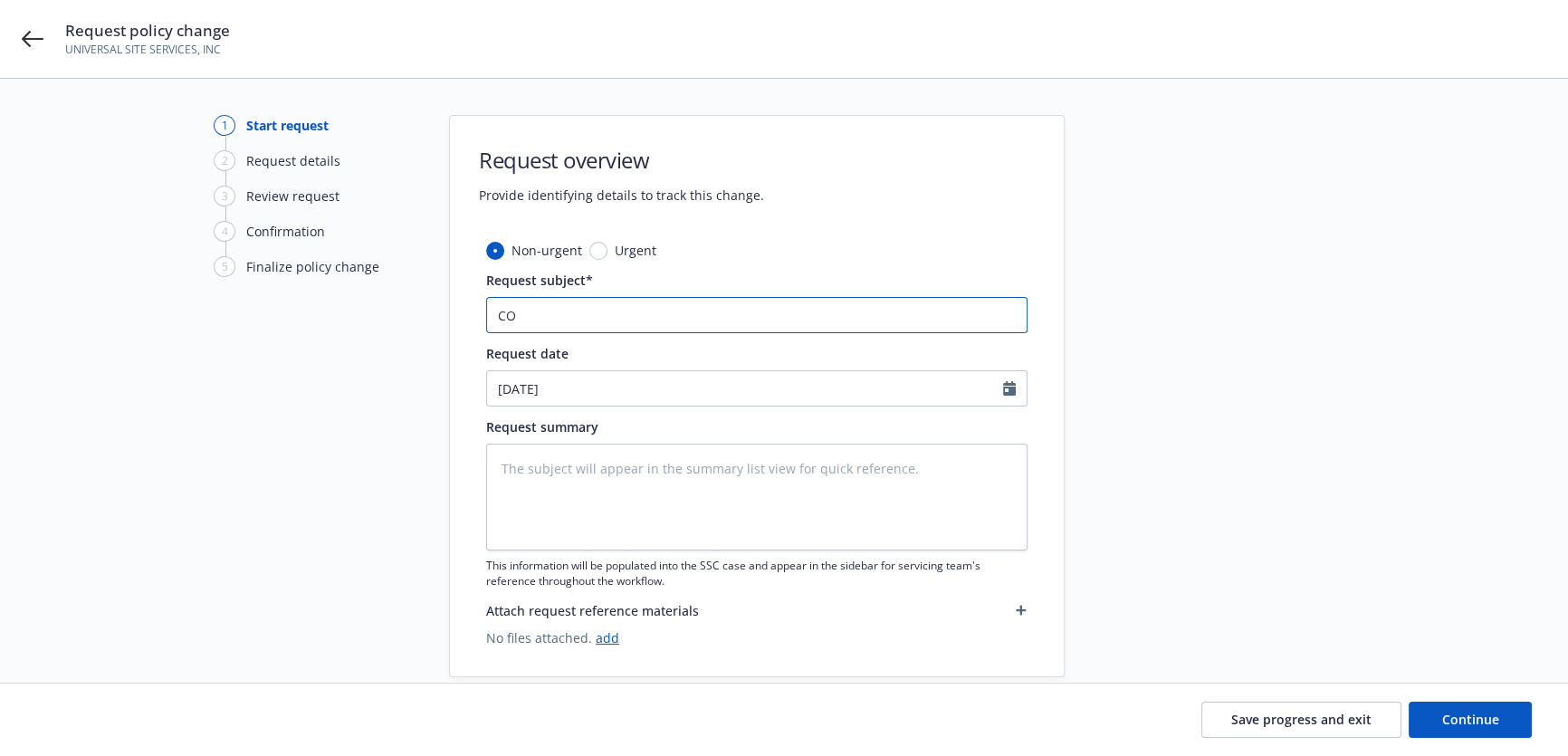
type textarea "x"
type input "COM"
type textarea "x"
type input "COMA"
type textarea "x"
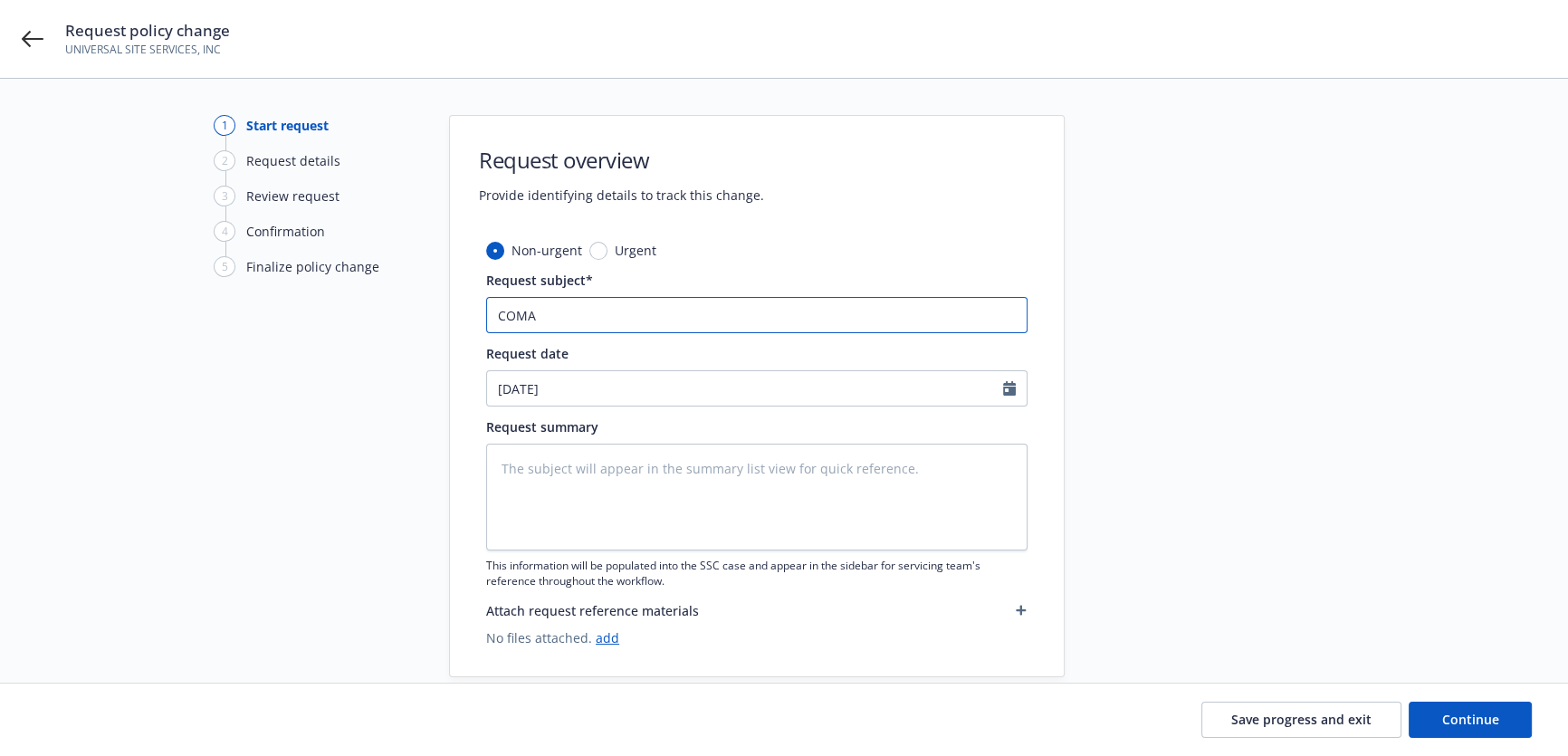
type input "COMAU"
type textarea "x"
paste input "ommercial Auto"
type input "Commercial Auto"
type textarea "x"
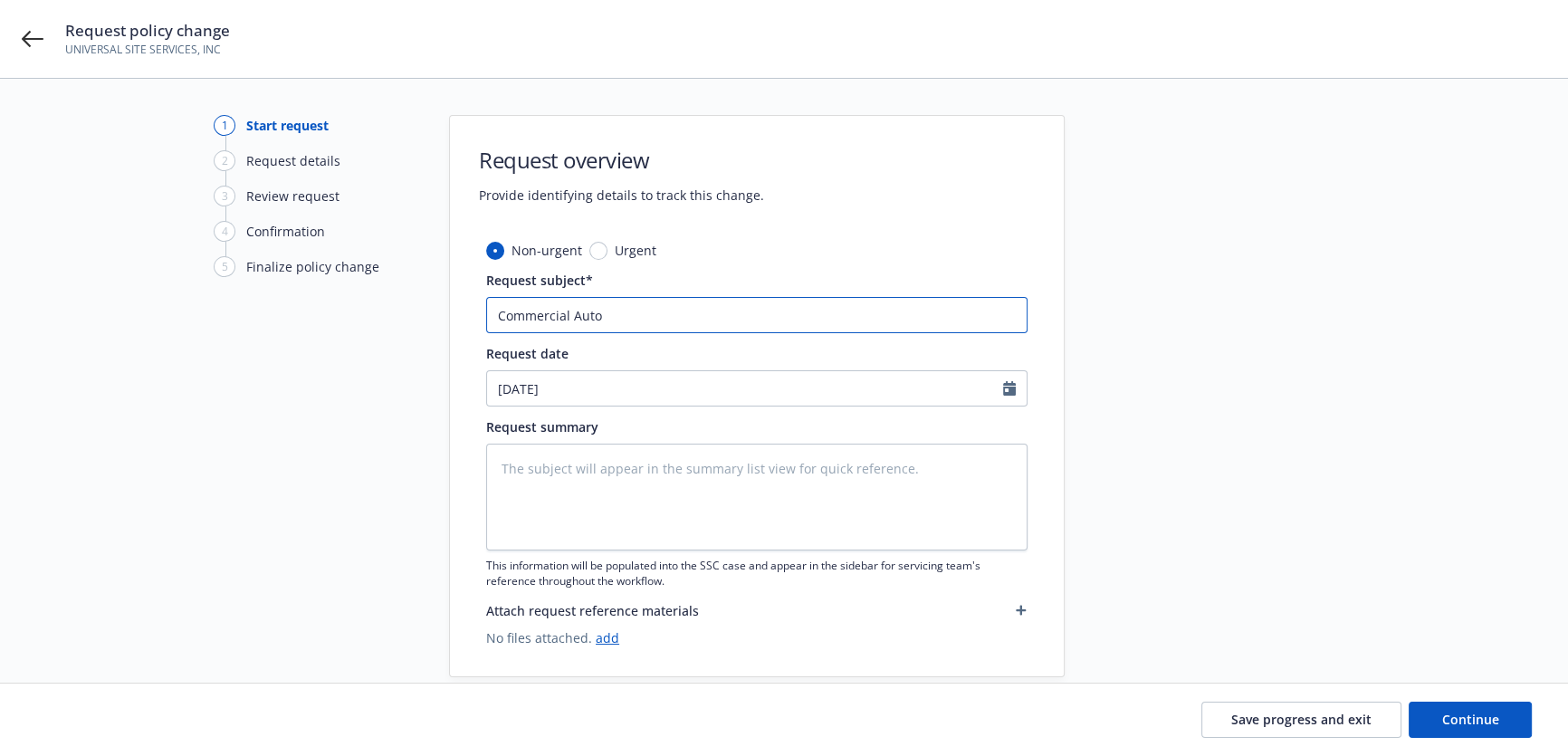
type input "Commercial Auto #"
paste input "Commercial Auto #810-5Y160156-24-43-G:"
type textarea "x"
type input "Commercial Auto #Commercial Auto #810-5Y160156-24-43-G:"
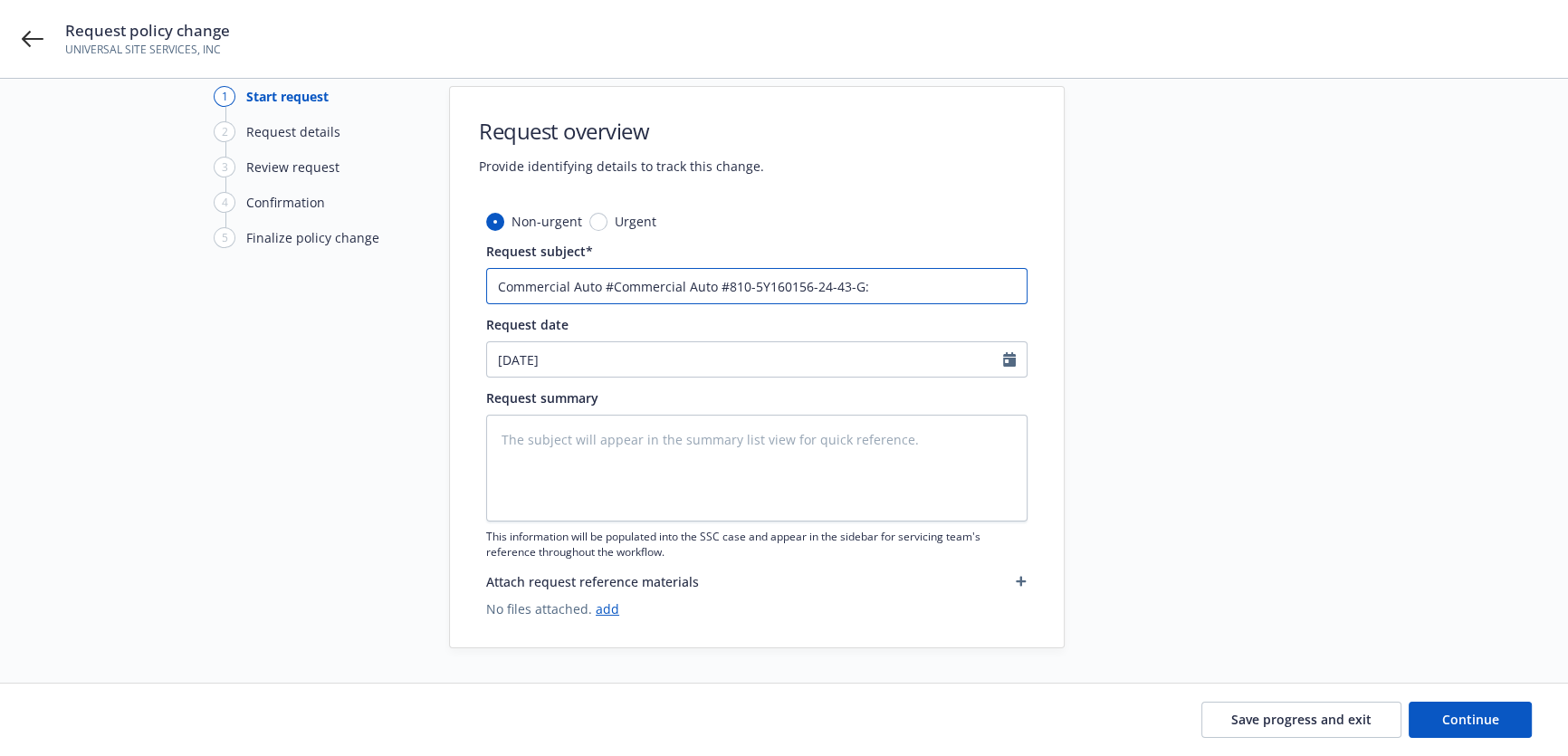
scroll to position [30, 0]
drag, startPoint x: 893, startPoint y: 282, endPoint x: 489, endPoint y: 306, distance: 404.7
click at [477, 301] on div "Non-urgent Urgent Request subject* Commercial Auto #Commercial Auto #810-5Y1601…" at bounding box center [757, 428] width 614 height 435
paste input "The subject will appear in the summary list view for quick reference."
type textarea "x"
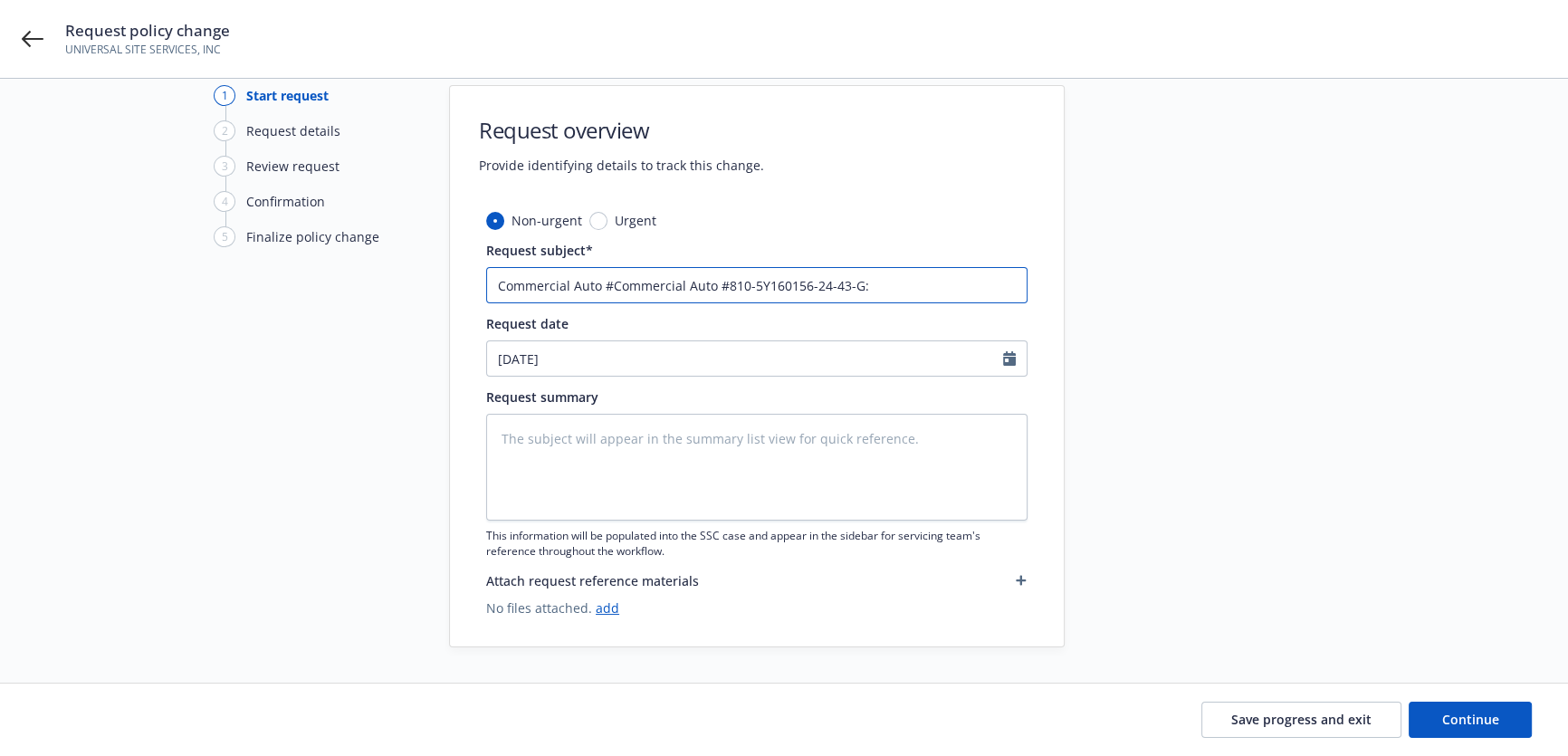
type input "Commercial Auto #810-5Y160156-24-43-G:"
type textarea "x"
type input "Commercial Auto #810-5Y160156-24-43-G:"
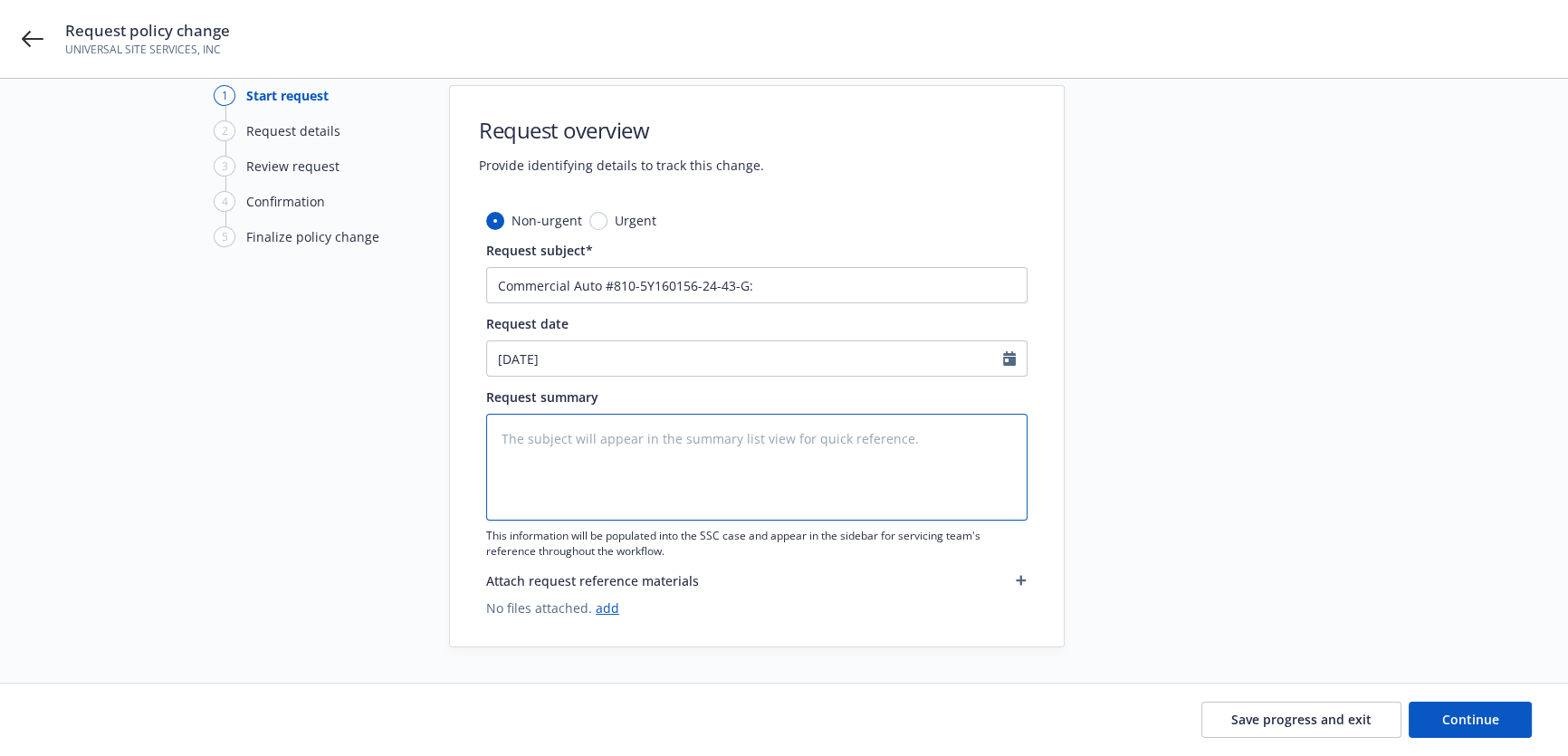
click at [495, 419] on textarea at bounding box center [757, 467] width 542 height 107
click at [519, 451] on textarea at bounding box center [757, 467] width 542 height 107
paste textarea "Driver: [PERSON_NAME] DOB: [DEMOGRAPHIC_DATA] NV DL #[DRIVERS_LICENSE_NUMBER] D…"
type textarea "x"
type textarea "Driver: [PERSON_NAME] DOB: [DEMOGRAPHIC_DATA] NV DL #[DRIVERS_LICENSE_NUMBER] D…"
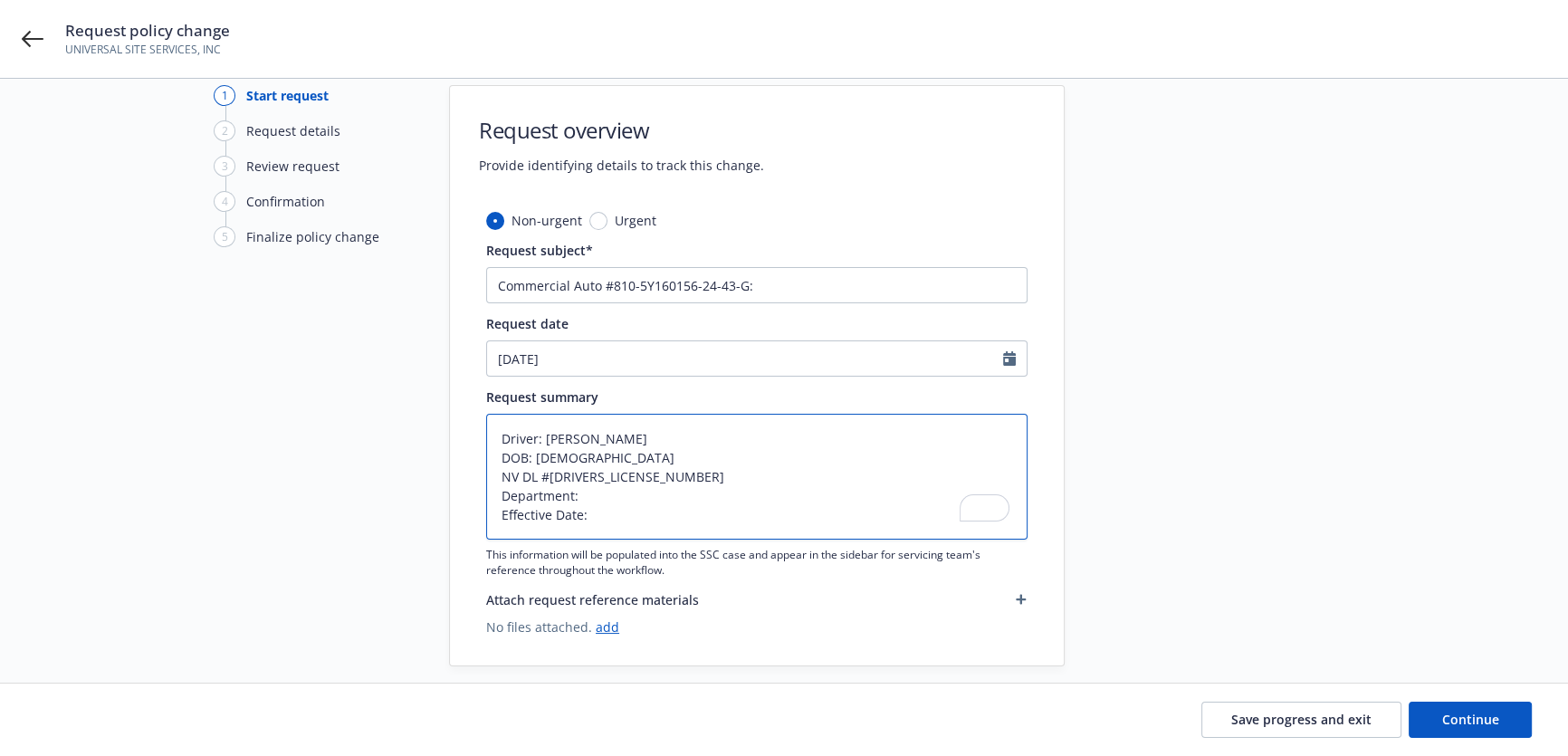
click at [497, 438] on textarea "Driver: [PERSON_NAME] DOB: [DEMOGRAPHIC_DATA] NV DL #[DRIVERS_LICENSE_NUMBER] D…" at bounding box center [757, 476] width 542 height 126
type textarea "x"
type textarea "ADriver: [PERSON_NAME] DOB: [DEMOGRAPHIC_DATA] NV DL #[DRIVERS_LICENSE_NUMBER] …"
type textarea "x"
type textarea "AdDriver: [PERSON_NAME] DOB: [DEMOGRAPHIC_DATA] NV DL #[DRIVERS_LICENSE_NUMBER]…"
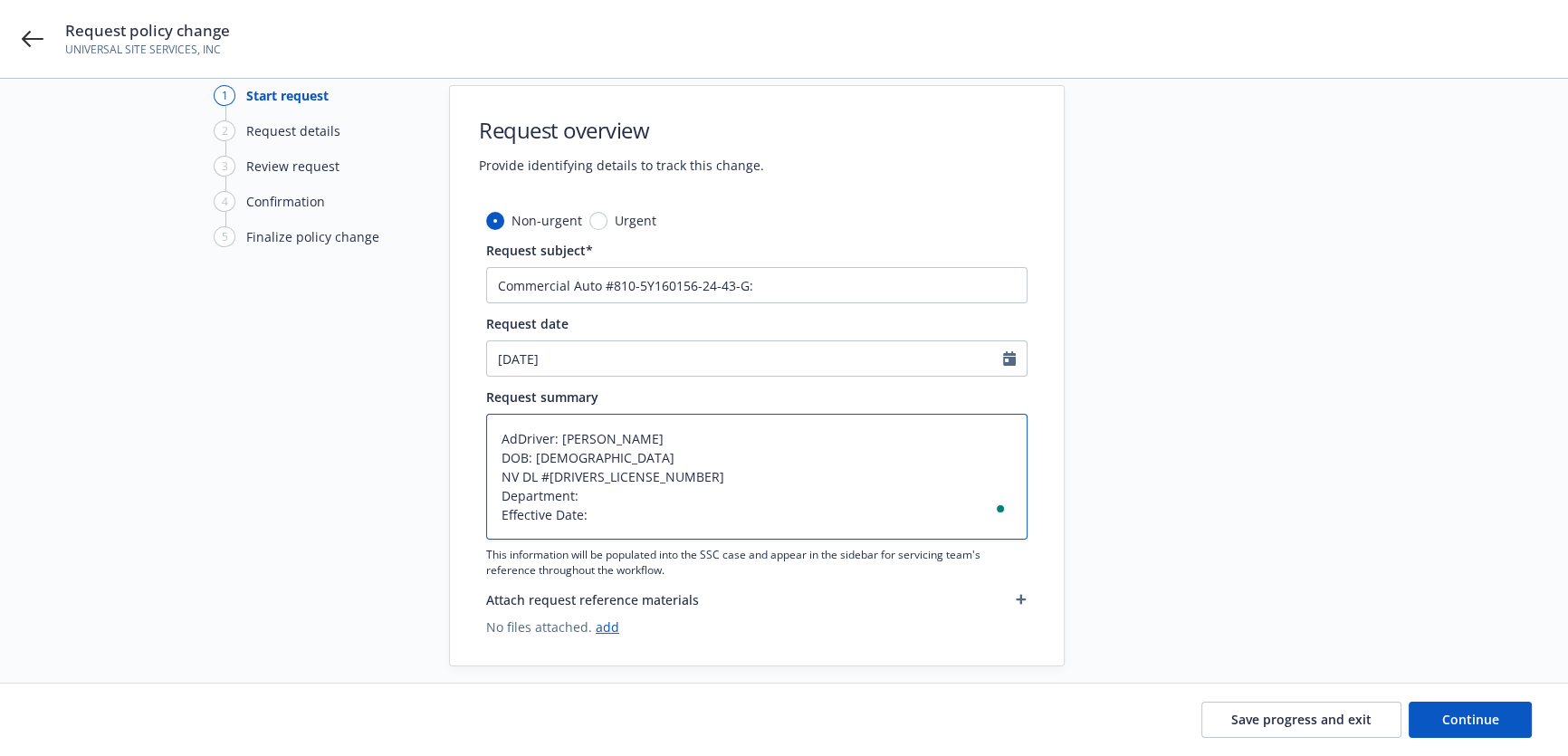
type textarea "x"
type textarea "AddDriver: [PERSON_NAME] DOB: [DEMOGRAPHIC_DATA] NV DL #[DRIVERS_LICENSE_NUMBER…"
type textarea "x"
type textarea "Add Driver: [PERSON_NAME] DOB: [DEMOGRAPHIC_DATA] NV DL #[DRIVERS_LICENSE_NUMBE…"
click at [770, 292] on input "Commercial Auto #810-5Y160156-24-43-G:" at bounding box center [757, 285] width 542 height 36
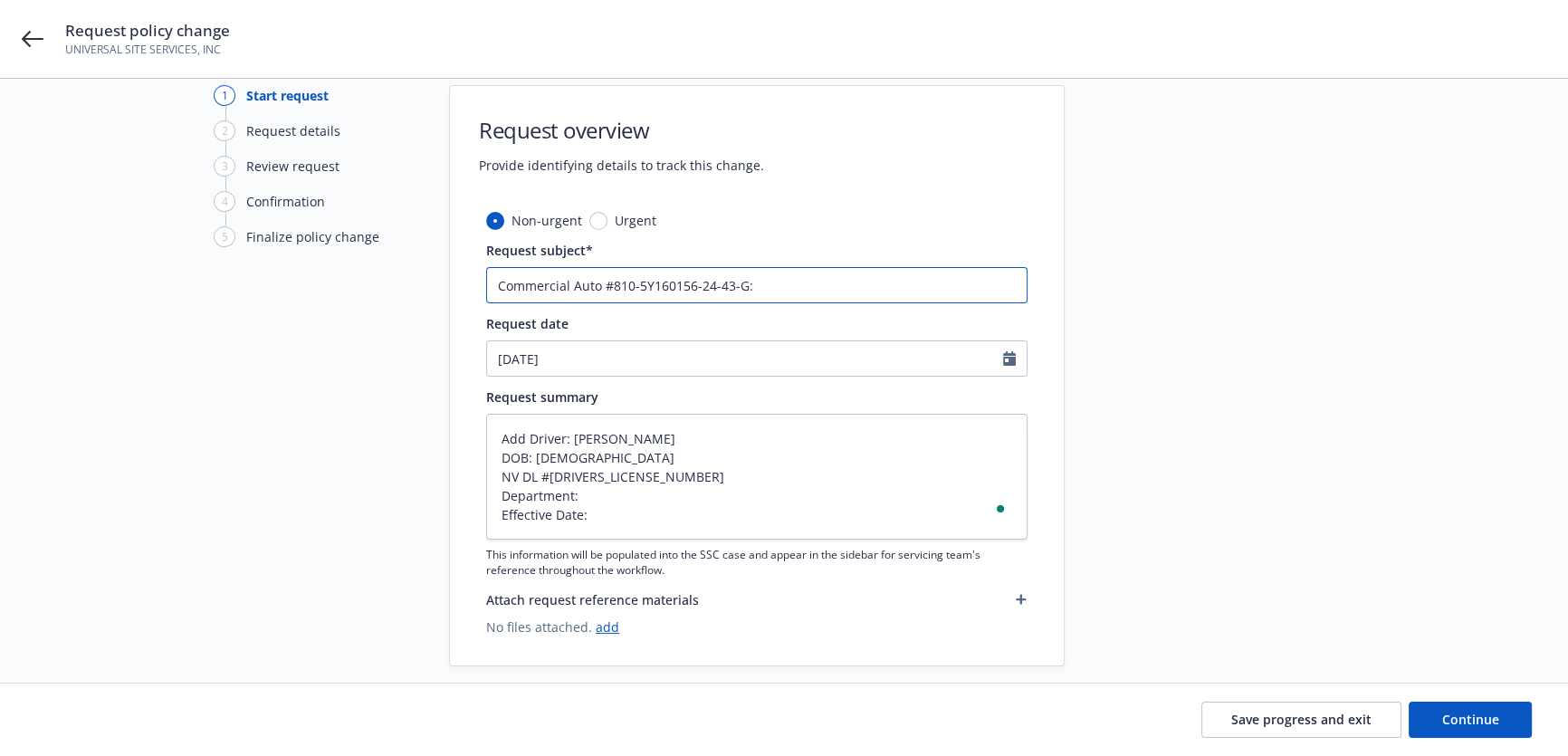
type textarea "x"
type input "Commercial Auto #810-5Y160156-24-43-G: A"
type textarea "x"
type input "Commercial Auto #810-5Y160156-24-43-G: Ad"
type textarea "x"
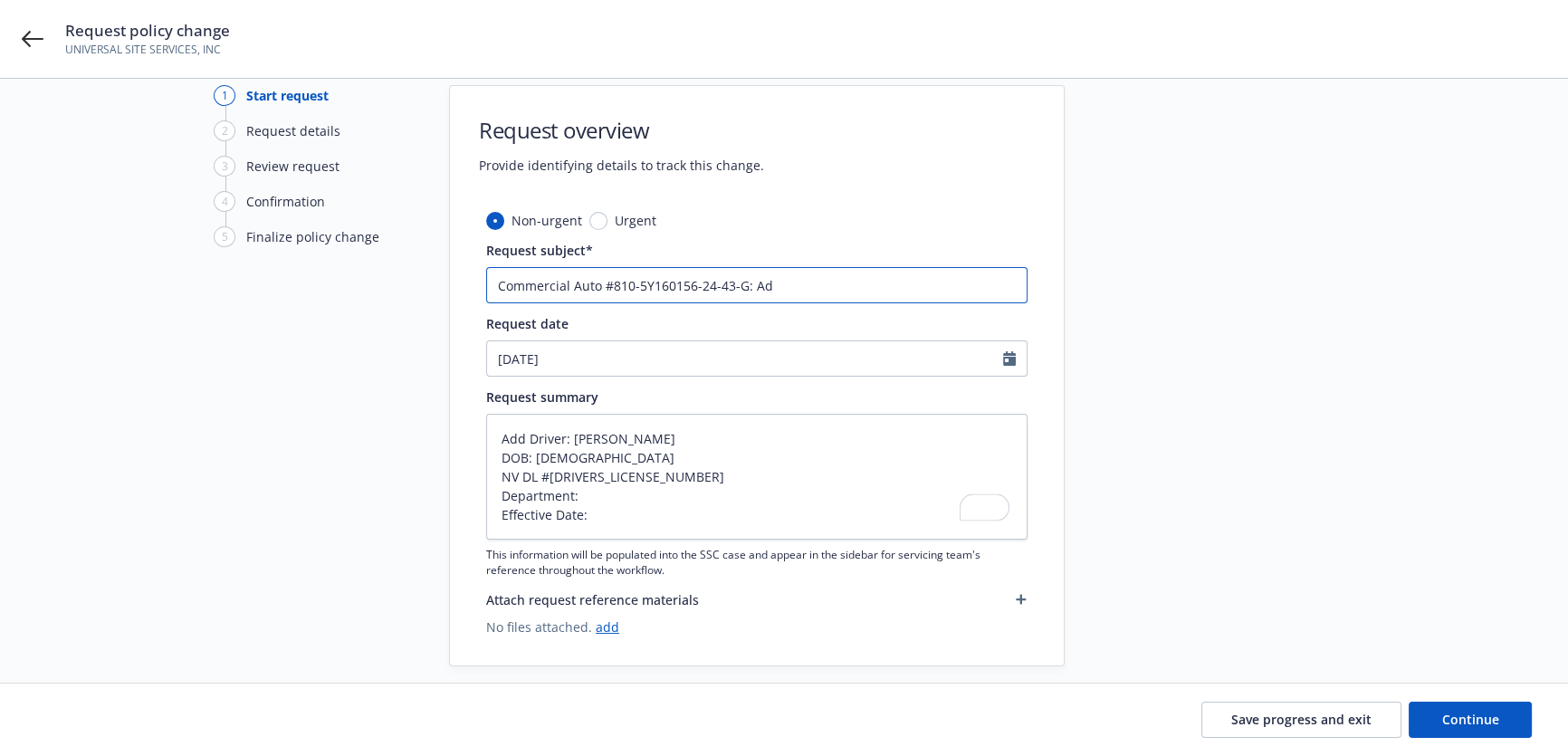
type input "Commercial Auto #810-5Y160156-24-43-G: Add"
type textarea "x"
type input "Commercial Auto #810-5Y160156-24-43-G: Add D"
type textarea "x"
type input "Commercial Auto #810-5Y160156-24-43-G: Add Dr"
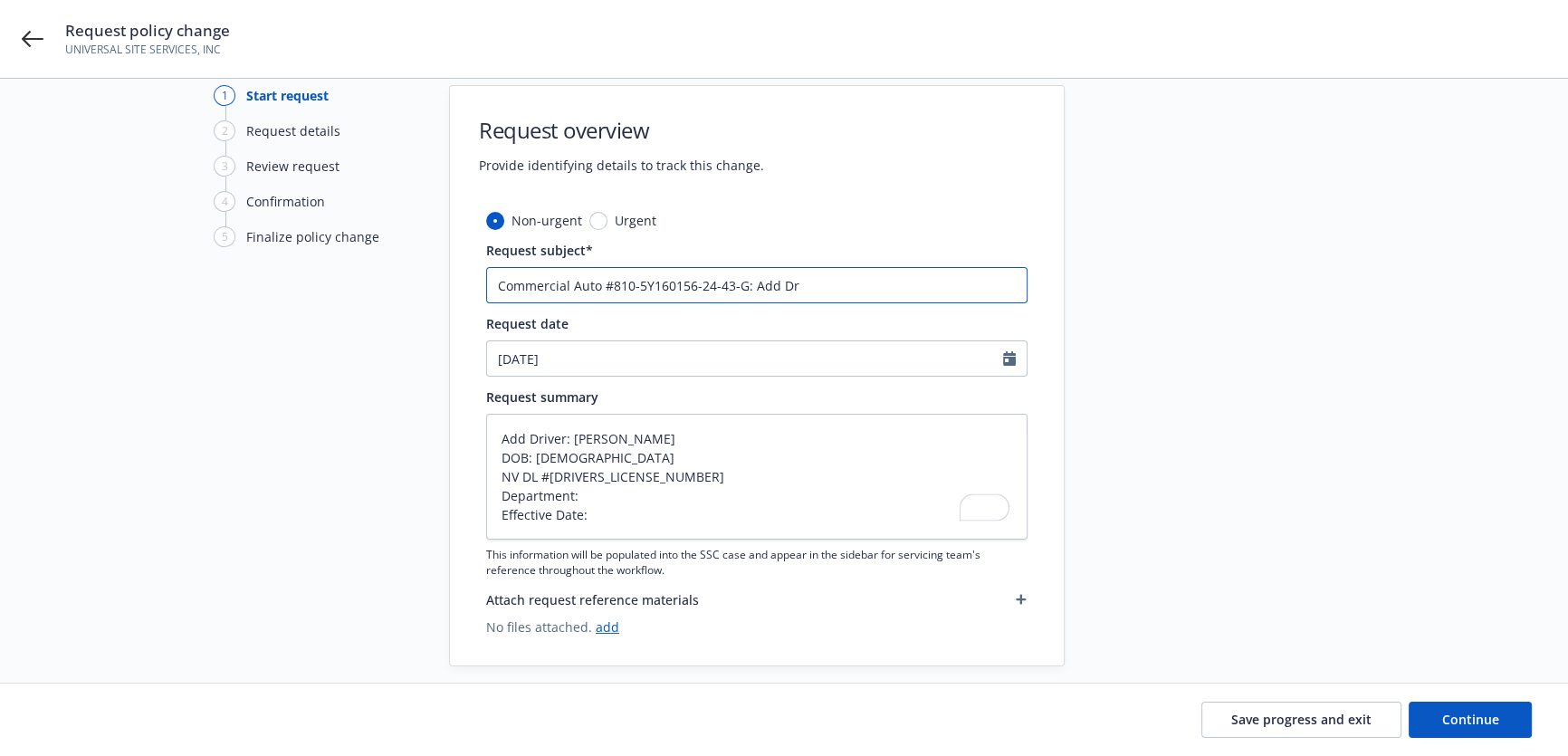
type textarea "x"
type input "Commercial Auto #810-5Y160156-24-43-G: Add Dri"
type textarea "x"
type input "Commercial Auto #810-5Y160156-24-43-G: Add Driv"
type textarea "x"
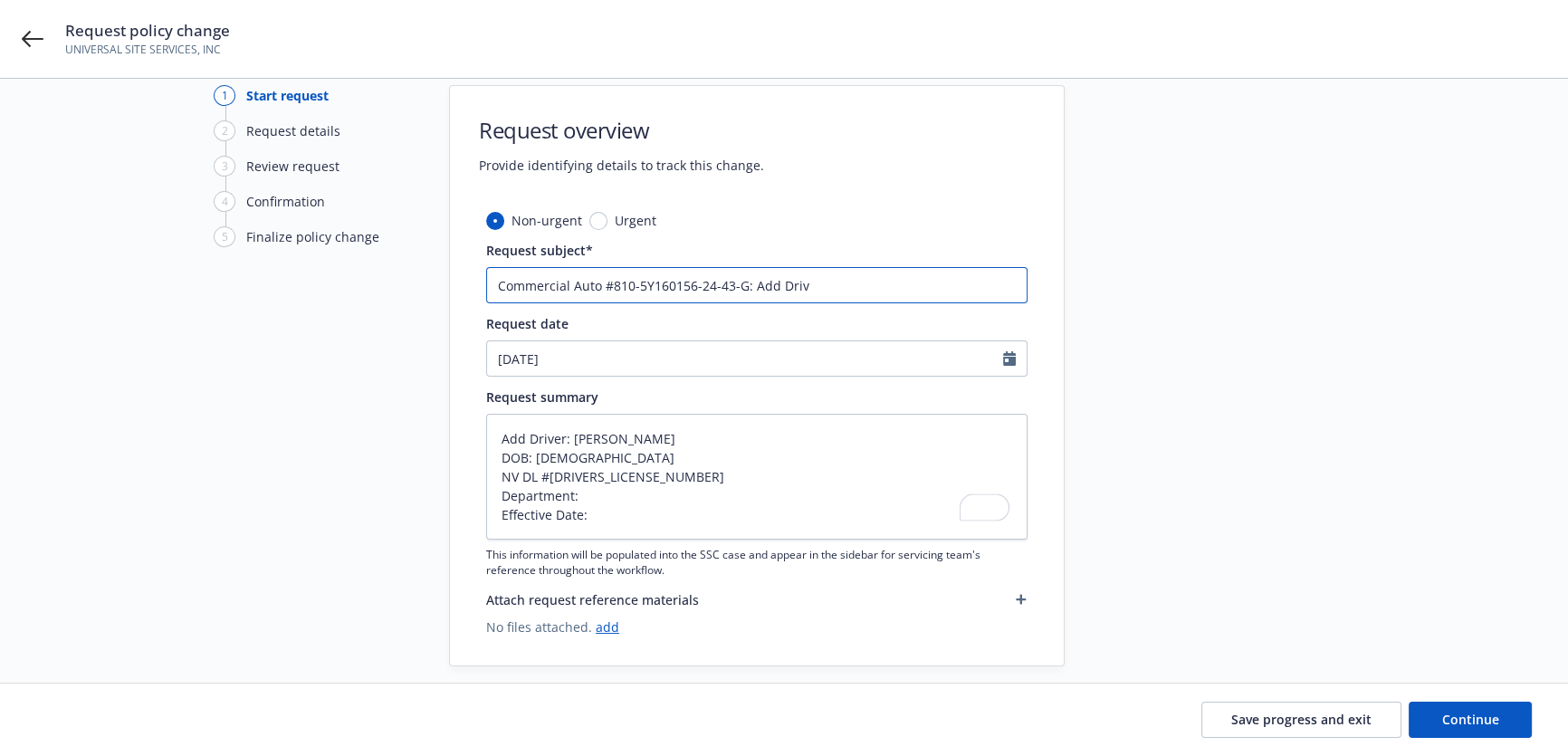
type input "Commercial Auto #810-5Y160156-24-43-G: Add Drive"
type textarea "x"
type input "Commercial Auto #810-5Y160156-24-43-G: Add Driver"
drag, startPoint x: 669, startPoint y: 433, endPoint x: 591, endPoint y: 424, distance: 78.5
click at [572, 428] on textarea "Add Driver: Kevin Brown DOB: 10/24/1978 NV DL #0803880429 Department: Effective…" at bounding box center [757, 476] width 542 height 126
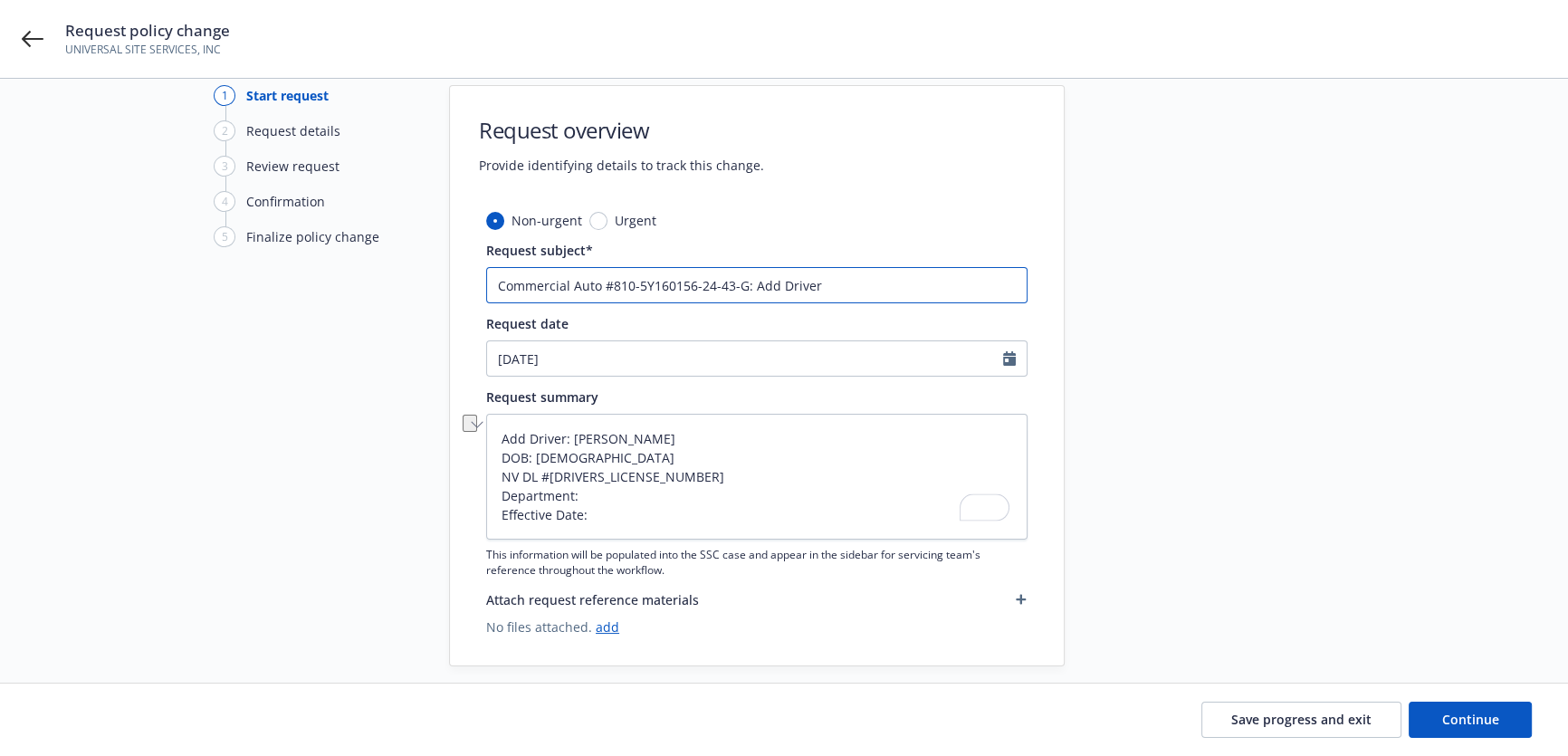
click at [896, 280] on input "Commercial Auto #810-5Y160156-24-43-G: Add Driver" at bounding box center [757, 285] width 542 height 36
type textarea "x"
type input "Commercial Auto #810-5Y160156-24-43-G: Add Driver"
paste input "Kevin Brown"
type textarea "x"
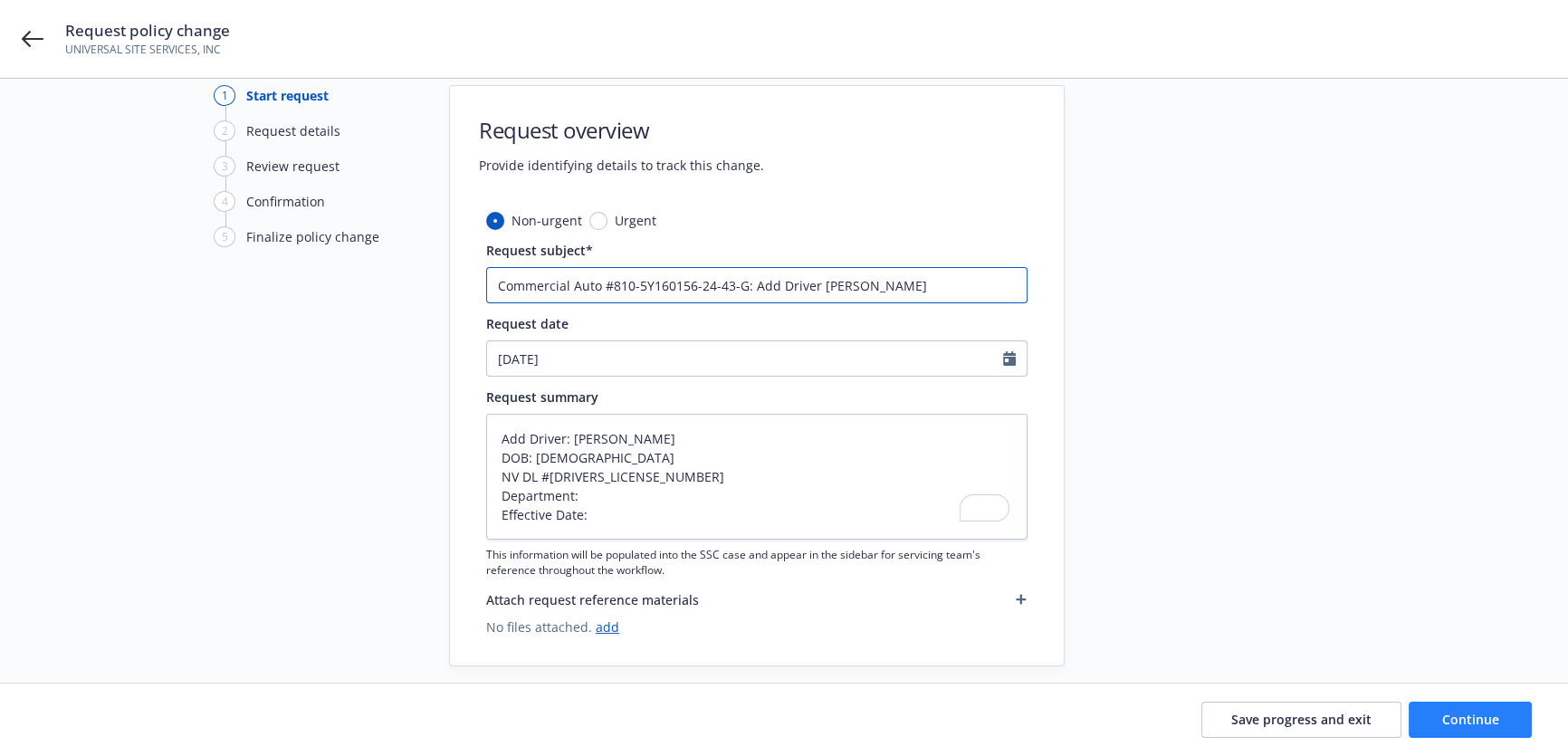
type input "Commercial Auto #810-5Y160156-24-43-G: Add Driver Kevin Brown"
click at [1444, 723] on span "Continue" at bounding box center [1470, 719] width 57 height 17
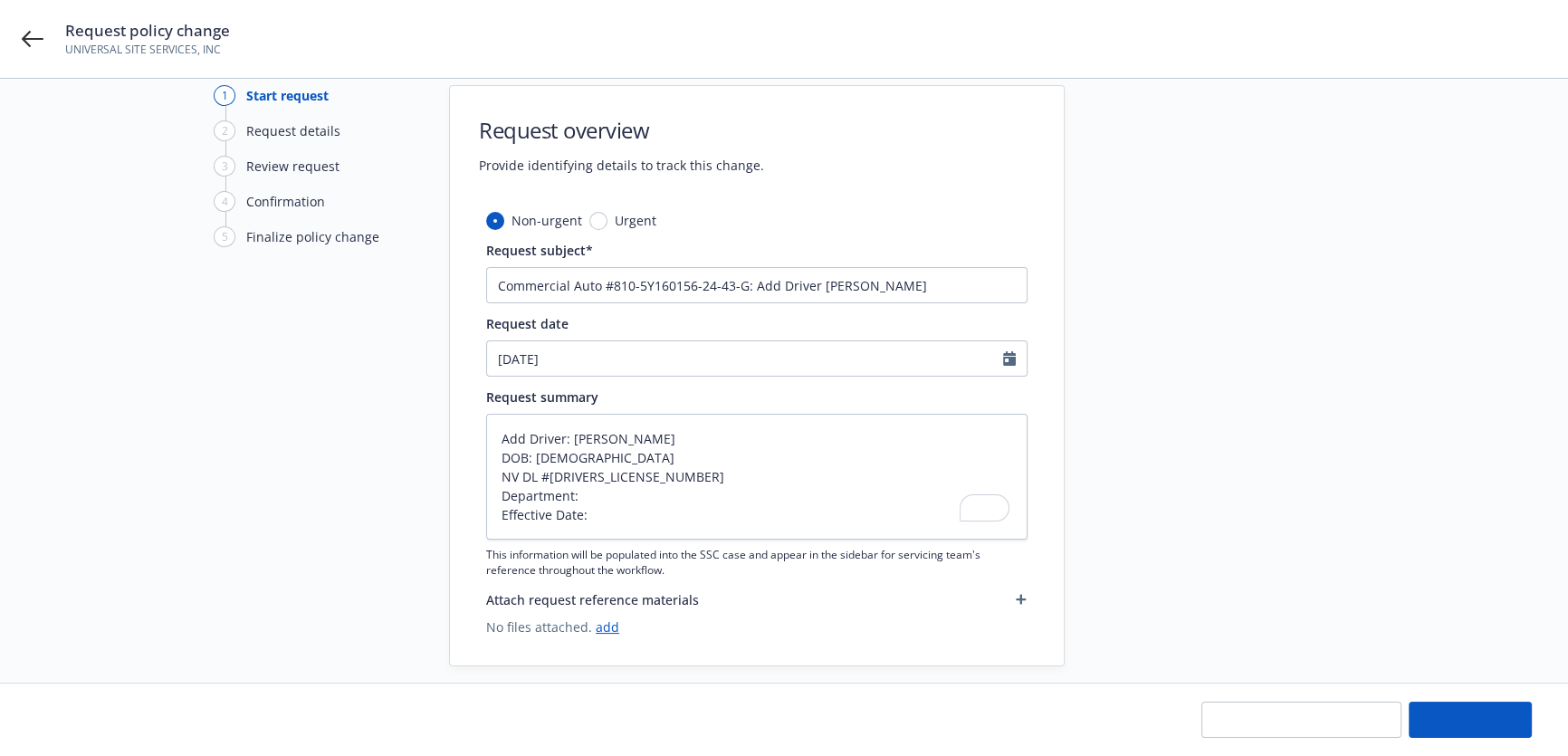
type textarea "x"
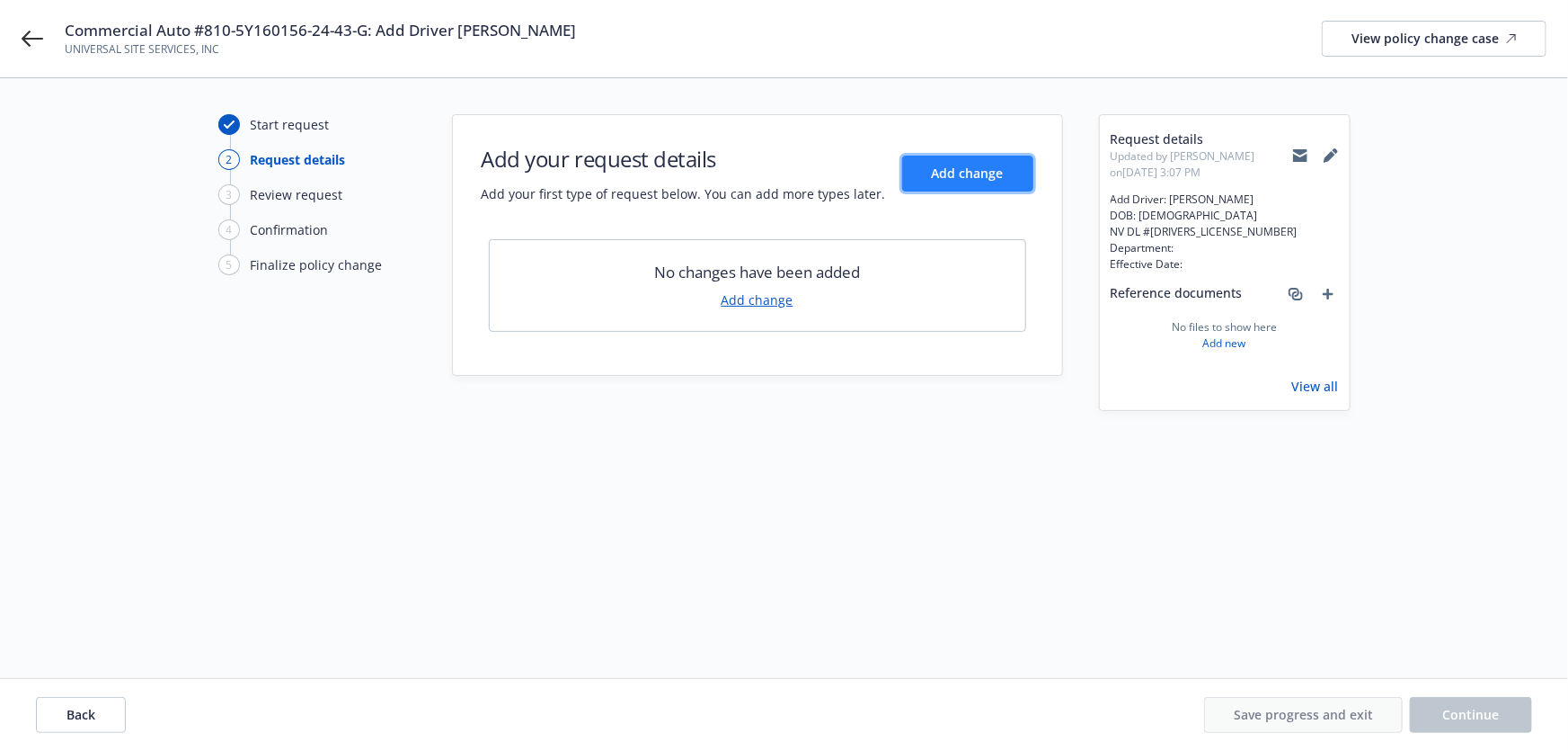
click at [1011, 171] on button "Add change" at bounding box center [968, 174] width 131 height 36
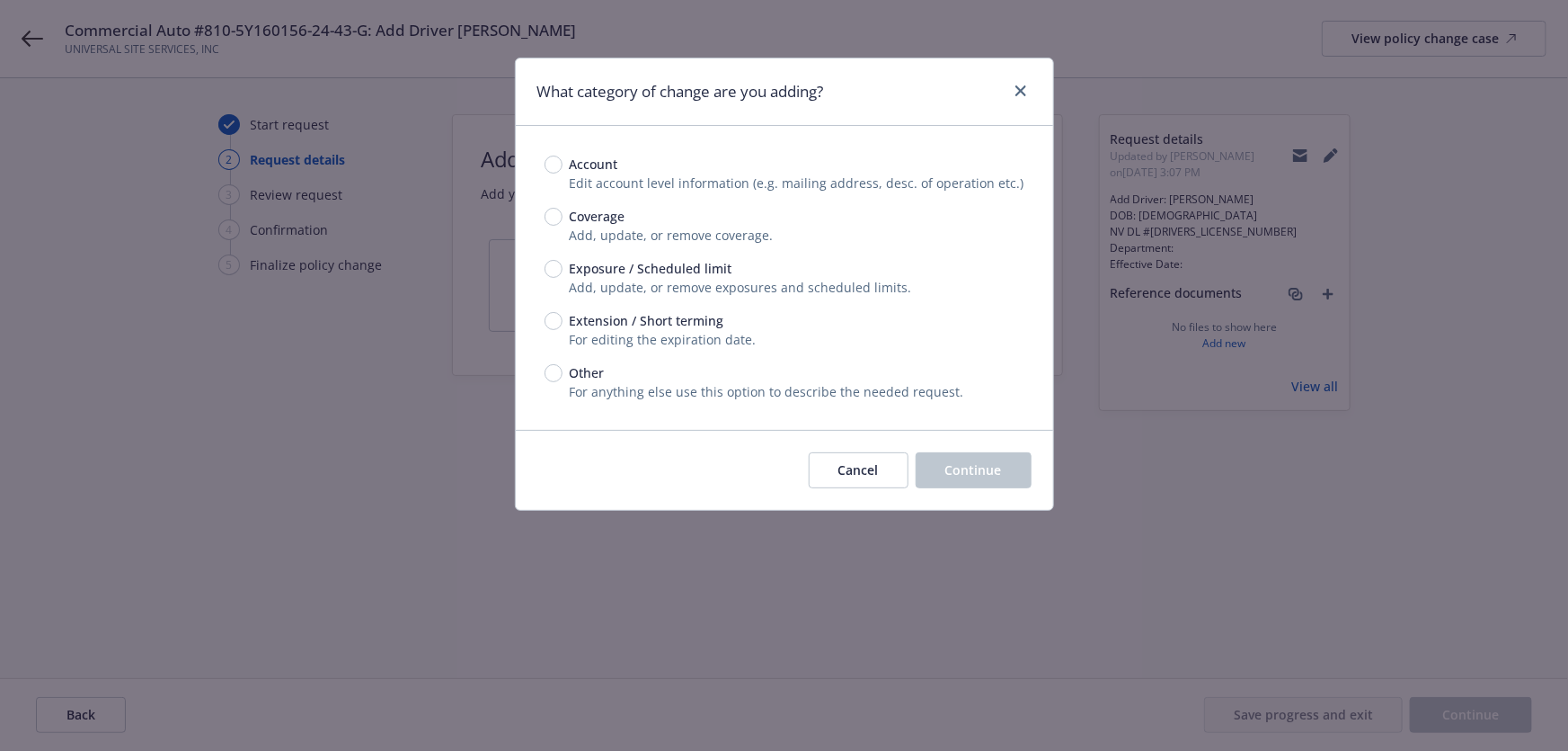
click at [614, 273] on span "Exposure / Scheduled limit" at bounding box center [651, 268] width 163 height 19
click at [563, 273] on input "Exposure / Scheduled limit" at bounding box center [554, 269] width 18 height 18
radio input "true"
click at [941, 466] on button "Continue" at bounding box center [974, 470] width 116 height 36
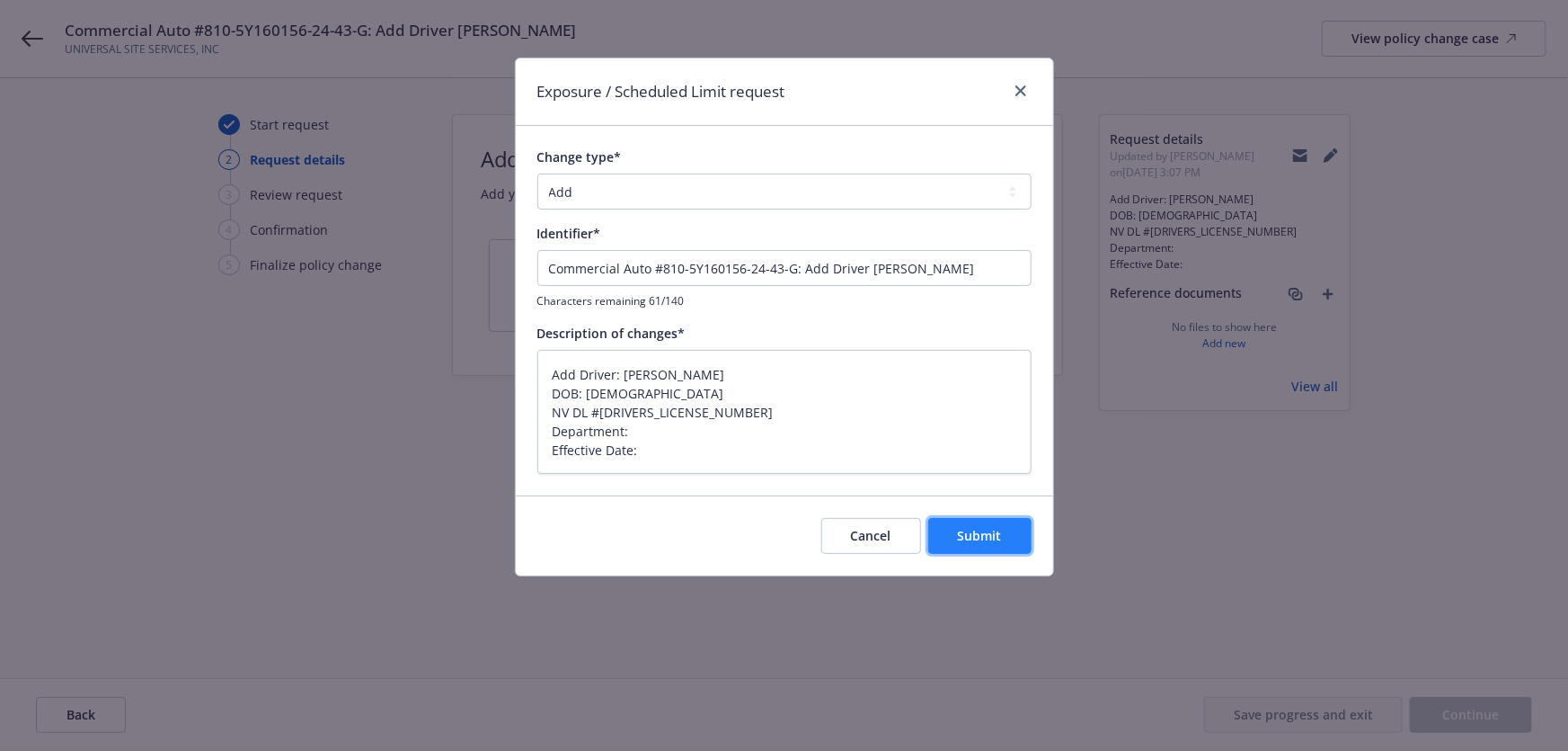
click at [991, 548] on button "Submit" at bounding box center [980, 536] width 103 height 36
type textarea "x"
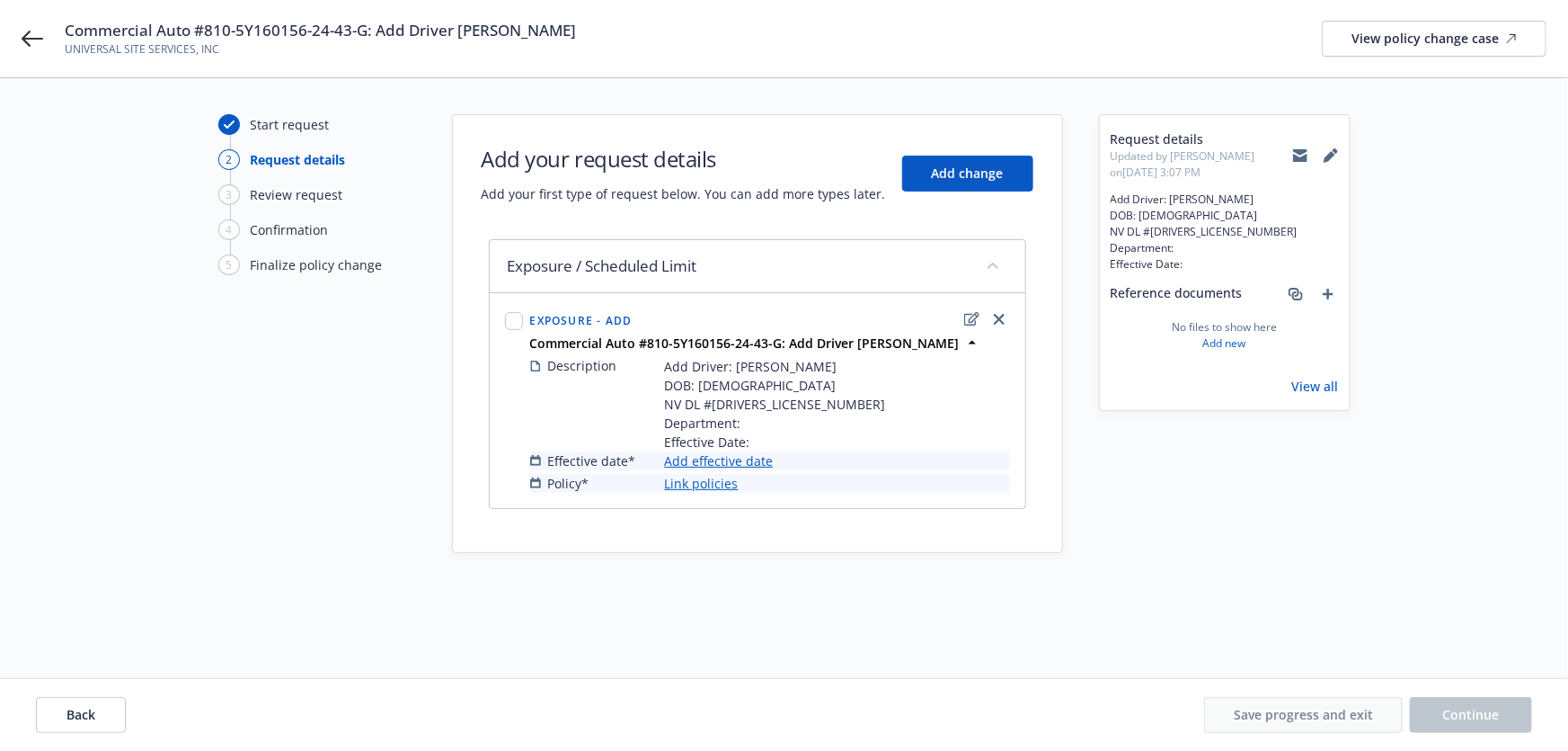
click at [737, 453] on link "Add effective date" at bounding box center [719, 460] width 109 height 19
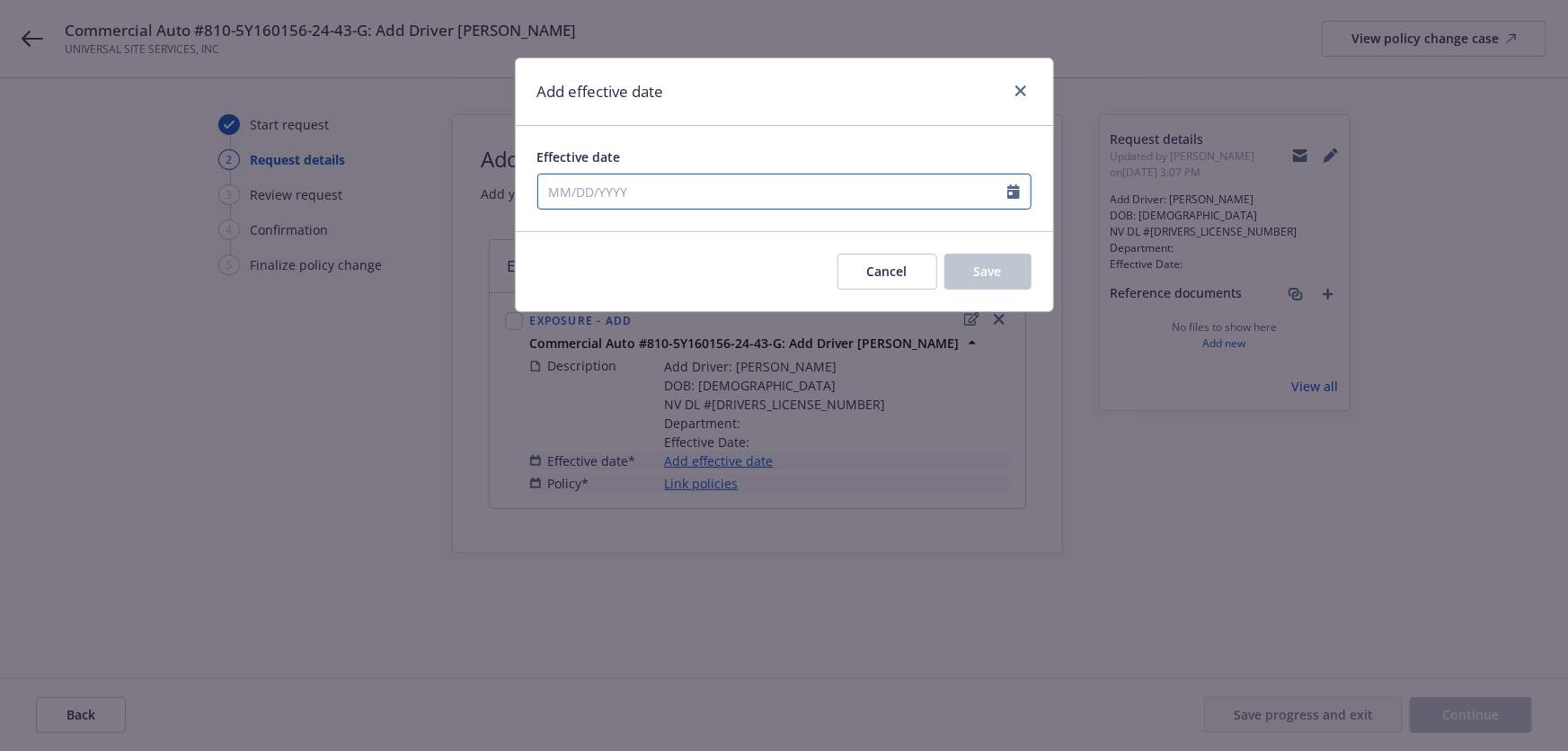
click at [754, 182] on input "Effective date" at bounding box center [773, 192] width 469 height 34
select select "9"
click at [579, 406] on span "29" at bounding box center [589, 404] width 27 height 22
type input "09/29/2025"
click at [951, 257] on button "Save" at bounding box center [988, 272] width 87 height 36
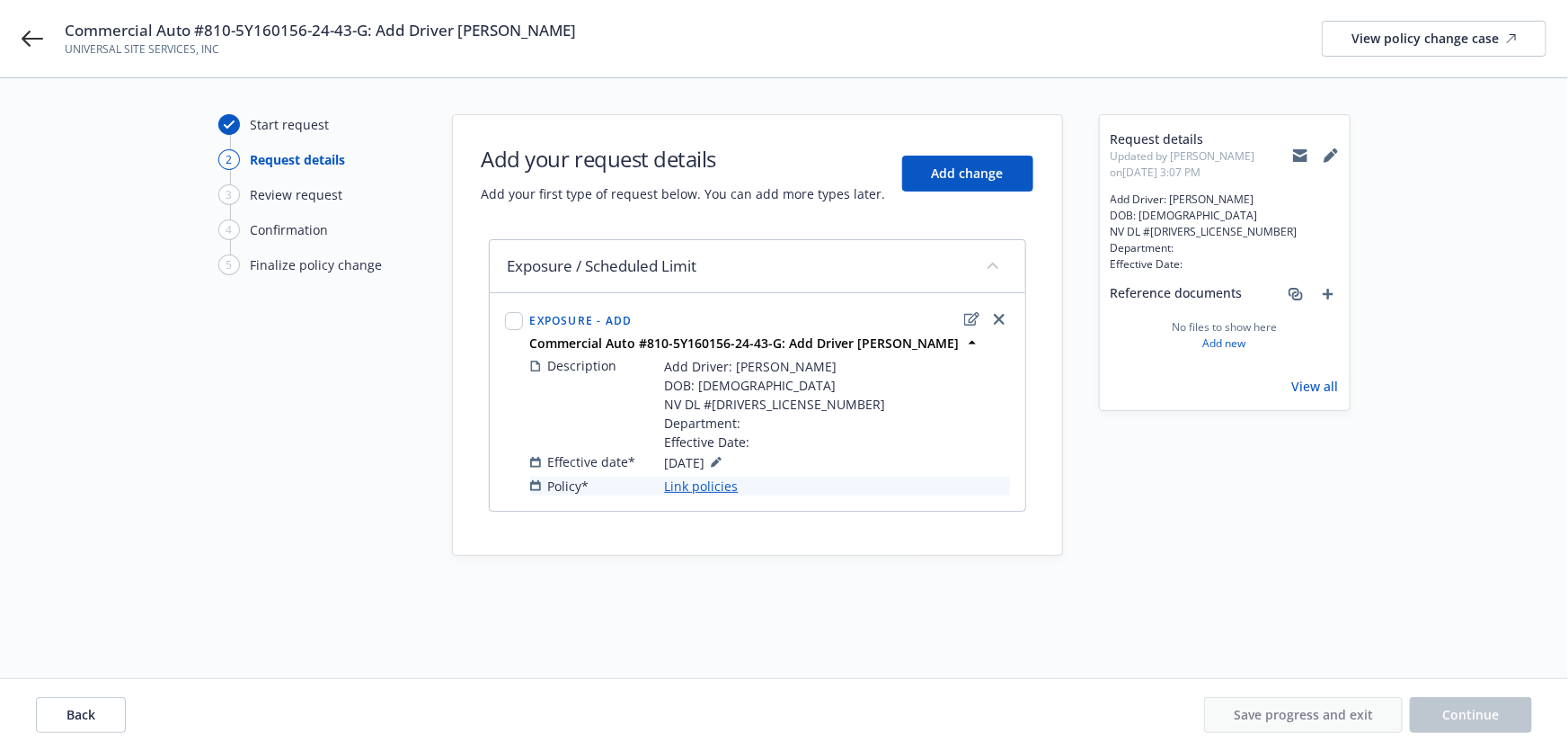
click at [705, 487] on link "Link policies" at bounding box center [702, 486] width 74 height 19
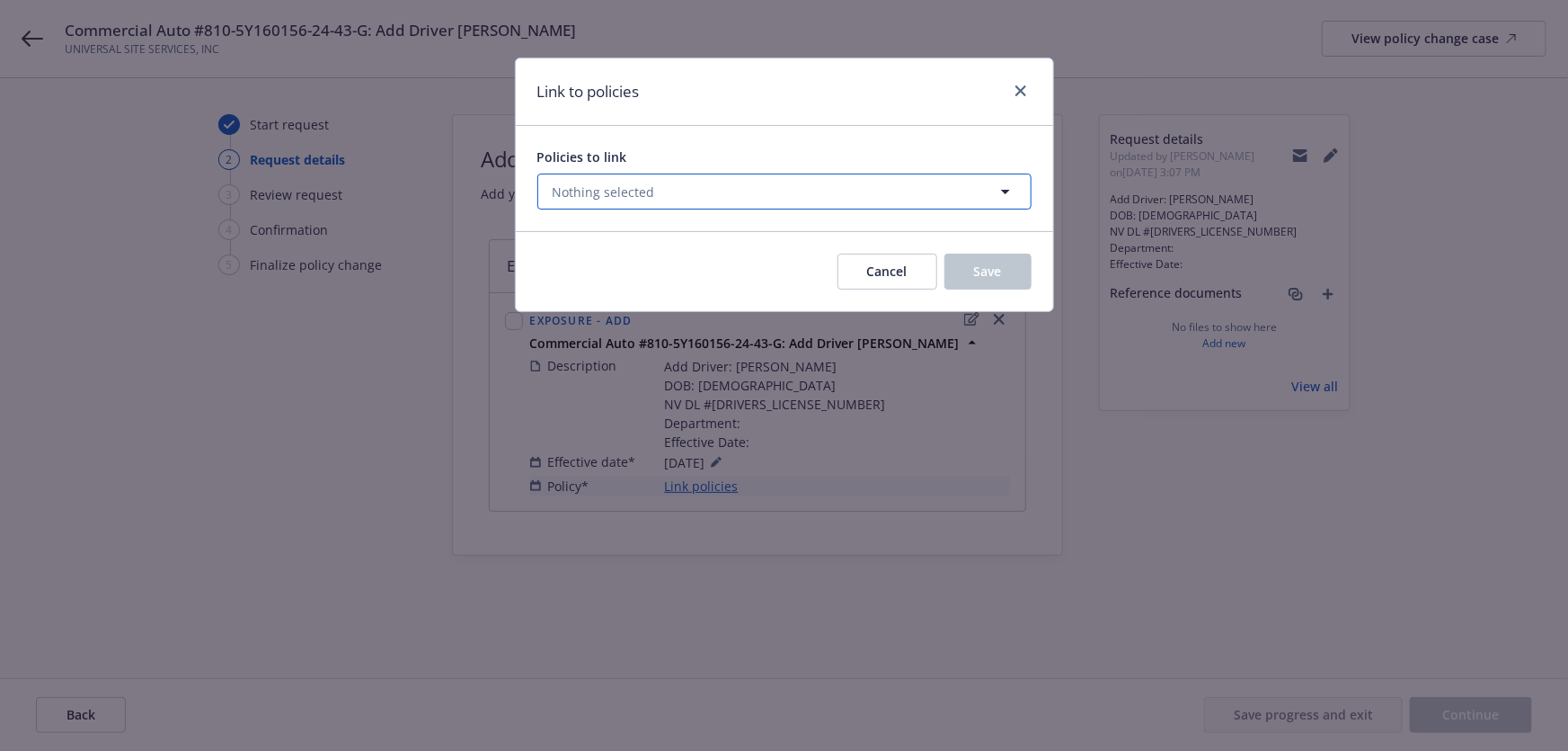
click at [755, 207] on button "Nothing selected" at bounding box center [785, 192] width 494 height 36
select select "ACTIVE"
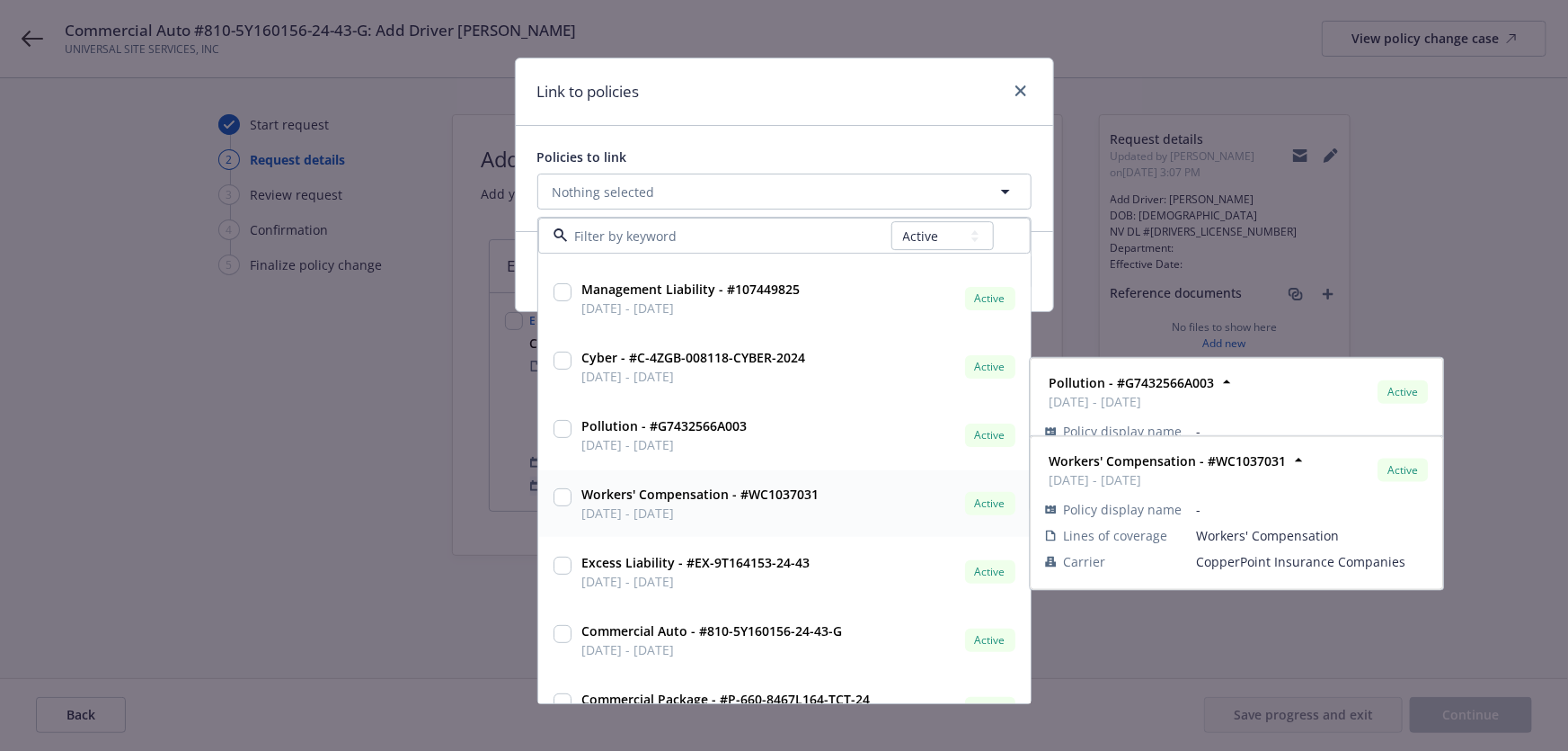
scroll to position [234, 0]
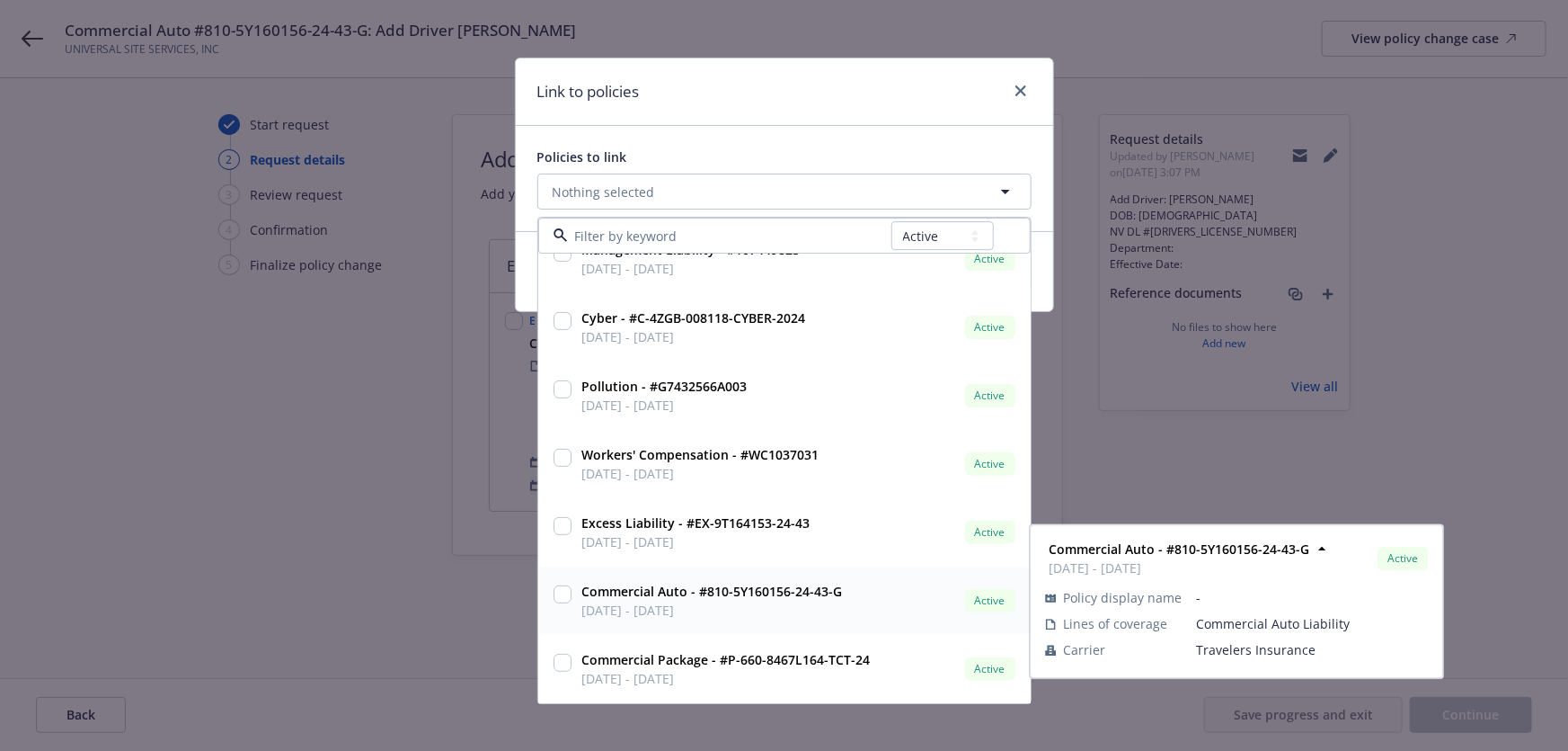
click at [809, 608] on span "10/01/2024 - 10/01/2025" at bounding box center [713, 611] width 261 height 19
checkbox input "true"
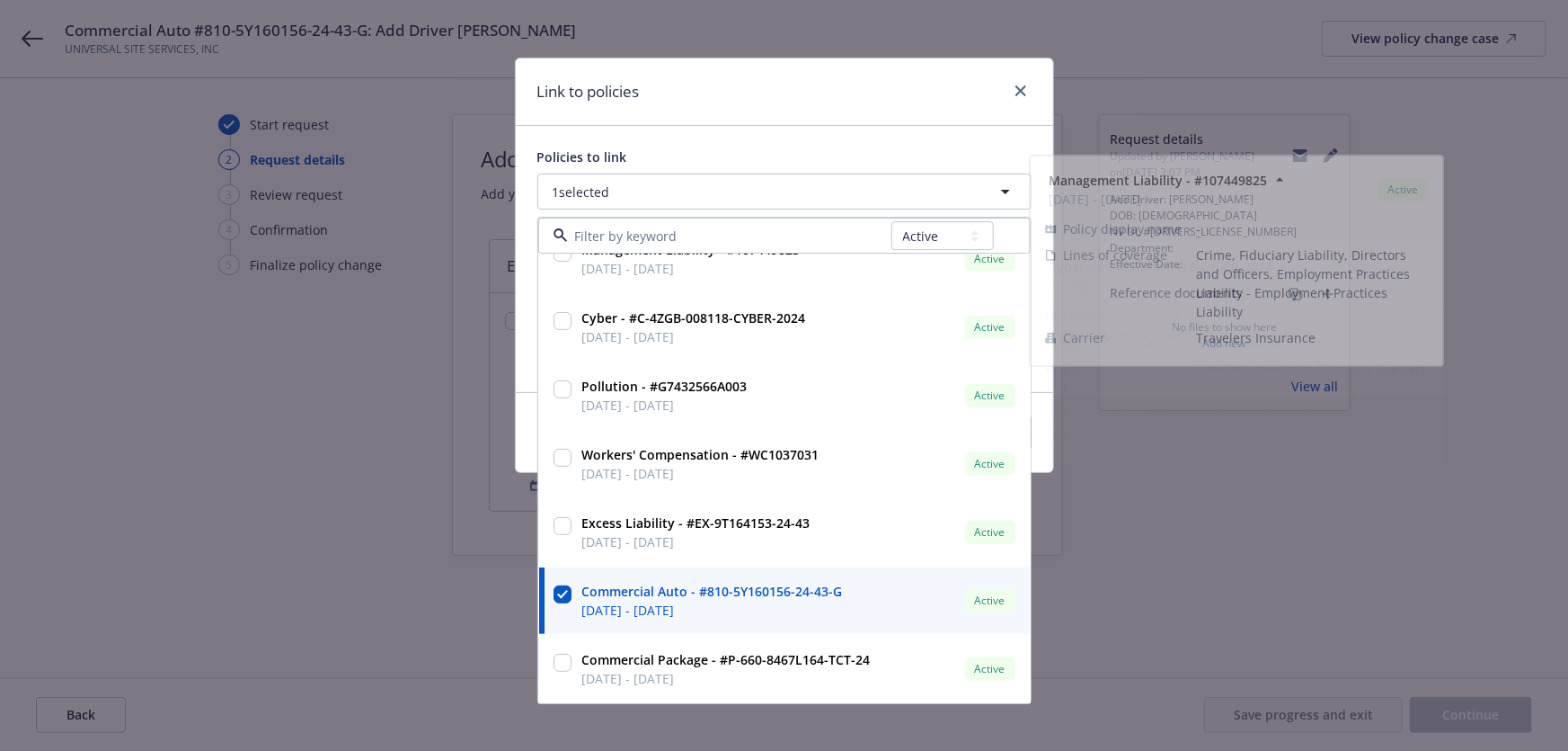
click at [838, 135] on div "Policies to link 1 selected All Active Upcoming Expired Cancelled Commercial Fl…" at bounding box center [785, 259] width 538 height 266
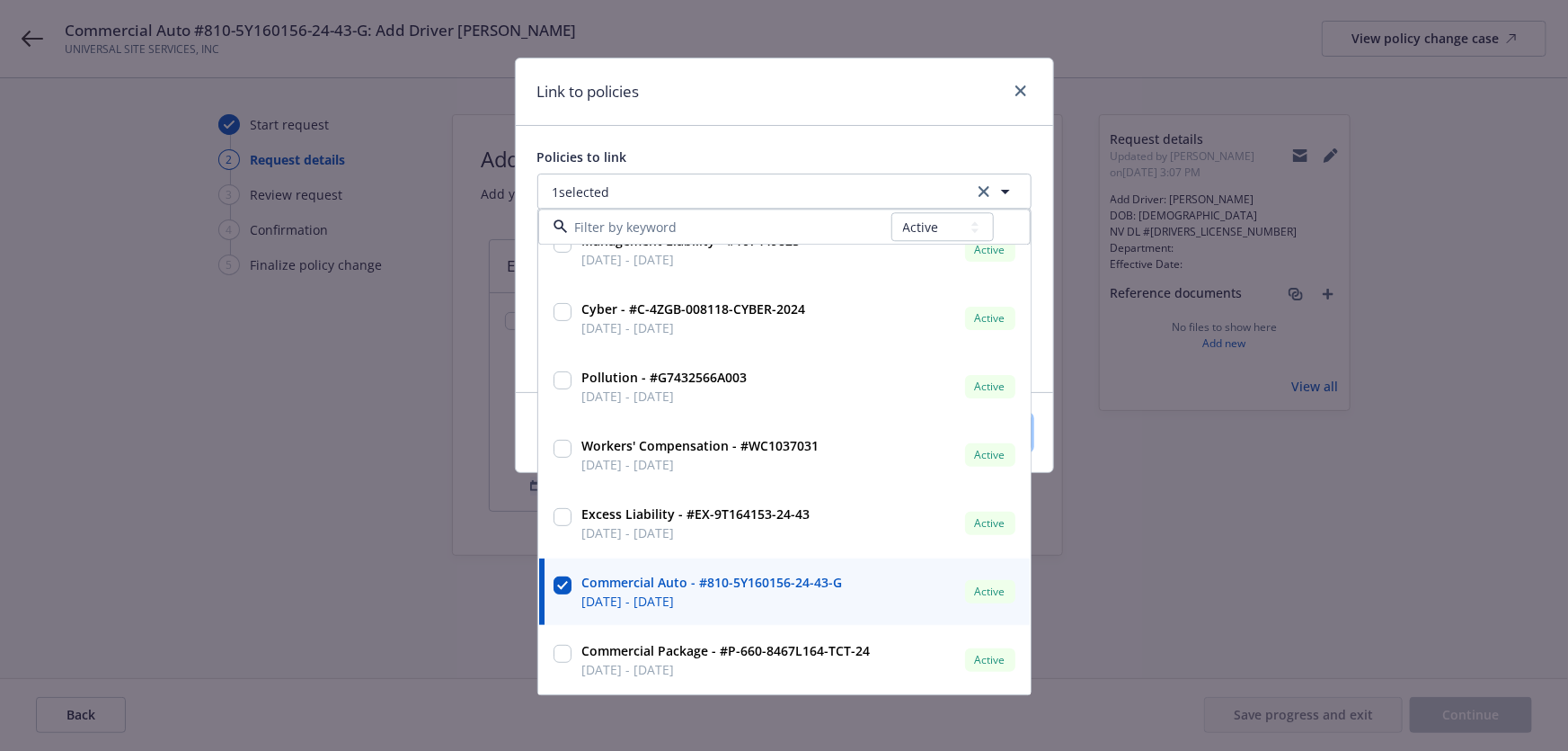
click at [958, 422] on button "Save" at bounding box center [988, 433] width 87 height 36
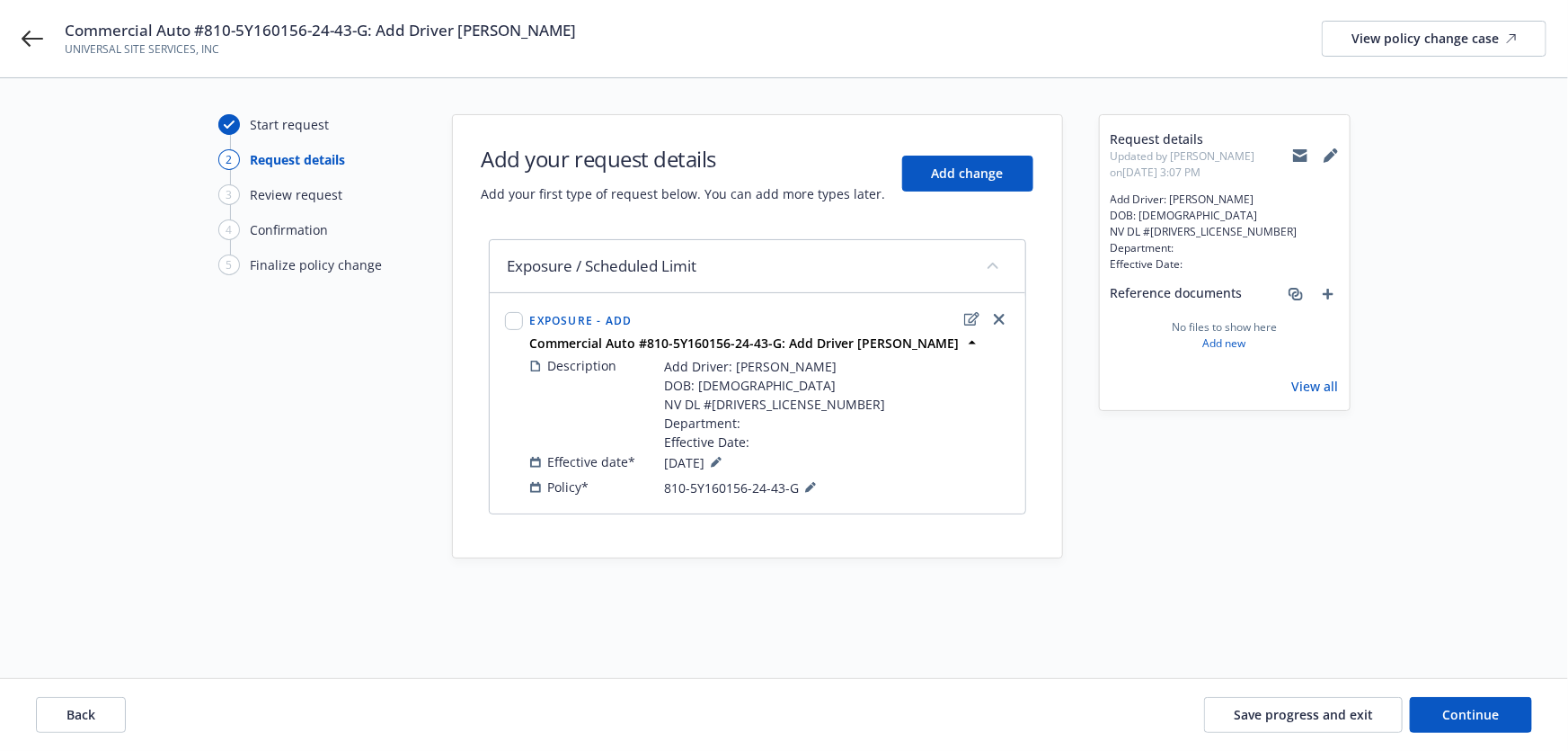
click at [1304, 157] on icon at bounding box center [1301, 156] width 14 height 8
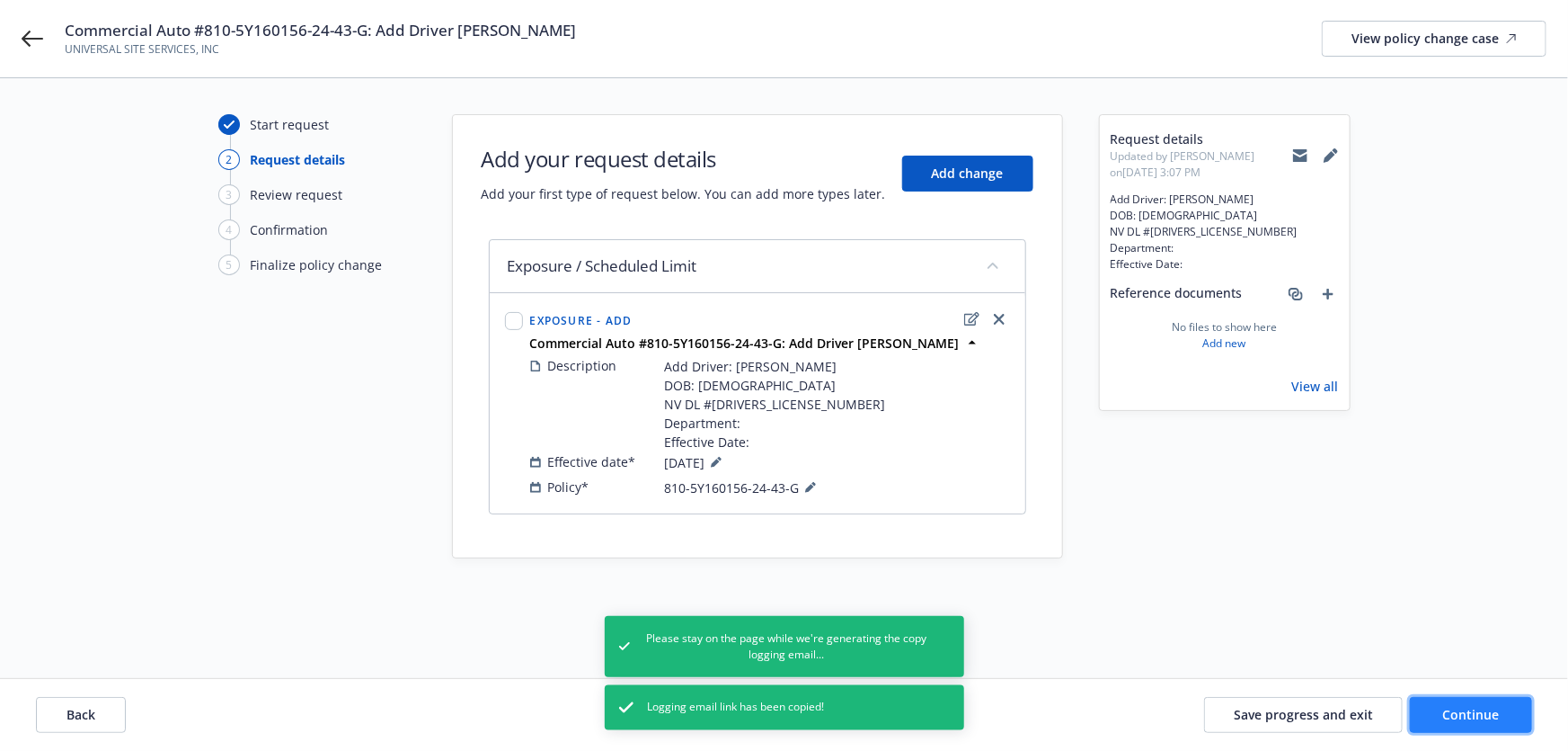
click at [1445, 702] on button "Continue" at bounding box center [1471, 715] width 122 height 36
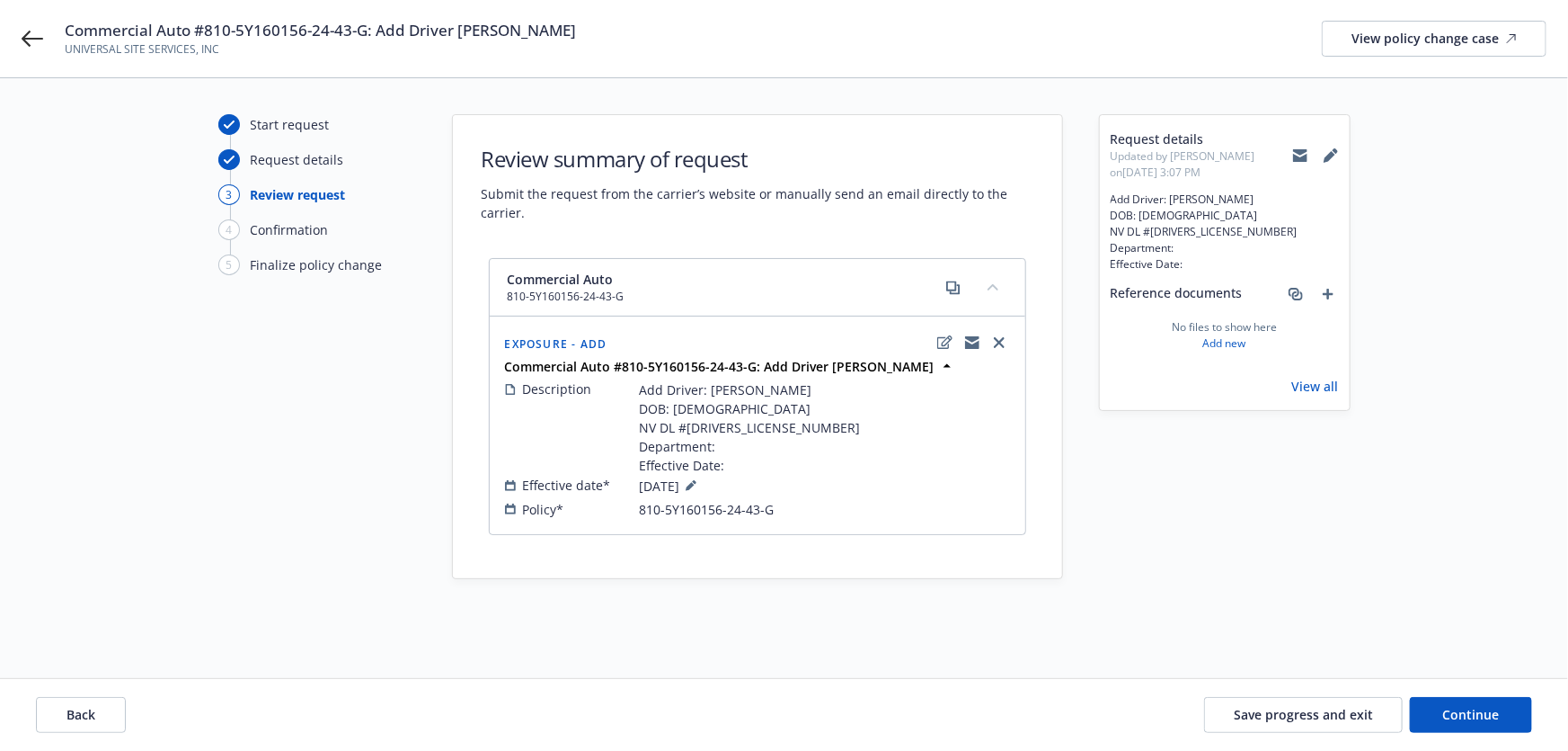
click at [1303, 160] on icon at bounding box center [1301, 156] width 14 height 8
click at [272, 23] on span "Commercial Auto #810-5Y160156-24-43-G: Add Driver Kevin Brown" at bounding box center [320, 31] width 512 height 22
copy span "Commercial Auto #810-5Y160156-24-43-G: Add Driver Kevin Brown"
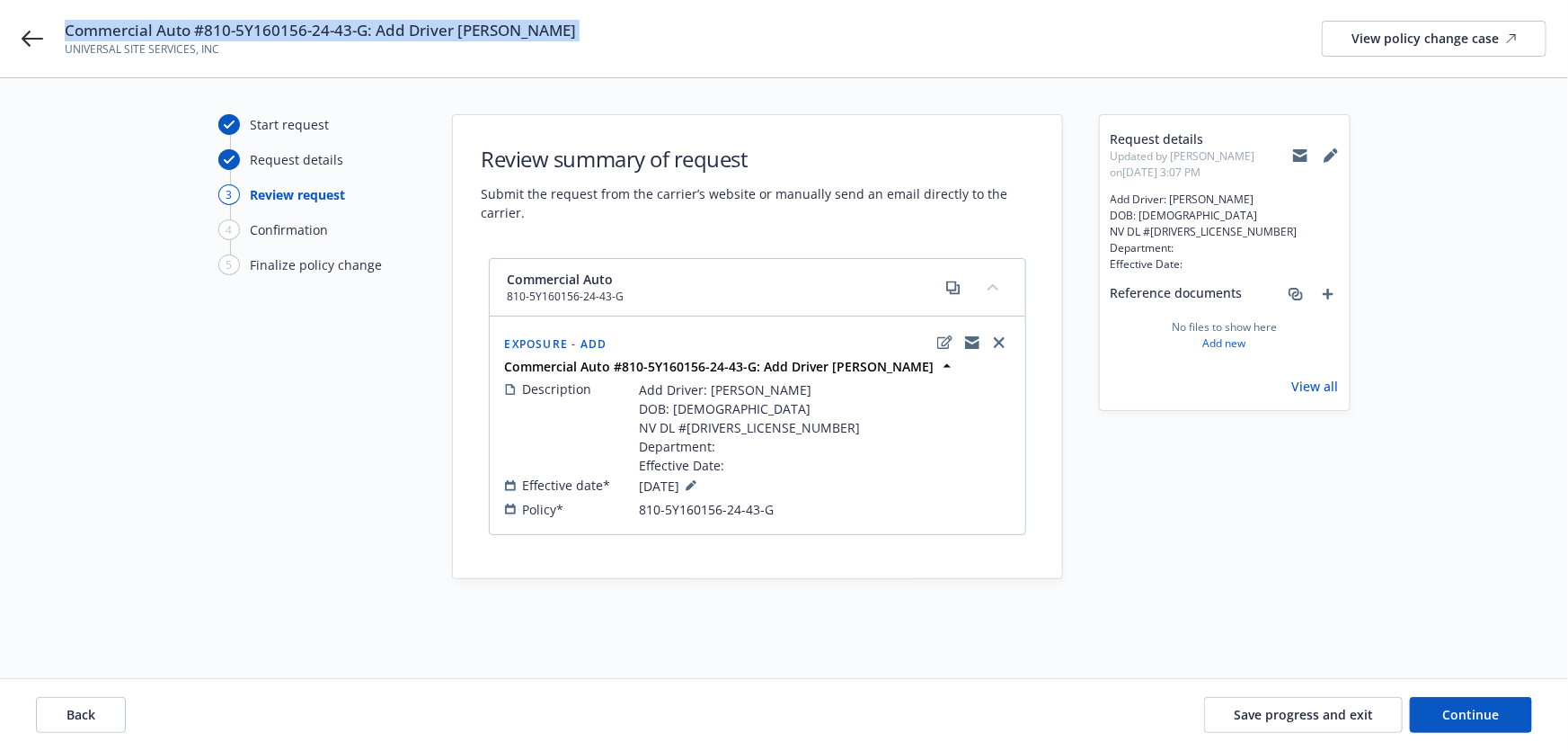
click at [1297, 159] on icon at bounding box center [1301, 156] width 14 height 8
click at [1462, 702] on button "Continue" at bounding box center [1471, 715] width 122 height 36
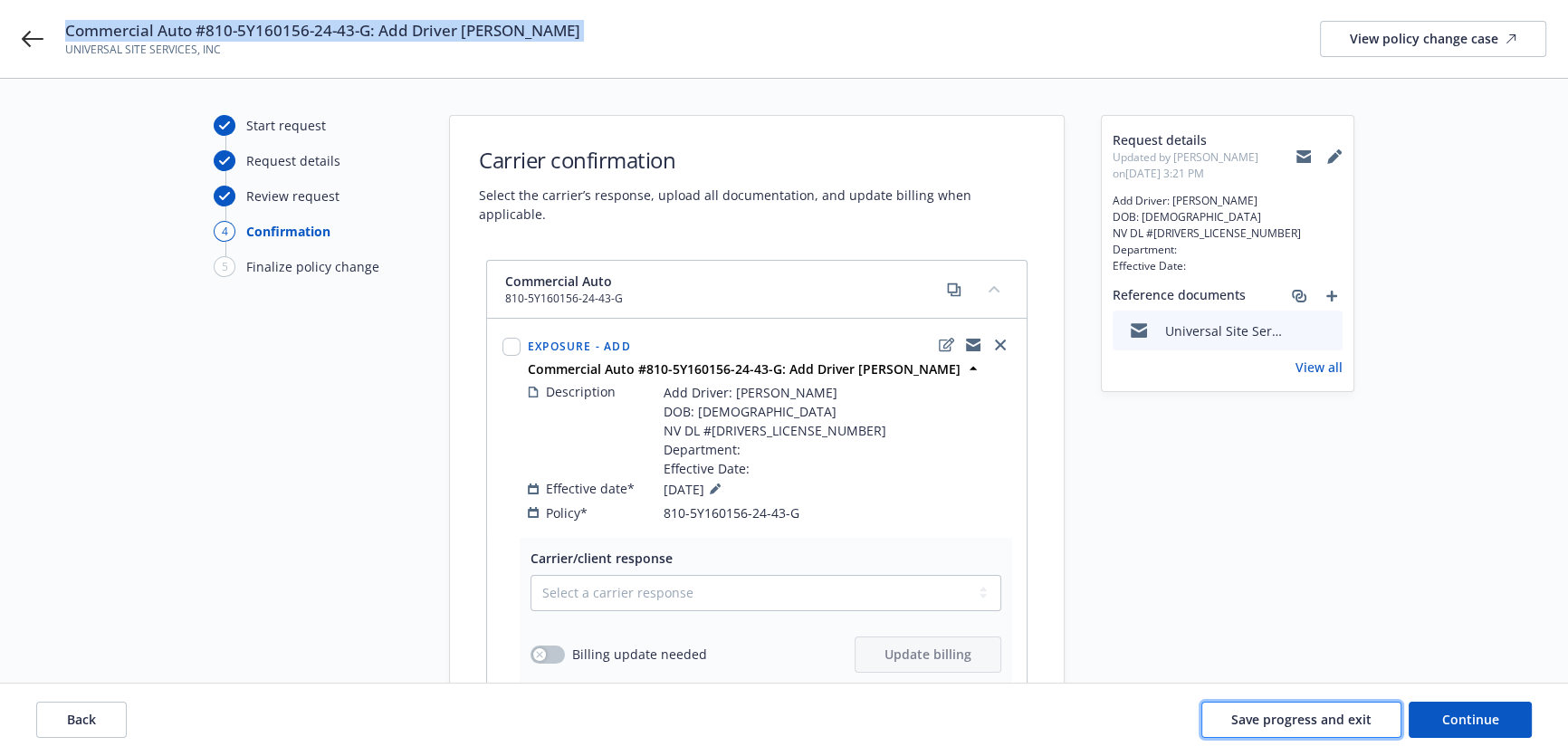
click at [1352, 718] on span "Save progress and exit" at bounding box center [1302, 719] width 140 height 17
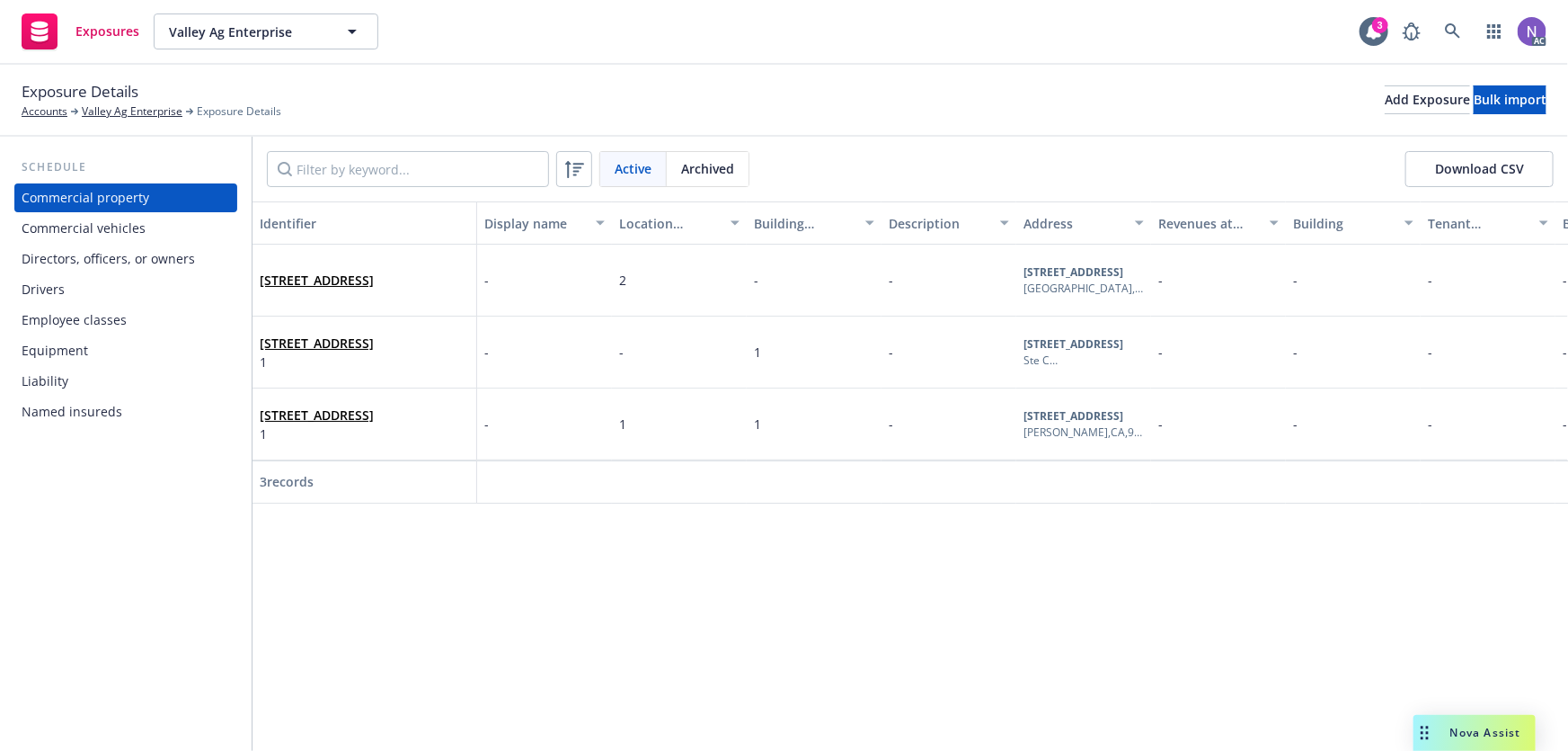
click at [133, 321] on div "Employee classes" at bounding box center [126, 320] width 209 height 29
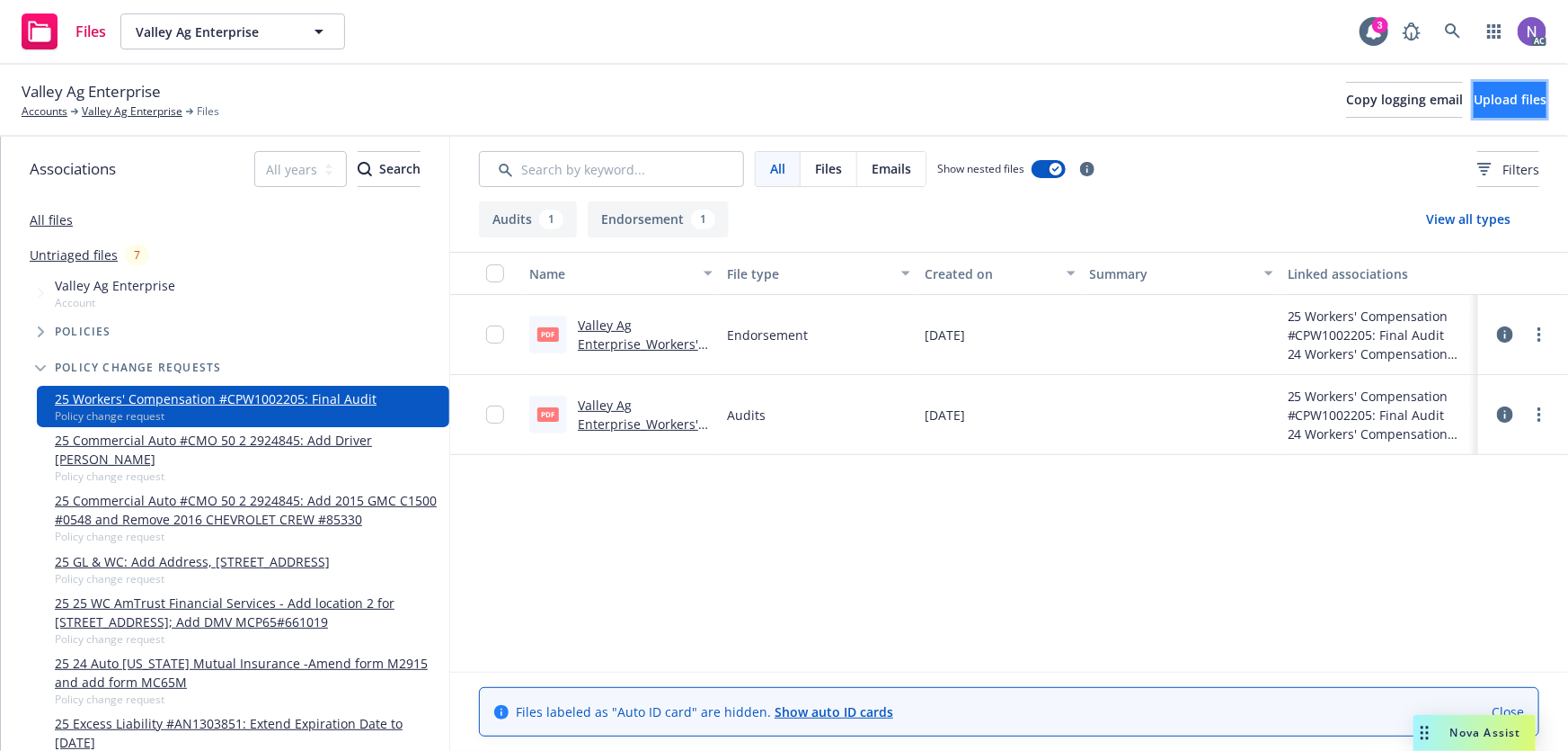
click at [1474, 93] on span "Upload files" at bounding box center [1510, 99] width 73 height 17
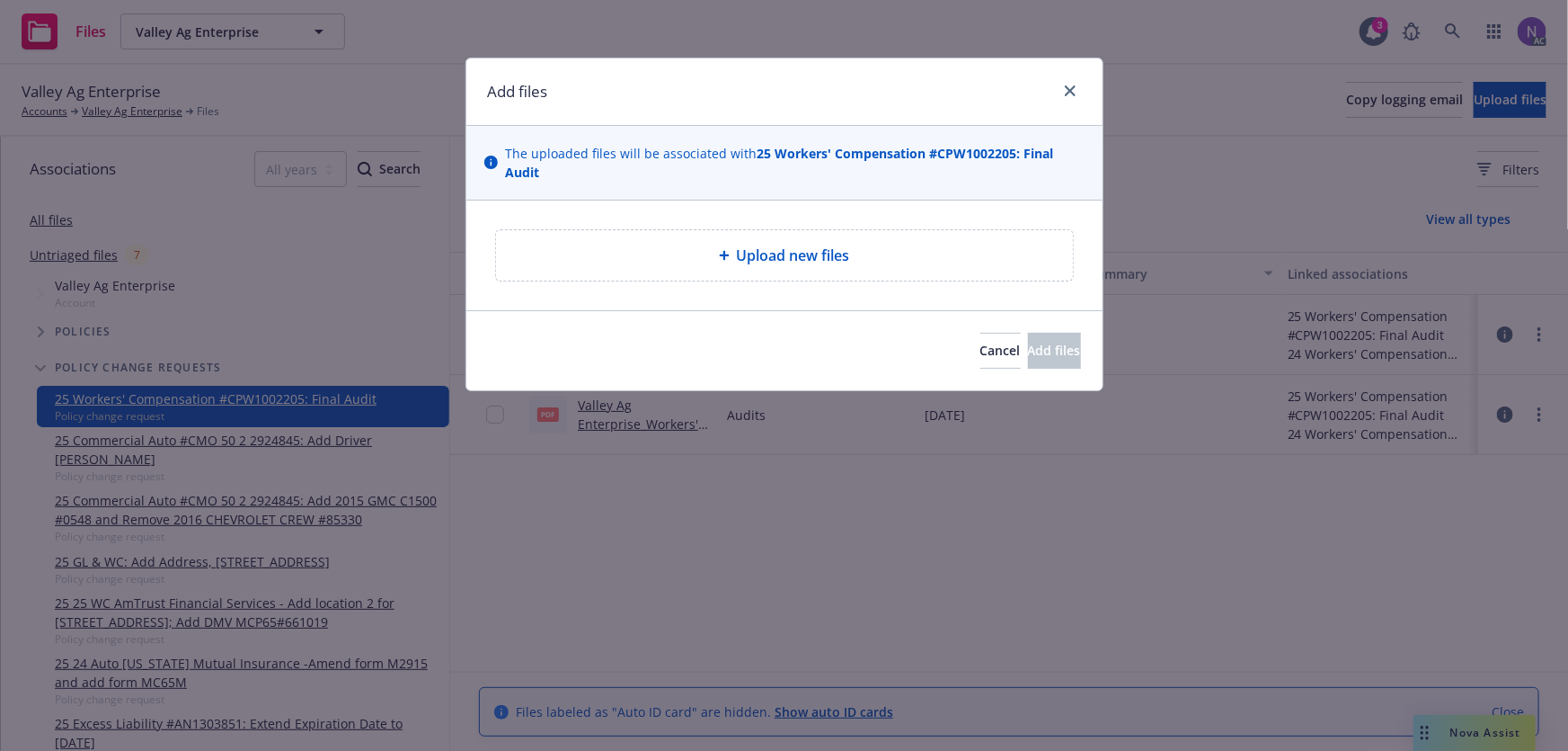
click at [786, 230] on div "Upload new files" at bounding box center [785, 255] width 577 height 50
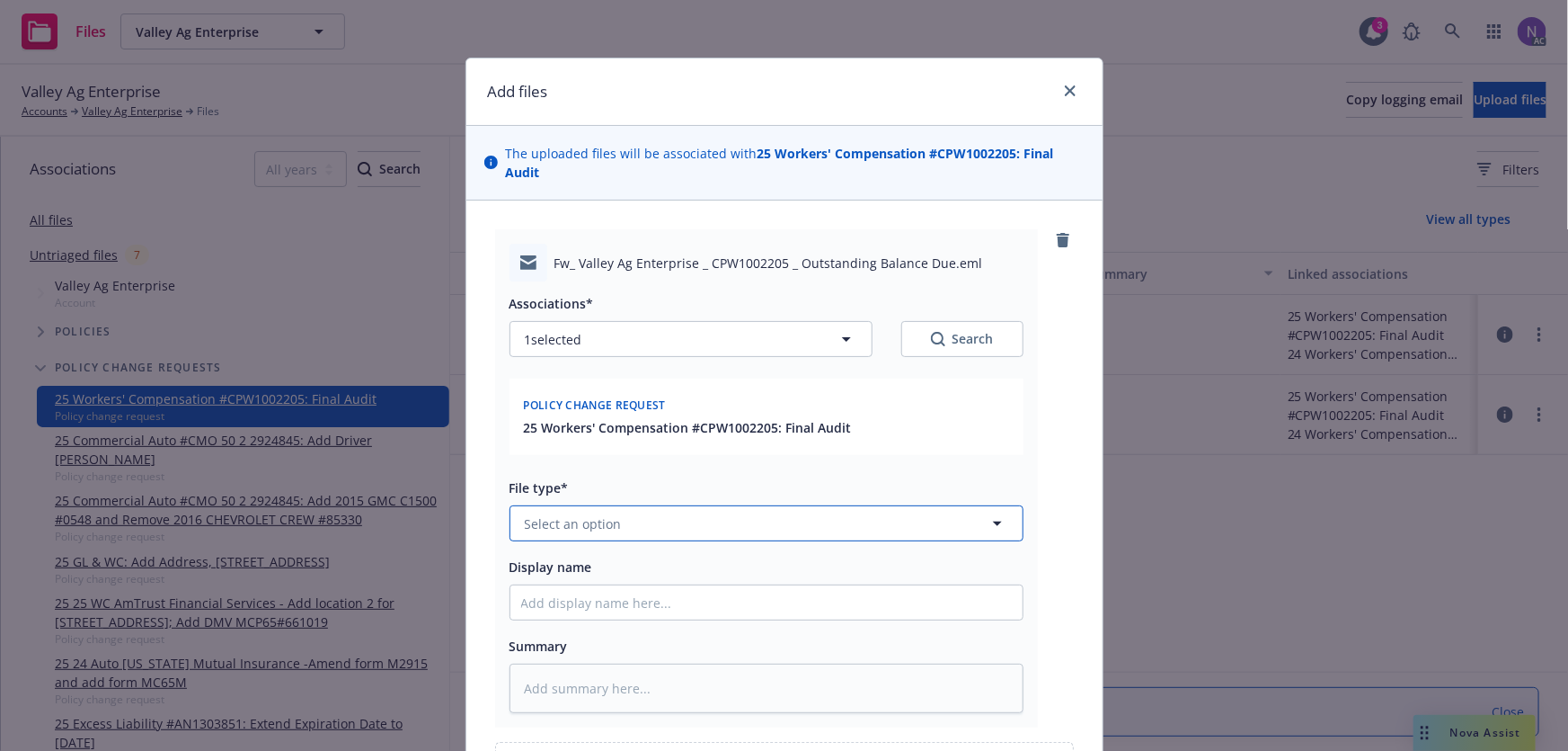
click at [607, 514] on span "Select an option" at bounding box center [574, 523] width 97 height 19
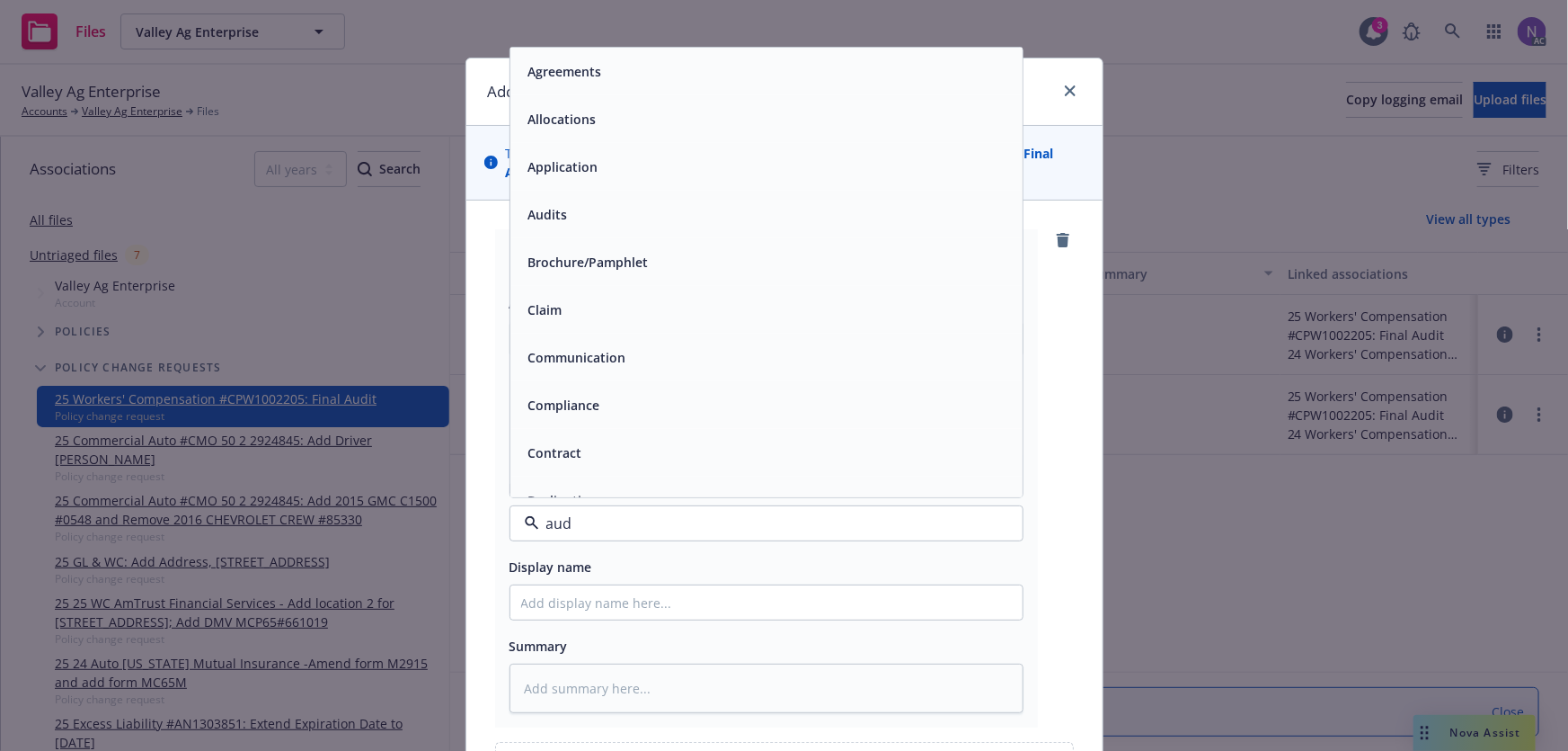
type input "audi"
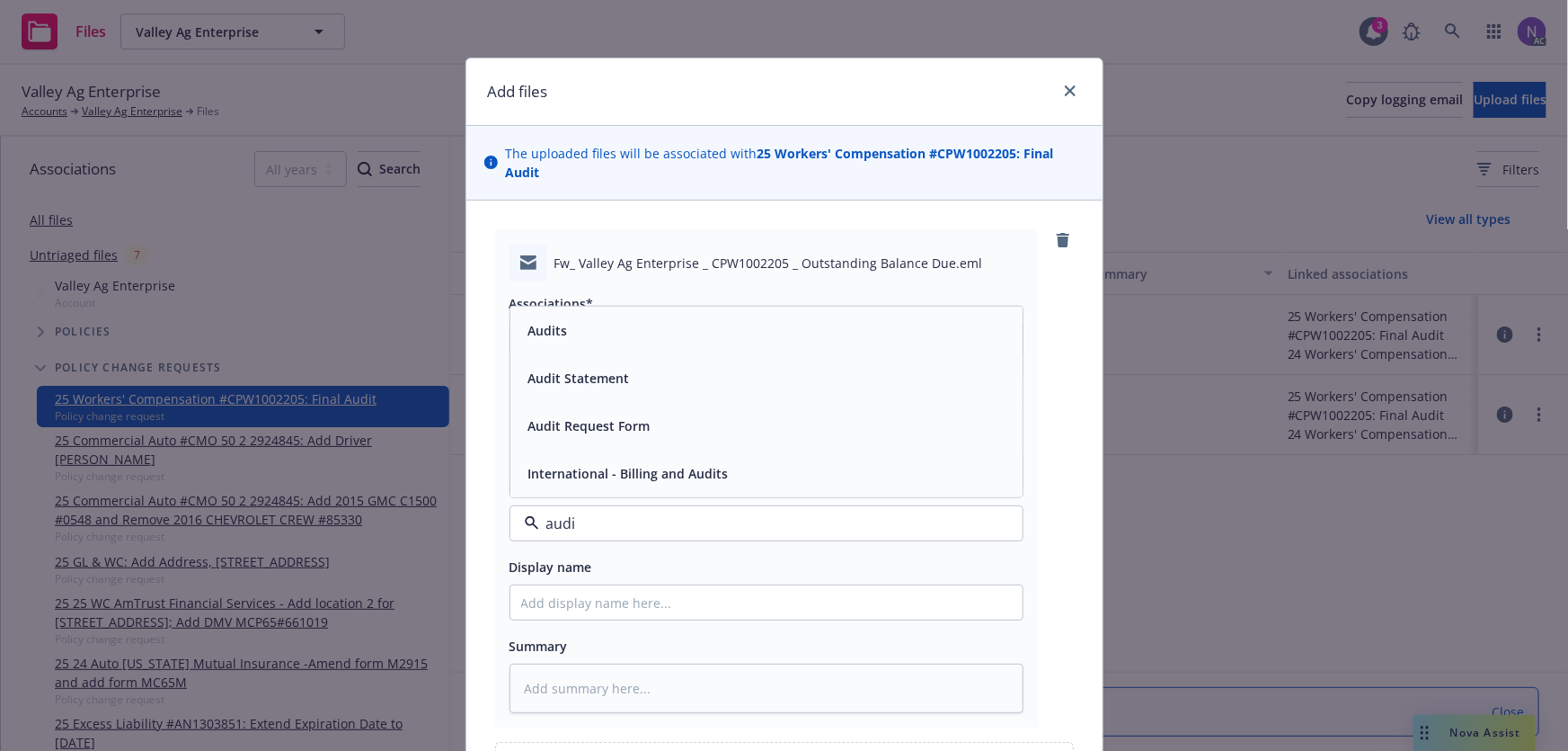
click at [679, 354] on div "Audit Statement" at bounding box center [767, 378] width 512 height 48
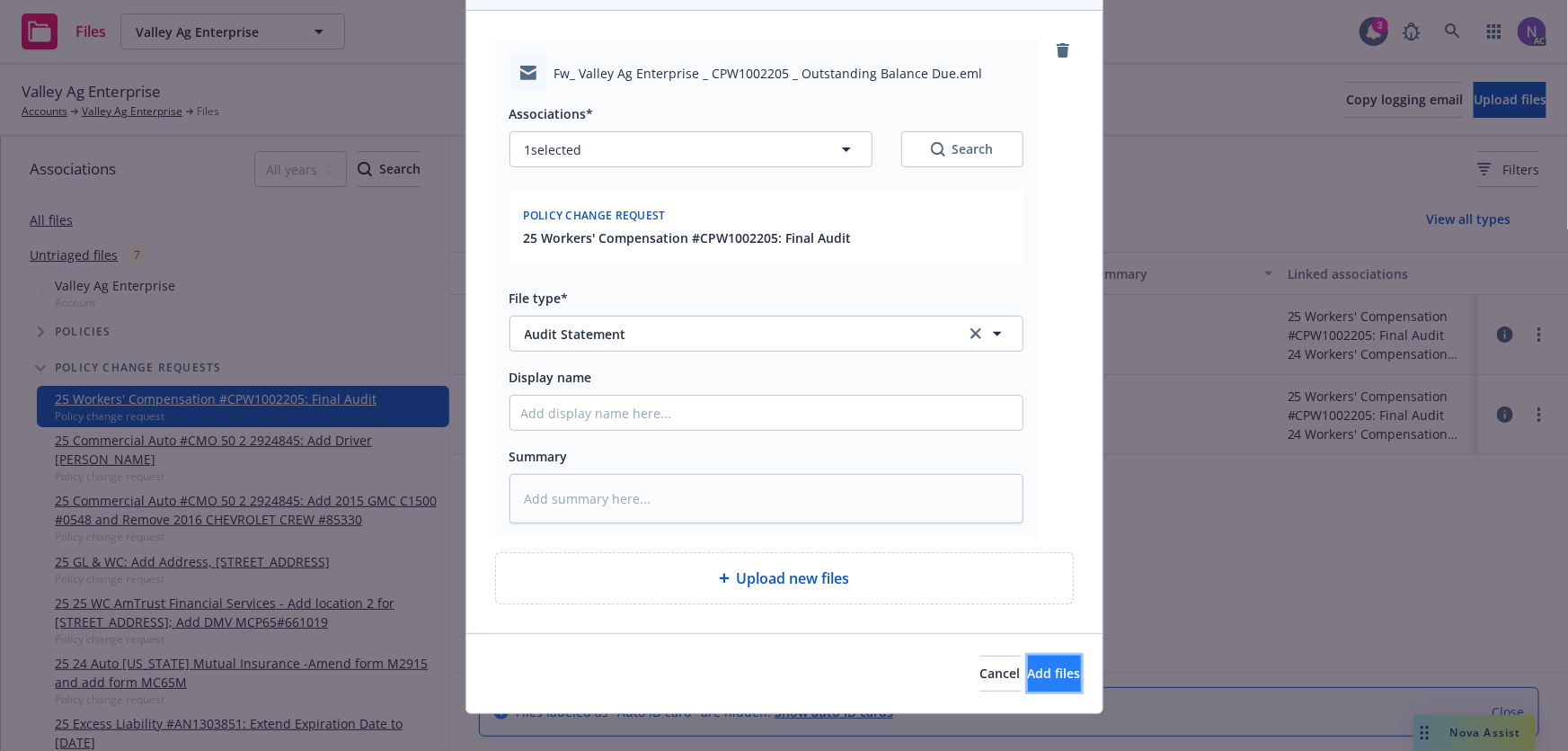
click at [1029, 665] on span "Add files" at bounding box center [1055, 673] width 53 height 17
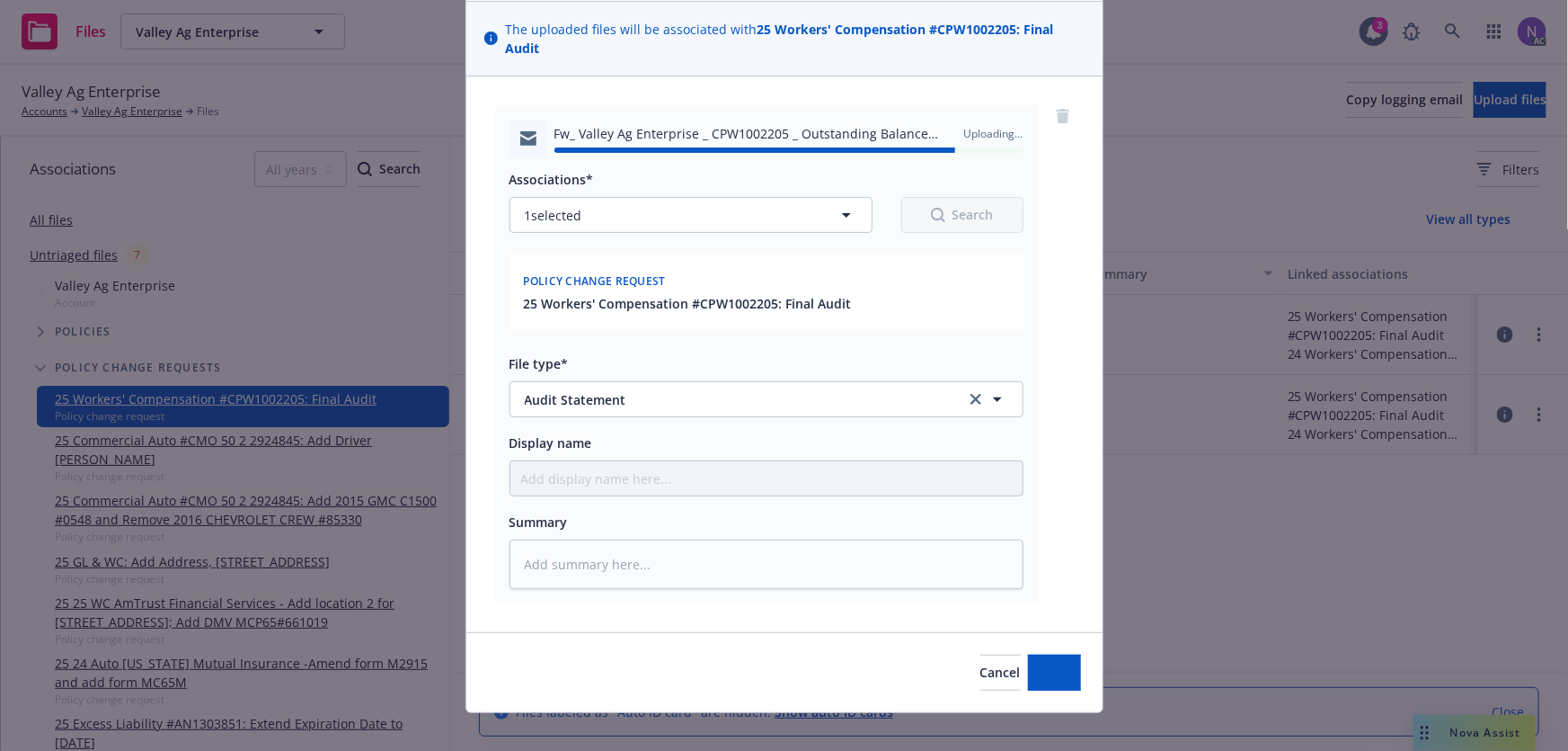
type textarea "x"
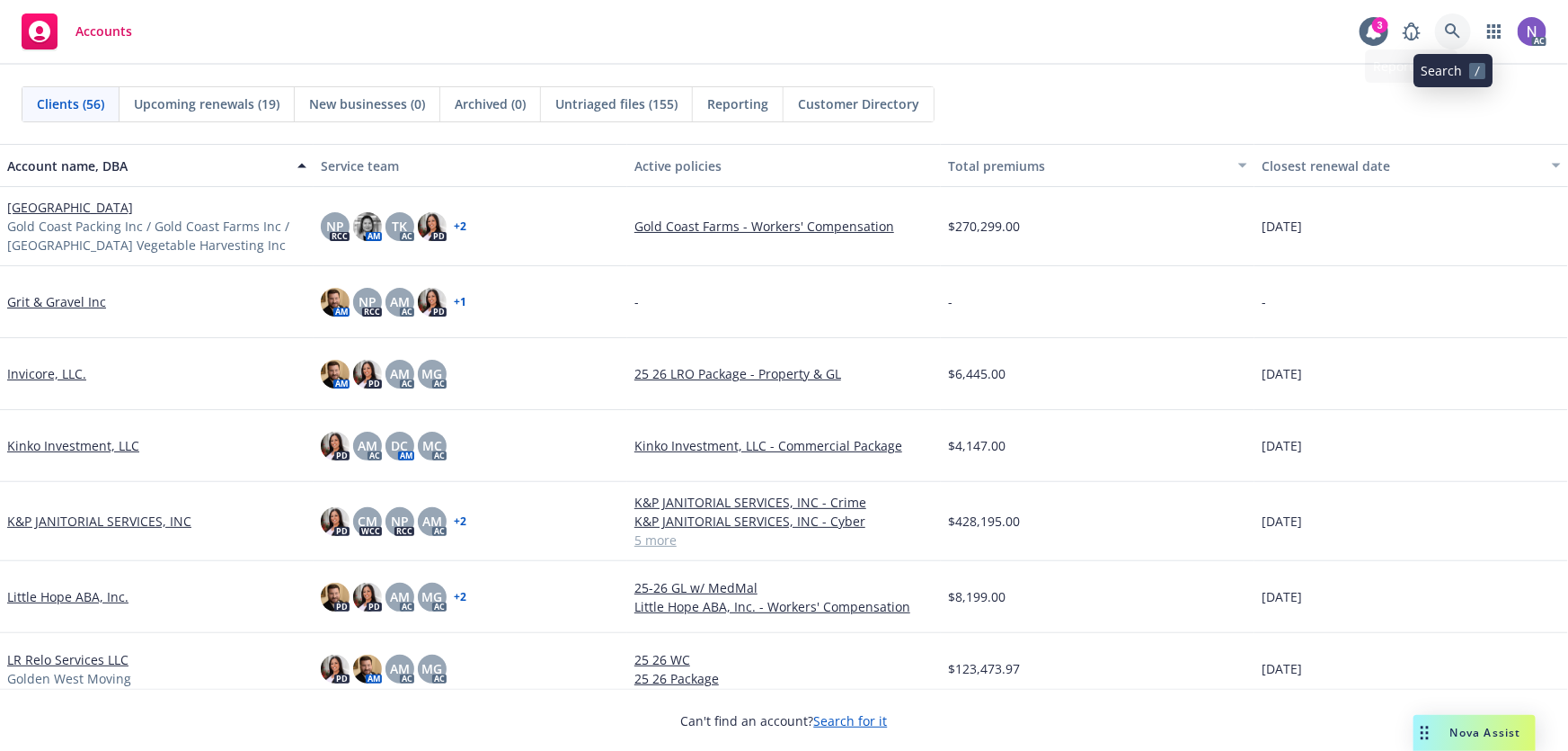
click at [1440, 30] on link at bounding box center [1453, 31] width 36 height 36
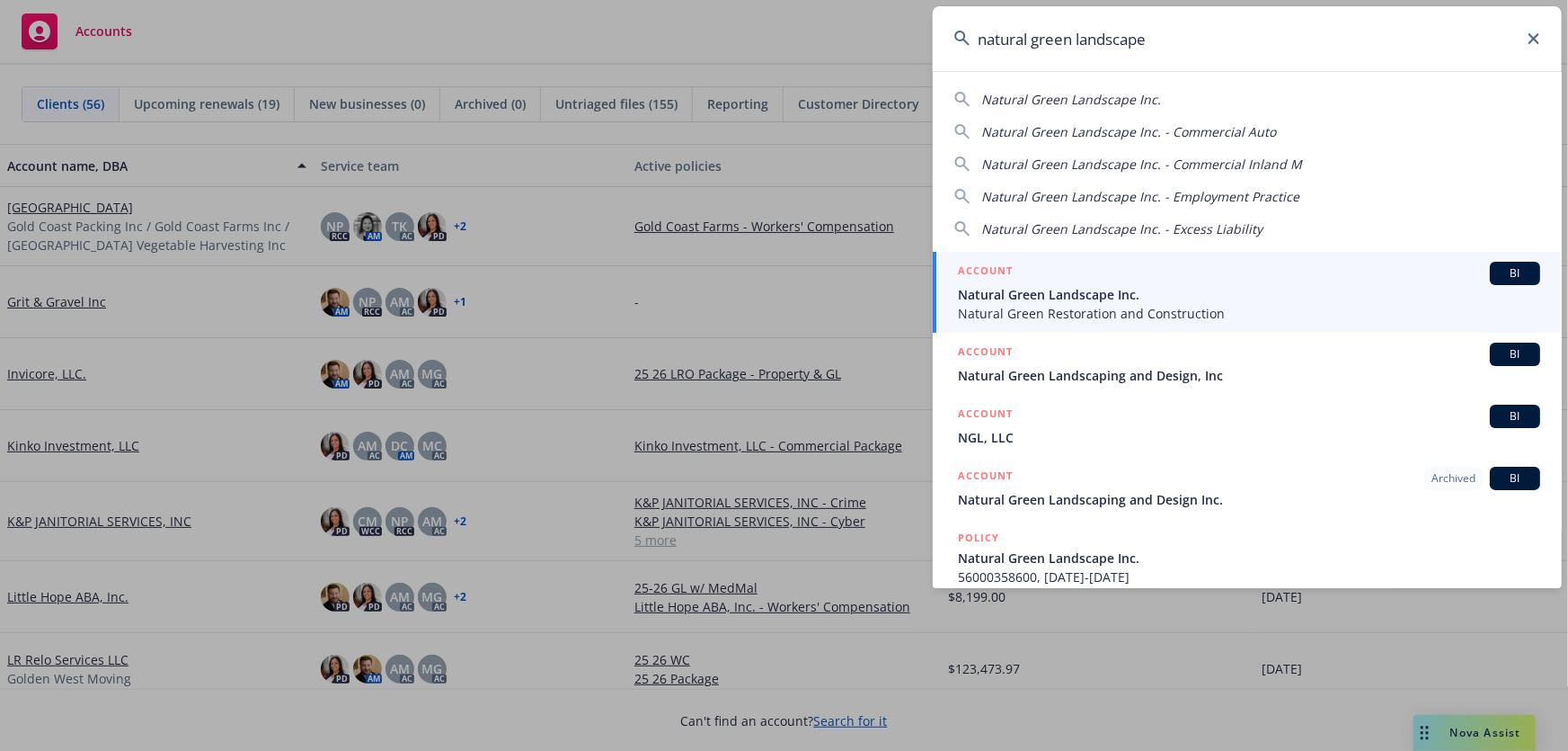
type input "natural green landscape"
click at [1154, 300] on span "Natural Green Landscape Inc." at bounding box center [1250, 294] width 583 height 19
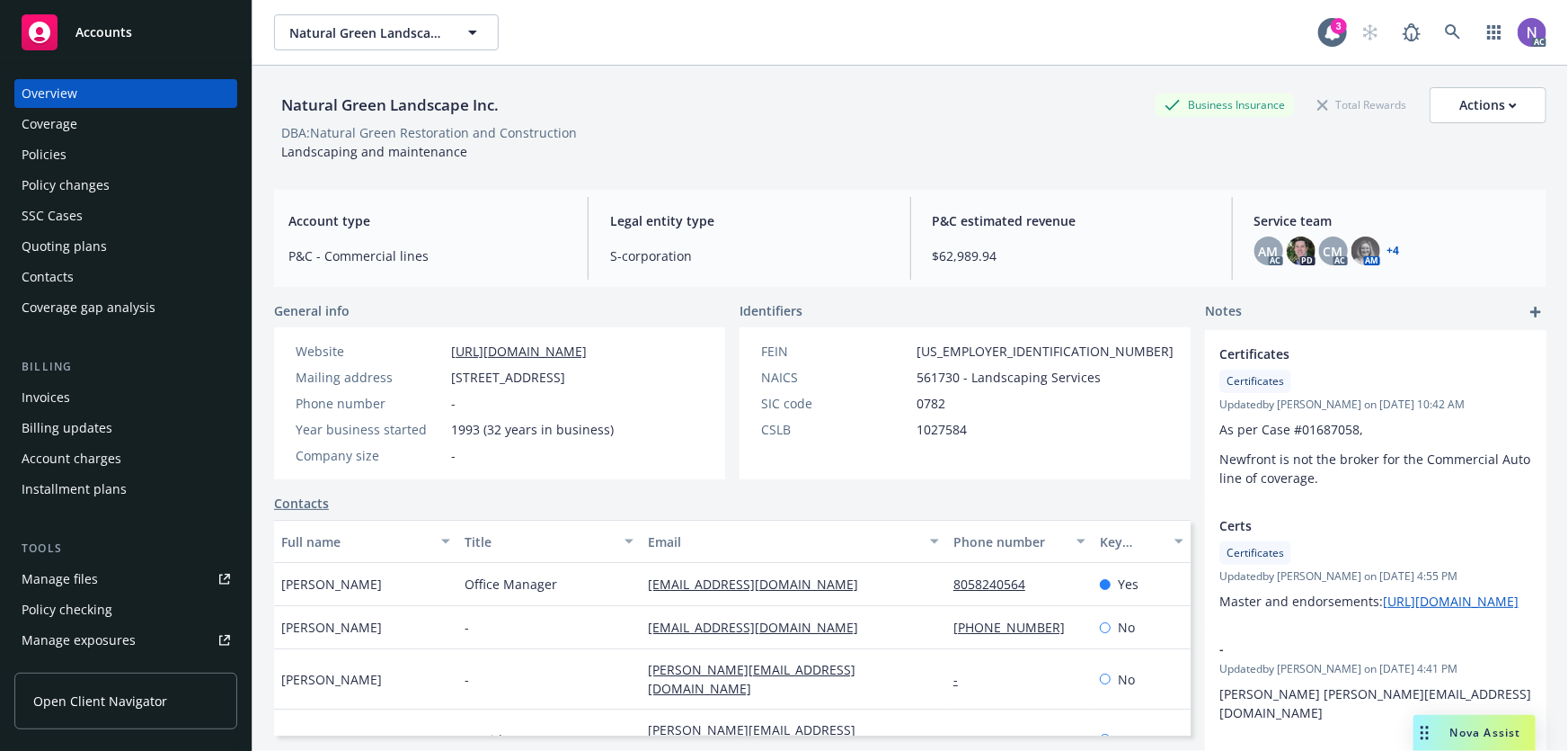
click at [140, 242] on div "Quoting plans" at bounding box center [126, 246] width 209 height 29
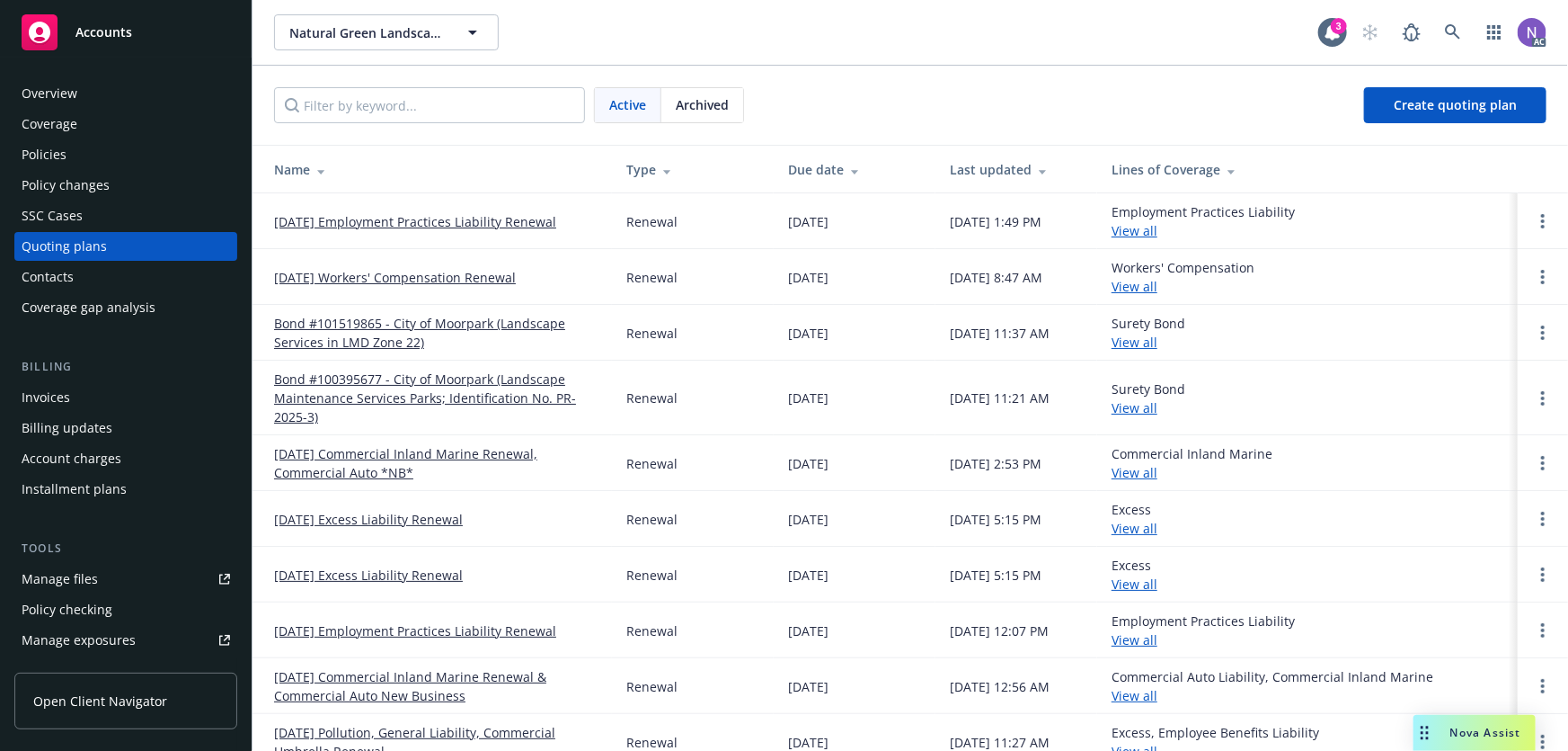
click at [457, 271] on link "[DATE] Workers' Compensation Renewal" at bounding box center [395, 277] width 242 height 19
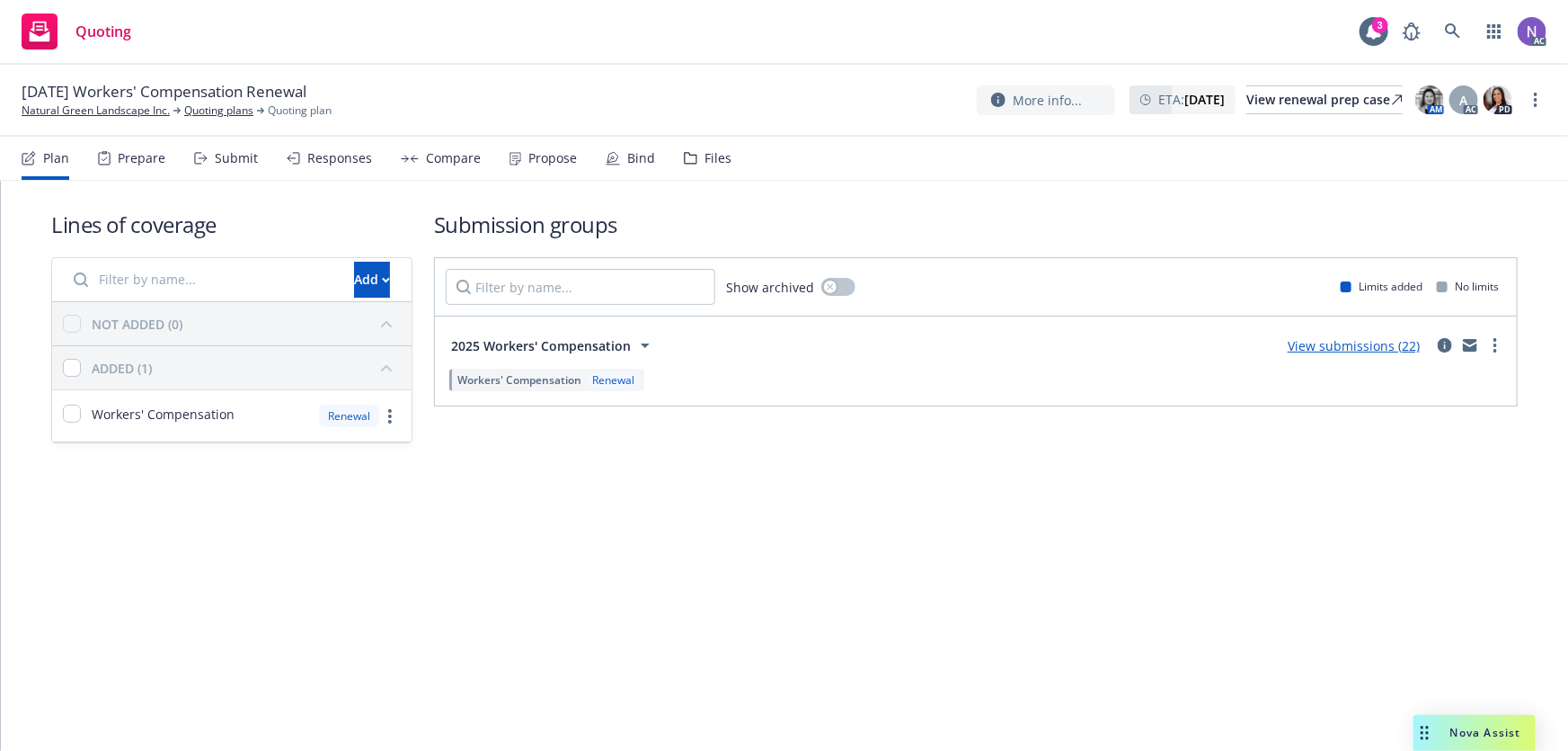
click at [146, 157] on div "Prepare" at bounding box center [141, 158] width 48 height 14
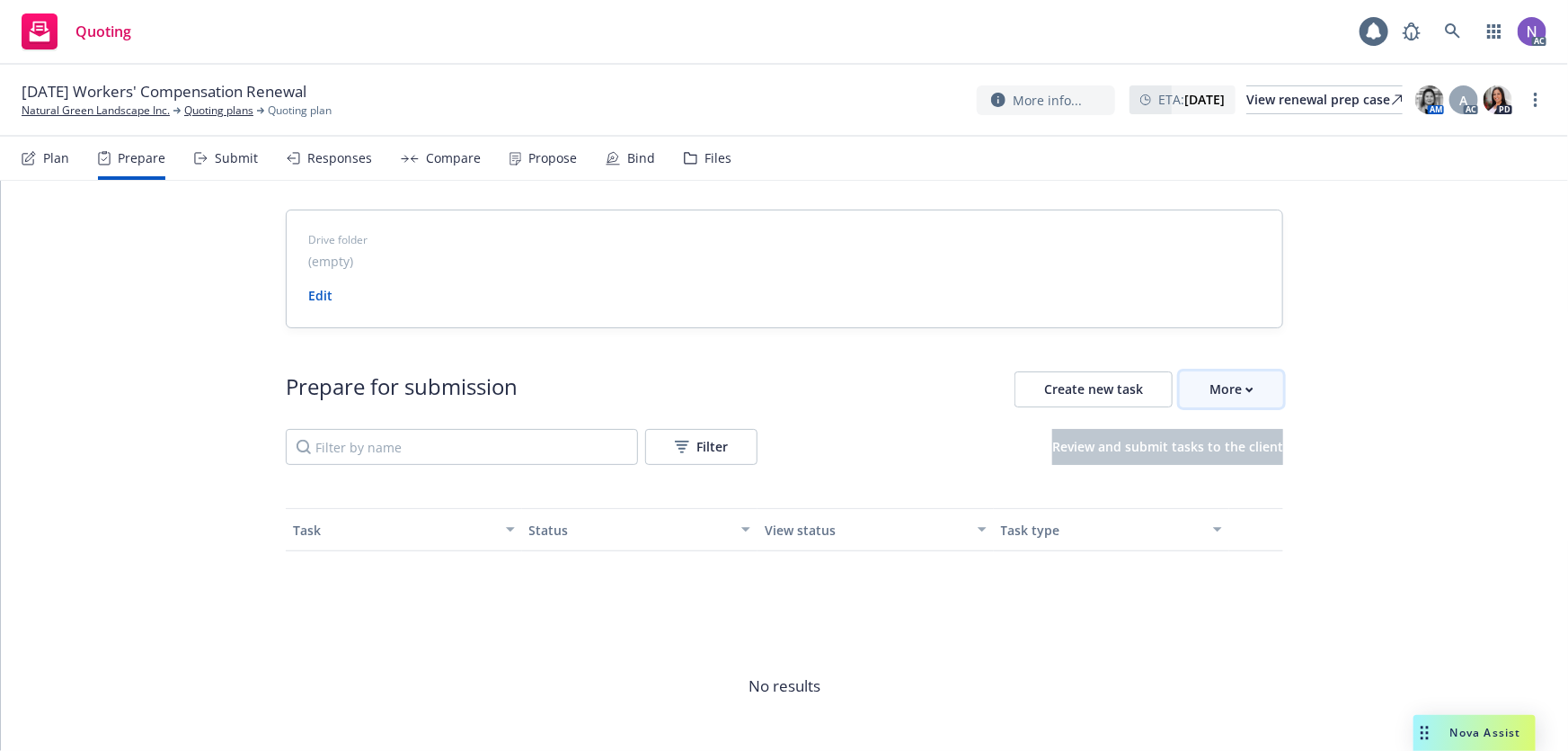
click at [1223, 395] on div "More" at bounding box center [1232, 389] width 44 height 34
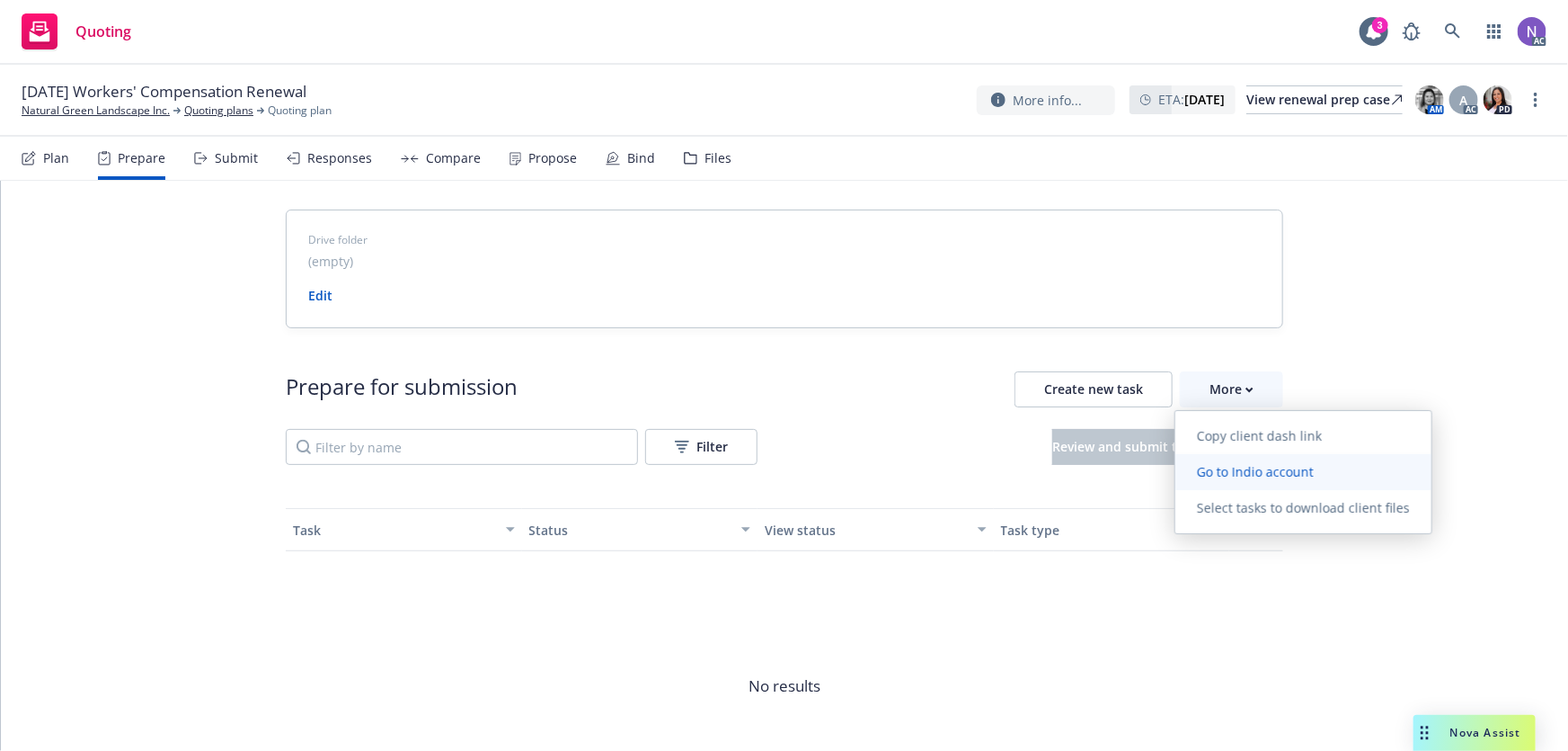
click at [1240, 465] on span "Go to Indio account" at bounding box center [1256, 471] width 160 height 17
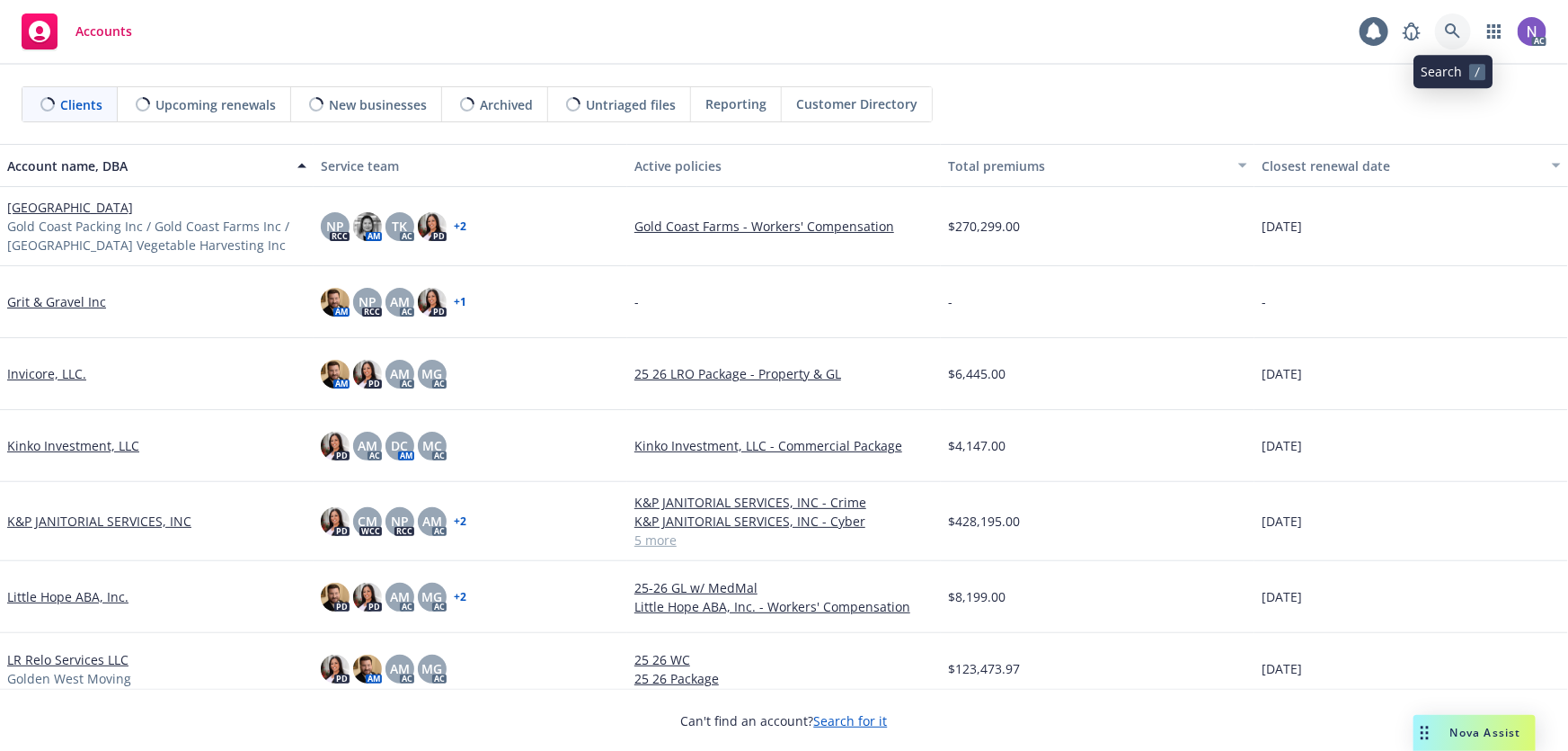
click at [1451, 29] on icon at bounding box center [1453, 31] width 16 height 16
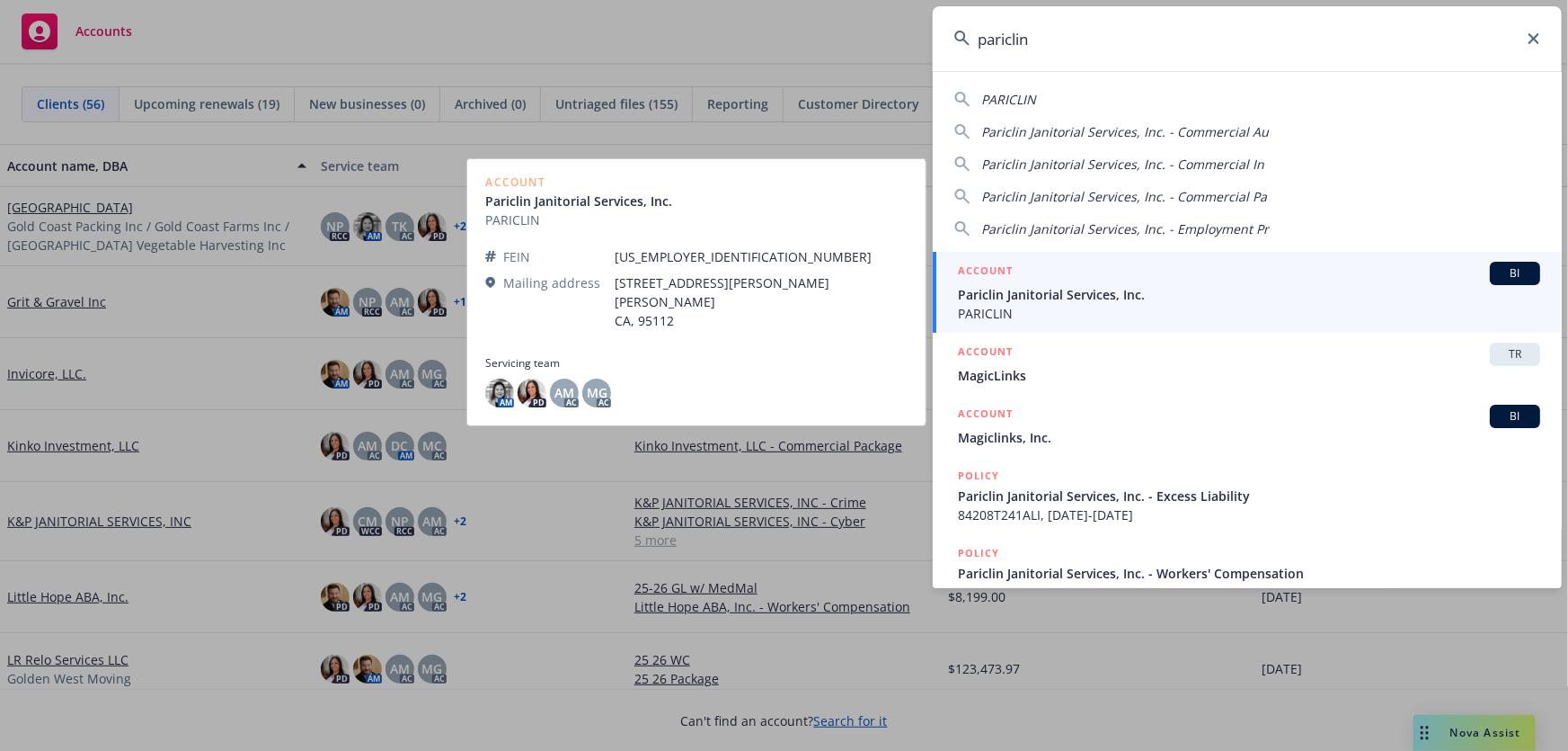
type input "pariclin"
click at [1109, 305] on span "PARICLIN" at bounding box center [1250, 313] width 583 height 19
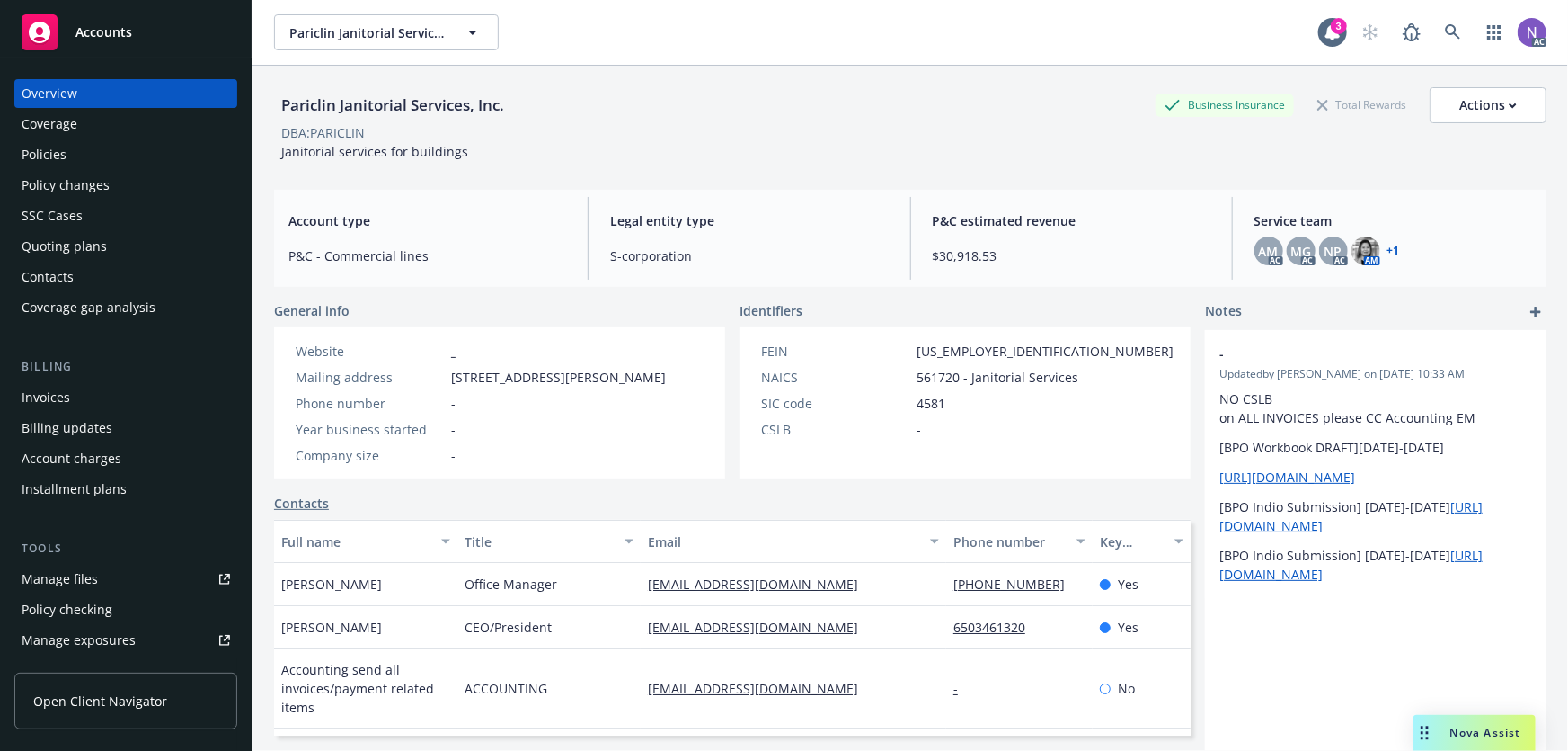
click at [107, 190] on div "Policy changes" at bounding box center [126, 185] width 209 height 29
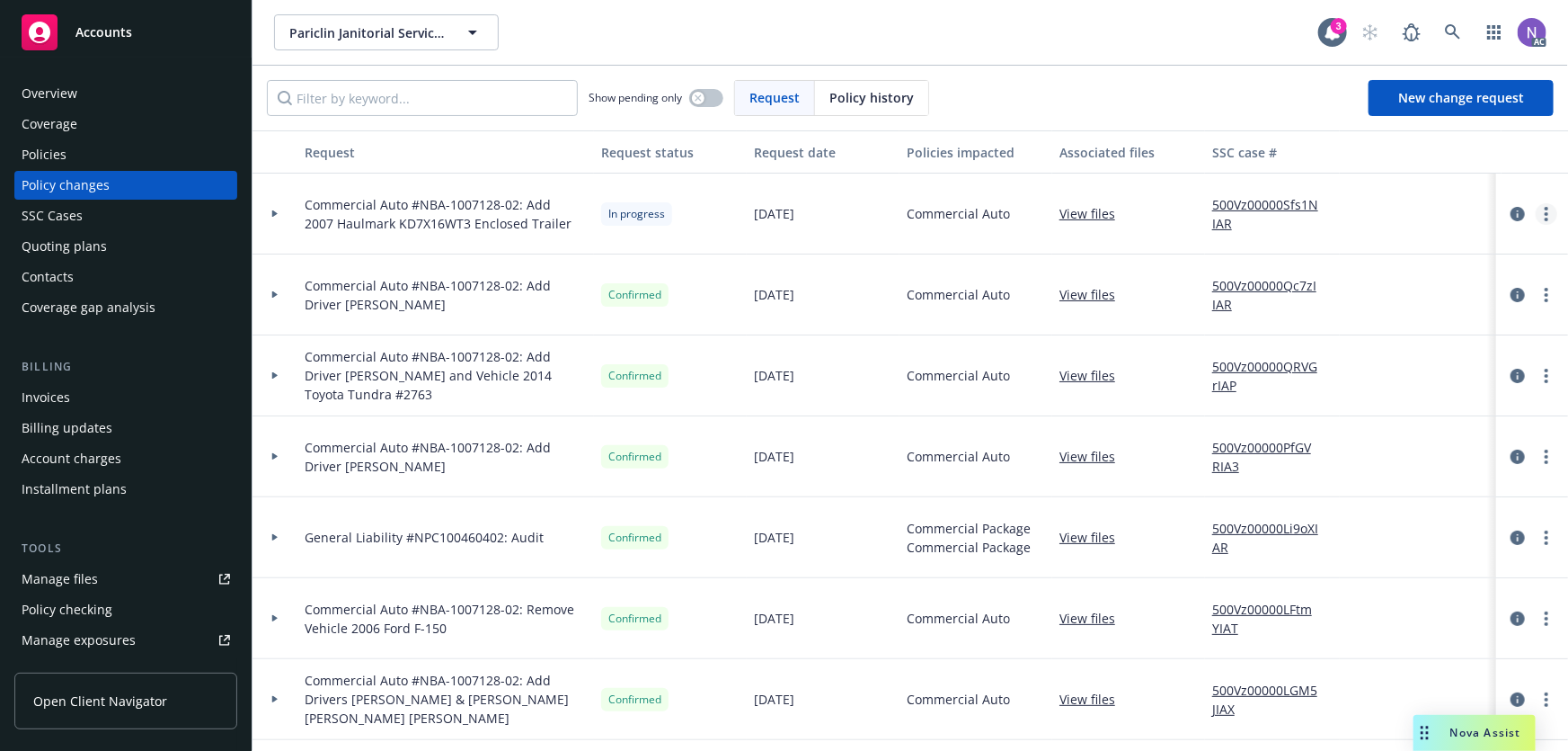
click at [1536, 212] on link "more" at bounding box center [1546, 214] width 22 height 22
click at [1370, 356] on link "Resume workflow" at bounding box center [1391, 358] width 308 height 36
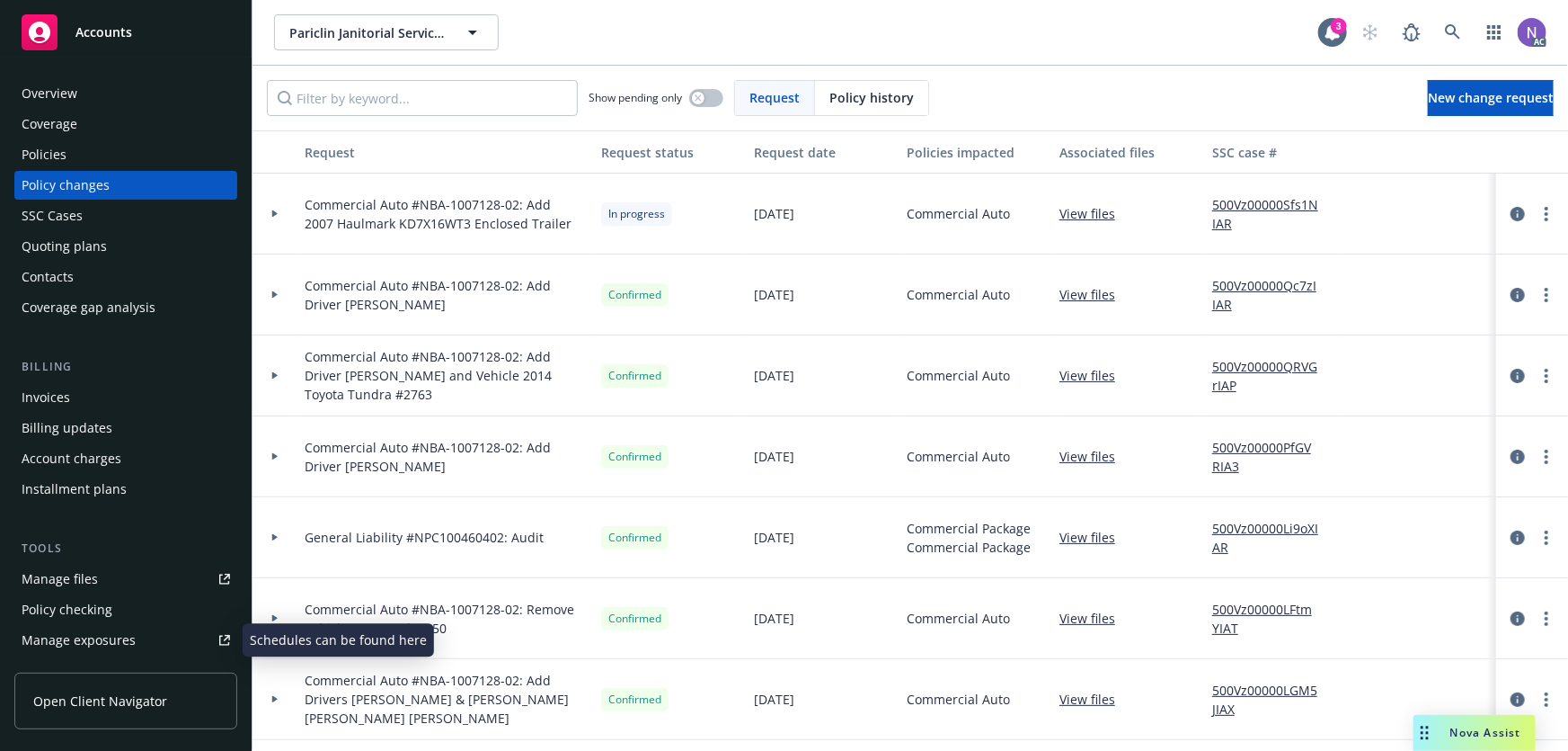
click at [133, 648] on link "Manage exposures" at bounding box center [126, 640] width 223 height 29
drag, startPoint x: 512, startPoint y: 202, endPoint x: 419, endPoint y: 206, distance: 93.1
click at [419, 206] on span "Commercial Auto #NBA-1007128-02: Add 2007 Haulmark KD7X16WT3 Enclosed Trailer" at bounding box center [446, 214] width 282 height 38
copy span "NBA-1007128-02"
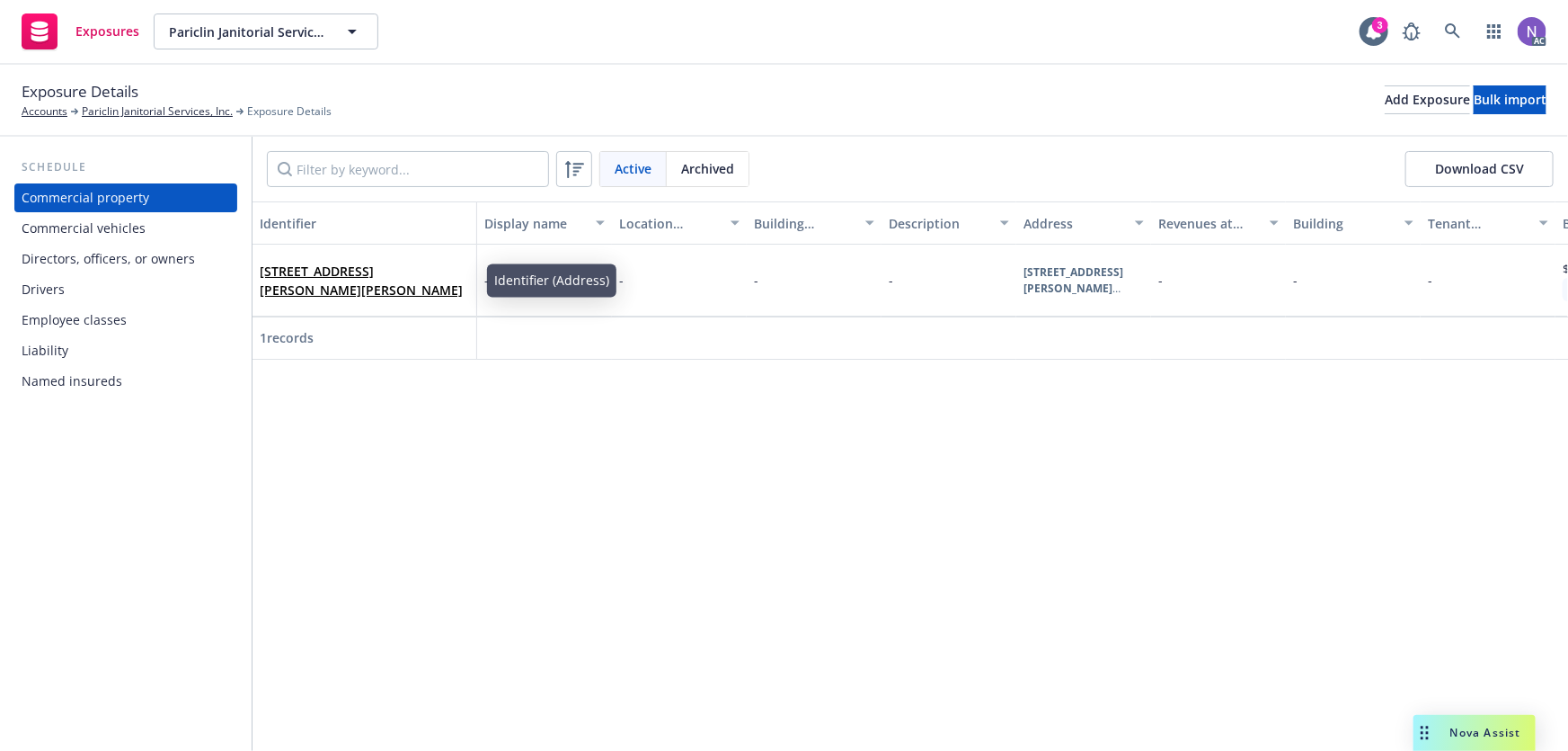
click at [115, 227] on div "Commercial vehicles" at bounding box center [84, 228] width 124 height 29
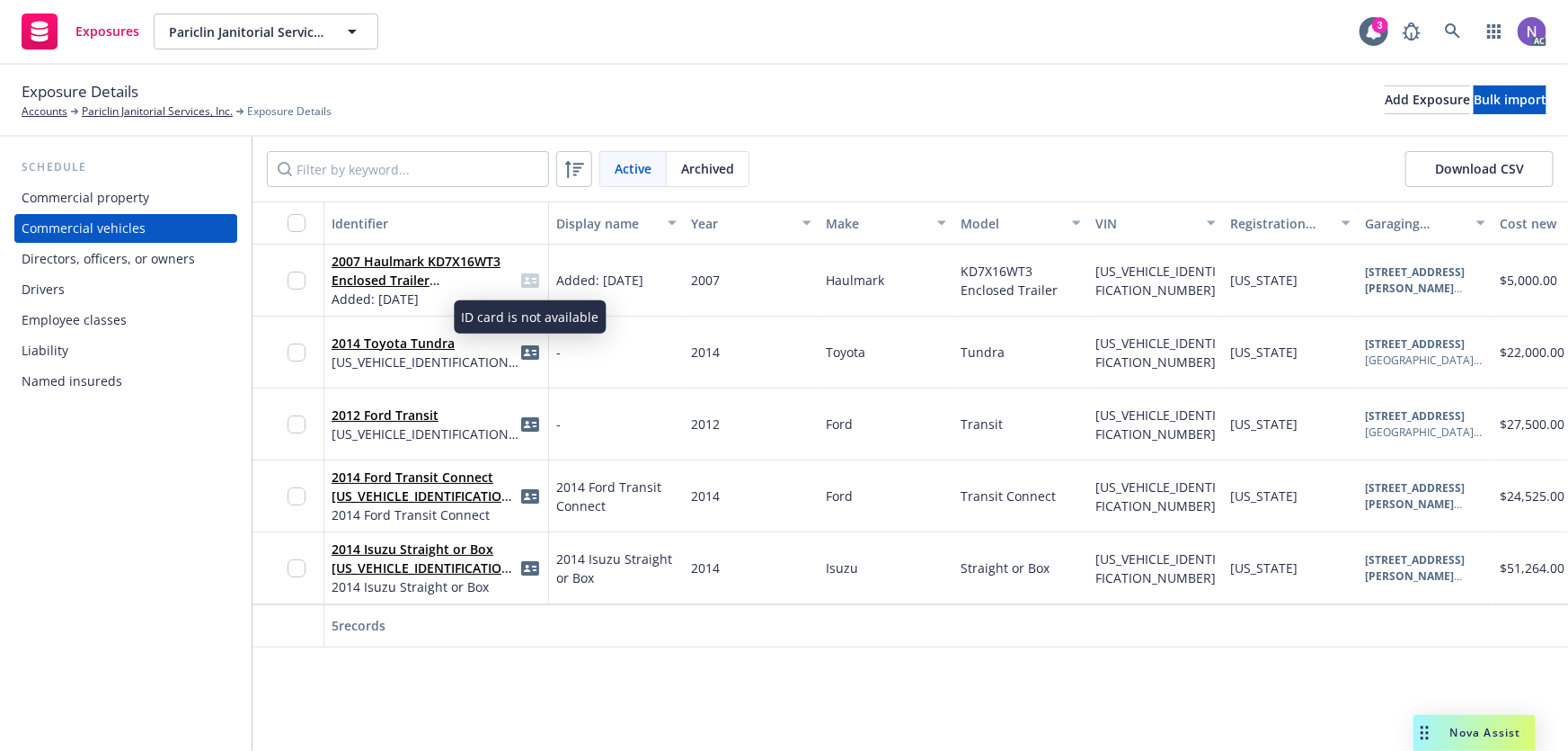
click at [523, 277] on icon "idCard" at bounding box center [530, 281] width 18 height 14
click at [295, 279] on input "checkbox" at bounding box center [297, 281] width 18 height 18
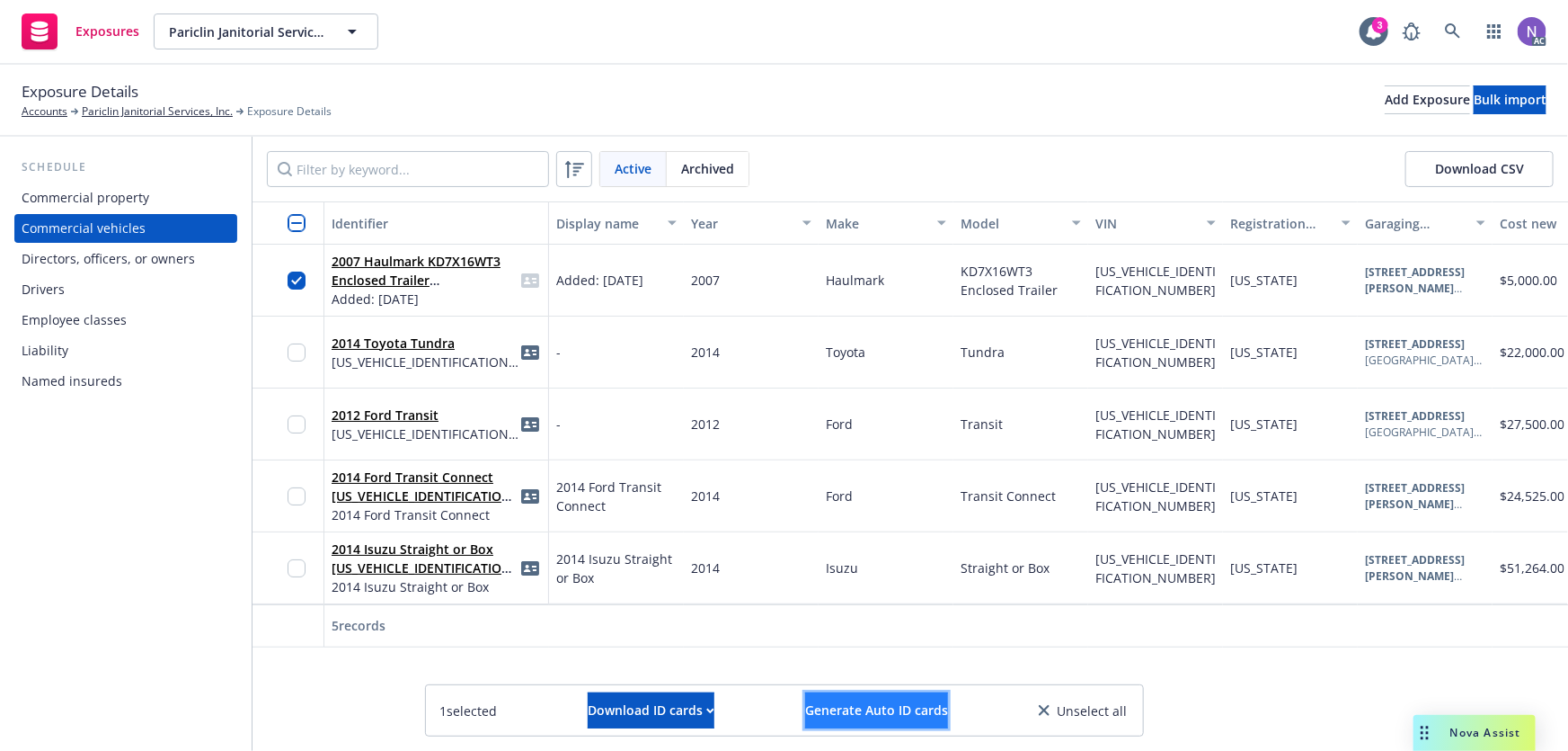
click at [859, 715] on span "Generate Auto ID cards" at bounding box center [877, 710] width 143 height 17
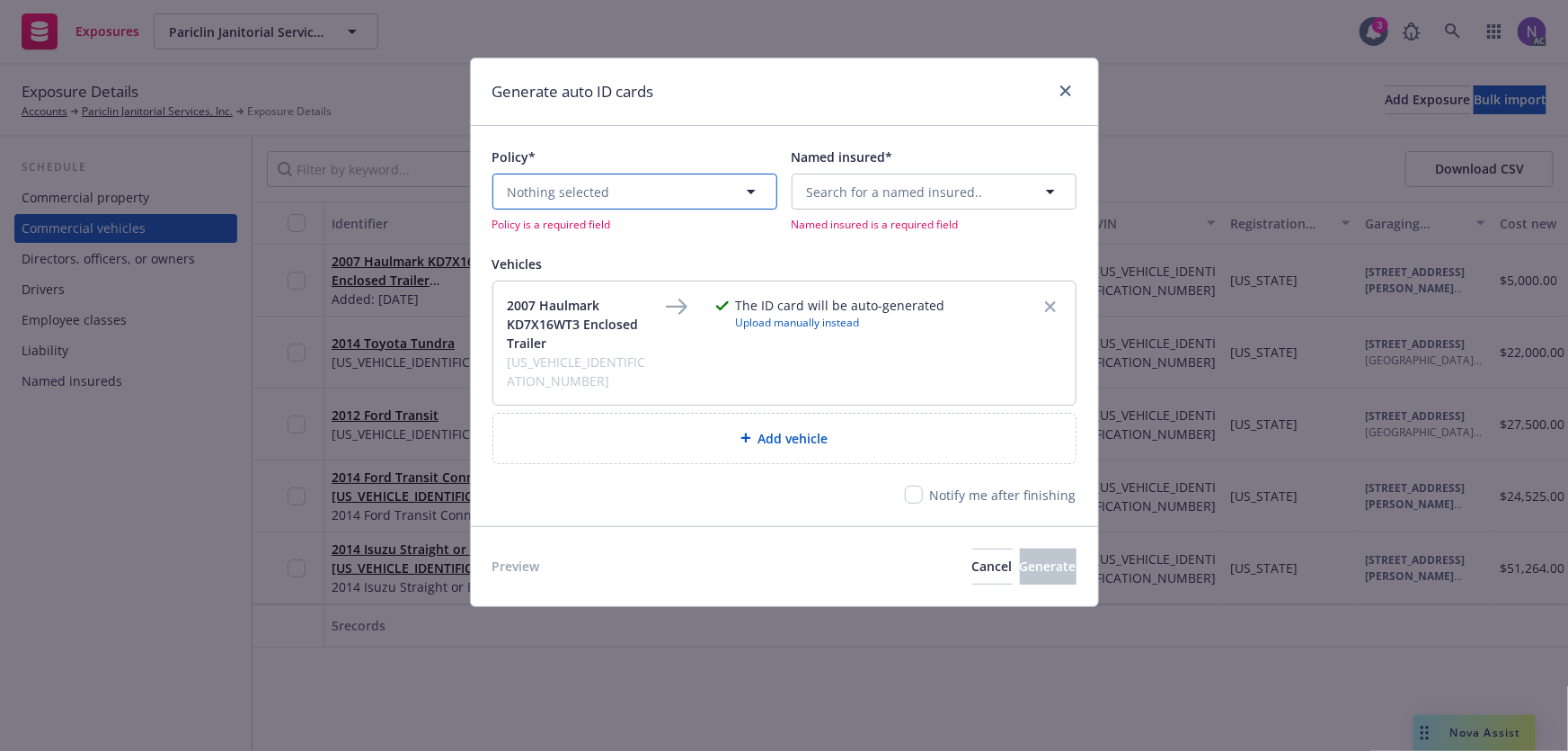
click at [622, 198] on button "Nothing selected" at bounding box center [635, 192] width 285 height 36
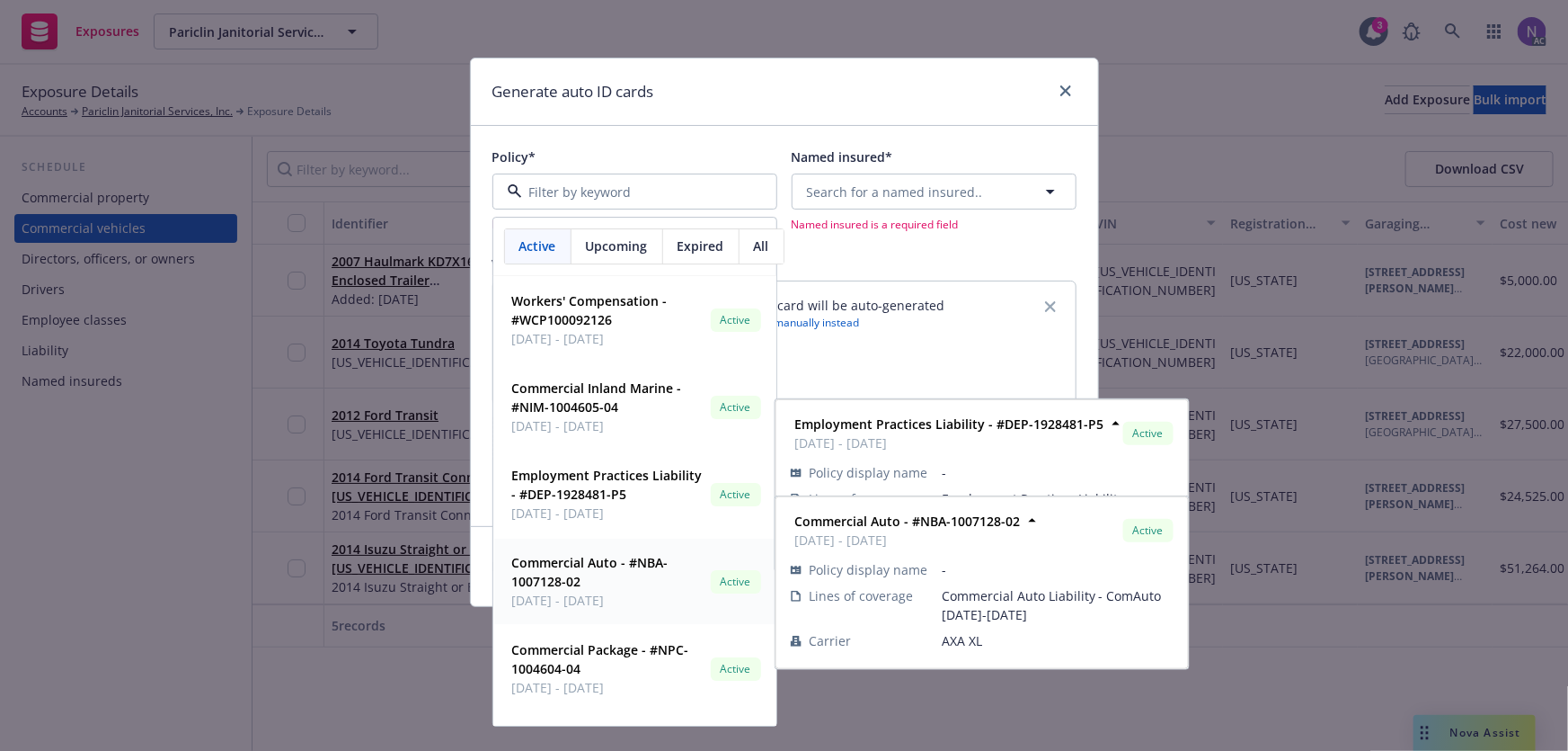
click at [650, 577] on span "Commercial Auto - #NBA-1007128-02" at bounding box center [608, 573] width 192 height 38
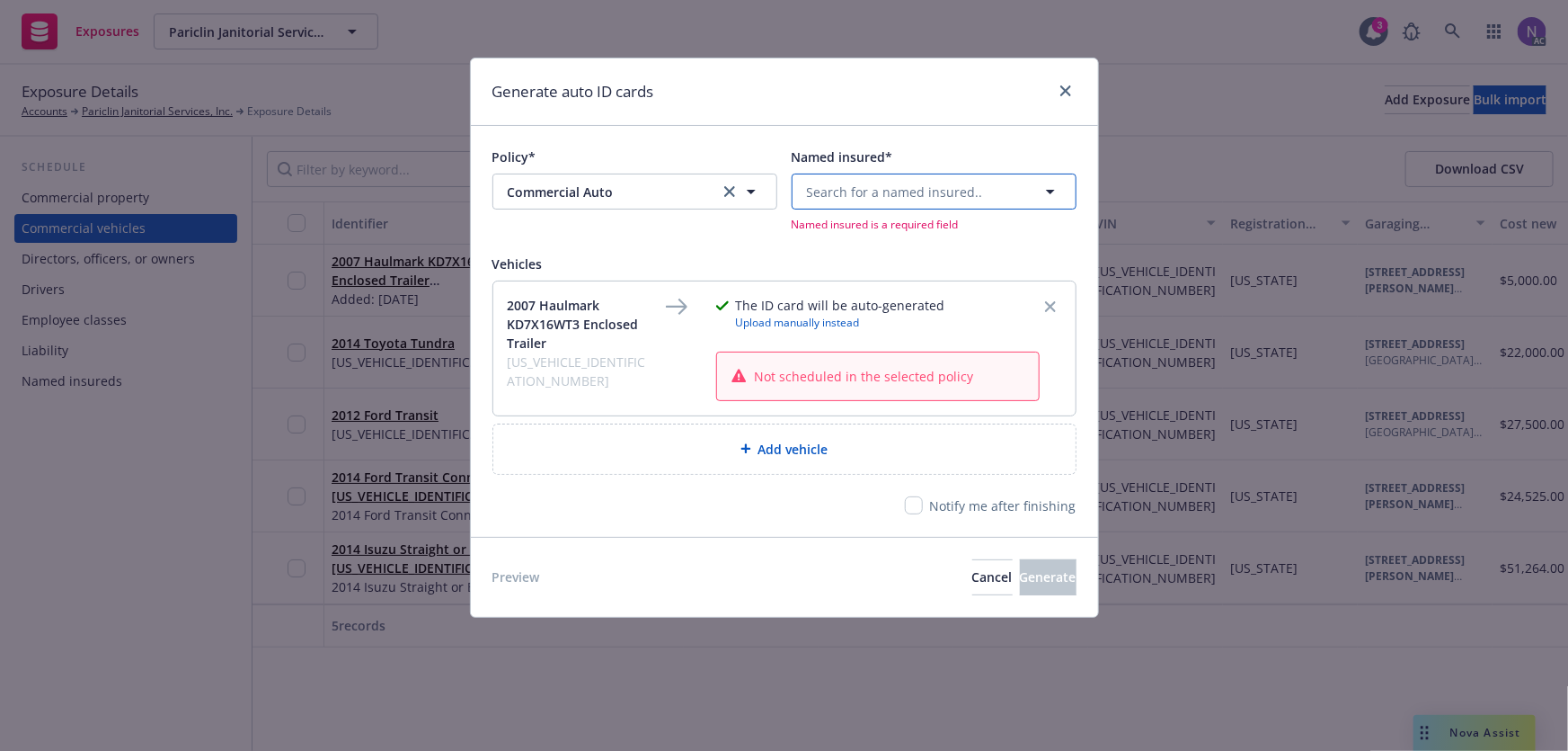
click at [862, 196] on span "Search for a named insured.." at bounding box center [895, 192] width 176 height 19
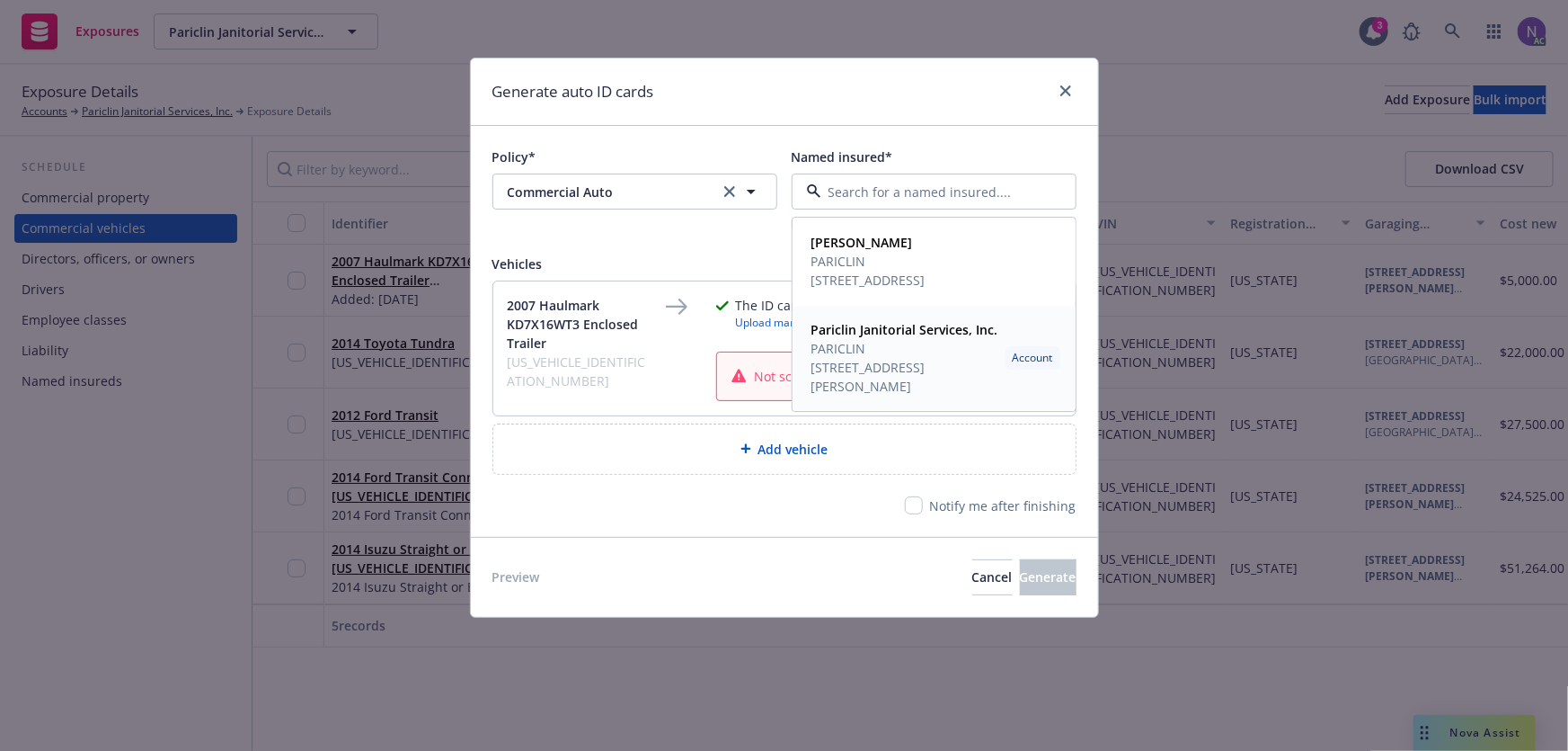
click at [889, 364] on span "[STREET_ADDRESS][PERSON_NAME]" at bounding box center [905, 378] width 187 height 38
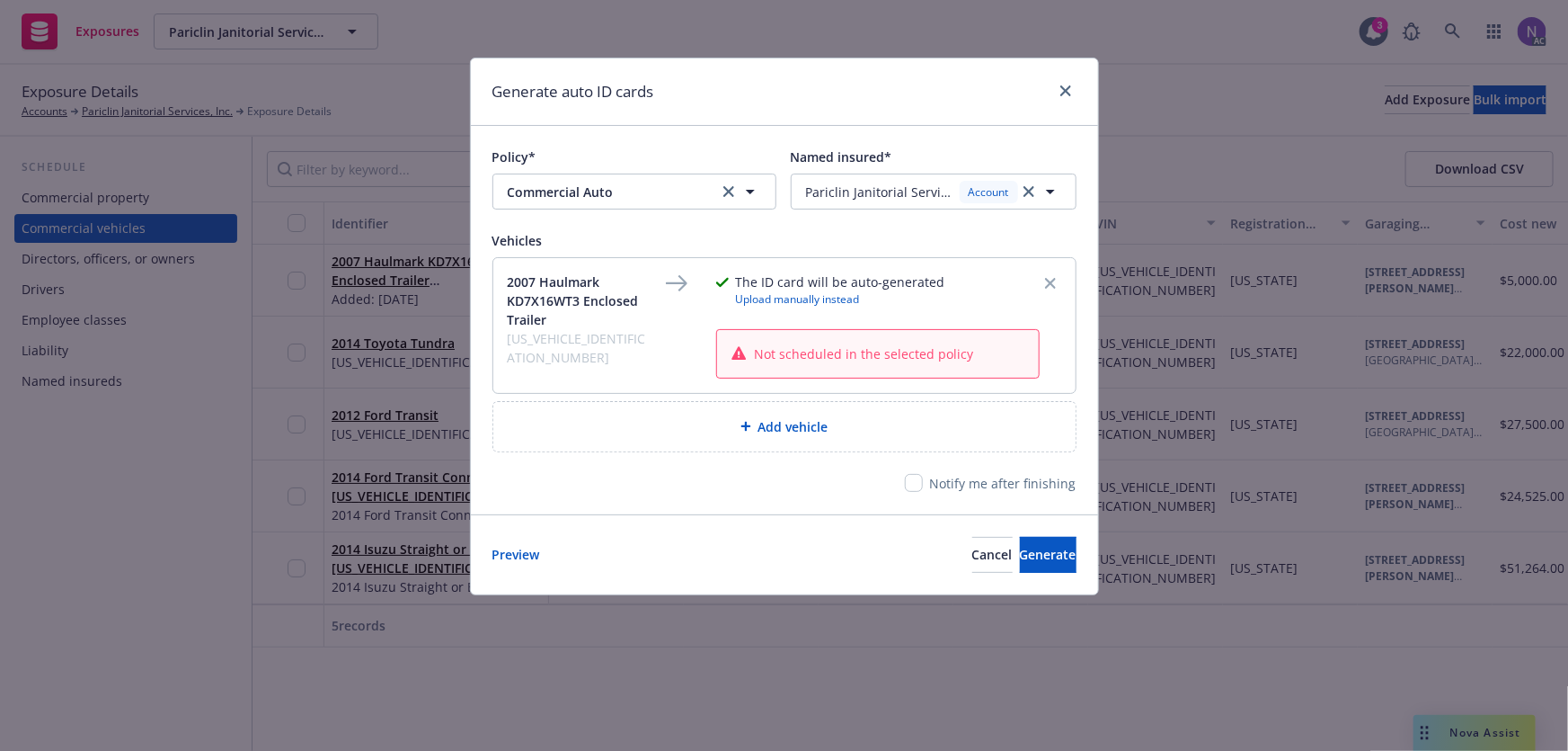
click at [842, 141] on div "Policy* Commercial Auto Commercial Auto Named insured* [object Object] Pariclin…" at bounding box center [785, 319] width 628 height 388
click at [1020, 547] on span "Generate" at bounding box center [1048, 554] width 57 height 17
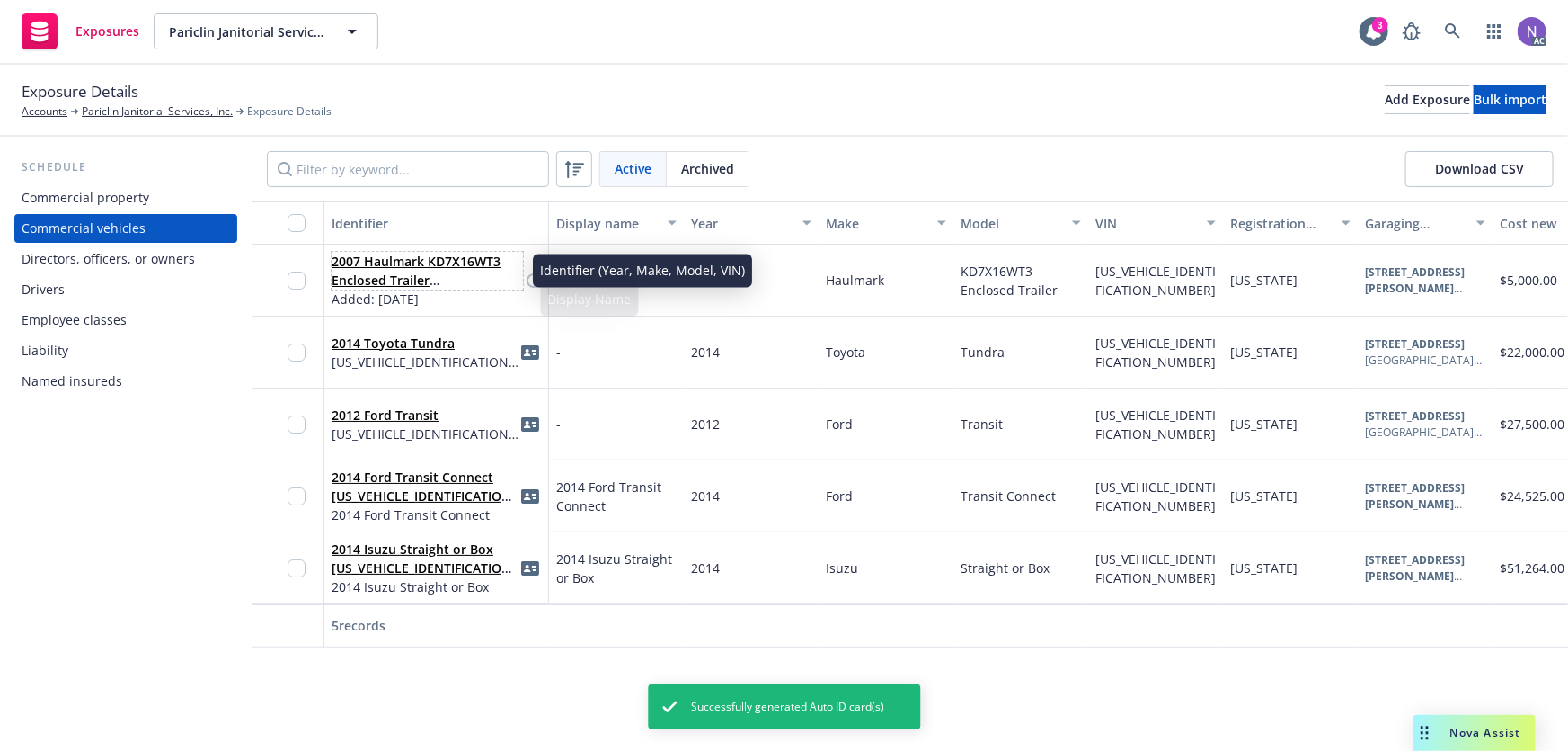
click at [405, 264] on link "2007 Haulmark KD7X16WT3 Enclosed Trailer [US_VEHICLE_IDENTIFICATION_NUMBER]" at bounding box center [424, 290] width 185 height 74
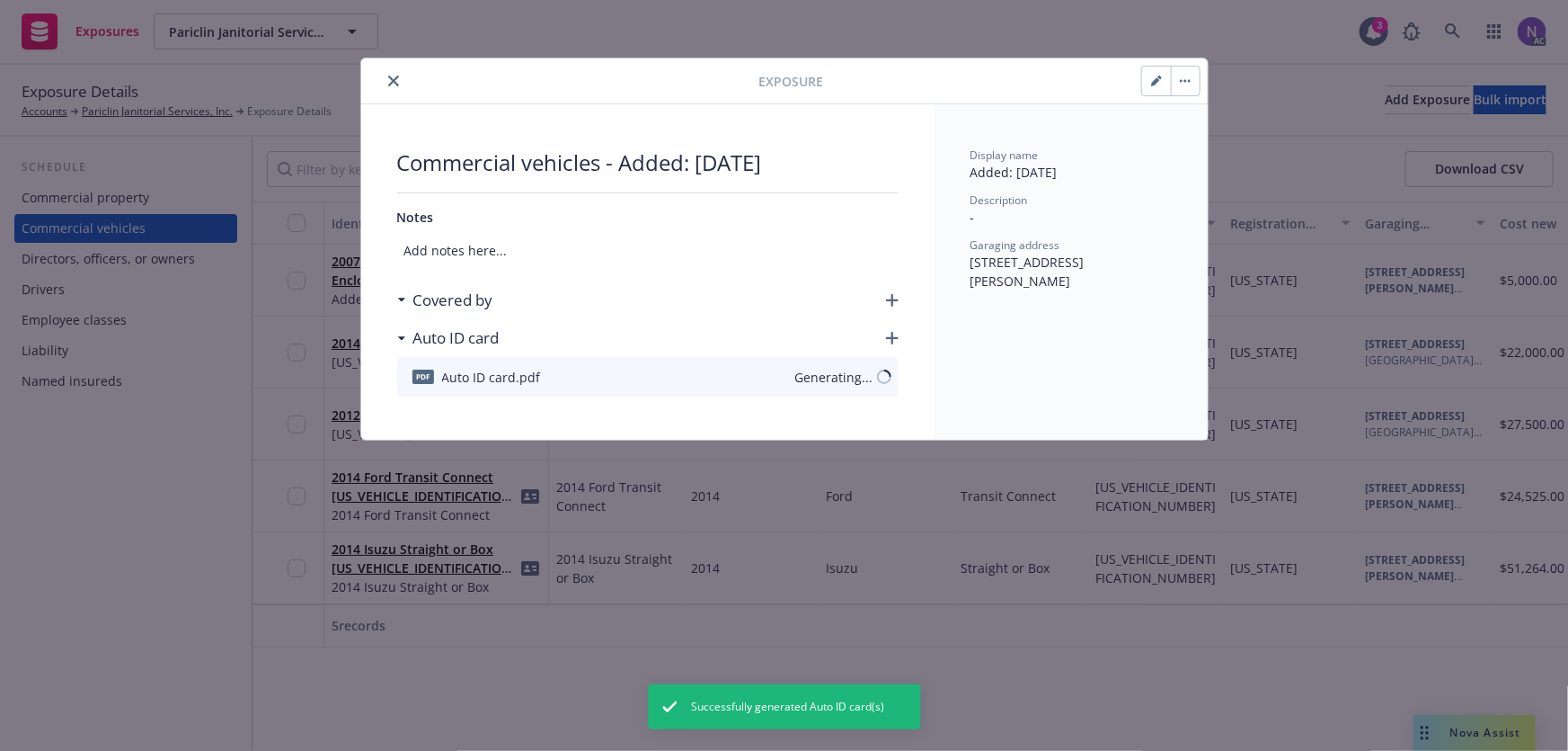
click at [895, 300] on icon "button" at bounding box center [893, 300] width 13 height 13
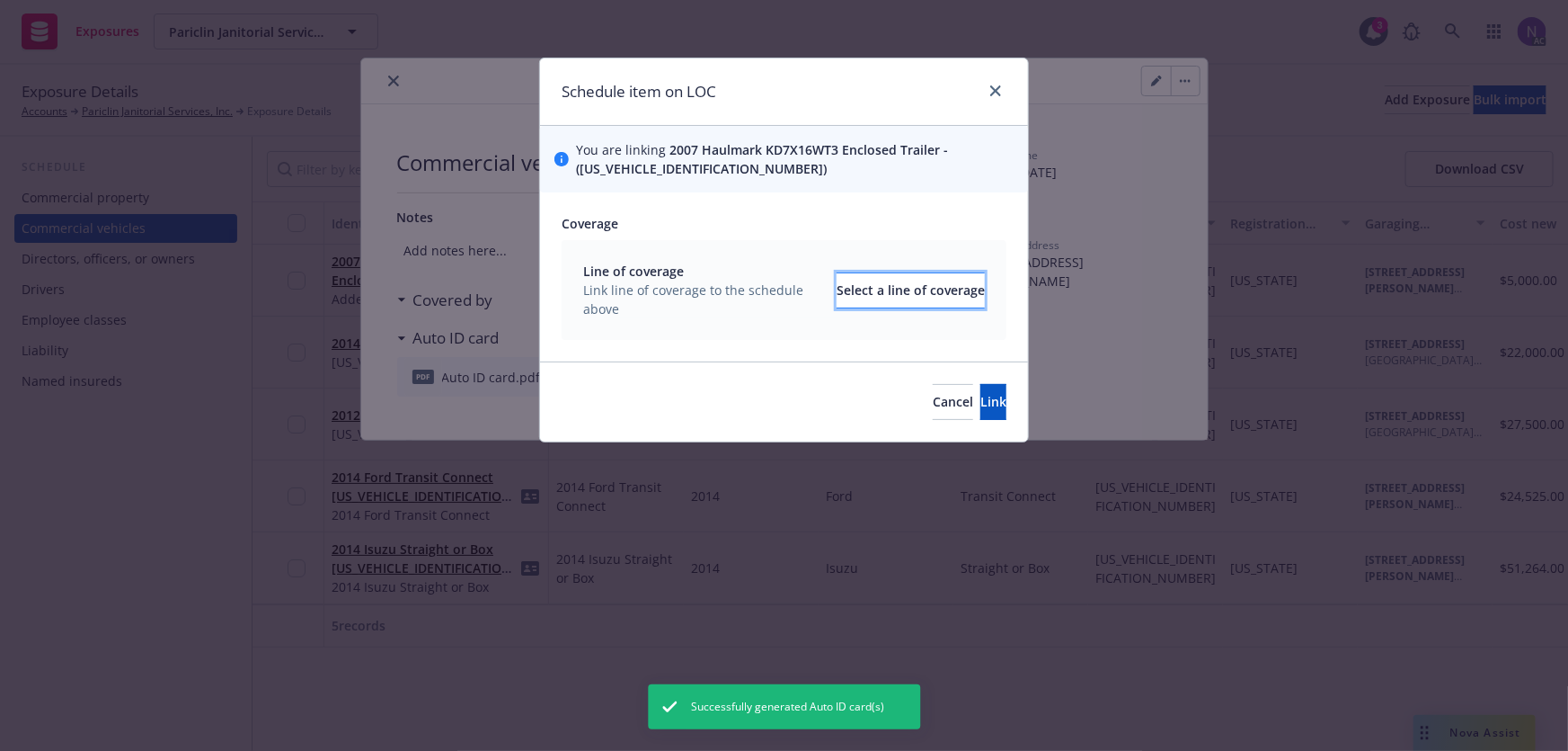
click at [856, 294] on div "Select a line of coverage" at bounding box center [911, 291] width 148 height 34
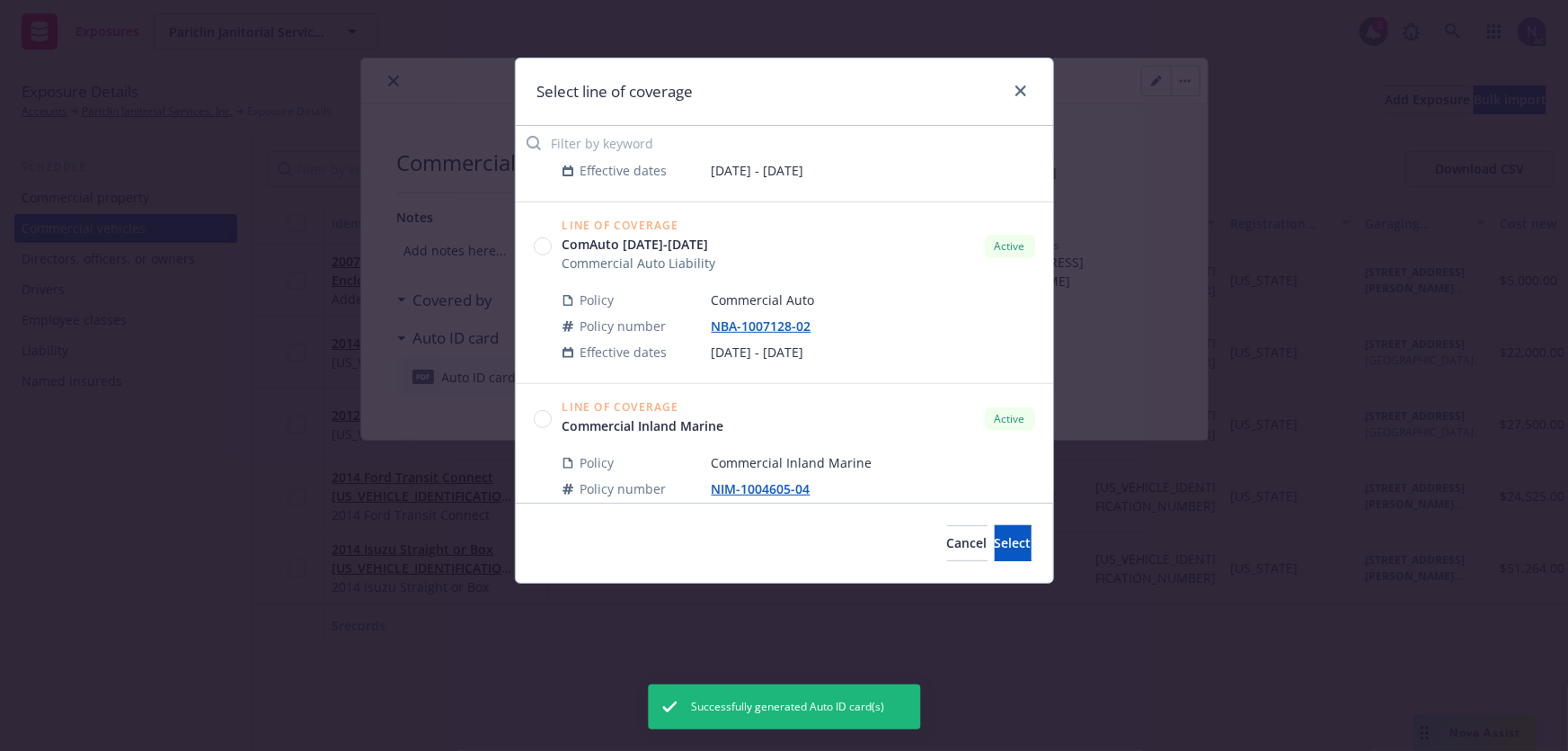
scroll to position [245, 0]
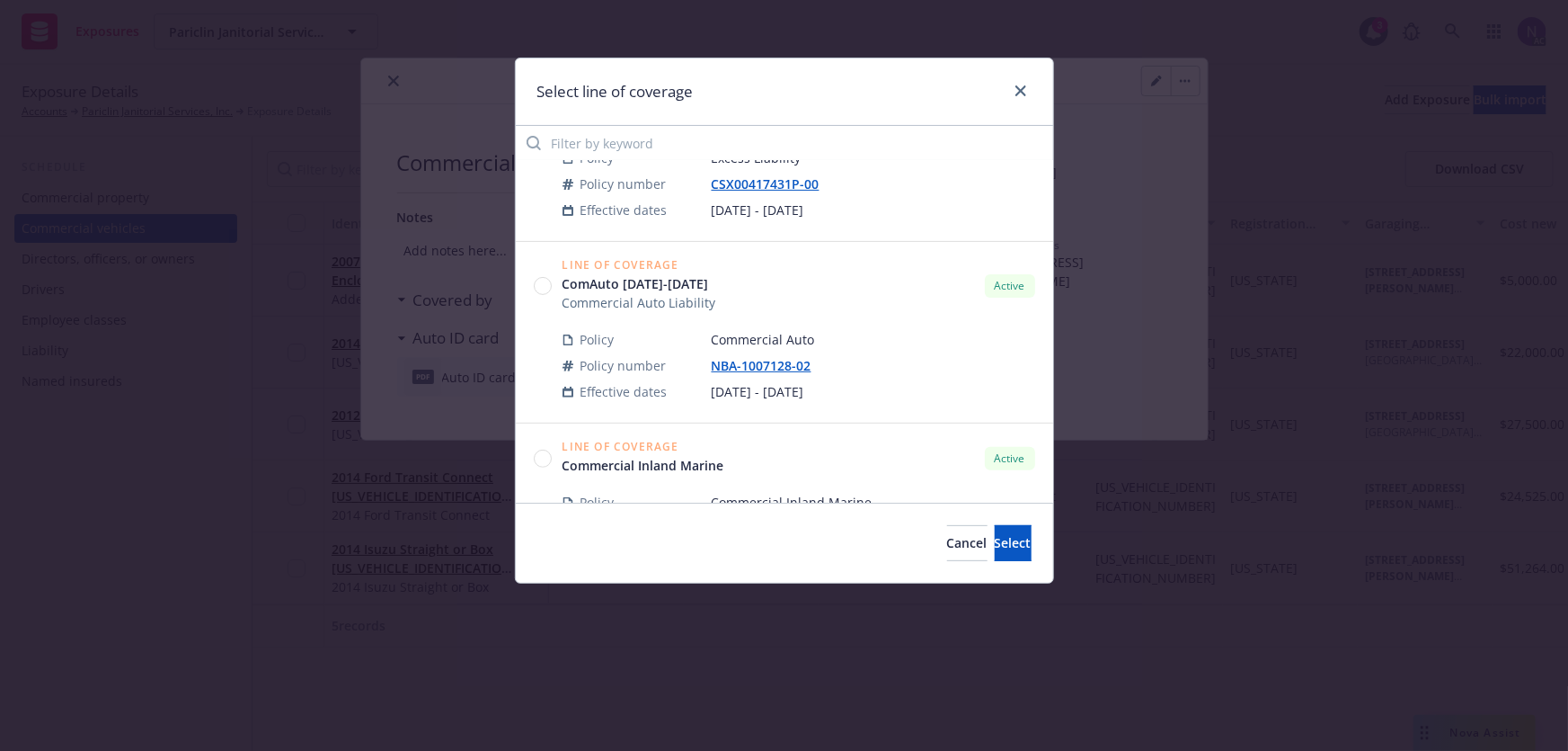
click at [547, 279] on circle at bounding box center [542, 286] width 17 height 17
click at [995, 535] on span "Select" at bounding box center [1013, 542] width 37 height 17
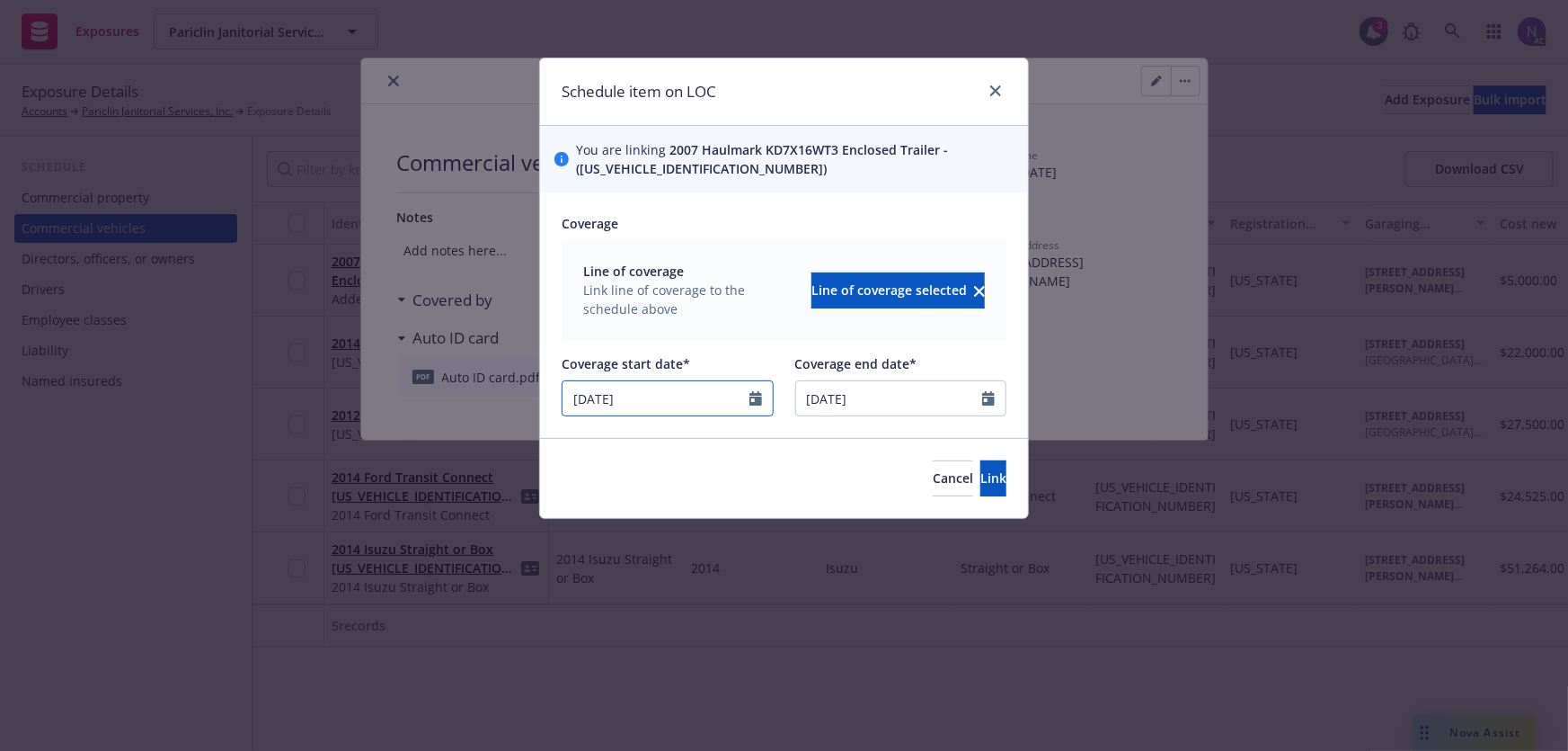
click at [685, 390] on input "04/01/2025" at bounding box center [656, 398] width 187 height 34
select select "4"
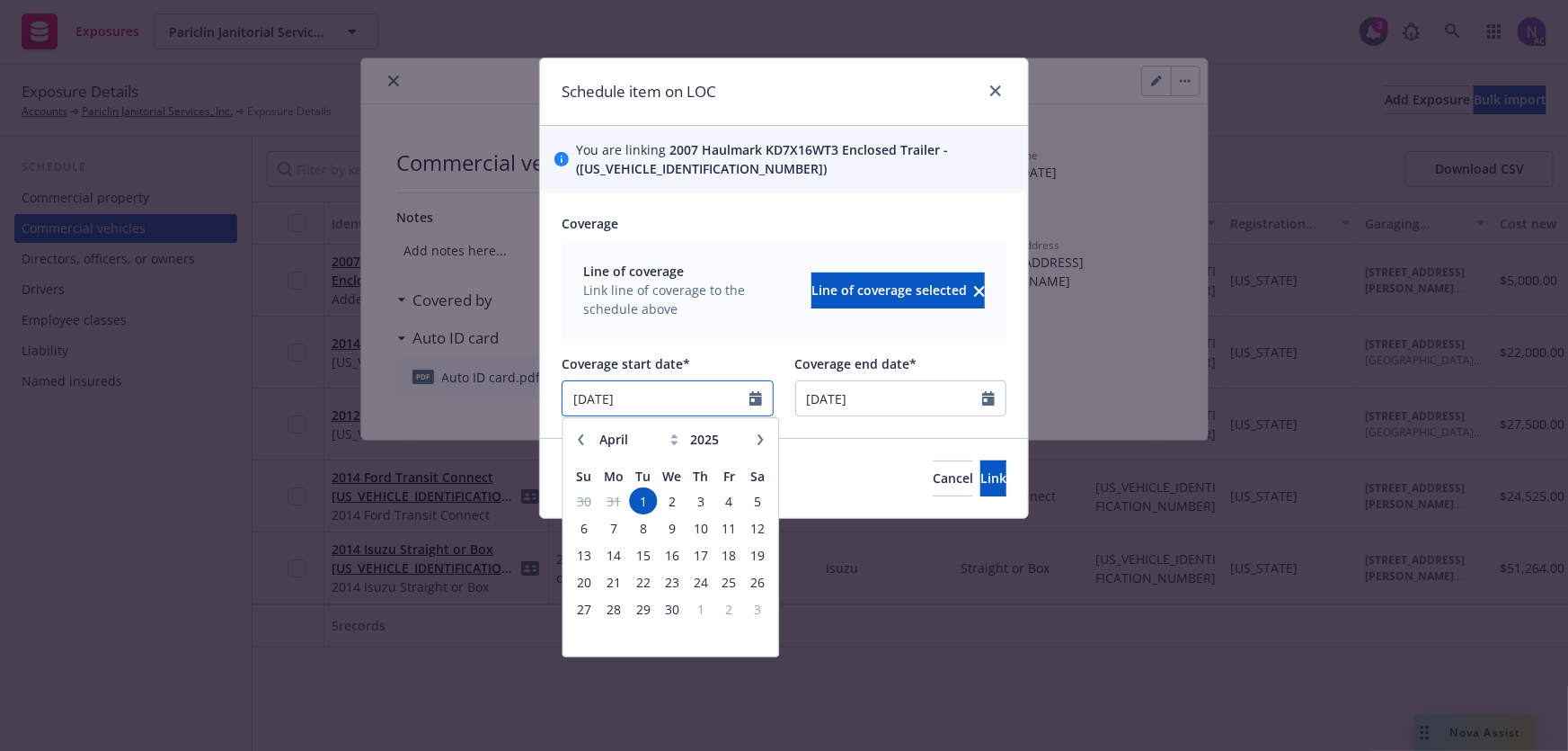
click at [685, 390] on input "04/01/2025" at bounding box center [656, 398] width 187 height 34
paste input "9/24"
type input "[DATE]"
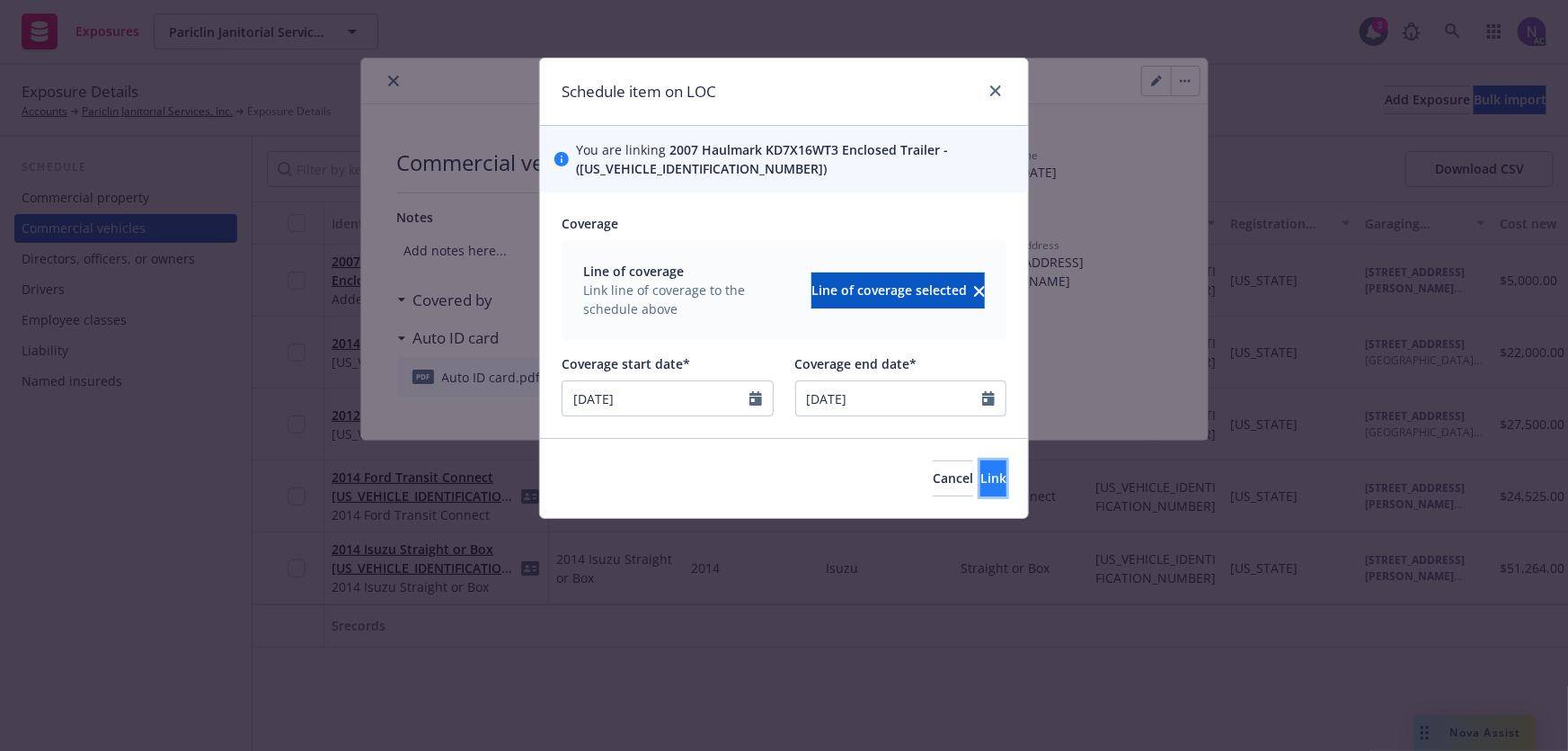
click at [981, 461] on button "Link" at bounding box center [993, 478] width 26 height 36
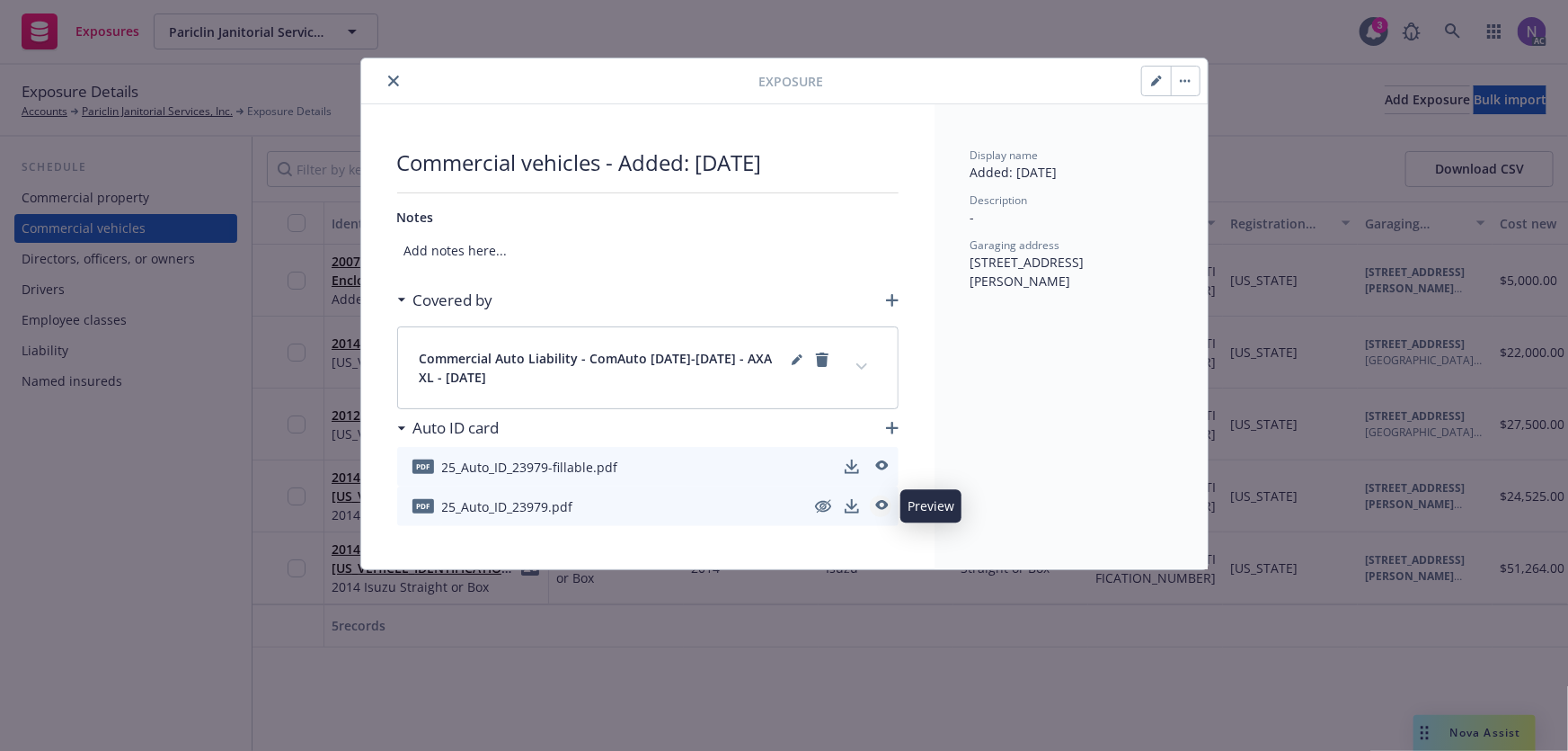
click at [880, 504] on icon "preview" at bounding box center [881, 506] width 16 height 13
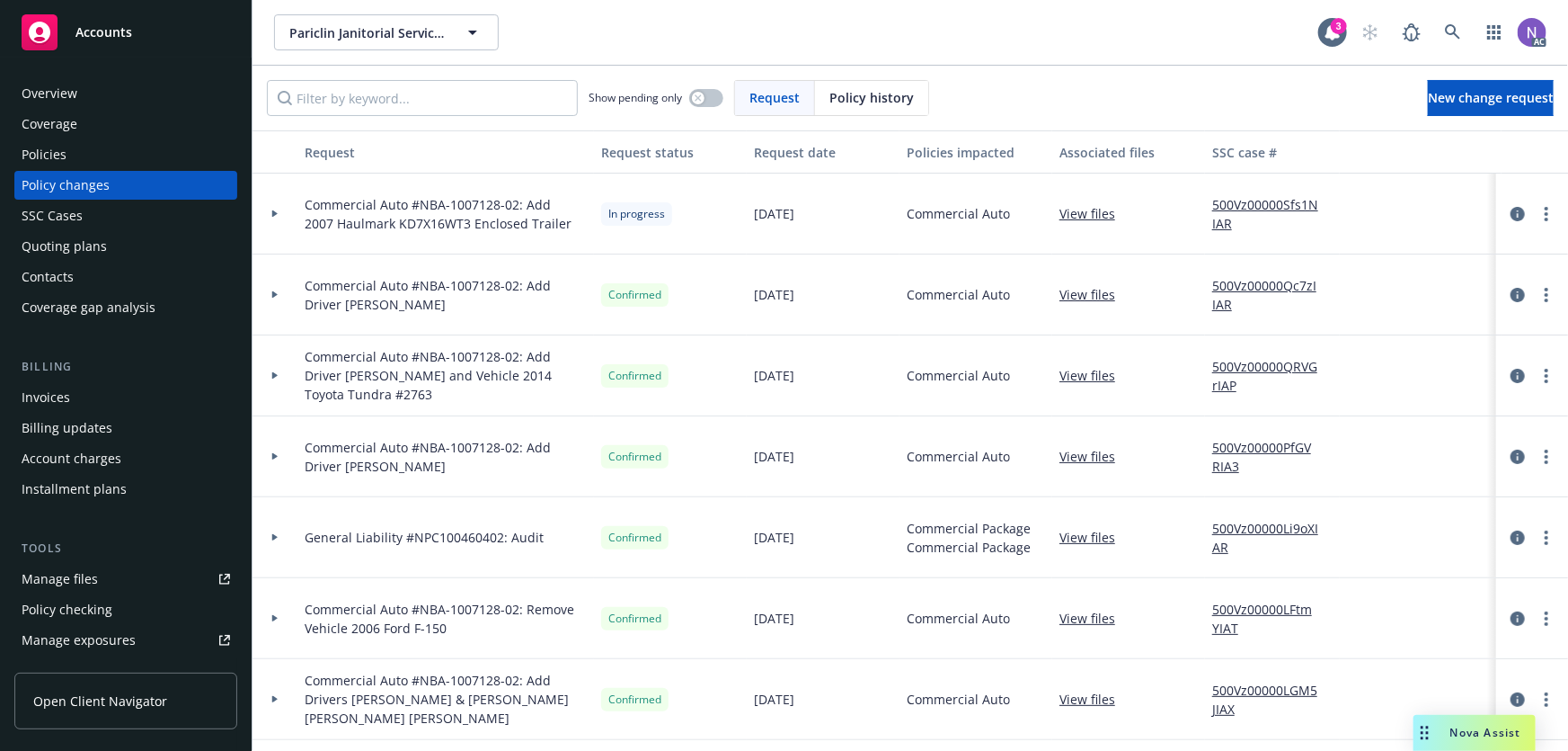
click at [1286, 201] on link "500Vz00000Sfs1NIAR" at bounding box center [1273, 214] width 120 height 38
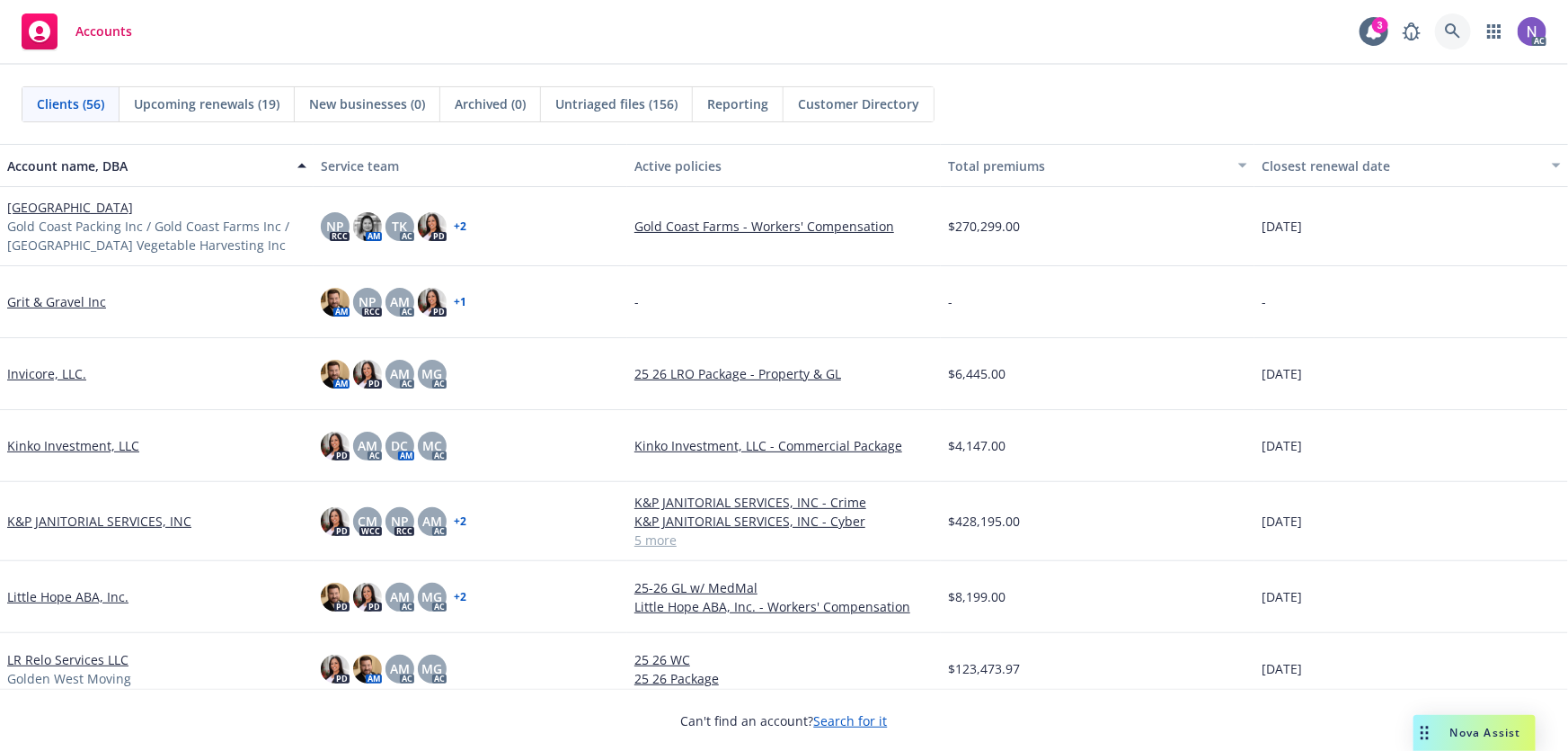
click at [1437, 30] on link at bounding box center [1453, 31] width 36 height 36
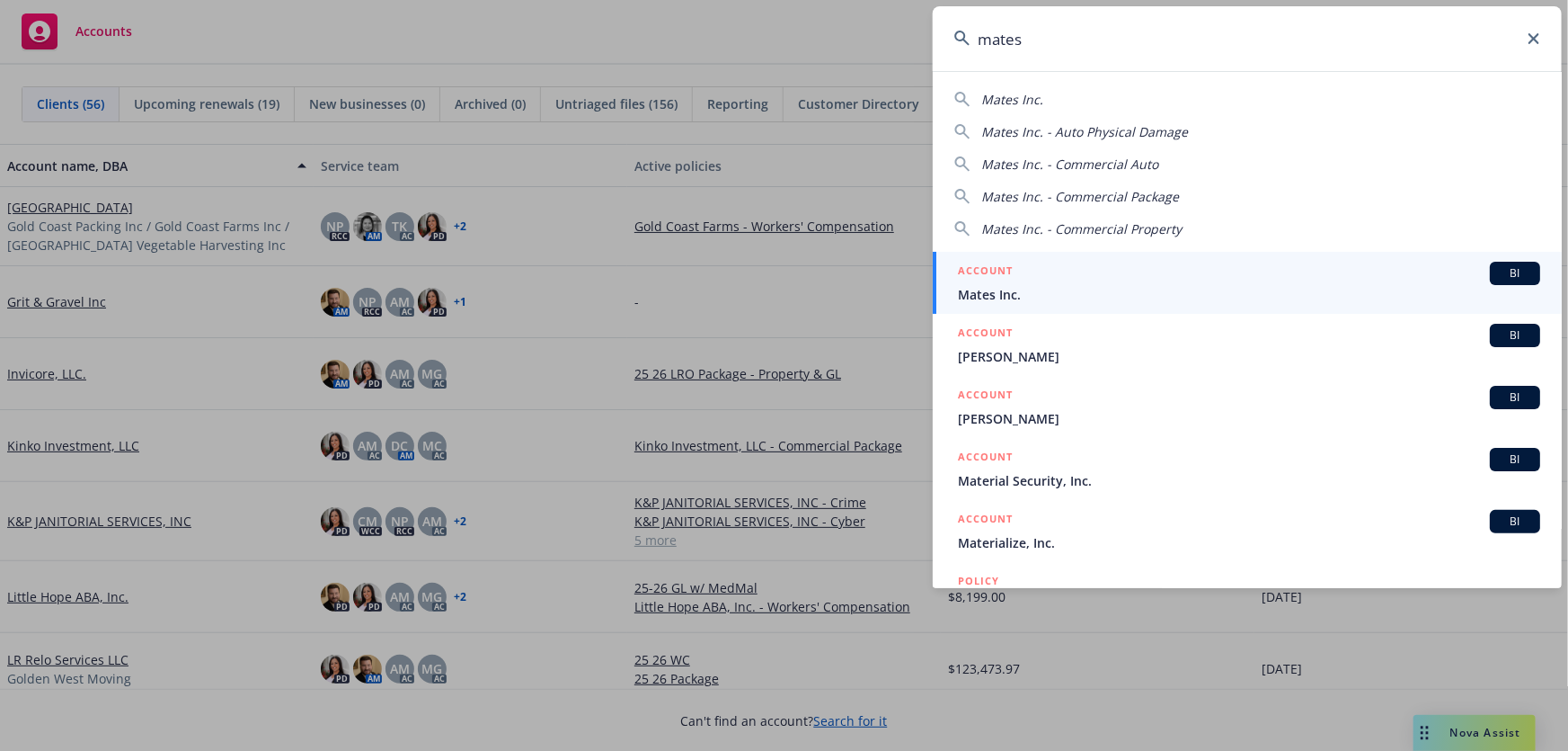
type input "mates"
click at [1050, 292] on span "Mates Inc." at bounding box center [1250, 294] width 583 height 19
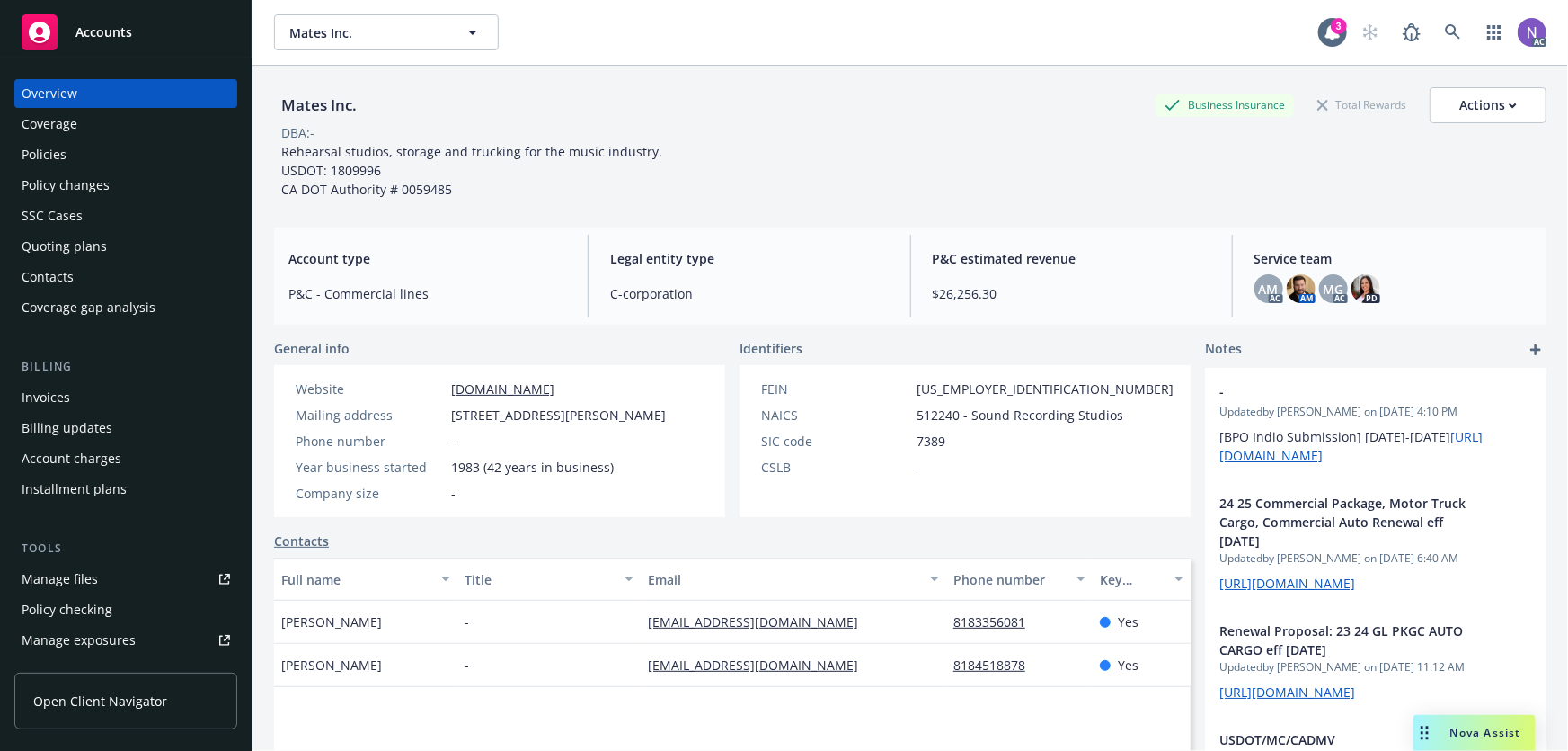
click at [120, 158] on div "Policies" at bounding box center [126, 155] width 209 height 29
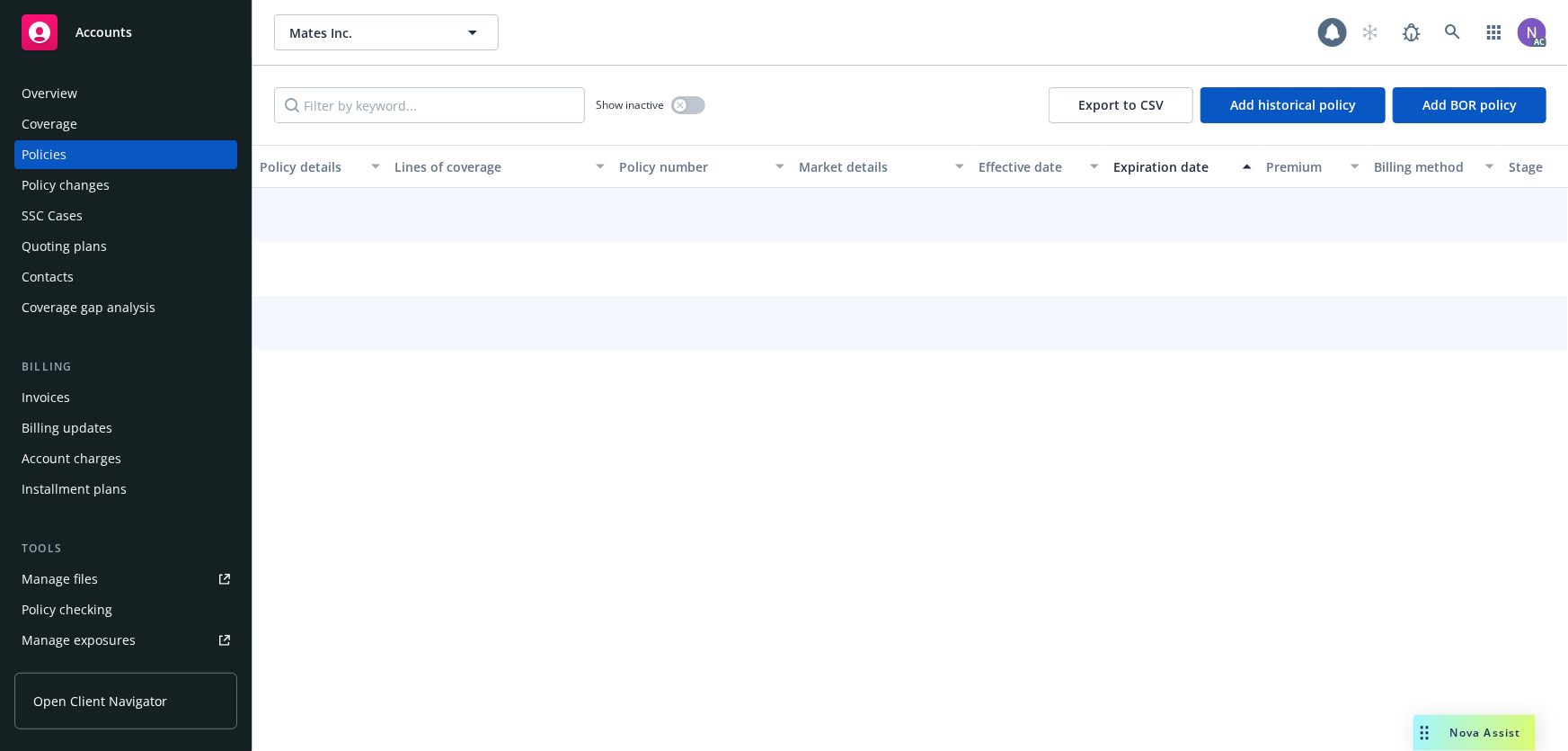
click at [122, 191] on div "Policy changes" at bounding box center [126, 185] width 209 height 29
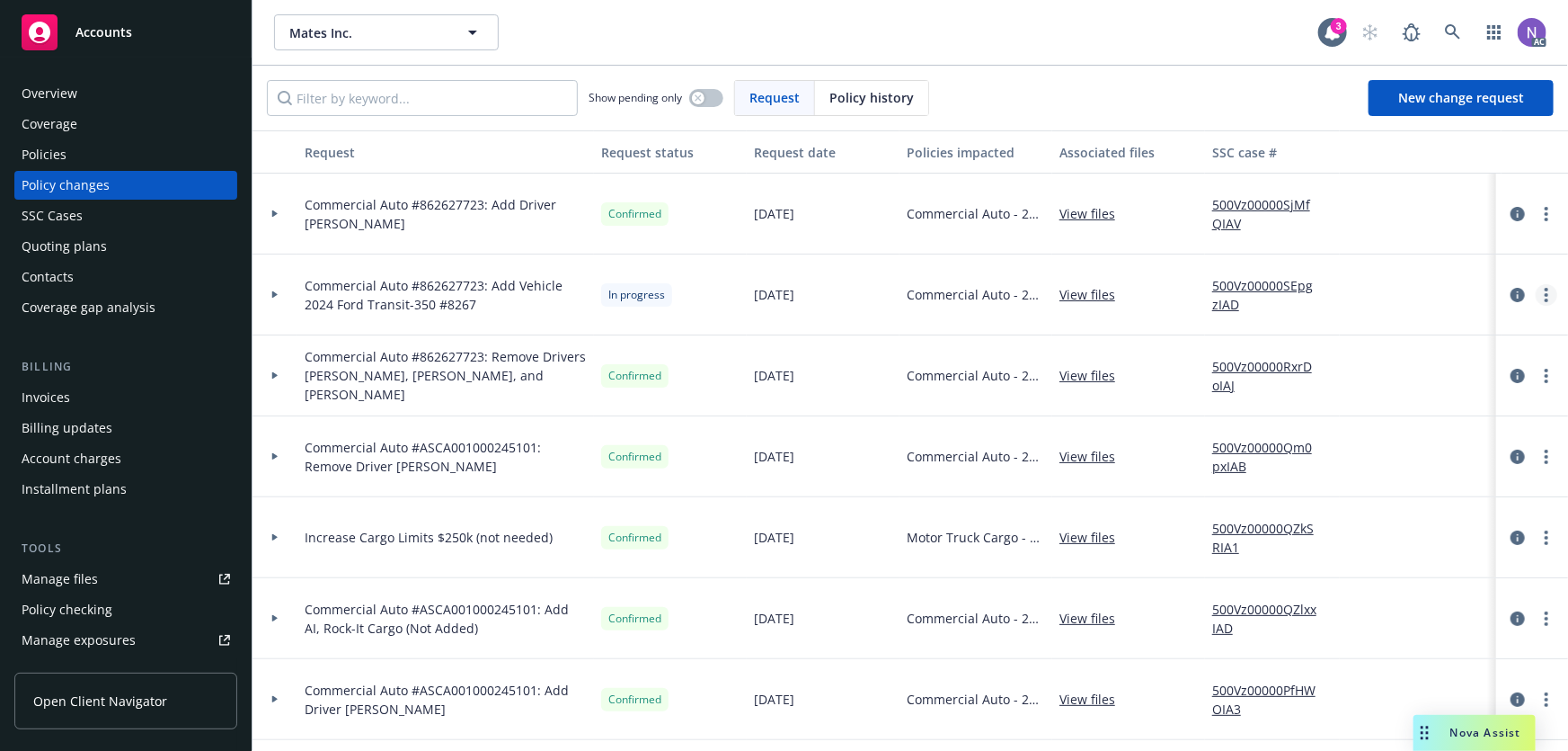
click at [1545, 291] on icon "more" at bounding box center [1546, 295] width 4 height 14
click at [1340, 432] on link "Resume workflow" at bounding box center [1391, 439] width 308 height 36
